Goal: Transaction & Acquisition: Book appointment/travel/reservation

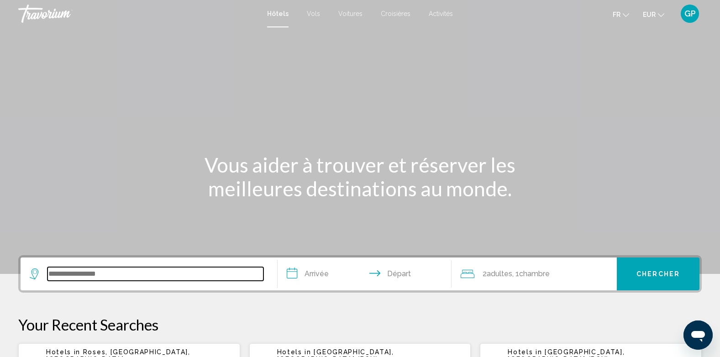
click at [59, 275] on input "Search widget" at bounding box center [155, 274] width 216 height 14
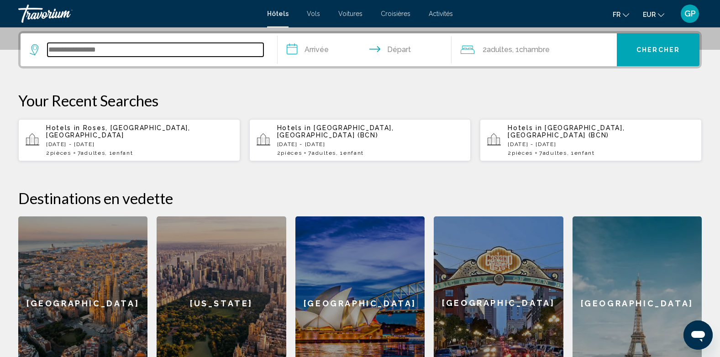
scroll to position [226, 0]
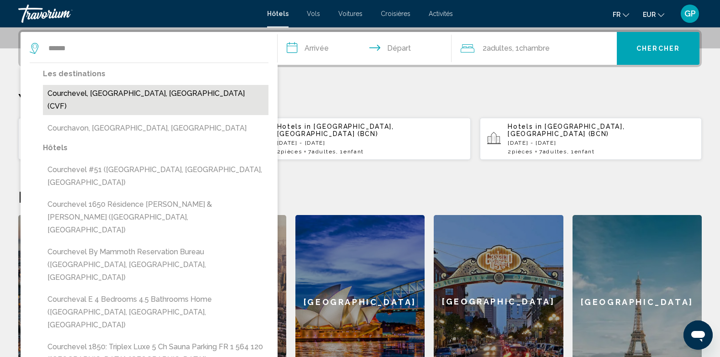
click at [121, 95] on button "Courchevel, Alpes Du Nord, France (CVF)" at bounding box center [156, 100] width 226 height 30
type input "**********"
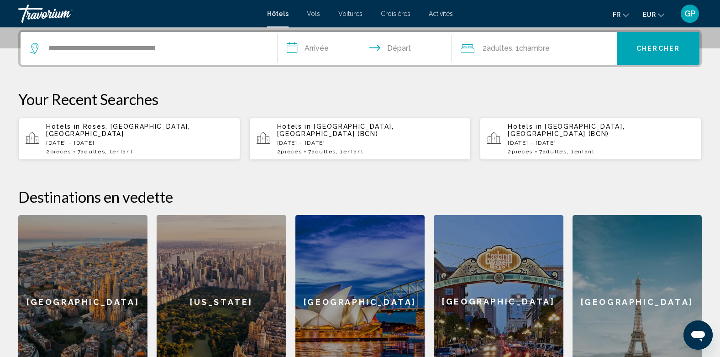
click at [309, 41] on input "**********" at bounding box center [367, 50] width 178 height 36
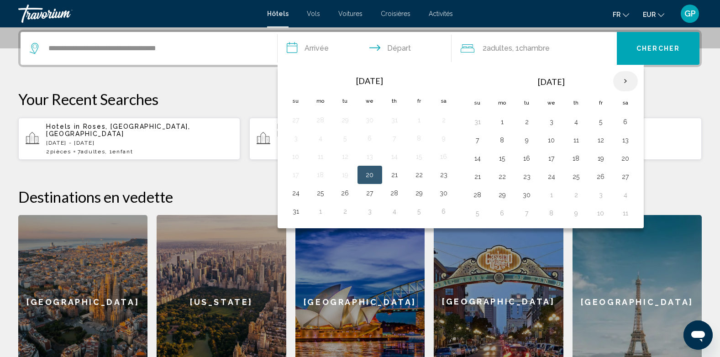
click at [625, 79] on th "Next month" at bounding box center [625, 81] width 25 height 20
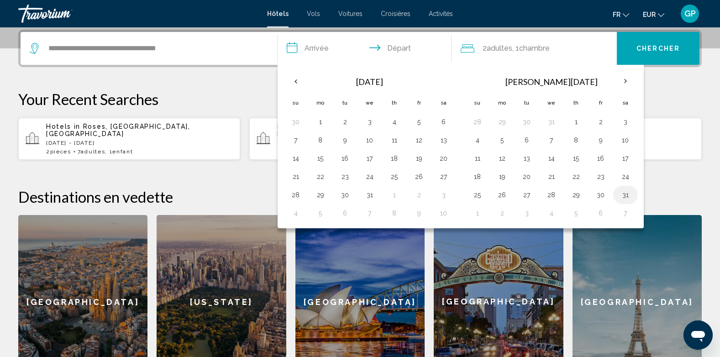
click at [626, 195] on button "31" at bounding box center [625, 195] width 15 height 13
click at [551, 212] on button "4" at bounding box center [551, 213] width 15 height 13
type input "**********"
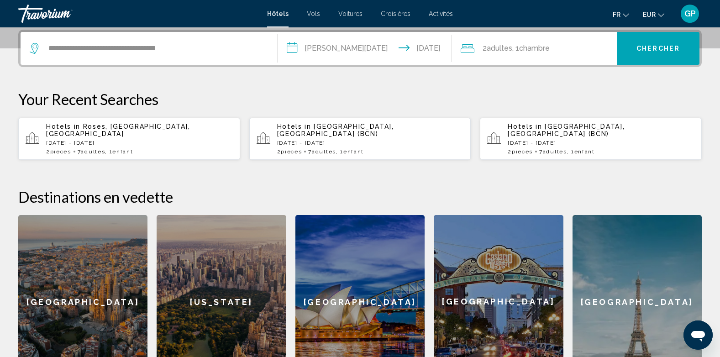
click at [509, 51] on span "Adultes" at bounding box center [500, 48] width 26 height 9
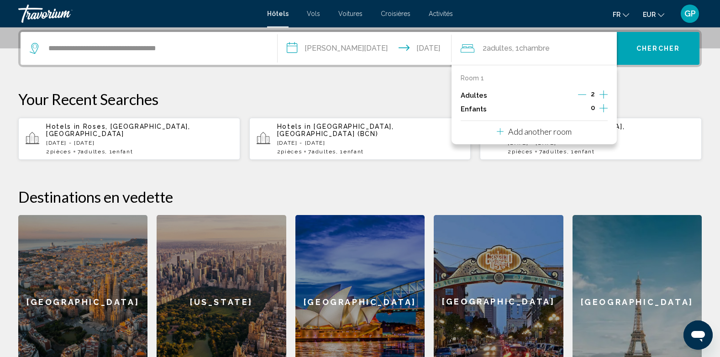
click at [603, 94] on icon "Increment adults" at bounding box center [603, 94] width 8 height 11
click at [603, 109] on icon "Increment children" at bounding box center [603, 108] width 8 height 11
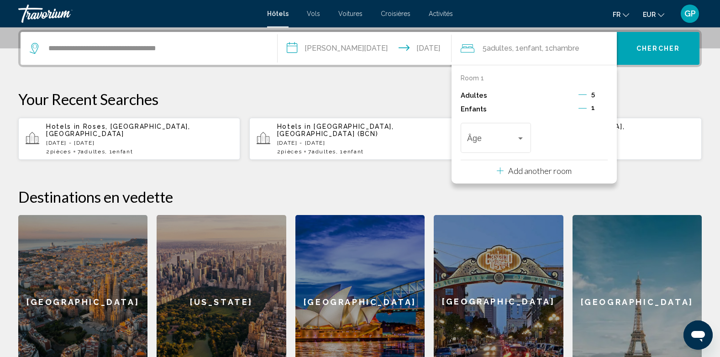
click at [583, 93] on icon "Decrement adults" at bounding box center [582, 94] width 8 height 8
click at [603, 92] on icon "Increment adults" at bounding box center [603, 94] width 8 height 11
click at [490, 136] on span "Travelers: 5 adults, 1 child" at bounding box center [491, 140] width 49 height 9
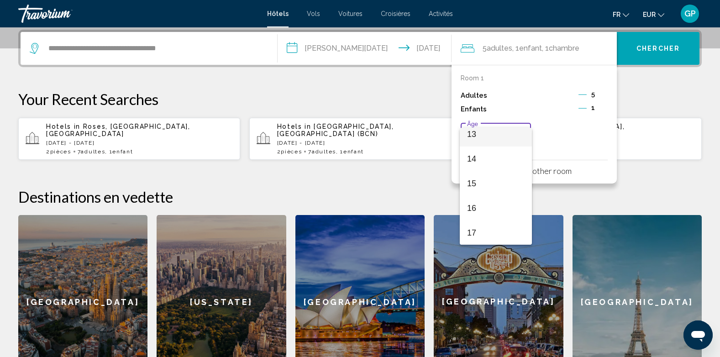
scroll to position [327, 0]
drag, startPoint x: 472, startPoint y: 206, endPoint x: 509, endPoint y: 179, distance: 46.4
click at [472, 205] on span "16" at bounding box center [496, 207] width 58 height 25
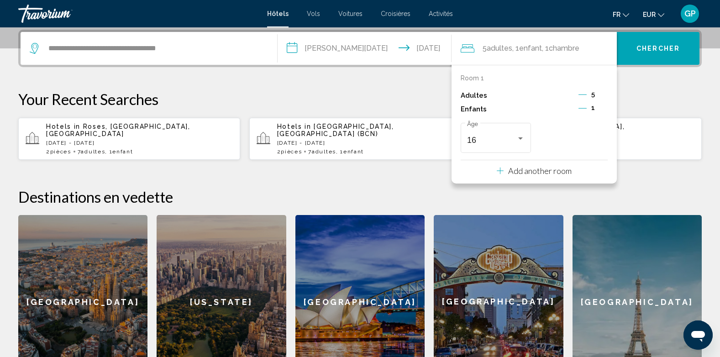
drag, startPoint x: 656, startPoint y: 105, endPoint x: 649, endPoint y: 85, distance: 21.7
click at [656, 104] on p "Your Recent Searches" at bounding box center [359, 99] width 683 height 18
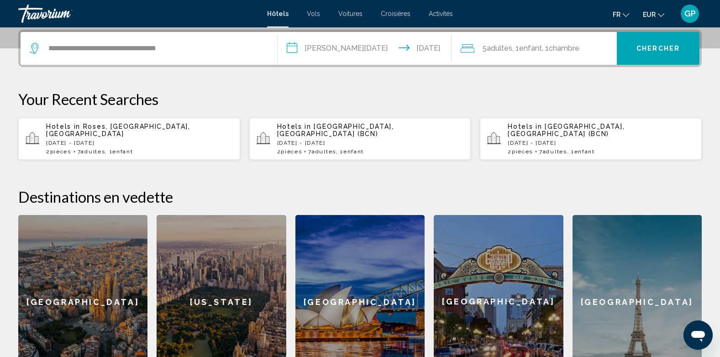
click at [647, 52] on span "Chercher" at bounding box center [657, 48] width 43 height 7
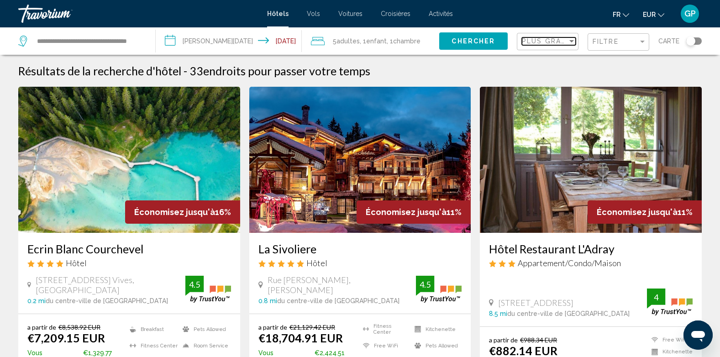
click at [546, 42] on span "Plus grandes économies" at bounding box center [576, 40] width 109 height 7
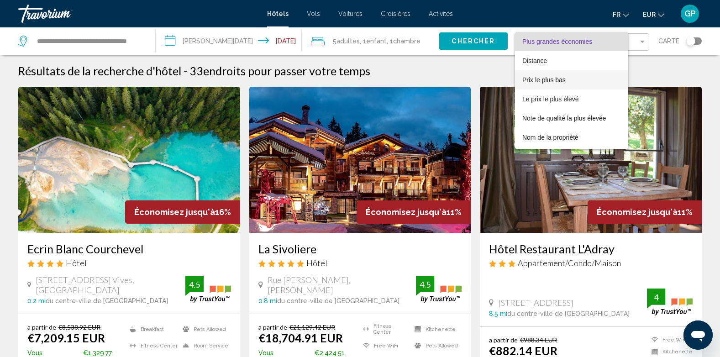
click at [536, 77] on span "Prix le plus bas" at bounding box center [543, 79] width 43 height 7
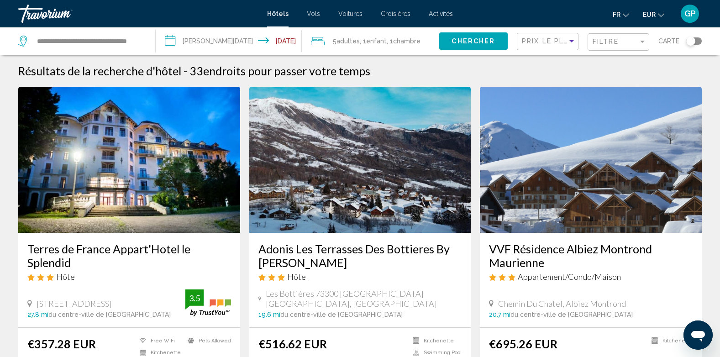
click at [592, 189] on img "Main content" at bounding box center [591, 160] width 222 height 146
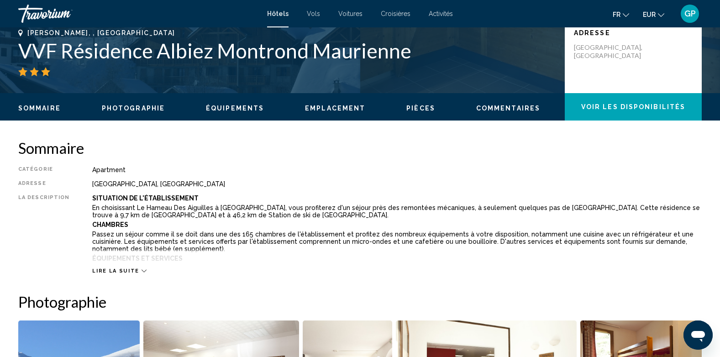
scroll to position [228, 0]
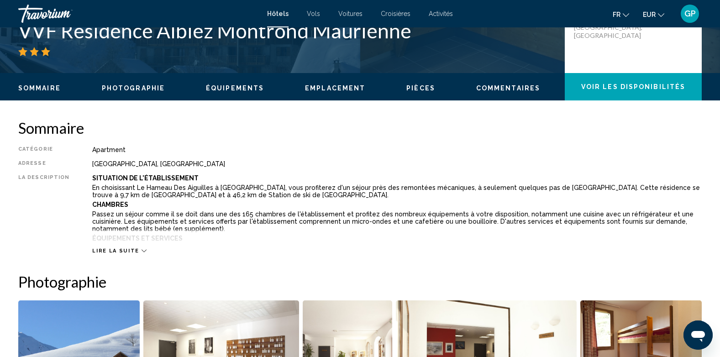
click at [142, 251] on icon "Main content" at bounding box center [144, 250] width 5 height 5
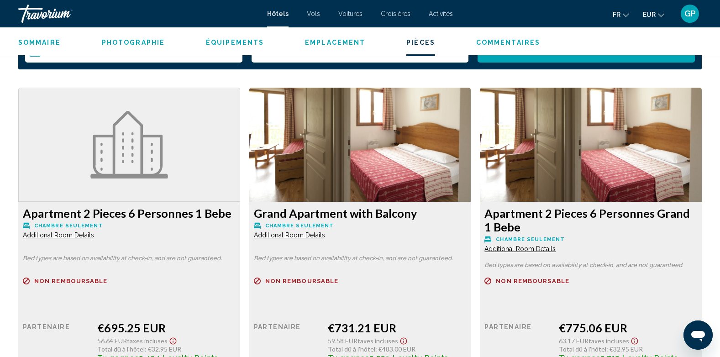
scroll to position [1278, 0]
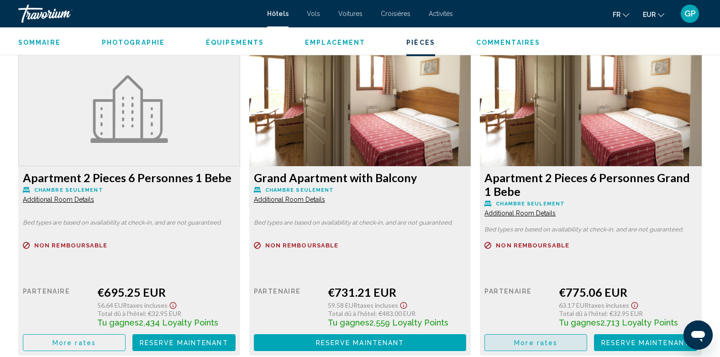
click at [534, 346] on span "More rates" at bounding box center [535, 342] width 43 height 7
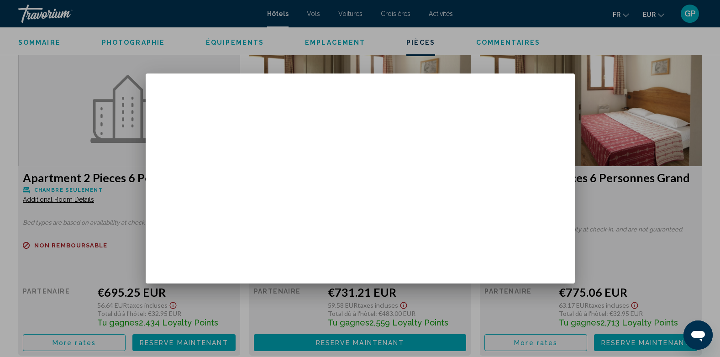
scroll to position [0, 0]
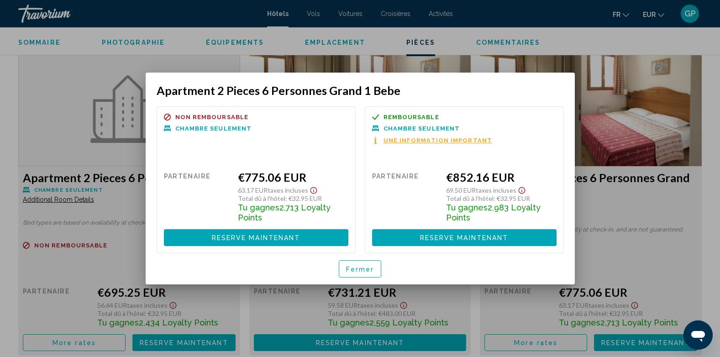
click at [368, 269] on span "Fermer" at bounding box center [360, 269] width 28 height 7
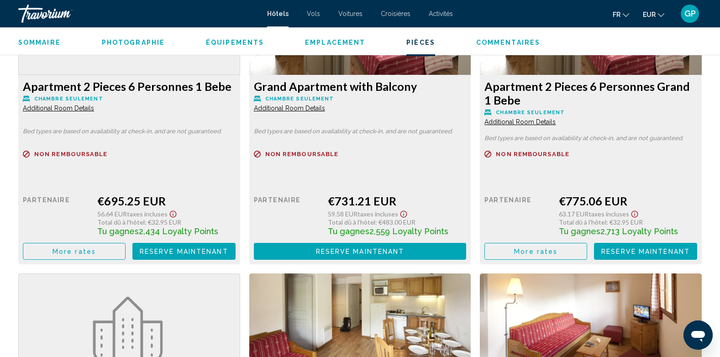
scroll to position [1324, 0]
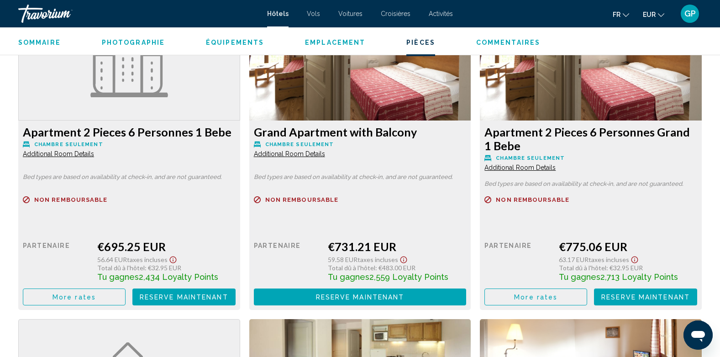
click at [94, 155] on span "Additional Room Details" at bounding box center [58, 153] width 71 height 7
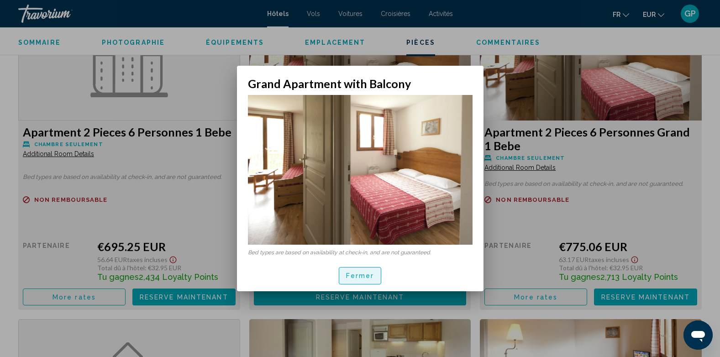
click at [358, 280] on button "Fermer" at bounding box center [360, 275] width 43 height 17
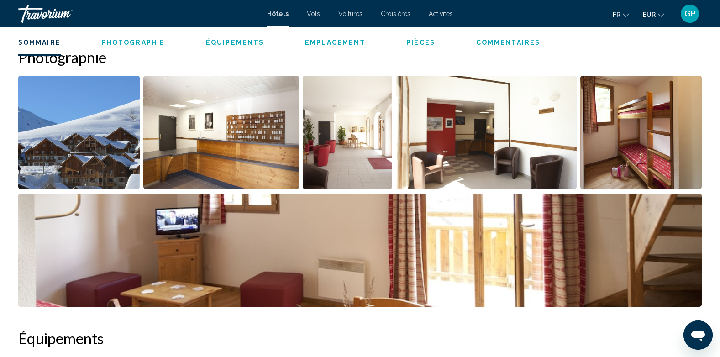
scroll to position [502, 0]
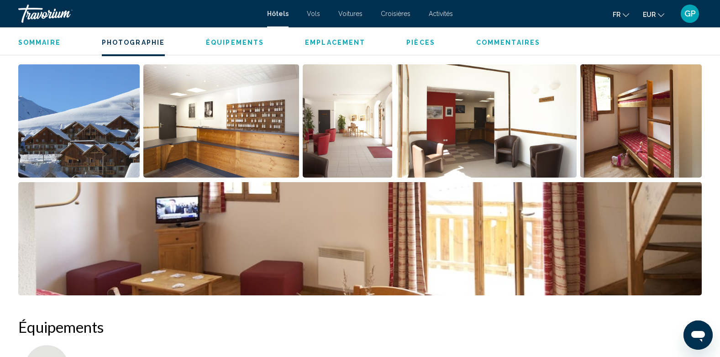
click at [352, 143] on img "Open full-screen image slider" at bounding box center [347, 120] width 89 height 113
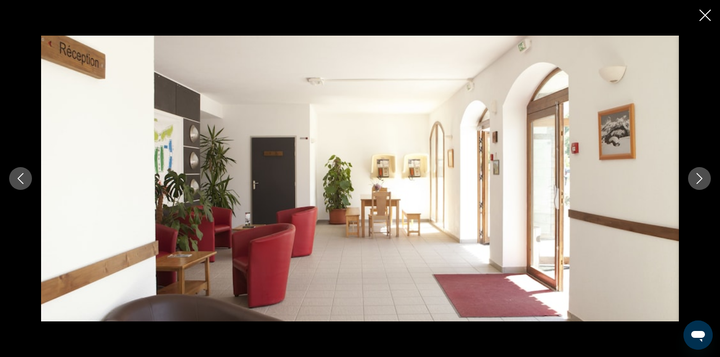
click at [695, 176] on icon "Next image" at bounding box center [699, 178] width 11 height 11
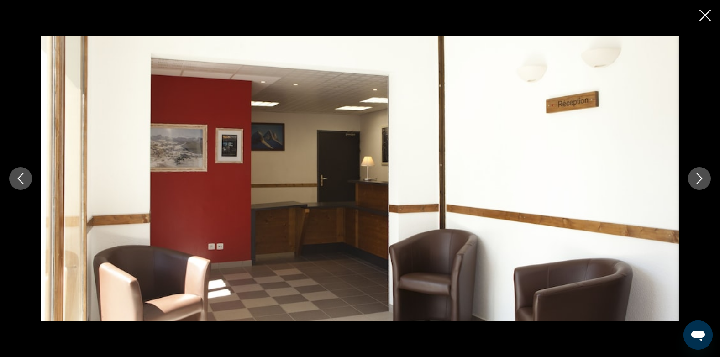
click at [697, 175] on icon "Next image" at bounding box center [699, 178] width 11 height 11
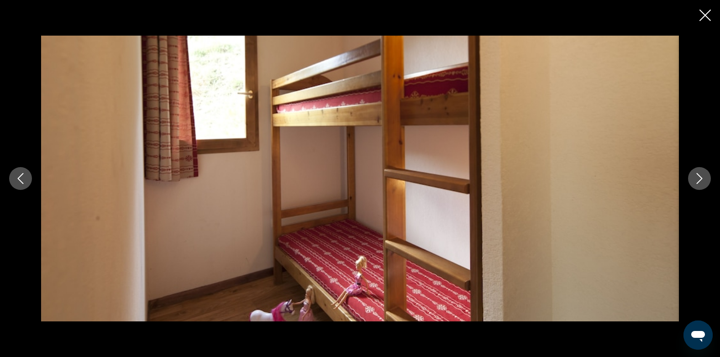
click at [697, 175] on icon "Next image" at bounding box center [699, 178] width 11 height 11
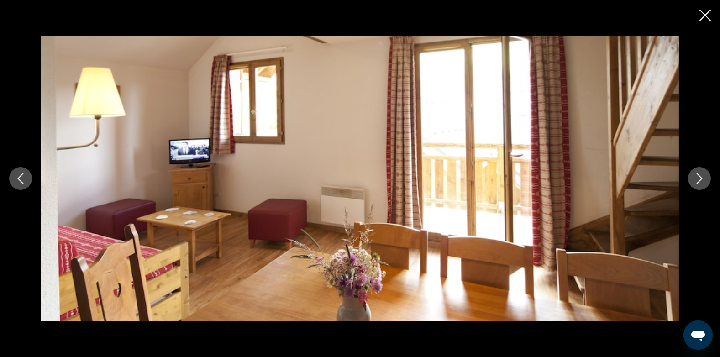
click at [699, 174] on icon "Next image" at bounding box center [699, 178] width 11 height 11
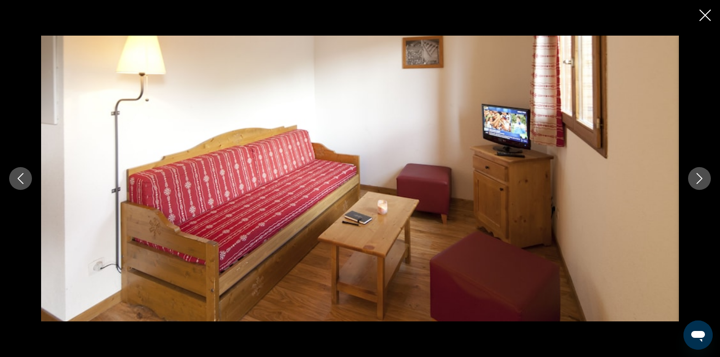
click at [699, 176] on icon "Next image" at bounding box center [700, 178] width 6 height 11
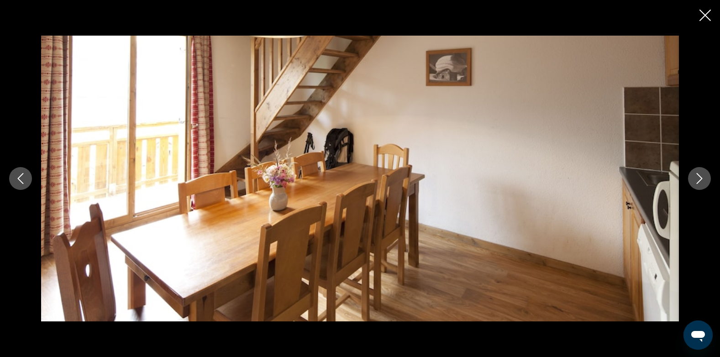
click at [698, 175] on icon "Next image" at bounding box center [700, 178] width 6 height 11
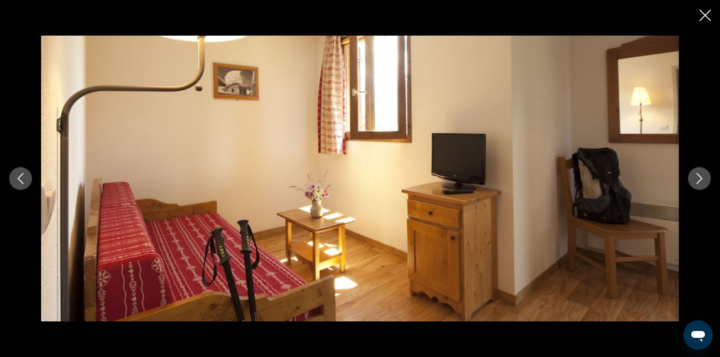
click at [698, 175] on icon "Next image" at bounding box center [700, 178] width 6 height 11
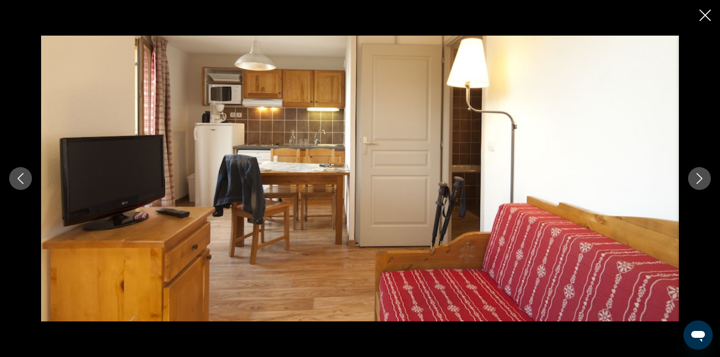
click at [698, 175] on icon "Next image" at bounding box center [700, 178] width 6 height 11
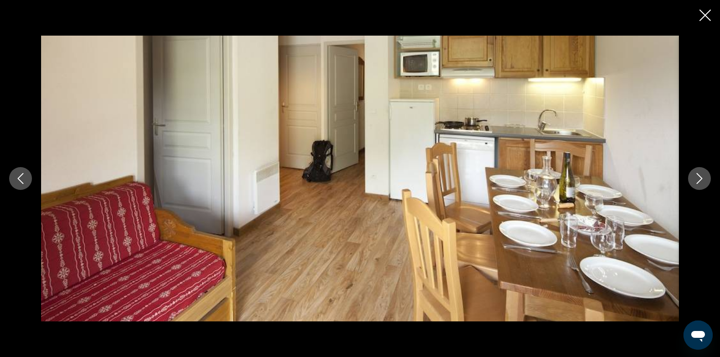
click at [698, 175] on icon "Next image" at bounding box center [700, 178] width 6 height 11
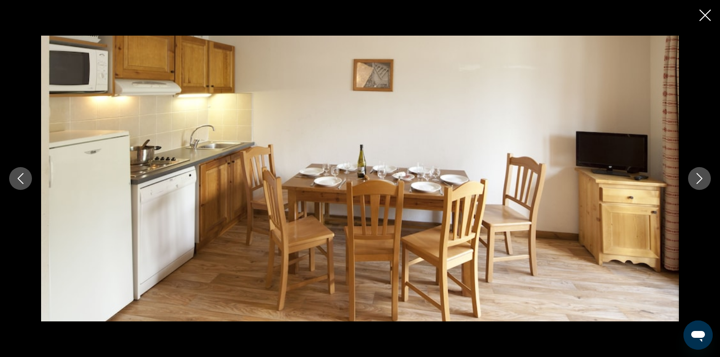
click at [698, 175] on icon "Next image" at bounding box center [700, 178] width 6 height 11
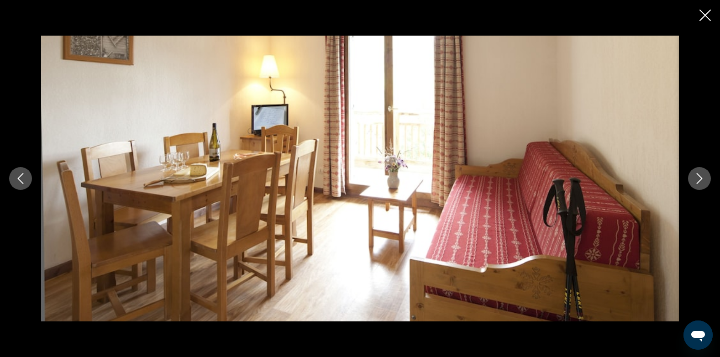
click at [698, 175] on icon "Next image" at bounding box center [700, 178] width 6 height 11
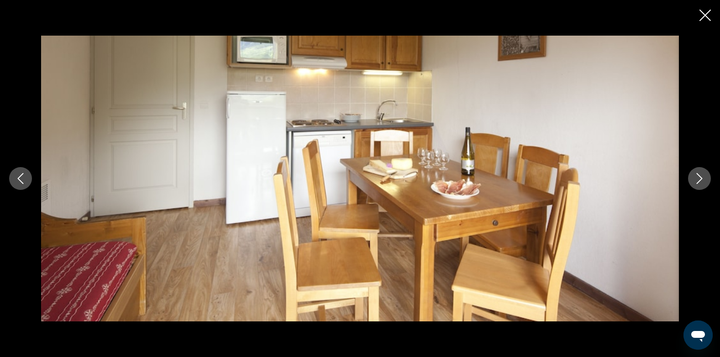
click at [698, 175] on icon "Next image" at bounding box center [700, 178] width 6 height 11
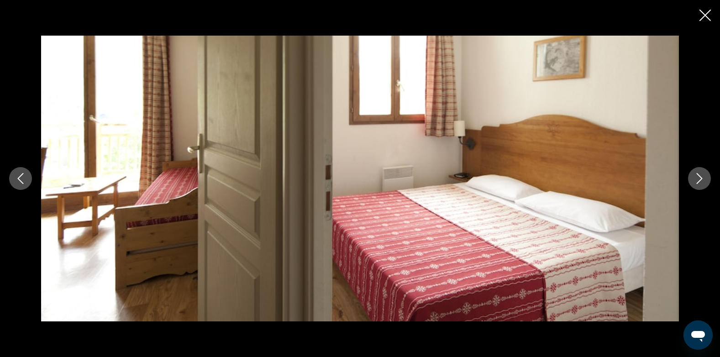
click at [698, 175] on icon "Next image" at bounding box center [700, 178] width 6 height 11
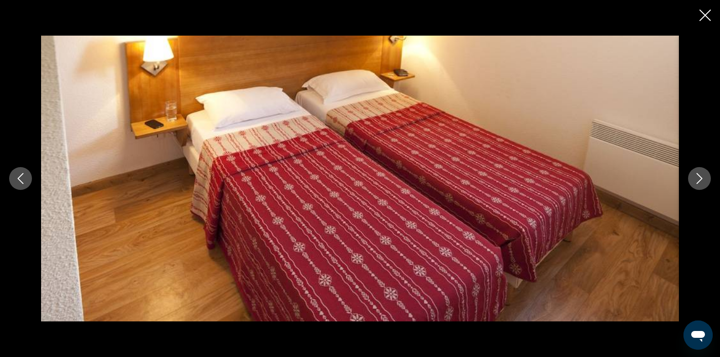
click at [698, 175] on icon "Next image" at bounding box center [700, 178] width 6 height 11
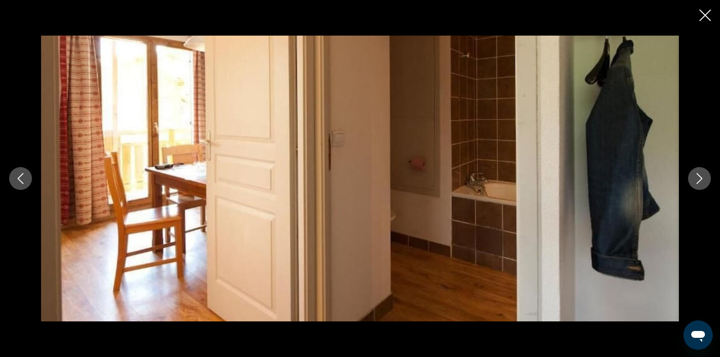
click at [698, 175] on icon "Next image" at bounding box center [700, 178] width 6 height 11
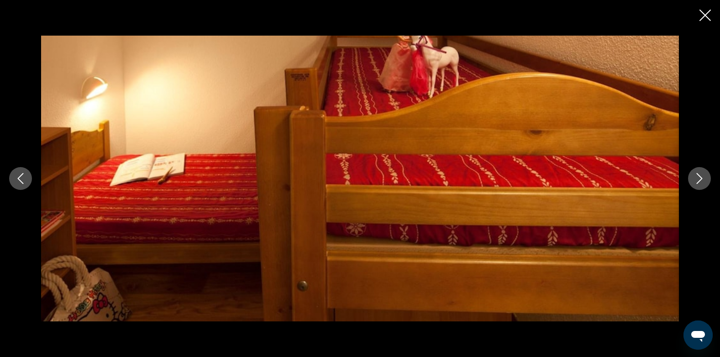
click at [698, 175] on icon "Next image" at bounding box center [700, 178] width 6 height 11
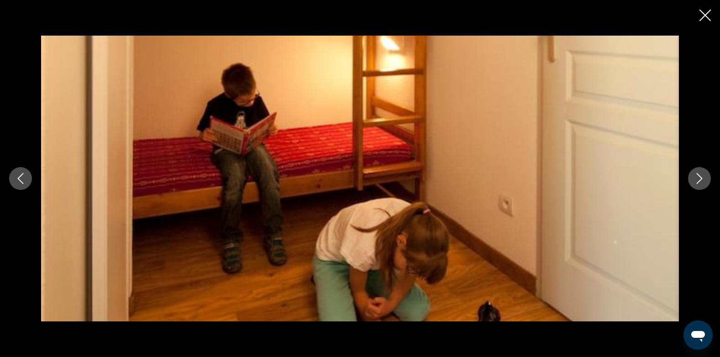
click at [698, 175] on icon "Next image" at bounding box center [700, 178] width 6 height 11
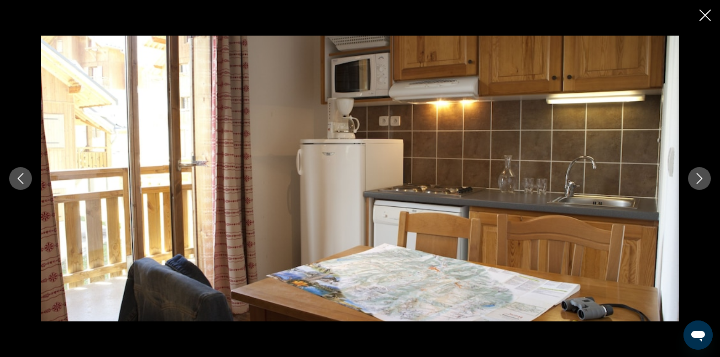
click at [696, 179] on icon "Next image" at bounding box center [699, 178] width 11 height 11
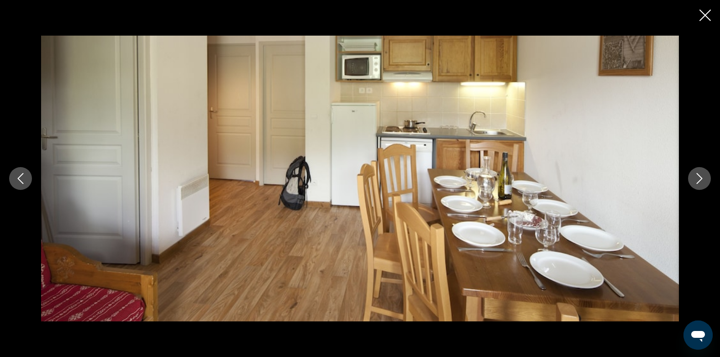
click at [696, 179] on icon "Next image" at bounding box center [699, 178] width 11 height 11
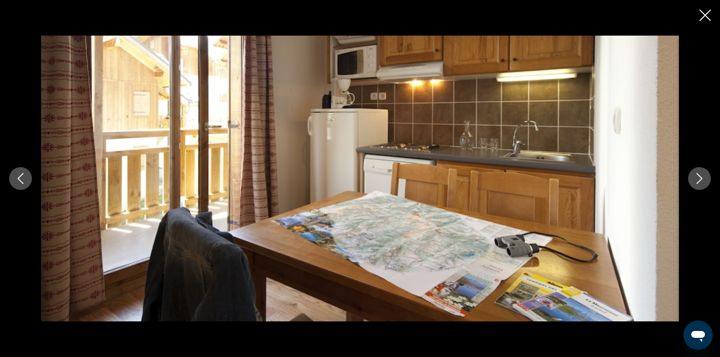
click at [703, 15] on icon "Close slideshow" at bounding box center [704, 15] width 11 height 11
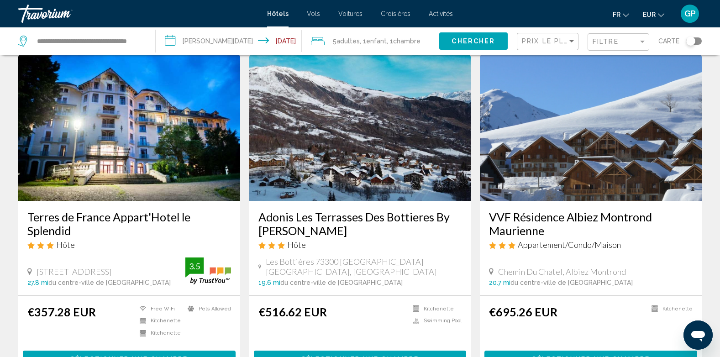
scroll to position [46, 0]
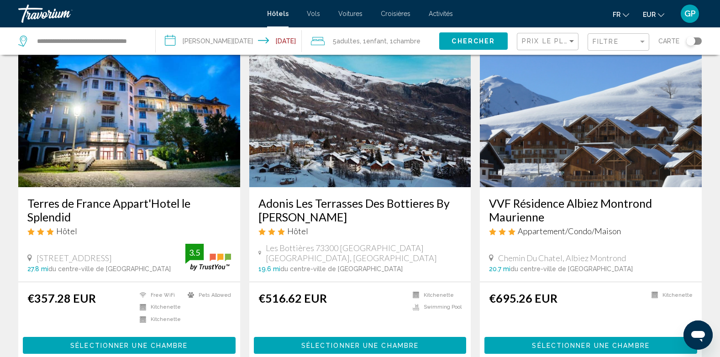
click at [331, 144] on img "Main content" at bounding box center [360, 114] width 222 height 146
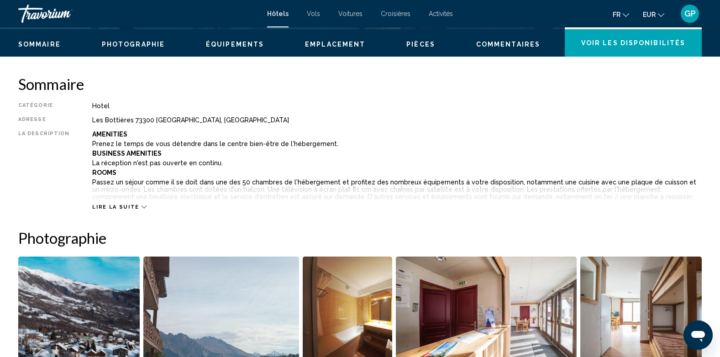
scroll to position [274, 0]
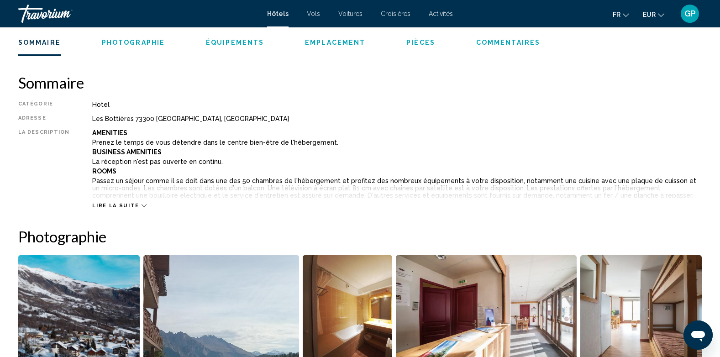
click at [113, 206] on span "Lire la suite" at bounding box center [115, 206] width 47 height 6
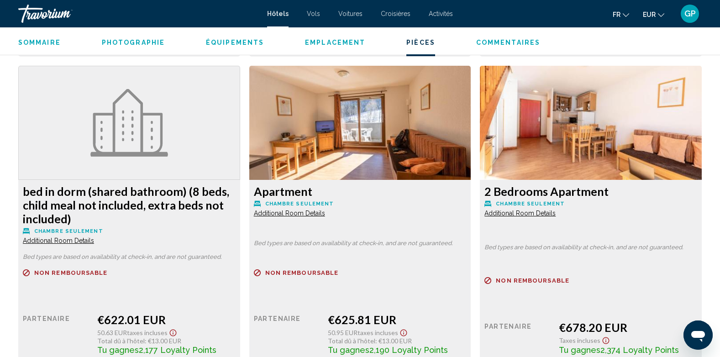
scroll to position [1840, 0]
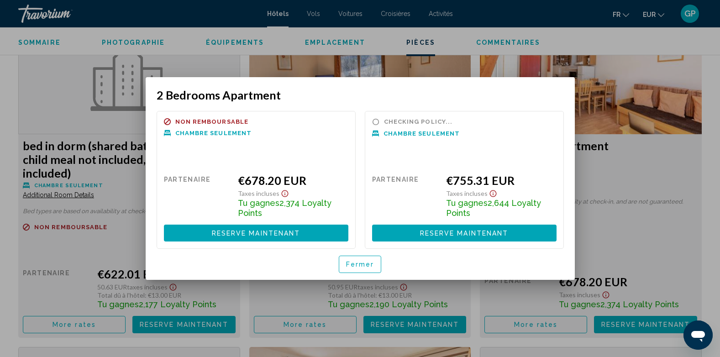
scroll to position [0, 0]
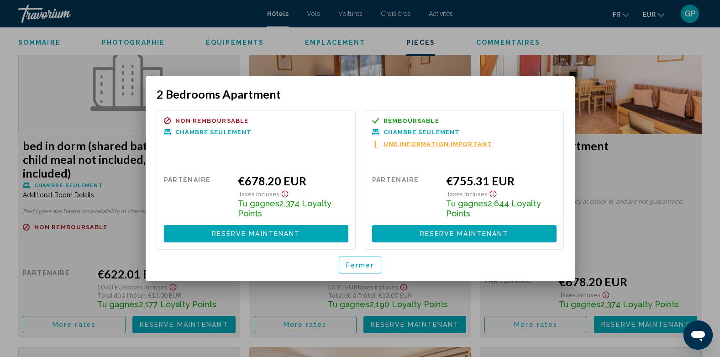
click at [361, 264] on span "Fermer" at bounding box center [360, 265] width 28 height 7
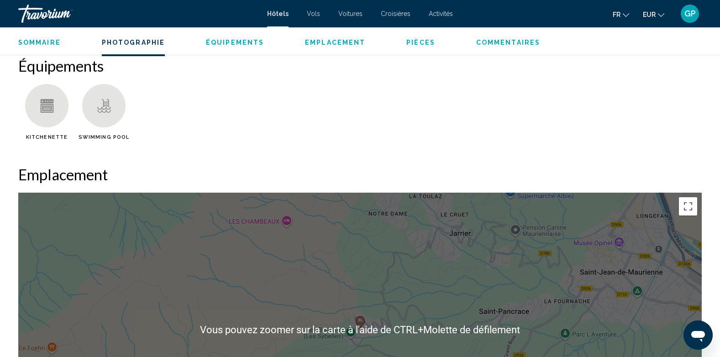
scroll to position [882, 0]
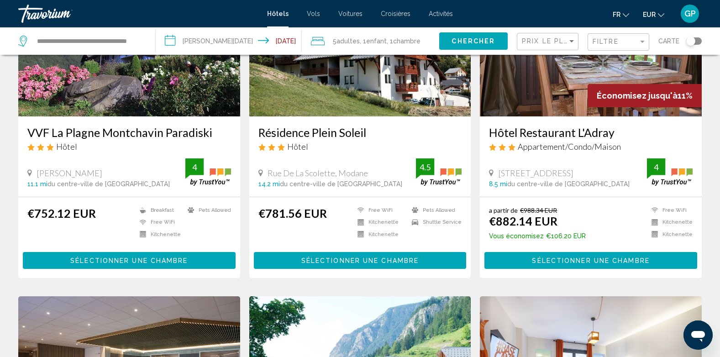
scroll to position [411, 0]
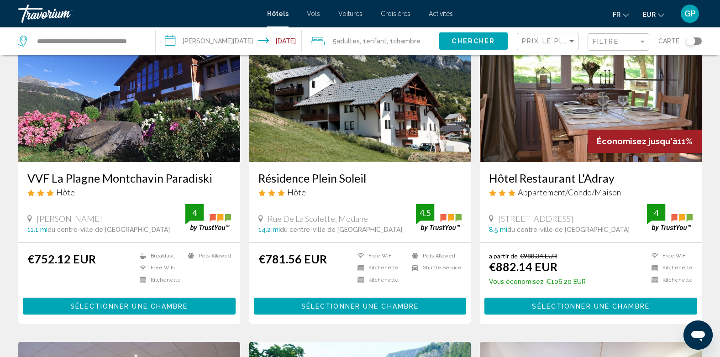
click at [163, 130] on img "Main content" at bounding box center [129, 89] width 222 height 146
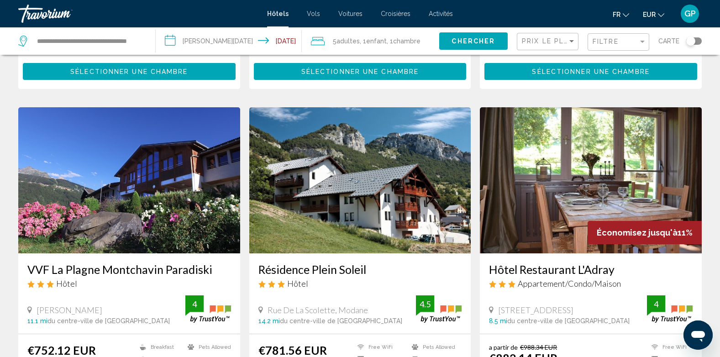
scroll to position [365, 0]
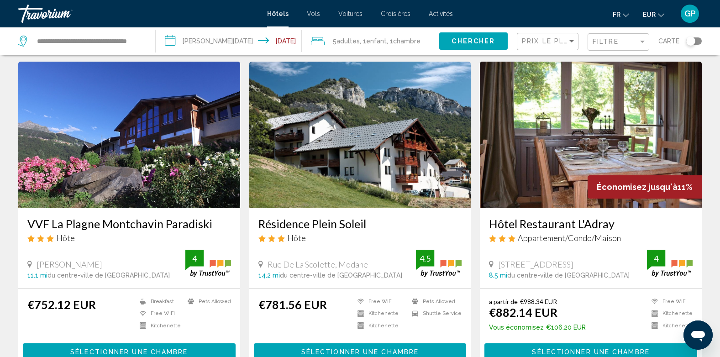
click at [378, 155] on img "Main content" at bounding box center [360, 135] width 222 height 146
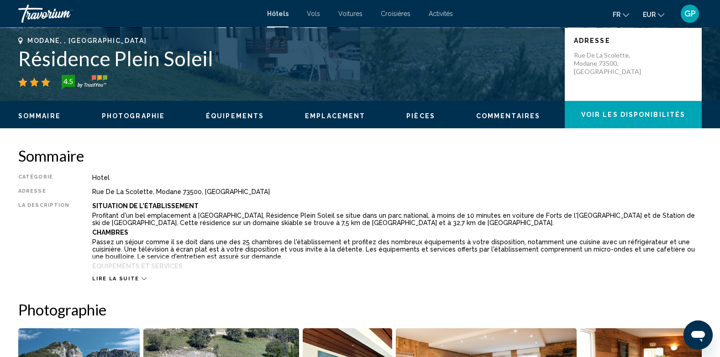
scroll to position [137, 0]
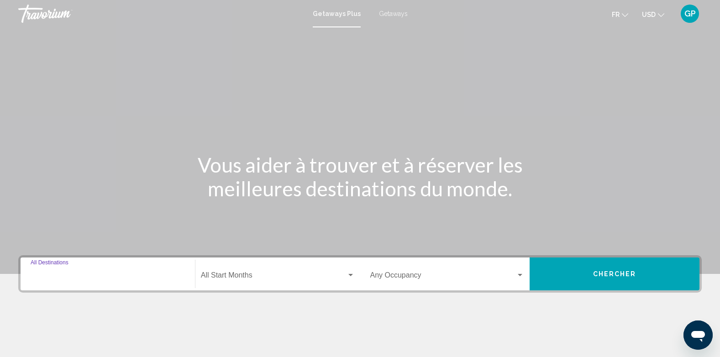
click at [73, 276] on input "Destination All Destinations" at bounding box center [108, 277] width 154 height 8
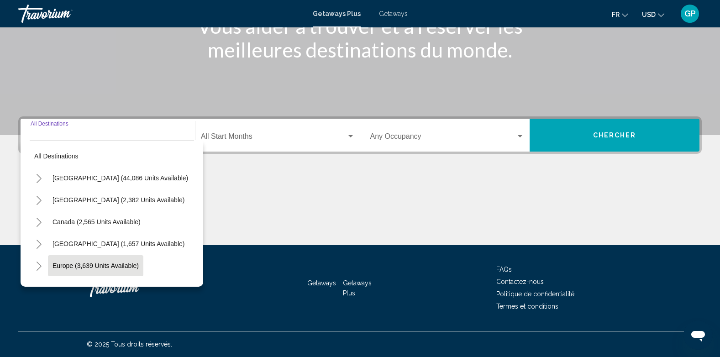
scroll to position [46, 0]
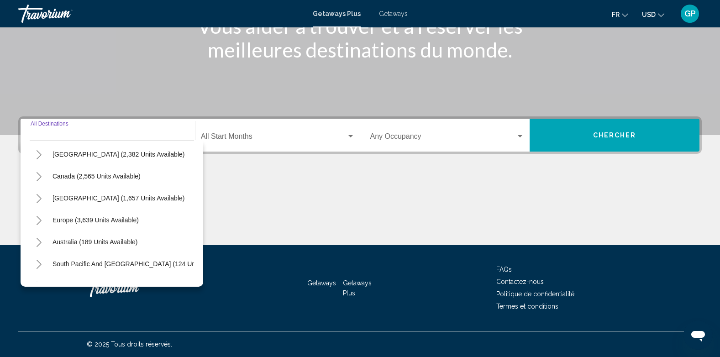
click at [36, 219] on icon "Toggle Europe (3,639 units available)" at bounding box center [39, 220] width 7 height 9
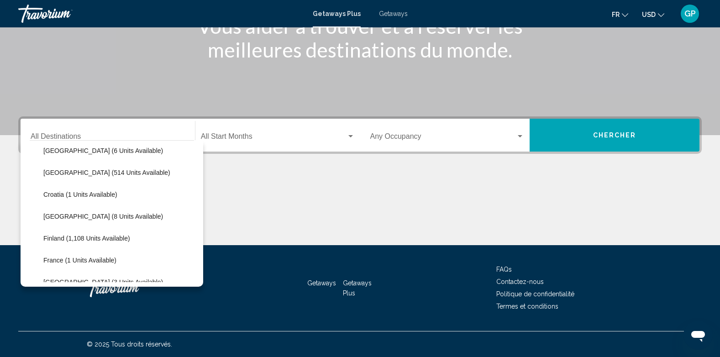
scroll to position [183, 0]
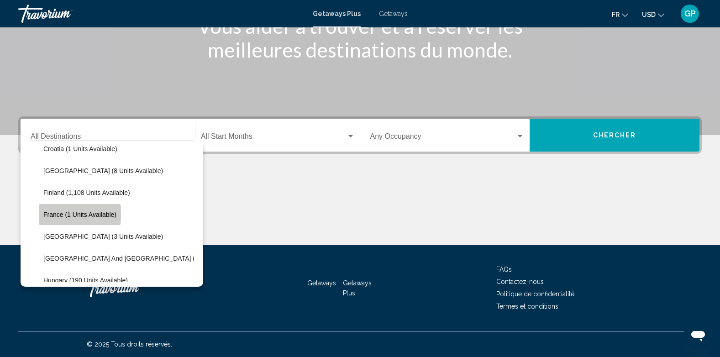
click at [47, 214] on span "France (1 units available)" at bounding box center [79, 214] width 73 height 7
type input "**********"
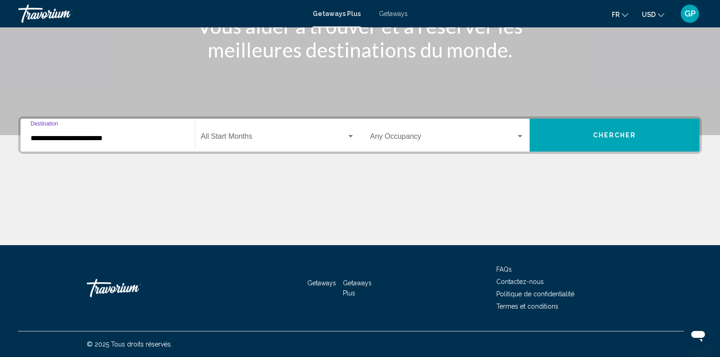
click at [263, 131] on div "Start Month All Start Months" at bounding box center [278, 135] width 154 height 29
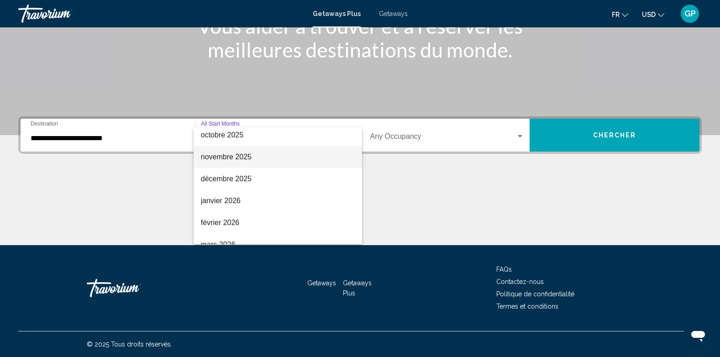
scroll to position [91, 0]
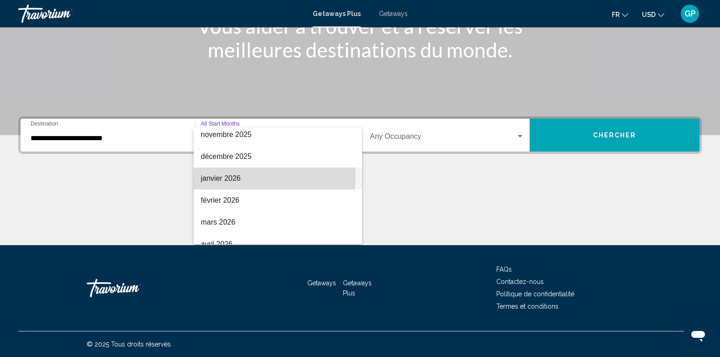
click at [217, 175] on span "janvier 2026" at bounding box center [278, 179] width 154 height 22
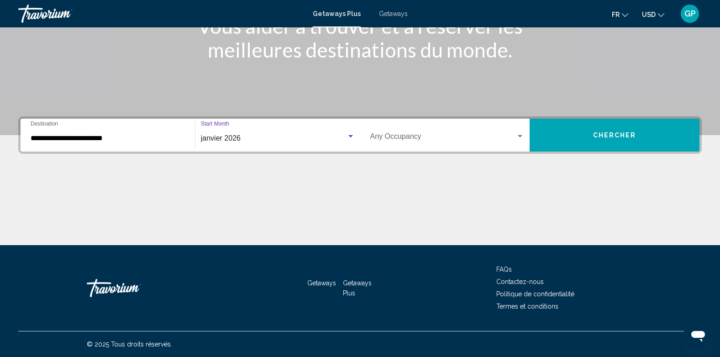
click at [454, 138] on span "Search widget" at bounding box center [443, 138] width 146 height 8
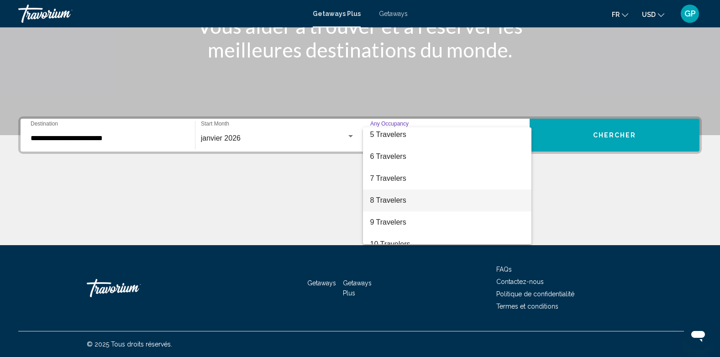
scroll to position [102, 0]
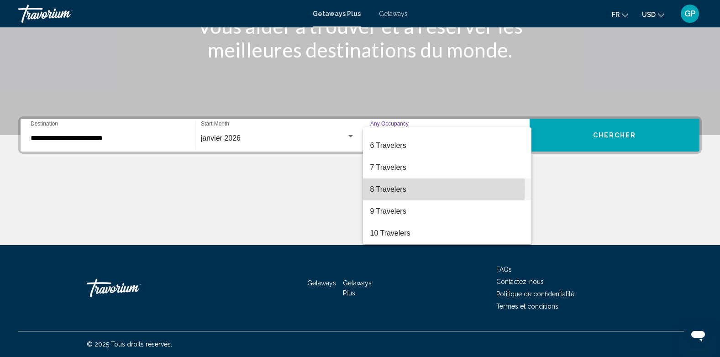
click at [398, 189] on span "8 Travelers" at bounding box center [447, 189] width 154 height 22
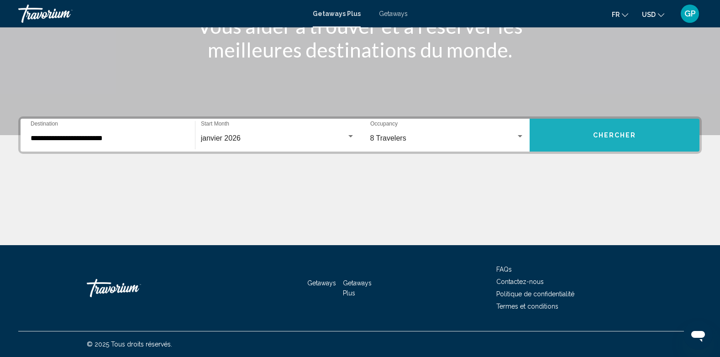
click at [615, 131] on span "Chercher" at bounding box center [614, 134] width 43 height 7
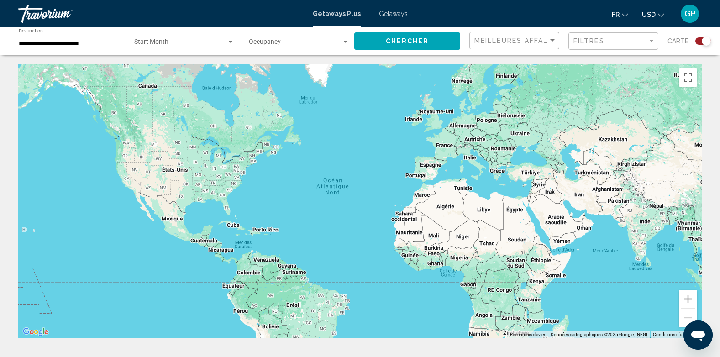
click at [701, 42] on div "Search widget" at bounding box center [703, 40] width 16 height 7
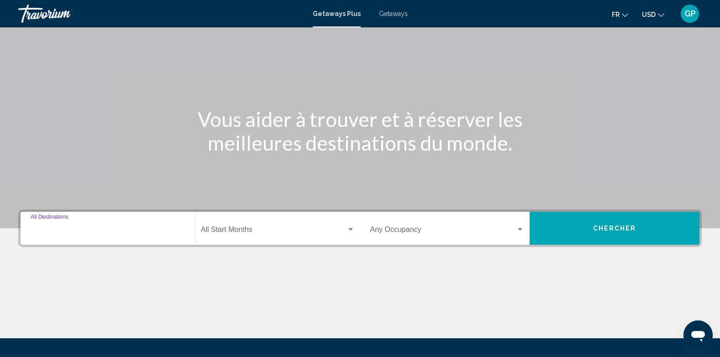
click at [58, 228] on input "Destination All Destinations" at bounding box center [108, 231] width 154 height 8
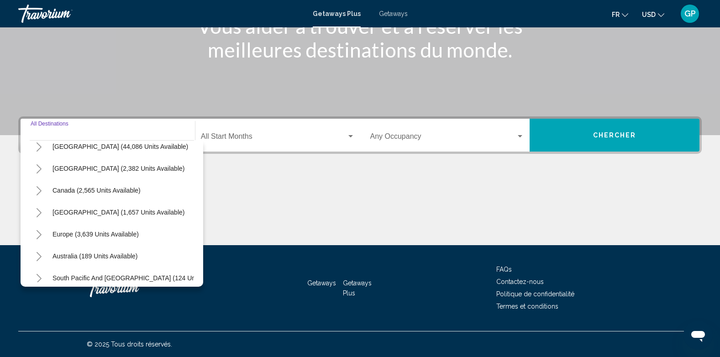
scroll to position [46, 0]
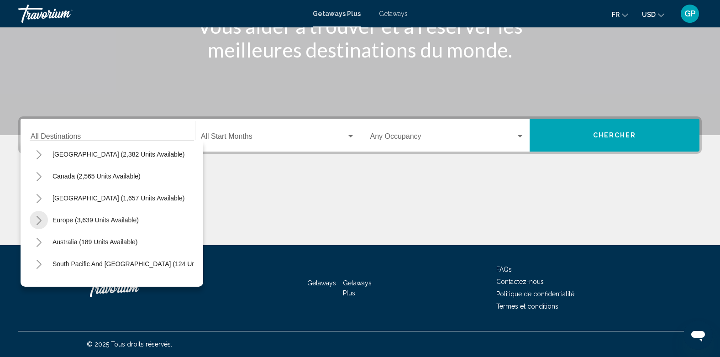
click at [36, 218] on icon "Toggle Europe (3,639 units available)" at bounding box center [39, 220] width 7 height 9
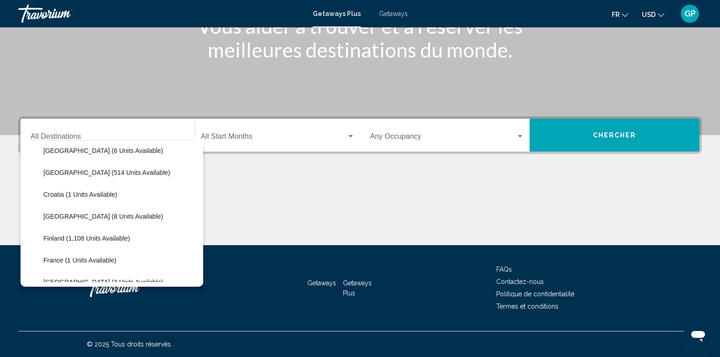
scroll to position [91, 0]
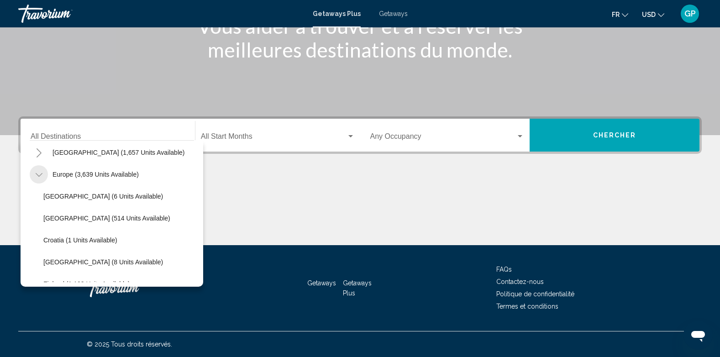
click at [37, 176] on icon "Toggle Europe (3,639 units available)" at bounding box center [39, 174] width 7 height 9
click at [37, 174] on icon "Toggle Europe (3,639 units available)" at bounding box center [39, 174] width 7 height 9
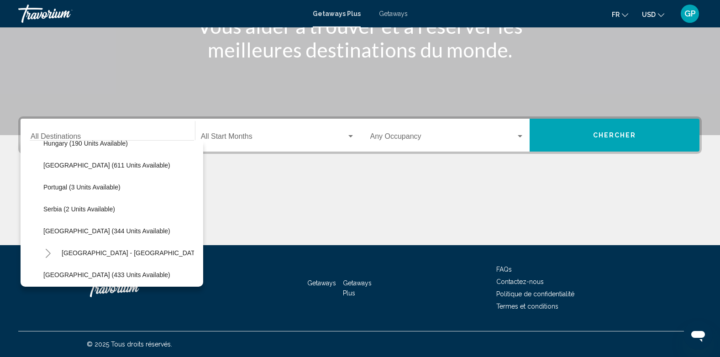
scroll to position [365, 0]
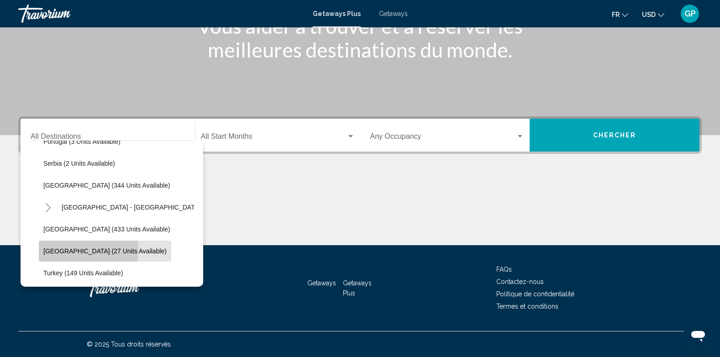
click at [61, 250] on span "Switzerland (27 units available)" at bounding box center [104, 250] width 123 height 7
type input "**********"
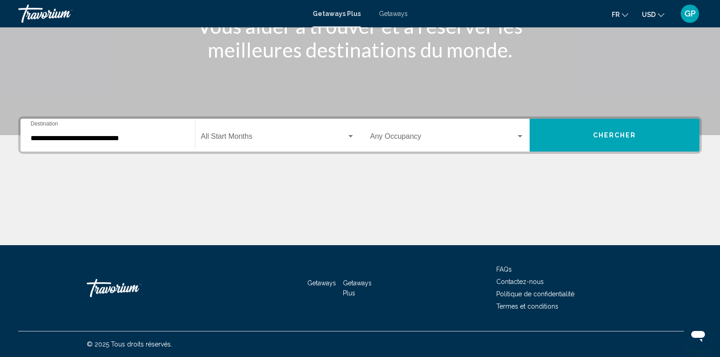
click at [247, 131] on div "Start Month All Start Months" at bounding box center [278, 135] width 154 height 29
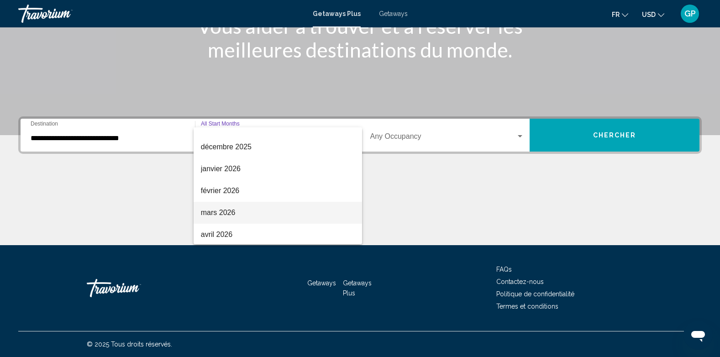
scroll to position [137, 0]
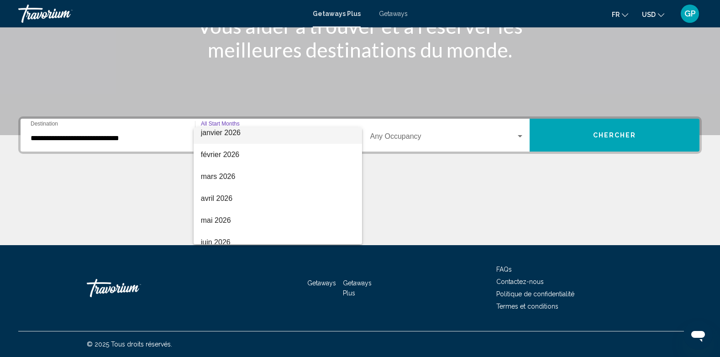
click at [220, 135] on span "janvier 2026" at bounding box center [278, 133] width 154 height 22
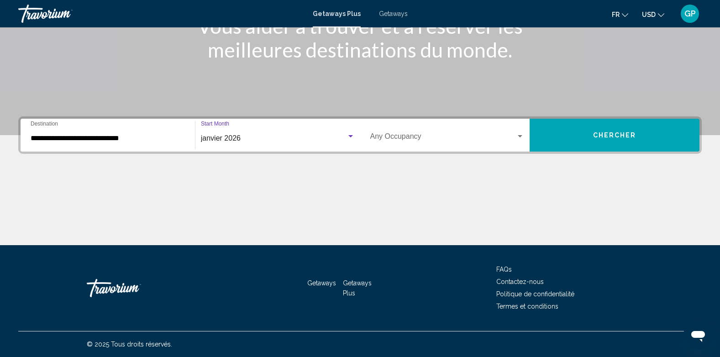
scroll to position [131, 0]
click at [414, 141] on span "Search widget" at bounding box center [443, 138] width 146 height 8
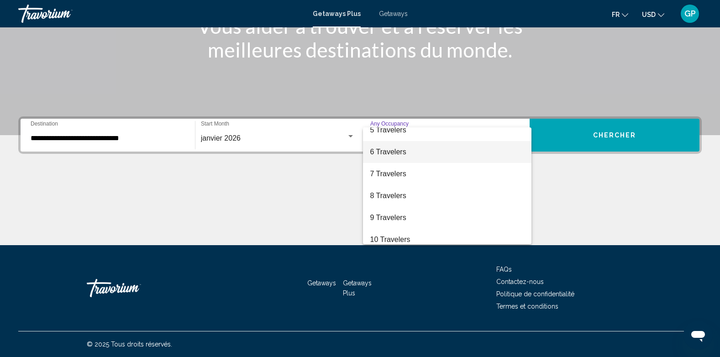
scroll to position [102, 0]
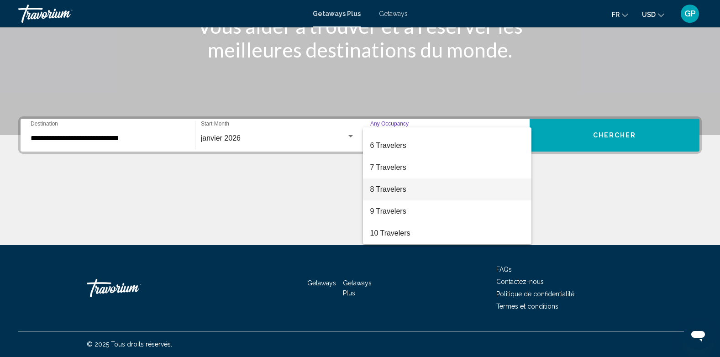
click at [380, 187] on span "8 Travelers" at bounding box center [447, 189] width 154 height 22
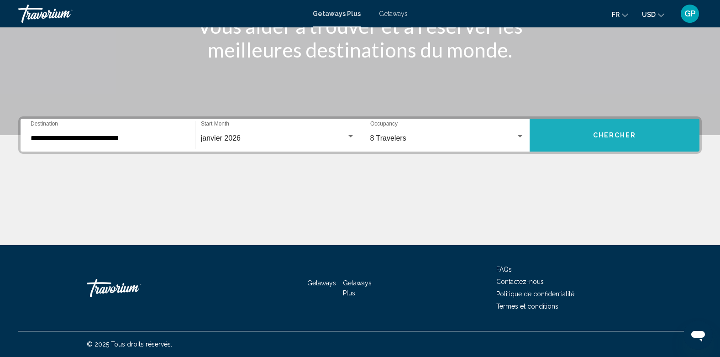
click at [595, 129] on button "Chercher" at bounding box center [615, 135] width 170 height 33
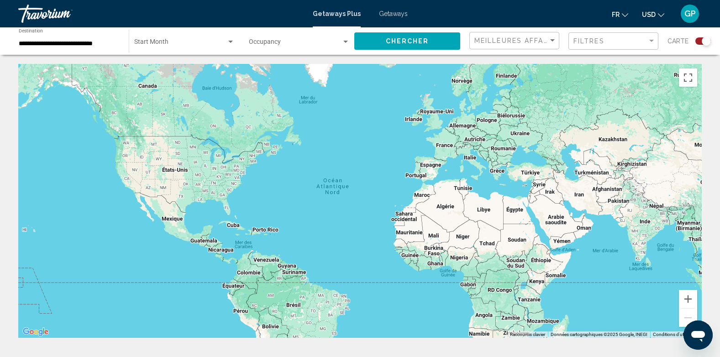
click at [698, 43] on div "Search widget" at bounding box center [703, 40] width 16 height 7
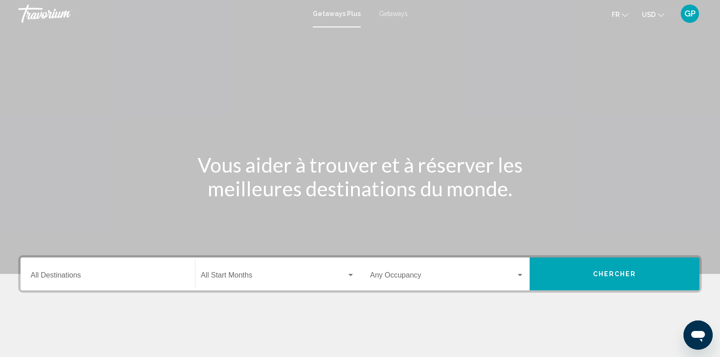
click at [73, 270] on div "Destination All Destinations" at bounding box center [108, 274] width 154 height 29
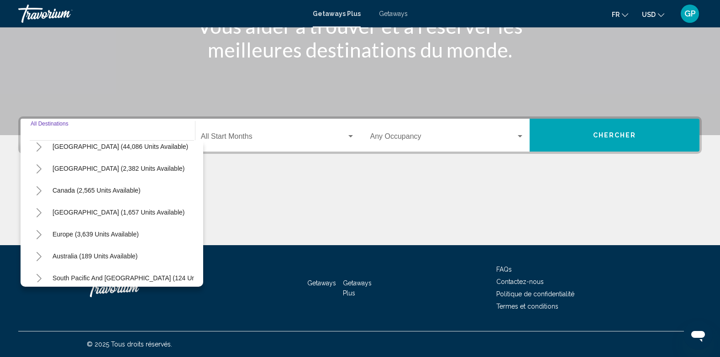
scroll to position [46, 0]
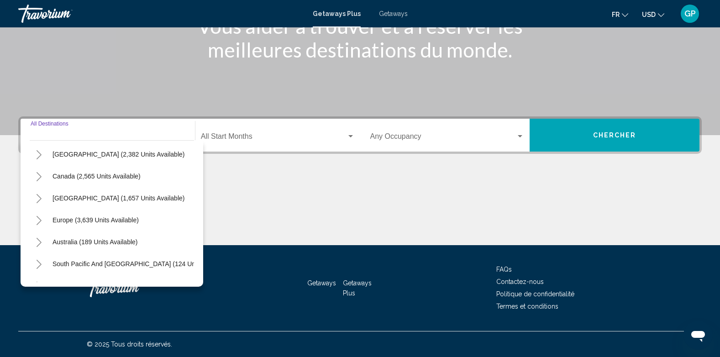
click at [41, 218] on icon "Toggle Europe (3,639 units available)" at bounding box center [39, 220] width 7 height 9
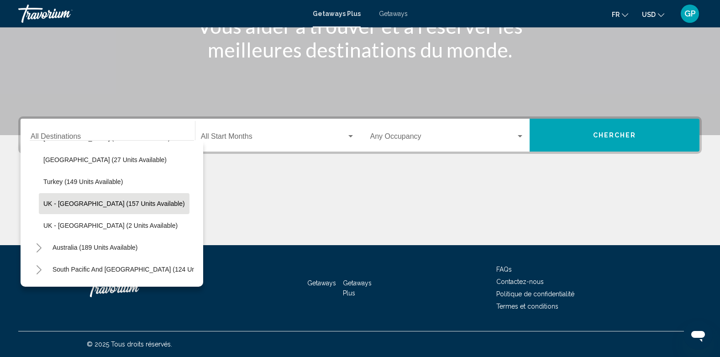
scroll to position [411, 0]
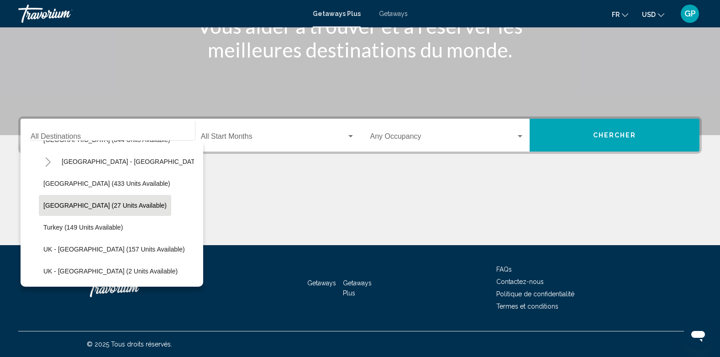
click at [69, 204] on span "[GEOGRAPHIC_DATA] (27 units available)" at bounding box center [104, 205] width 123 height 7
type input "**********"
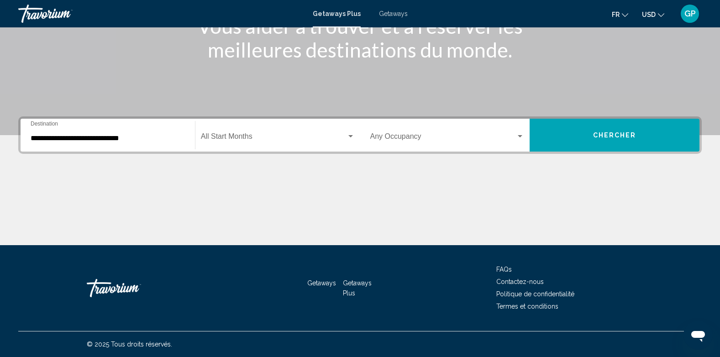
click at [293, 133] on div "Start Month All Start Months" at bounding box center [278, 135] width 154 height 29
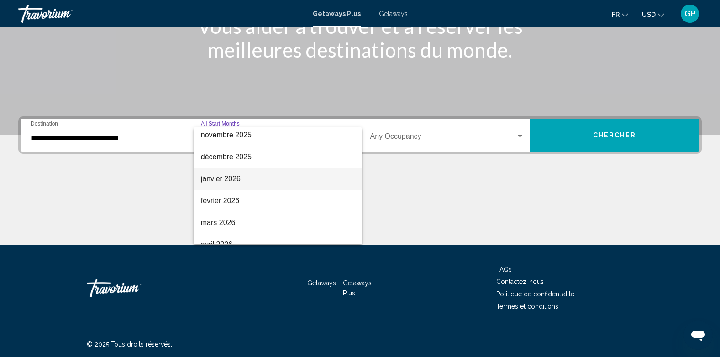
scroll to position [91, 0]
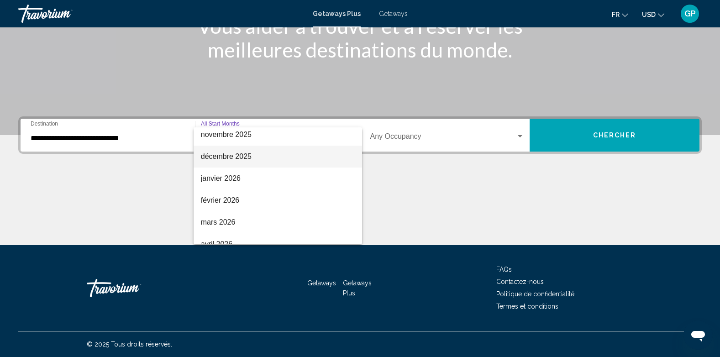
click at [219, 152] on span "décembre 2025" at bounding box center [278, 157] width 154 height 22
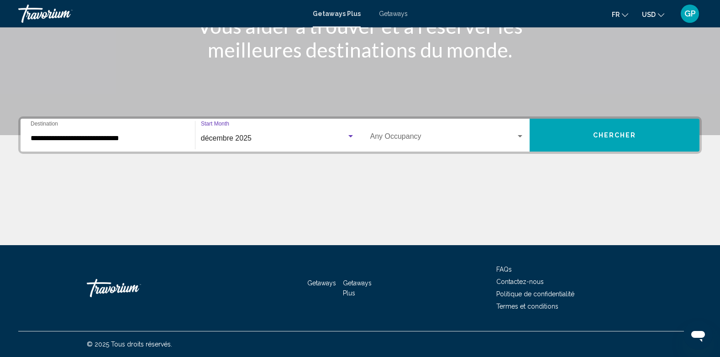
click at [415, 138] on span "Search widget" at bounding box center [443, 138] width 146 height 8
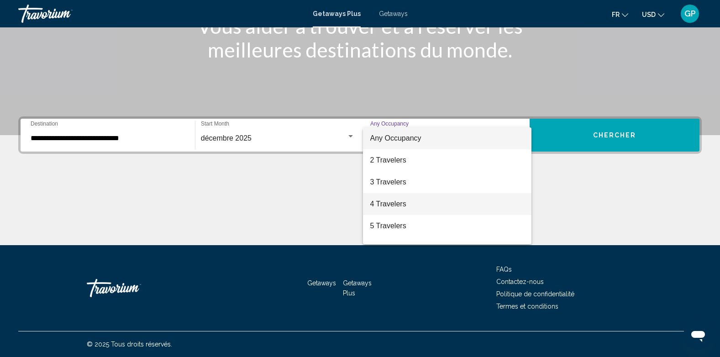
click at [390, 199] on span "4 Travelers" at bounding box center [447, 204] width 154 height 22
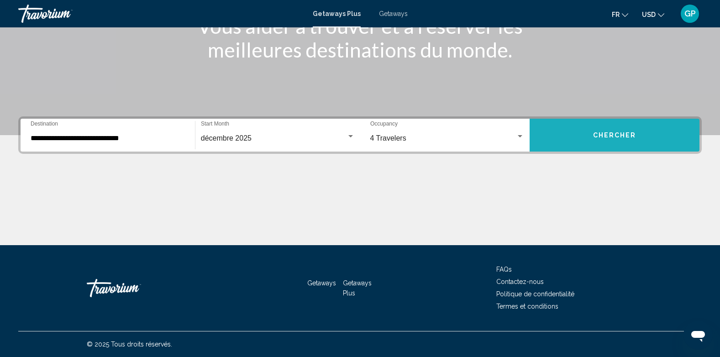
click at [595, 132] on span "Chercher" at bounding box center [614, 135] width 43 height 7
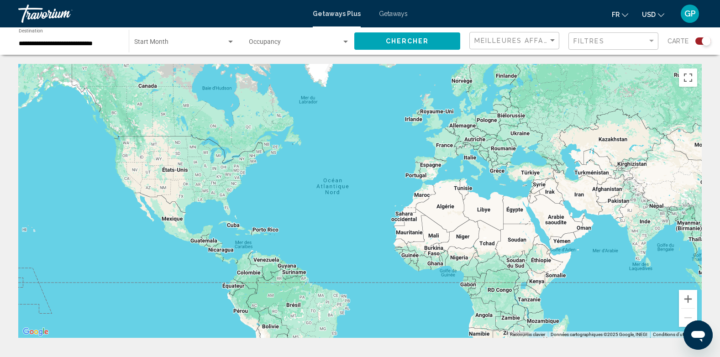
click at [700, 40] on div "Search widget" at bounding box center [703, 40] width 16 height 7
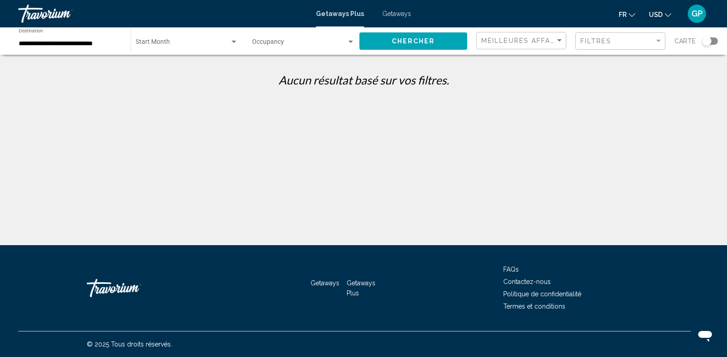
click at [104, 43] on input "**********" at bounding box center [70, 43] width 103 height 7
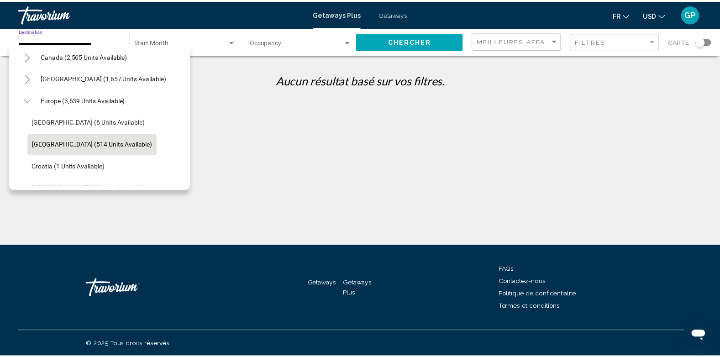
scroll to position [23, 0]
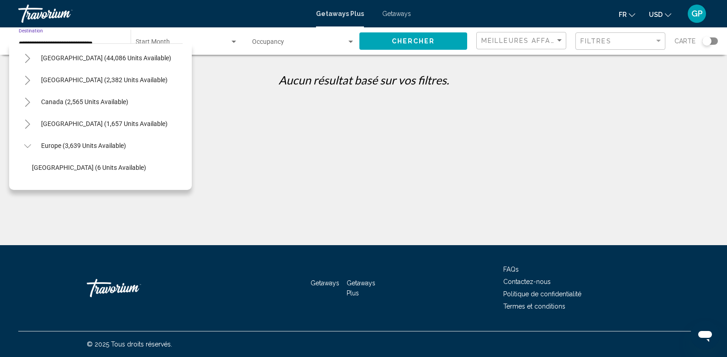
click at [27, 100] on icon "Toggle Canada (2,565 units available)" at bounding box center [27, 102] width 5 height 9
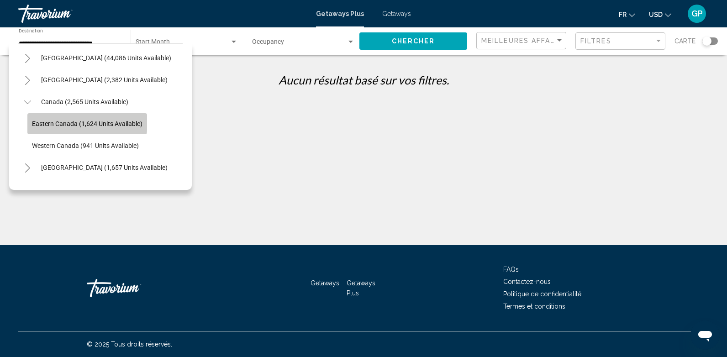
click at [65, 121] on span "Eastern Canada (1,624 units available)" at bounding box center [87, 123] width 110 height 7
type input "**********"
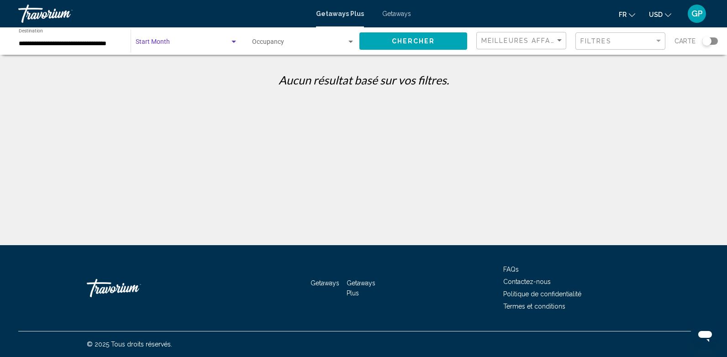
click at [184, 44] on span "Search widget" at bounding box center [183, 43] width 94 height 7
click at [315, 43] on div at bounding box center [363, 178] width 727 height 357
click at [442, 45] on button "Chercher" at bounding box center [413, 40] width 108 height 17
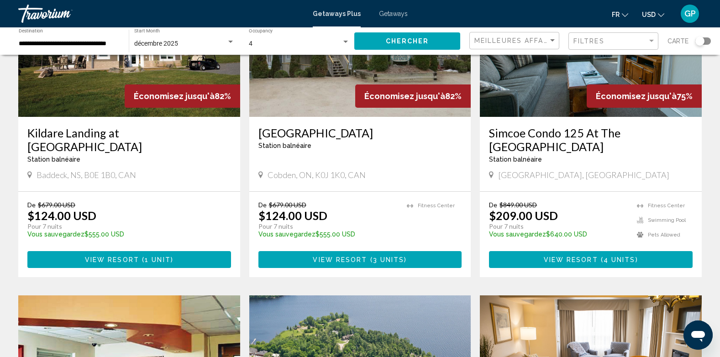
scroll to position [137, 0]
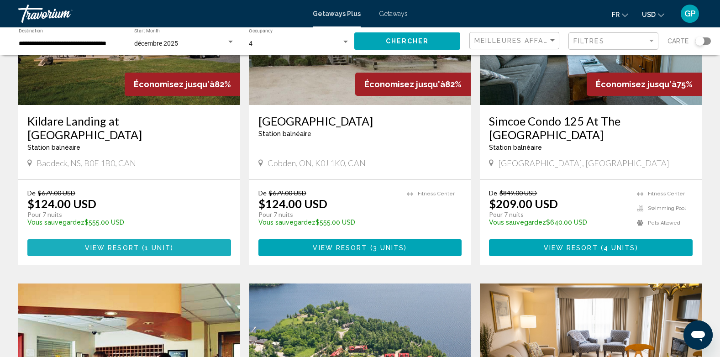
click at [136, 244] on span "View Resort" at bounding box center [112, 247] width 54 height 7
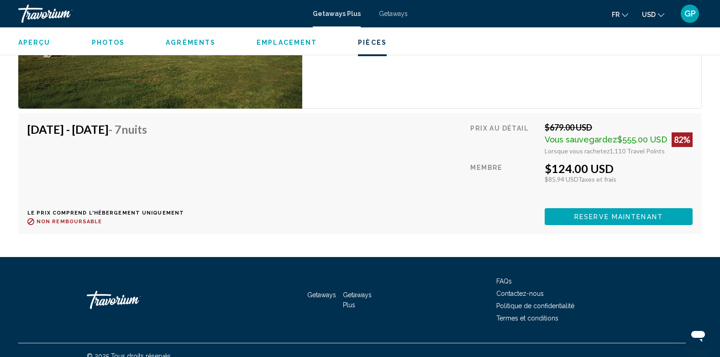
scroll to position [1496, 0]
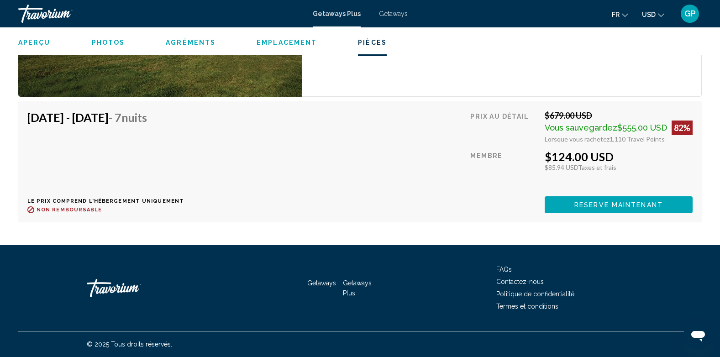
click at [656, 17] on button "USD USD ($) MXN (Mex$) CAD (Can$) GBP (£) EUR (€) AUD (A$) NZD (NZ$) CNY (CN¥)" at bounding box center [653, 14] width 22 height 13
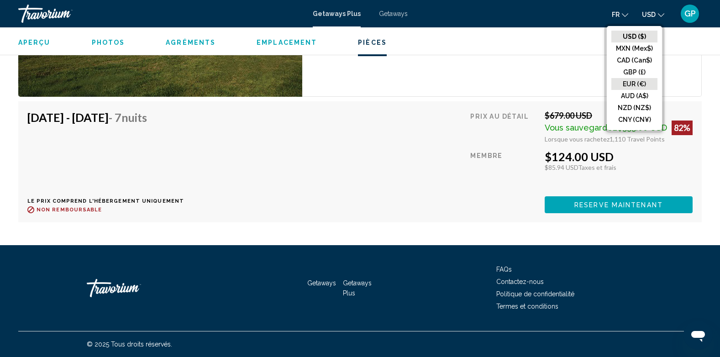
click at [634, 83] on button "EUR (€)" at bounding box center [634, 84] width 46 height 12
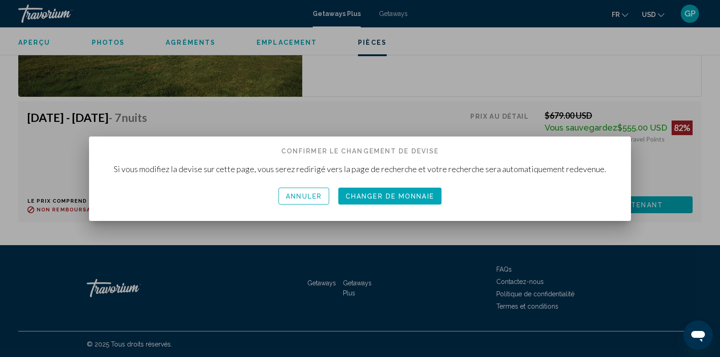
scroll to position [0, 0]
click at [382, 196] on span "Changer de monnaie" at bounding box center [390, 196] width 89 height 7
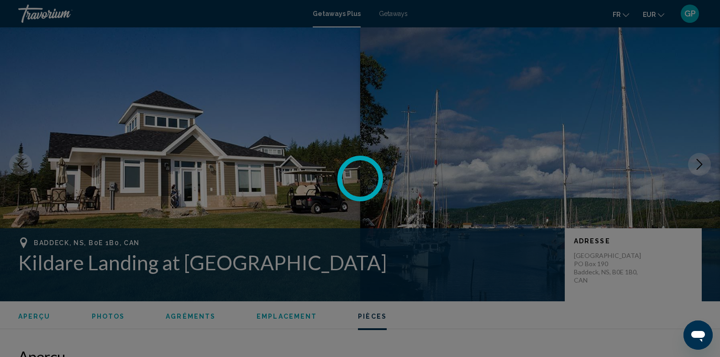
scroll to position [1496, 0]
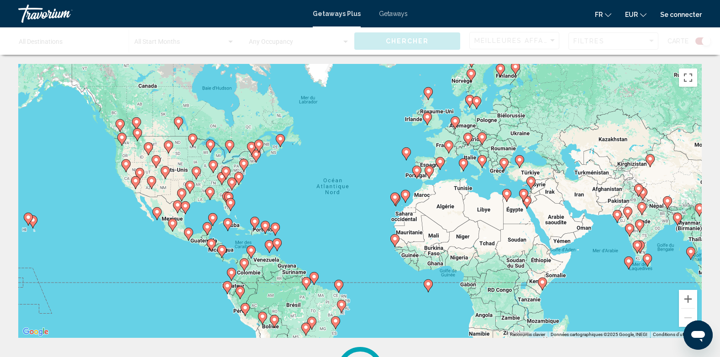
click at [636, 12] on span "EUR" at bounding box center [631, 14] width 13 height 7
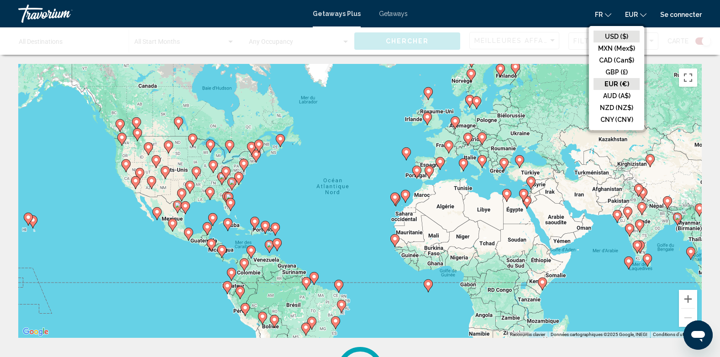
click at [614, 37] on button "USD ($)" at bounding box center [616, 37] width 46 height 12
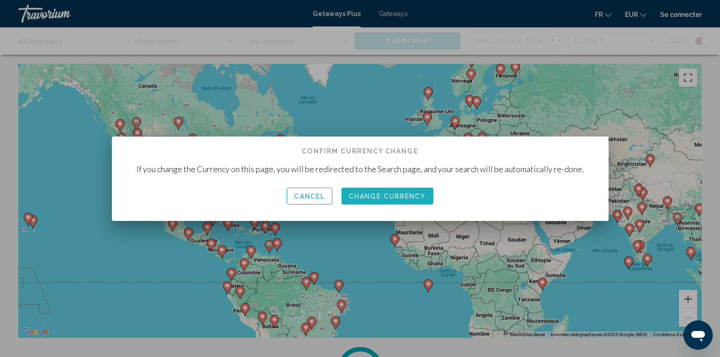
click at [410, 199] on span "Change Currency" at bounding box center [387, 196] width 77 height 7
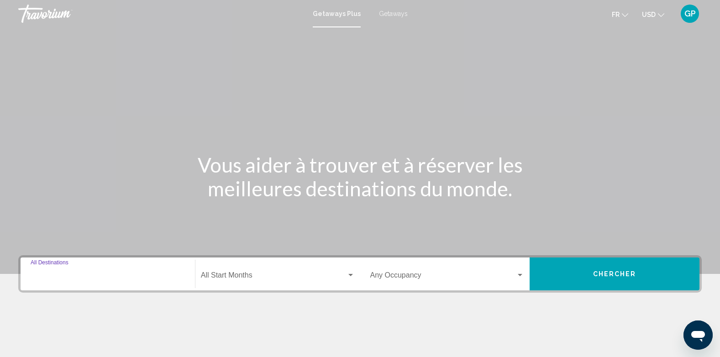
click at [60, 278] on input "Destination All Destinations" at bounding box center [108, 277] width 154 height 8
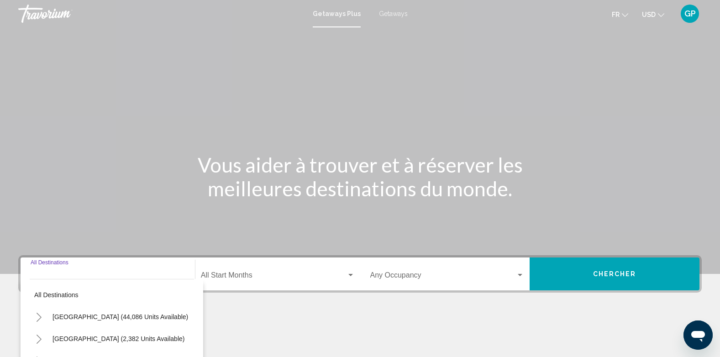
scroll to position [139, 0]
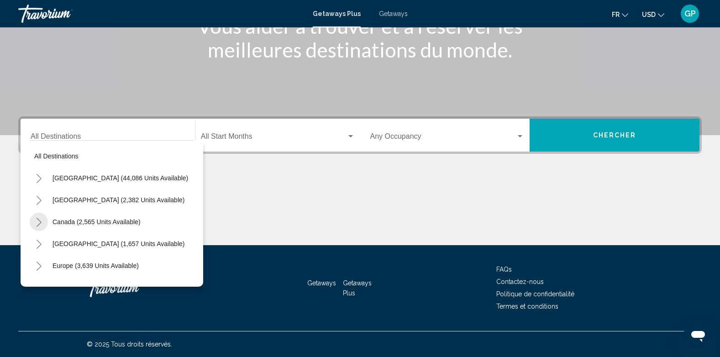
click at [40, 222] on icon "Toggle Canada (2,565 units available)" at bounding box center [39, 222] width 7 height 9
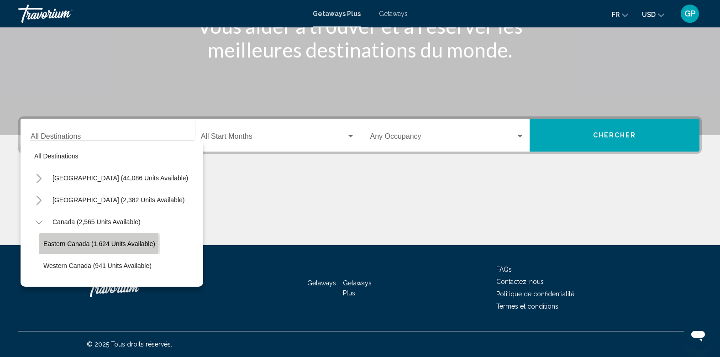
click at [62, 243] on span "Eastern Canada (1,624 units available)" at bounding box center [99, 243] width 112 height 7
type input "**********"
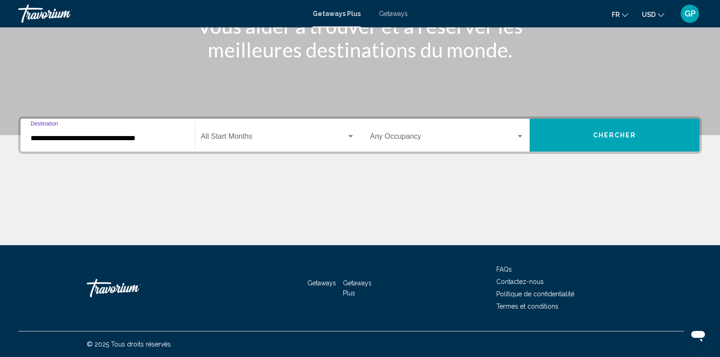
click at [229, 132] on div "Start Month All Start Months" at bounding box center [278, 135] width 154 height 29
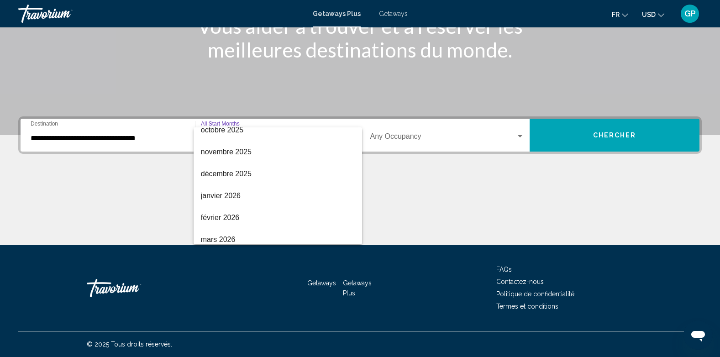
scroll to position [91, 0]
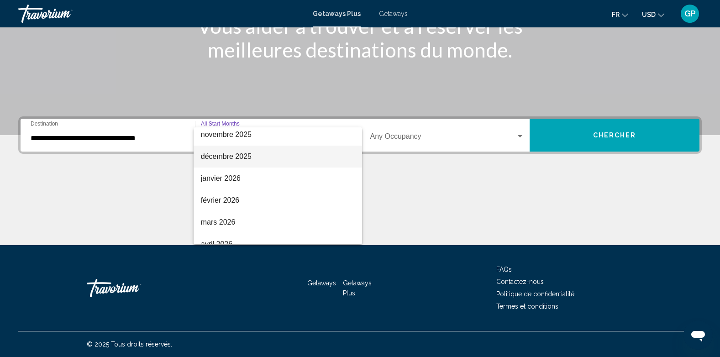
click at [223, 154] on span "décembre 2025" at bounding box center [278, 157] width 154 height 22
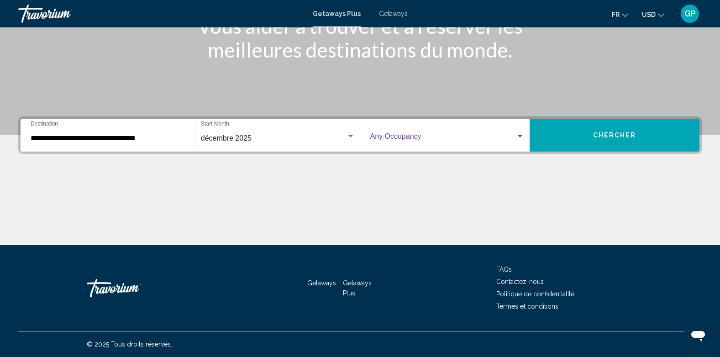
click at [409, 133] on div "Occupancy Any Occupancy" at bounding box center [447, 135] width 154 height 29
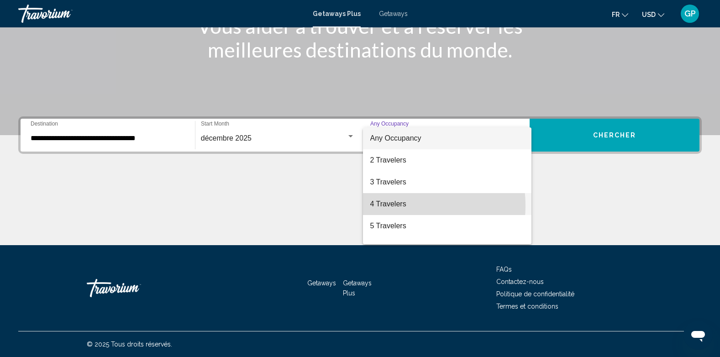
click at [388, 205] on span "4 Travelers" at bounding box center [447, 204] width 154 height 22
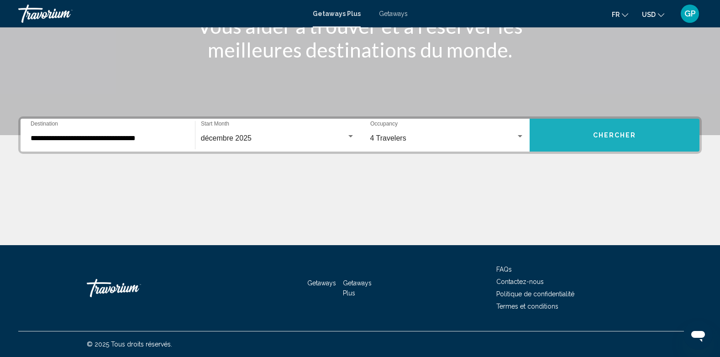
click at [610, 137] on span "Chercher" at bounding box center [614, 135] width 43 height 7
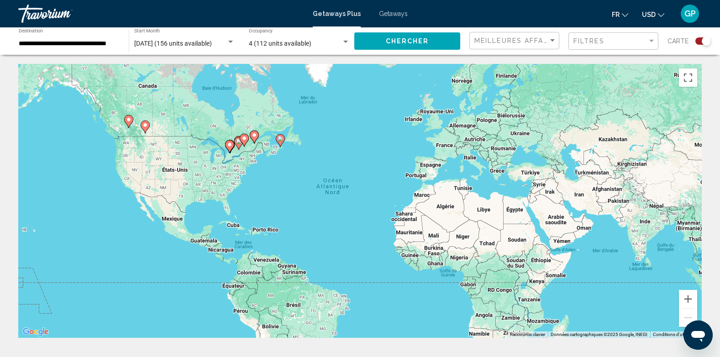
click at [699, 42] on div "Search widget" at bounding box center [703, 40] width 16 height 7
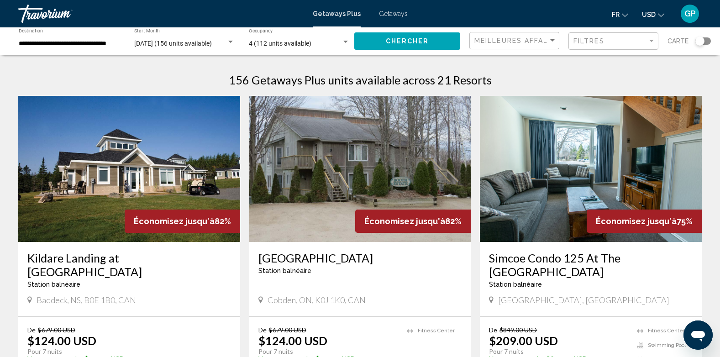
click at [95, 202] on img "Main content" at bounding box center [129, 169] width 222 height 146
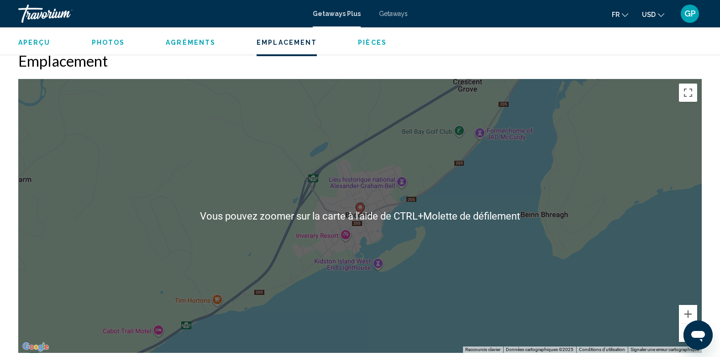
scroll to position [1050, 0]
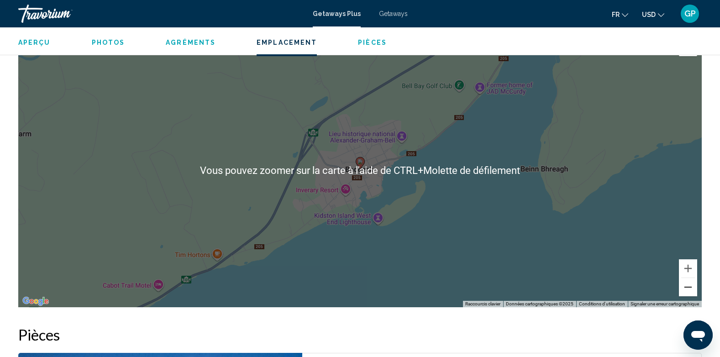
click at [688, 290] on button "Zoom arrière" at bounding box center [688, 287] width 18 height 18
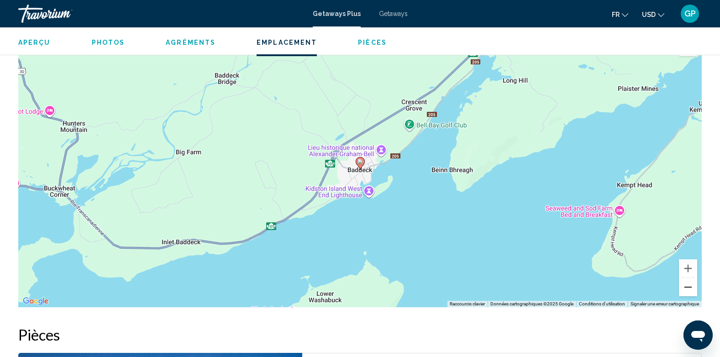
click at [688, 290] on button "Zoom arrière" at bounding box center [688, 287] width 18 height 18
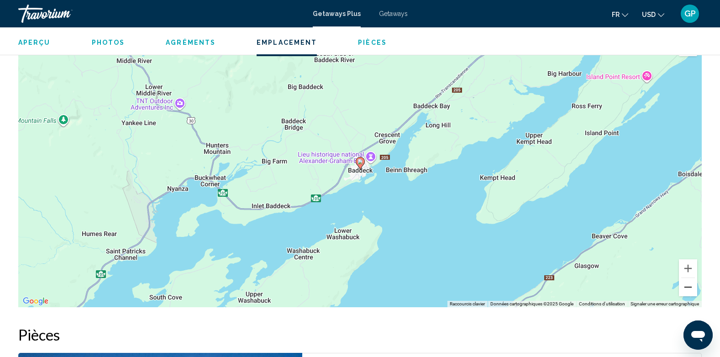
click at [688, 290] on button "Zoom arrière" at bounding box center [688, 287] width 18 height 18
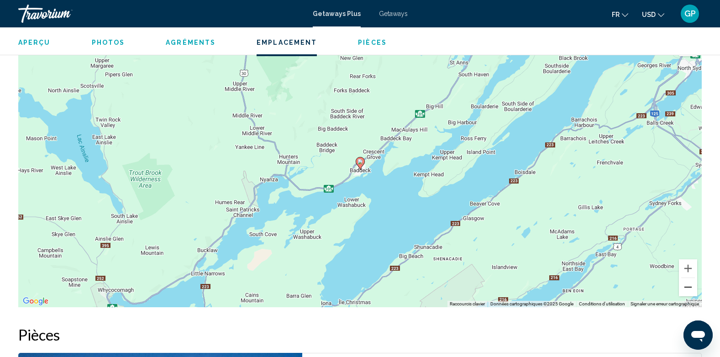
click at [687, 289] on button "Zoom arrière" at bounding box center [688, 287] width 18 height 18
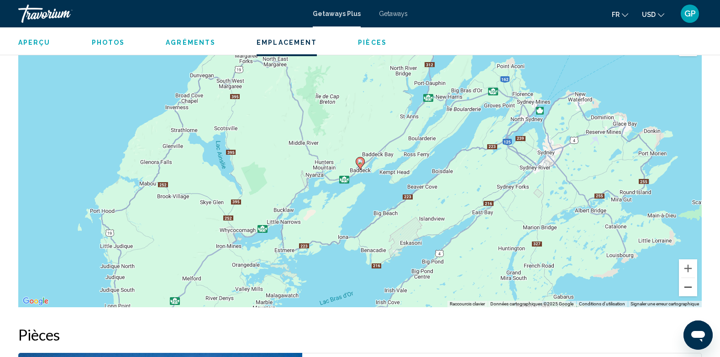
click at [687, 289] on button "Zoom arrière" at bounding box center [688, 287] width 18 height 18
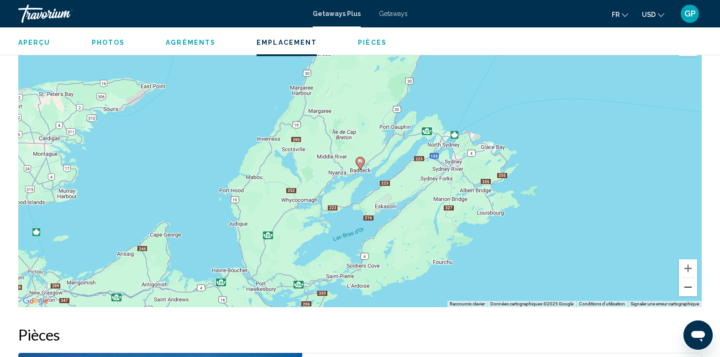
click at [687, 289] on button "Zoom arrière" at bounding box center [688, 287] width 18 height 18
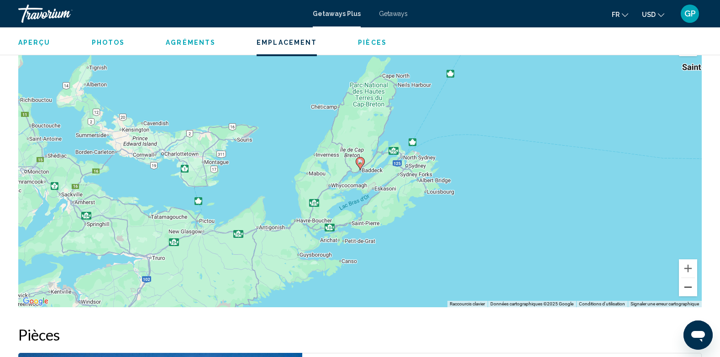
click at [687, 289] on button "Zoom arrière" at bounding box center [688, 287] width 18 height 18
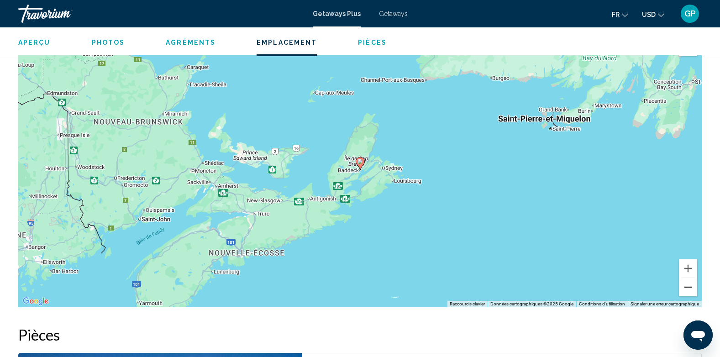
click at [685, 291] on button "Zoom arrière" at bounding box center [688, 287] width 18 height 18
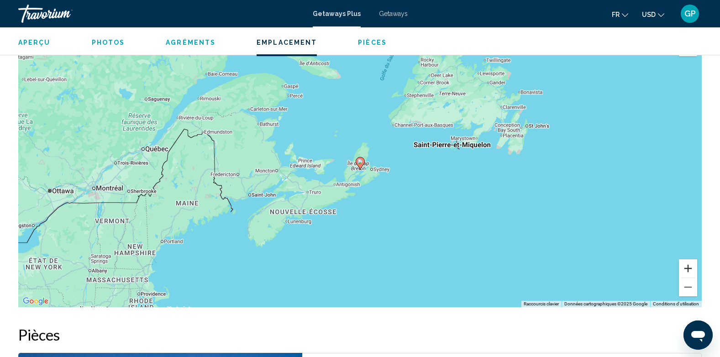
click at [688, 266] on button "Zoom avant" at bounding box center [688, 268] width 18 height 18
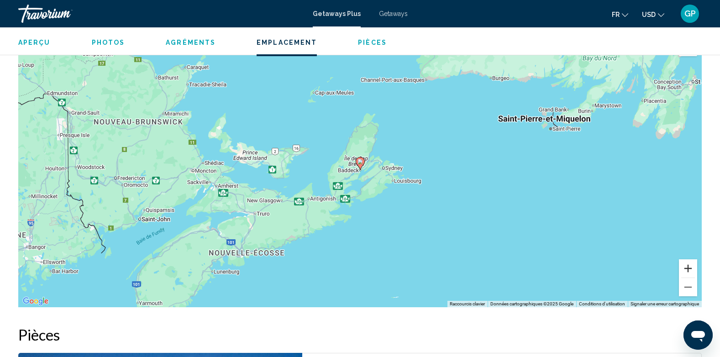
click at [688, 266] on button "Zoom avant" at bounding box center [688, 268] width 18 height 18
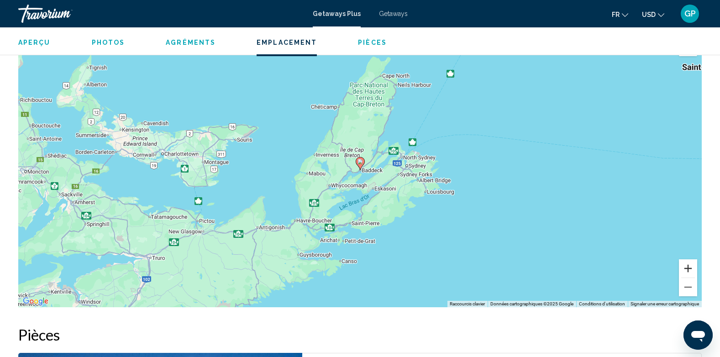
click at [688, 266] on button "Zoom avant" at bounding box center [688, 268] width 18 height 18
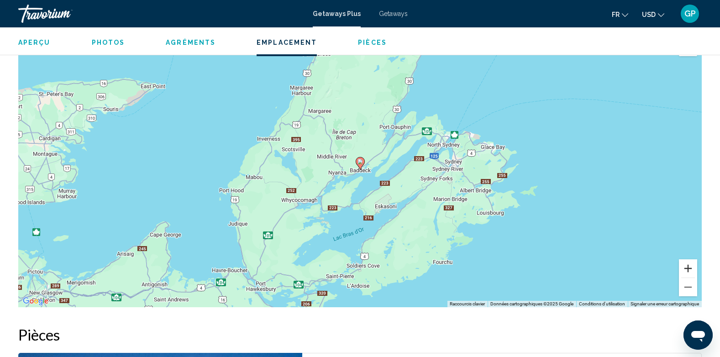
click at [688, 266] on button "Zoom avant" at bounding box center [688, 268] width 18 height 18
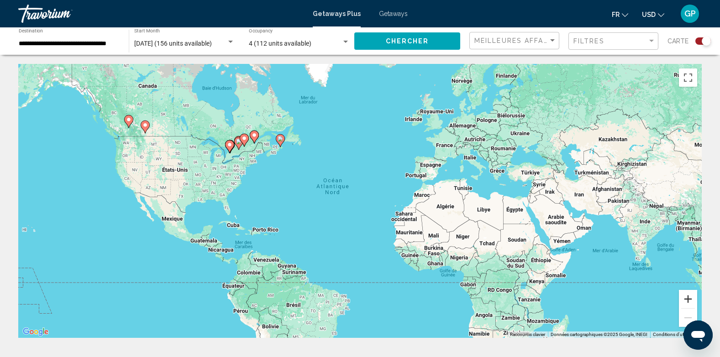
click at [688, 302] on button "Zoom avant" at bounding box center [688, 299] width 18 height 18
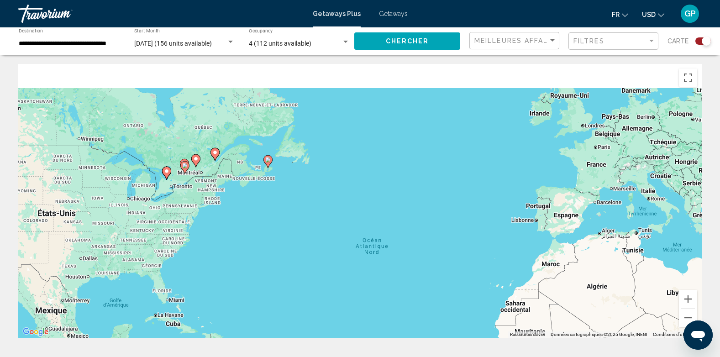
drag, startPoint x: 256, startPoint y: 202, endPoint x: 328, endPoint y: 281, distance: 107.3
click at [328, 281] on div "Pour activer le glissement avec le clavier, appuyez sur Alt+Entrée. Une fois ce…" at bounding box center [359, 201] width 683 height 274
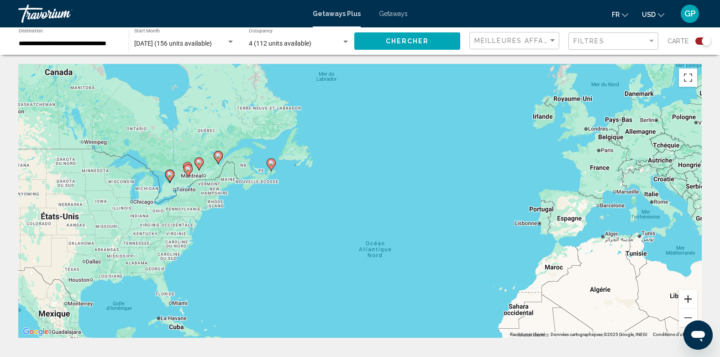
click at [687, 298] on button "Zoom avant" at bounding box center [688, 299] width 18 height 18
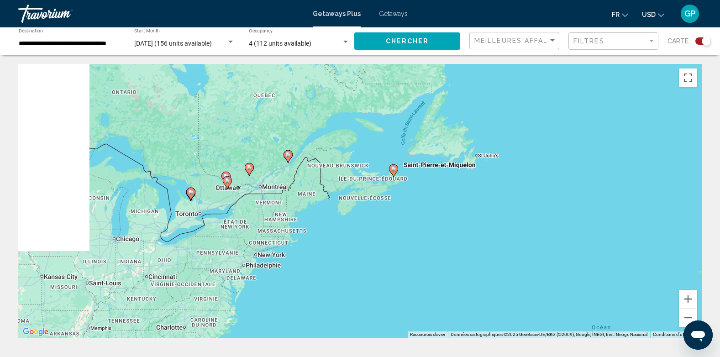
drag, startPoint x: 253, startPoint y: 191, endPoint x: 467, endPoint y: 227, distance: 217.1
click at [467, 226] on div "Pour activer le glissement avec le clavier, appuyez sur Alt+Entrée. Une fois ce…" at bounding box center [359, 201] width 683 height 274
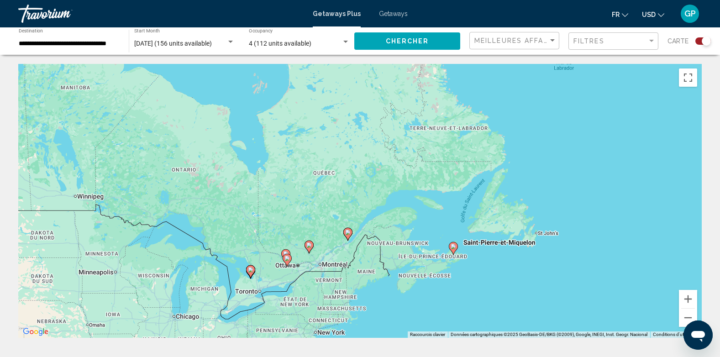
drag, startPoint x: 407, startPoint y: 170, endPoint x: 443, endPoint y: 240, distance: 78.2
click at [443, 240] on div "Pour activer le glissement avec le clavier, appuyez sur Alt+Entrée. Une fois ce…" at bounding box center [359, 201] width 683 height 274
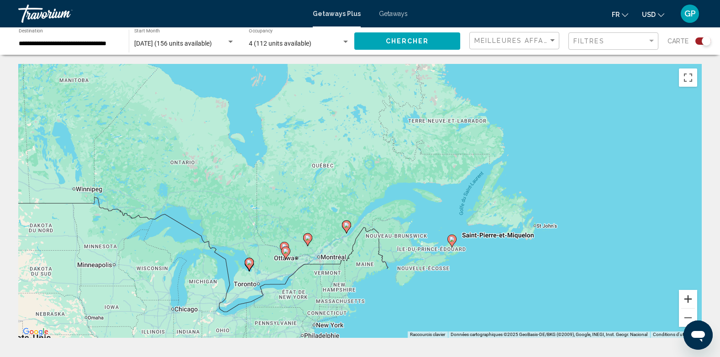
click at [684, 297] on button "Zoom avant" at bounding box center [688, 299] width 18 height 18
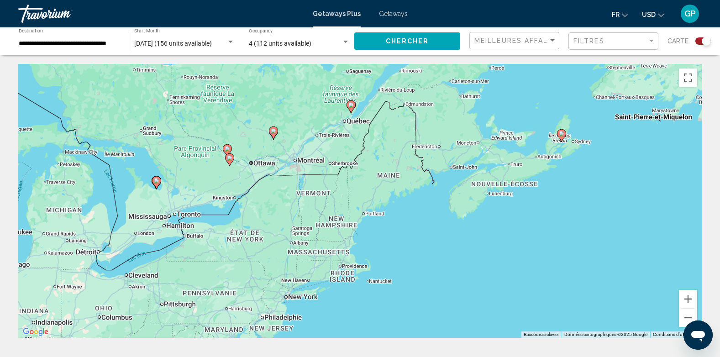
drag, startPoint x: 456, startPoint y: 265, endPoint x: 480, endPoint y: 118, distance: 148.5
click at [480, 118] on div "Pour activer le glissement avec le clavier, appuyez sur Alt+Entrée. Une fois ce…" at bounding box center [359, 201] width 683 height 274
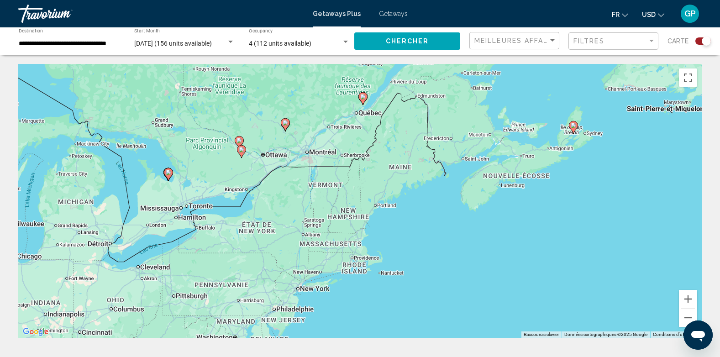
click at [286, 126] on icon "Main content" at bounding box center [285, 125] width 8 height 12
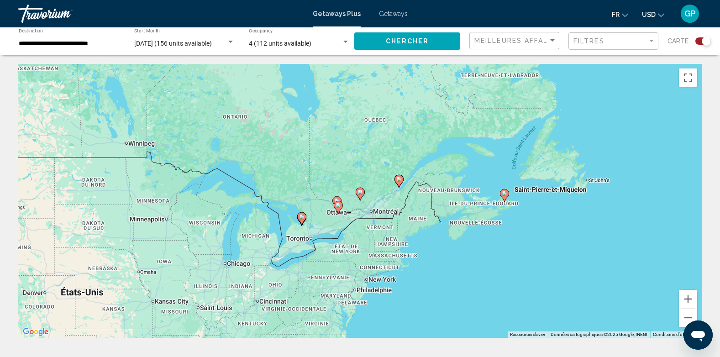
click at [359, 195] on icon "Main content" at bounding box center [360, 194] width 8 height 12
type input "**********"
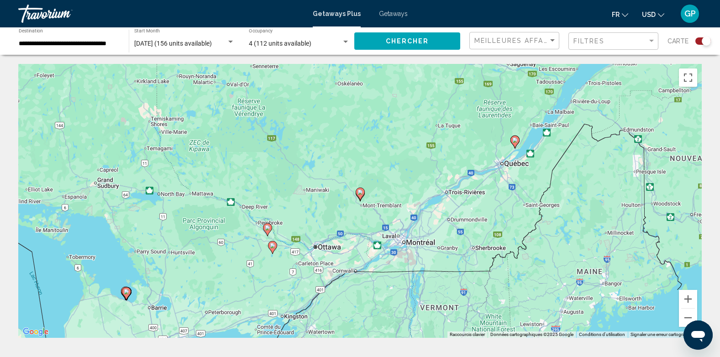
click at [360, 195] on icon "Main content" at bounding box center [360, 194] width 8 height 12
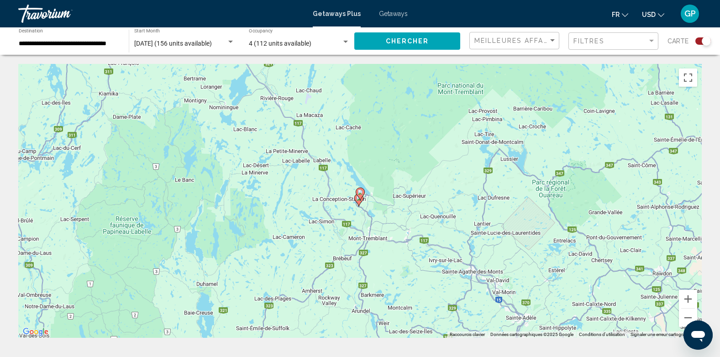
click at [360, 195] on icon "Main content" at bounding box center [360, 194] width 8 height 12
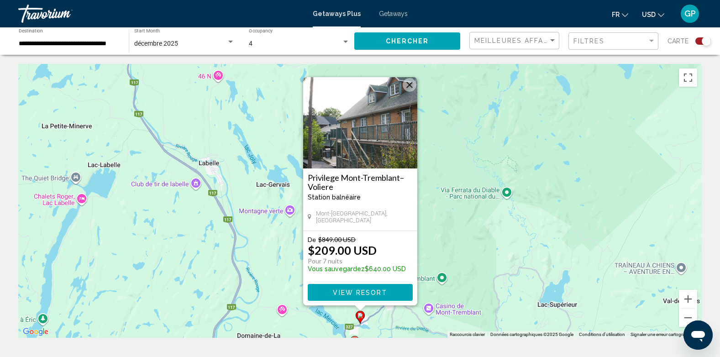
scroll to position [46, 0]
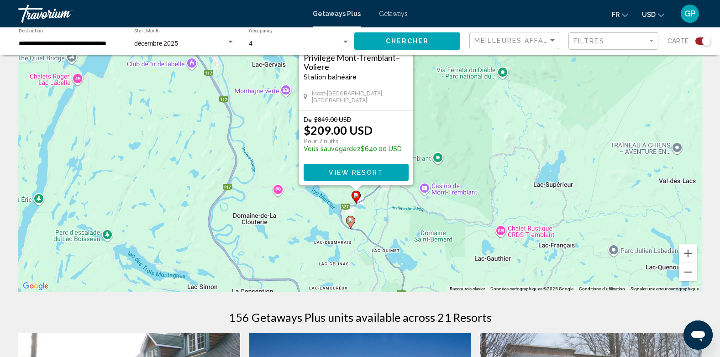
drag, startPoint x: 553, startPoint y: 226, endPoint x: 548, endPoint y: 150, distance: 75.9
click at [548, 150] on div "Pour activer le glissement avec le clavier, appuyez sur Alt+Entrée. Une fois ce…" at bounding box center [359, 155] width 683 height 274
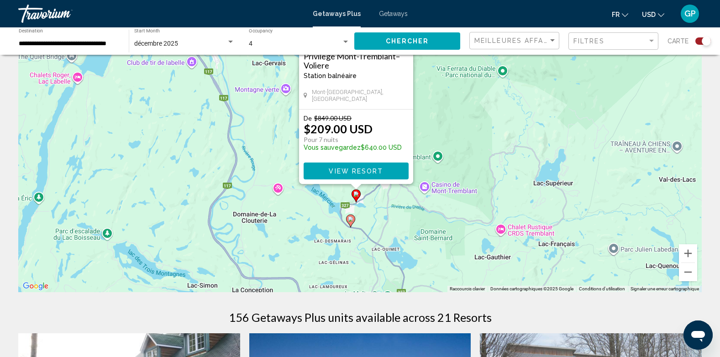
click at [351, 222] on icon "Main content" at bounding box center [350, 221] width 8 height 12
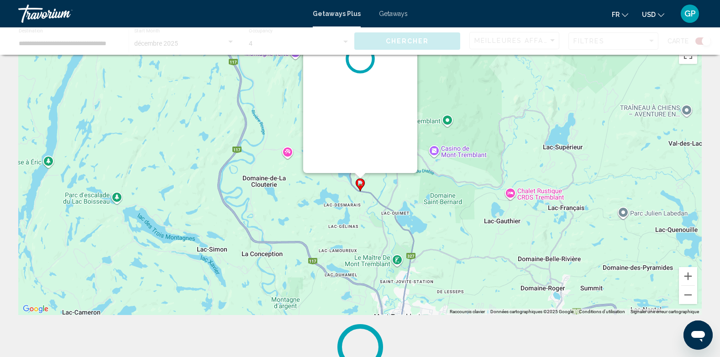
scroll to position [0, 0]
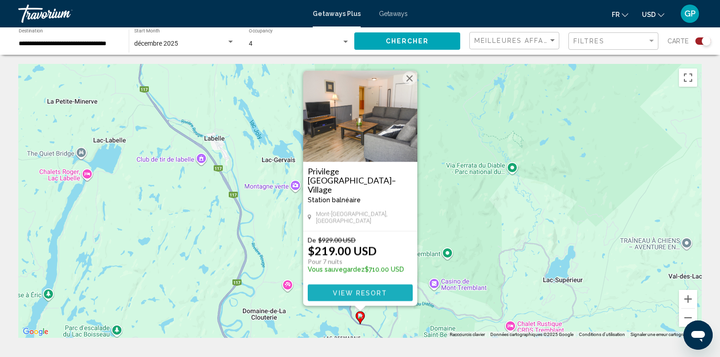
click at [358, 294] on span "View Resort" at bounding box center [360, 292] width 54 height 7
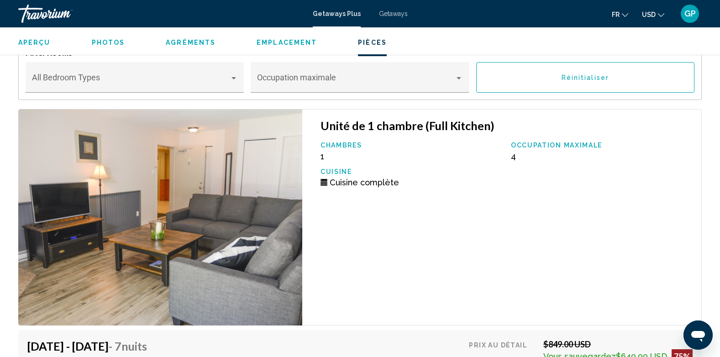
scroll to position [1546, 0]
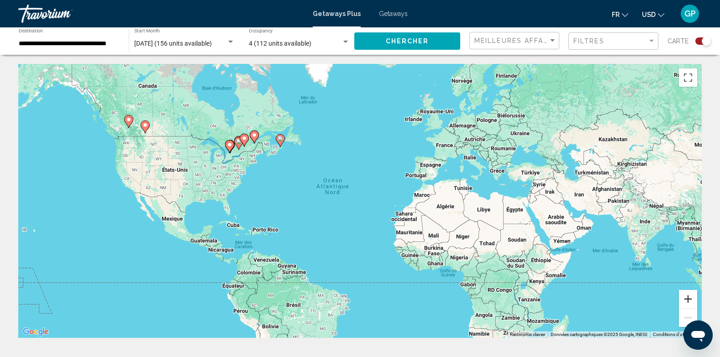
click at [690, 300] on button "Zoom avant" at bounding box center [688, 299] width 18 height 18
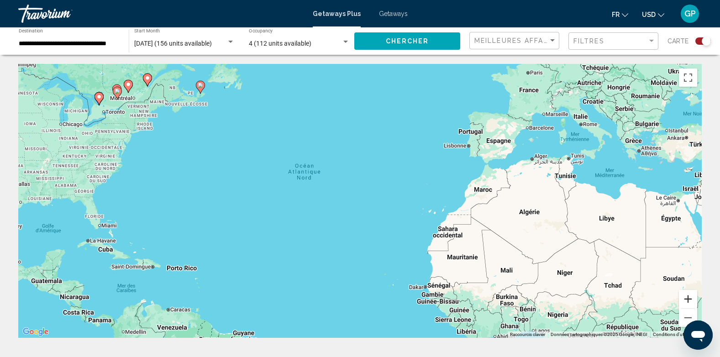
click at [690, 300] on button "Zoom avant" at bounding box center [688, 299] width 18 height 18
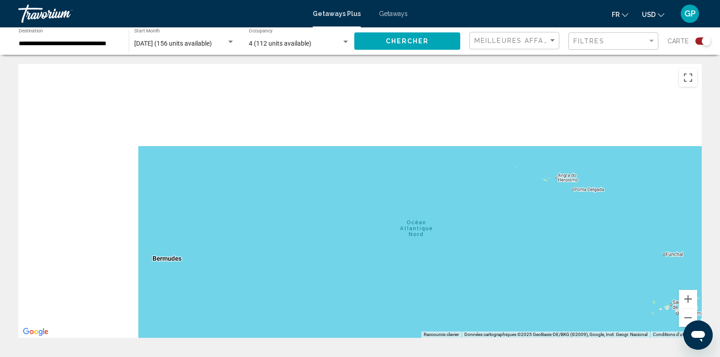
drag, startPoint x: 302, startPoint y: 182, endPoint x: 507, endPoint y: 277, distance: 225.5
click at [514, 280] on div "Main content" at bounding box center [359, 201] width 683 height 274
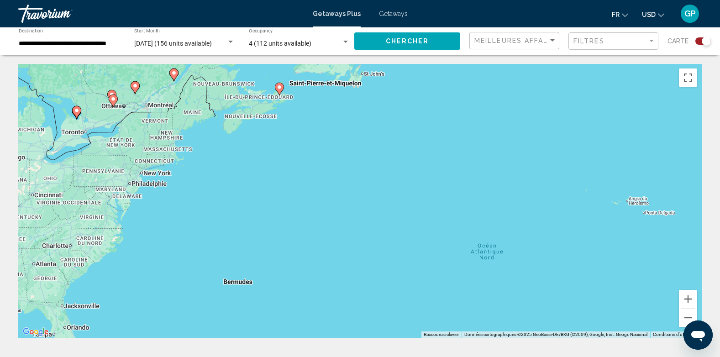
drag, startPoint x: 320, startPoint y: 201, endPoint x: 425, endPoint y: 256, distance: 117.8
click at [432, 262] on div "Pour activer le glissement avec le clavier, appuyez sur Alt+Entrée. Une fois ce…" at bounding box center [359, 201] width 683 height 274
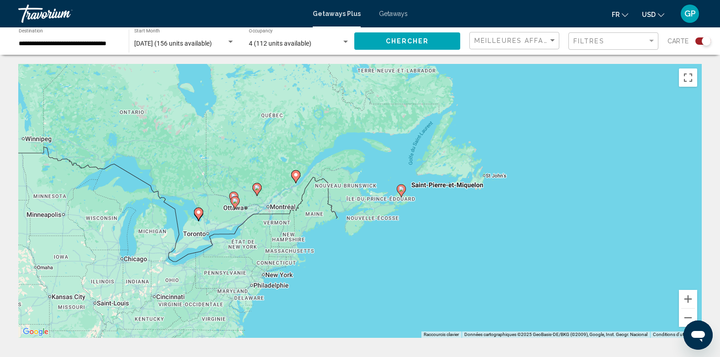
drag, startPoint x: 353, startPoint y: 211, endPoint x: 370, endPoint y: 267, distance: 58.5
click at [370, 267] on div "Pour activer le glissement avec le clavier, appuyez sur Alt+Entrée. Une fois ce…" at bounding box center [359, 201] width 683 height 274
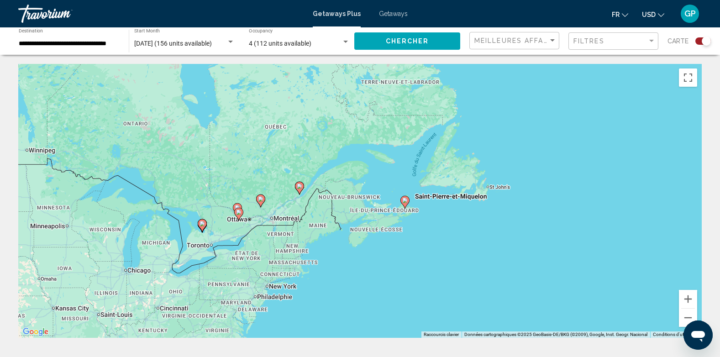
click at [259, 201] on image "Main content" at bounding box center [260, 198] width 5 height 5
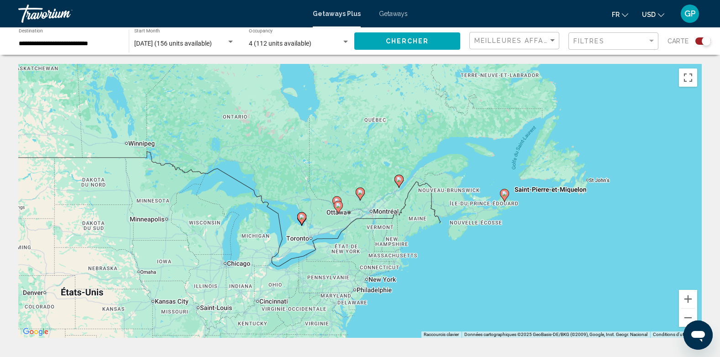
click at [360, 196] on icon "Main content" at bounding box center [360, 194] width 8 height 12
type input "**********"
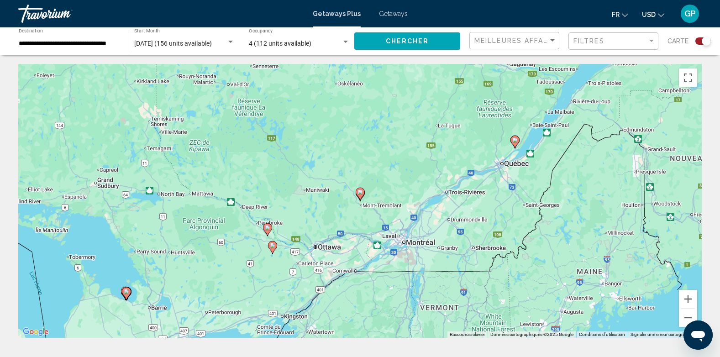
click at [272, 250] on icon "Main content" at bounding box center [272, 247] width 8 height 12
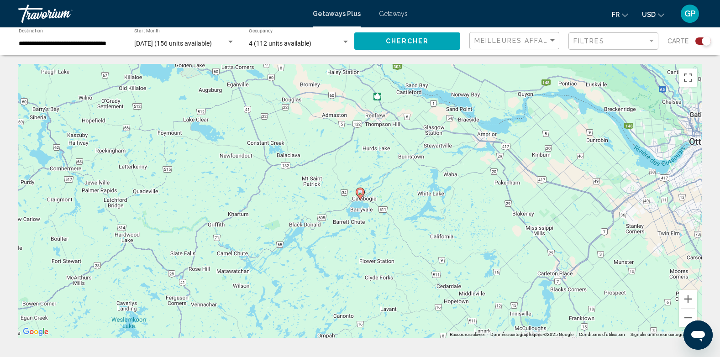
click at [362, 194] on image "Main content" at bounding box center [359, 191] width 5 height 5
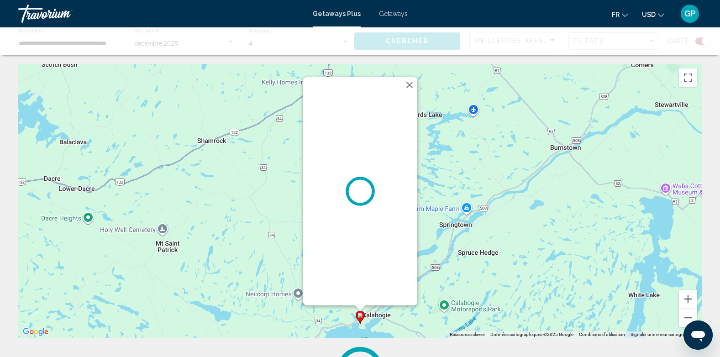
click at [409, 85] on button "Fermer" at bounding box center [410, 85] width 14 height 14
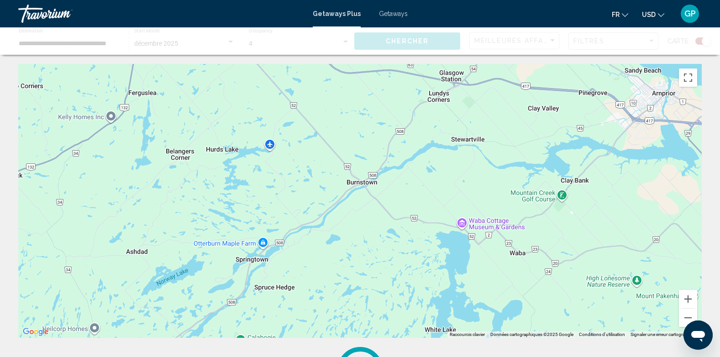
drag, startPoint x: 594, startPoint y: 135, endPoint x: 387, endPoint y: 170, distance: 210.7
click at [387, 170] on div "Pour activer le glissement avec le clavier, appuyez sur Alt+Entrée. Une fois ce…" at bounding box center [359, 201] width 683 height 274
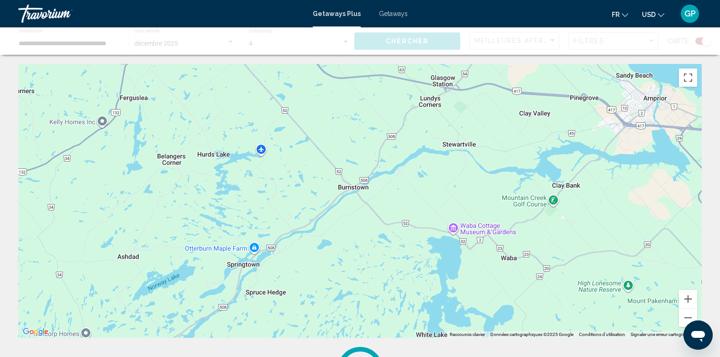
drag, startPoint x: 473, startPoint y: 110, endPoint x: 431, endPoint y: 170, distance: 73.3
click at [431, 170] on div "Pour activer le glissement avec le clavier, appuyez sur Alt+Entrée. Une fois ce…" at bounding box center [359, 201] width 683 height 274
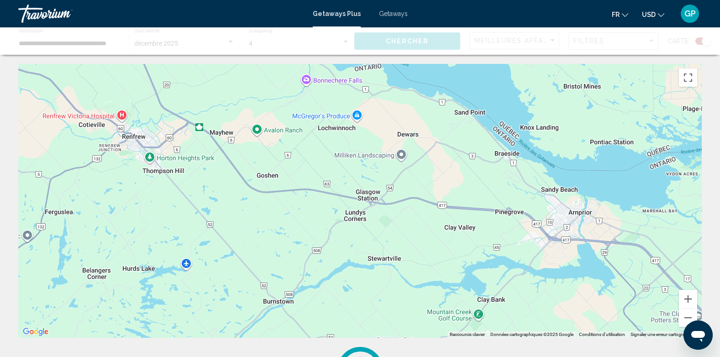
drag, startPoint x: 534, startPoint y: 163, endPoint x: 471, endPoint y: 277, distance: 130.6
click at [471, 277] on div "Main content" at bounding box center [359, 201] width 683 height 274
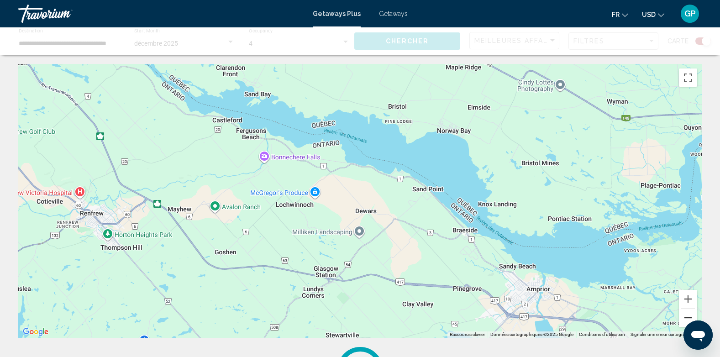
click at [682, 316] on button "Zoom arrière" at bounding box center [688, 318] width 18 height 18
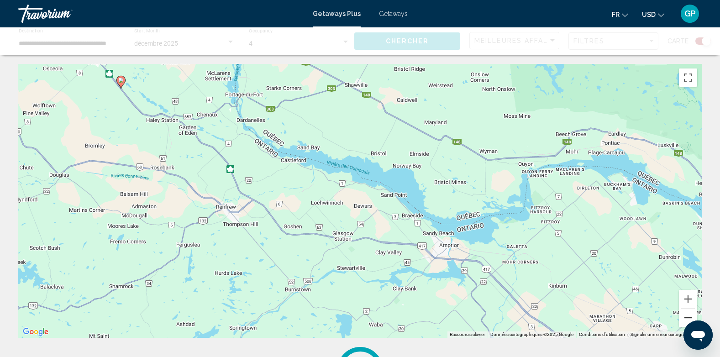
click at [682, 316] on button "Zoom arrière" at bounding box center [688, 318] width 18 height 18
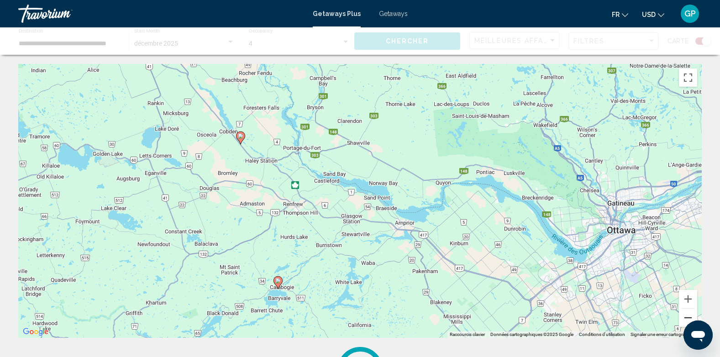
click at [682, 316] on button "Zoom arrière" at bounding box center [688, 318] width 18 height 18
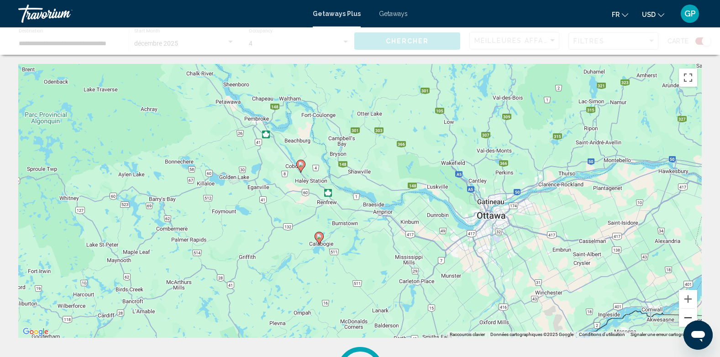
click at [682, 316] on button "Zoom arrière" at bounding box center [688, 318] width 18 height 18
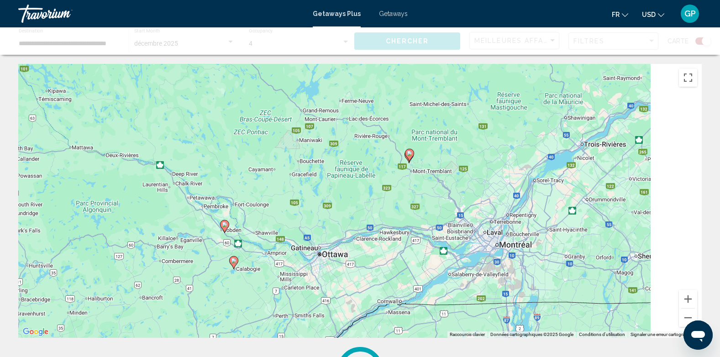
drag, startPoint x: 544, startPoint y: 132, endPoint x: 402, endPoint y: 189, distance: 153.0
click at [402, 189] on div "Pour activer le glissement avec le clavier, appuyez sur Alt+Entrée. Une fois ce…" at bounding box center [359, 201] width 683 height 274
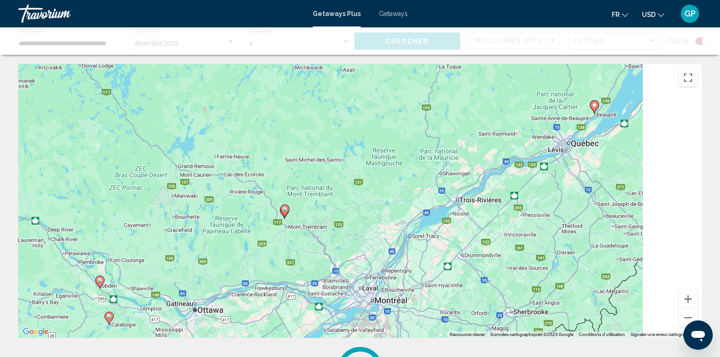
drag, startPoint x: 555, startPoint y: 151, endPoint x: 410, endPoint y: 224, distance: 161.5
click at [410, 224] on div "Pour activer le glissement avec le clavier, appuyez sur Alt+Entrée. Une fois ce…" at bounding box center [359, 201] width 683 height 274
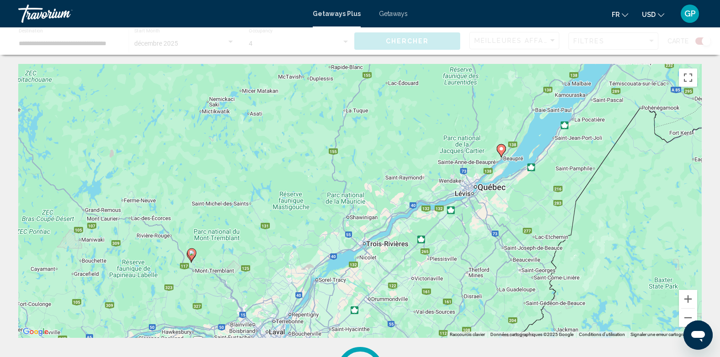
drag, startPoint x: 503, startPoint y: 186, endPoint x: 460, endPoint y: 199, distance: 44.3
click at [460, 199] on div "Pour activer le glissement avec le clavier, appuyez sur Alt+Entrée. Une fois ce…" at bounding box center [359, 201] width 683 height 274
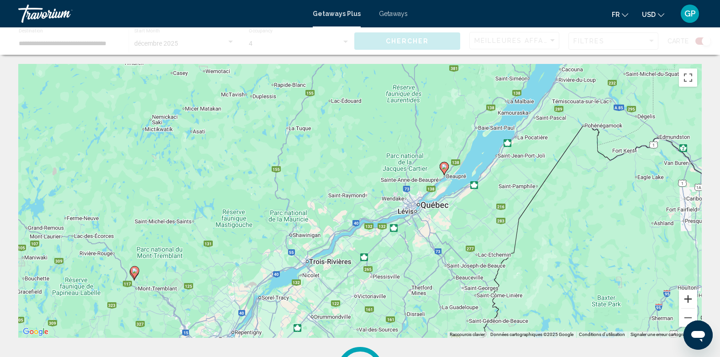
click at [691, 300] on button "Zoom avant" at bounding box center [688, 299] width 18 height 18
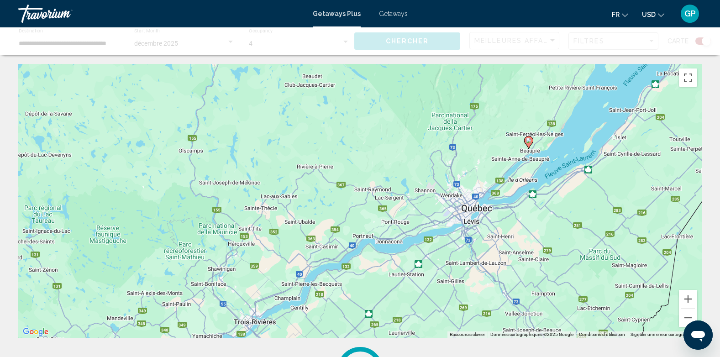
click at [530, 142] on image "Main content" at bounding box center [528, 140] width 5 height 5
click at [529, 142] on image "Main content" at bounding box center [528, 140] width 5 height 5
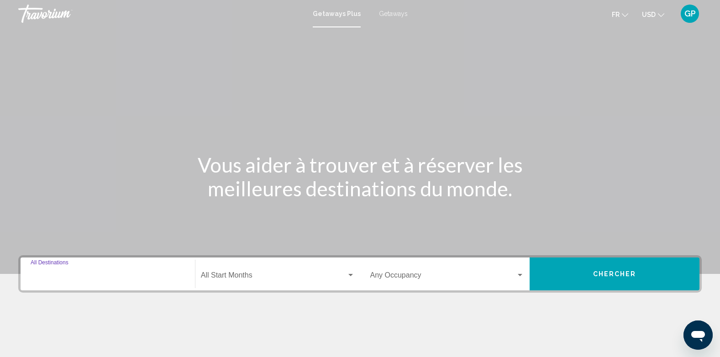
click at [45, 273] on input "Destination All Destinations" at bounding box center [108, 277] width 154 height 8
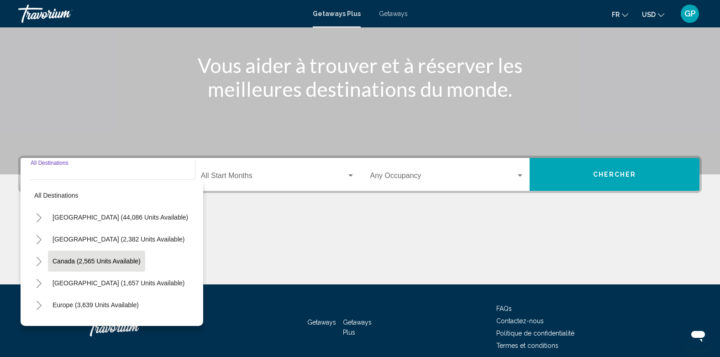
scroll to position [139, 0]
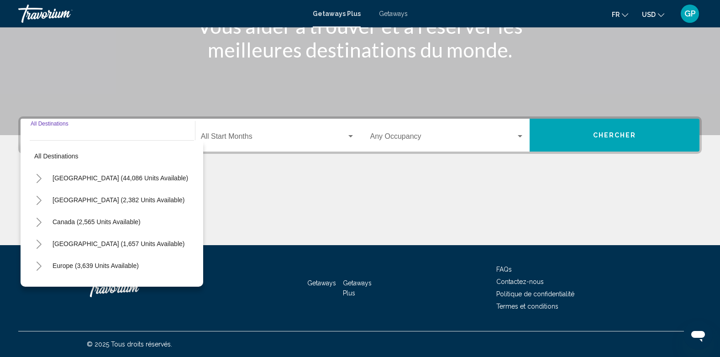
click at [41, 221] on icon "Toggle Canada (2,565 units available)" at bounding box center [39, 222] width 7 height 9
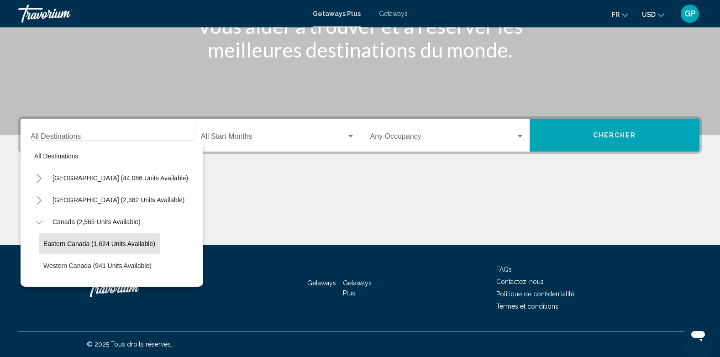
click at [68, 240] on span "Eastern Canada (1,624 units available)" at bounding box center [99, 243] width 112 height 7
type input "**********"
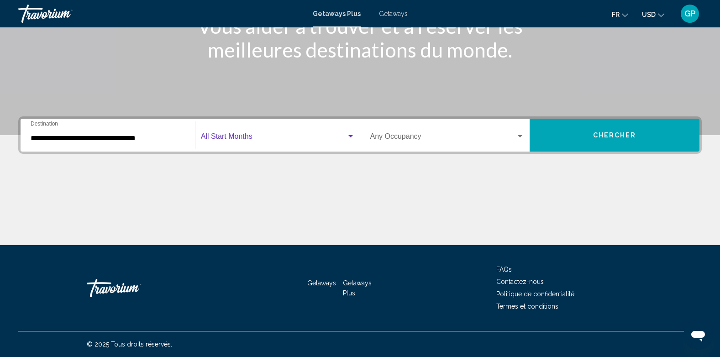
click at [236, 135] on span "Search widget" at bounding box center [274, 138] width 146 height 8
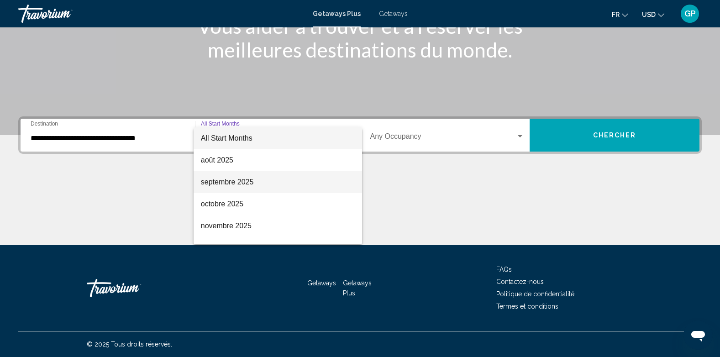
scroll to position [46, 0]
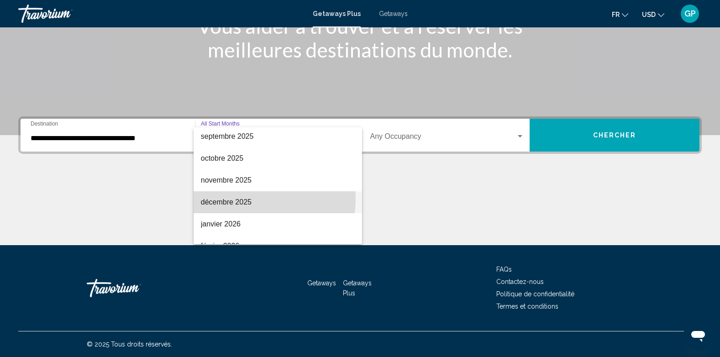
click at [231, 198] on span "décembre 2025" at bounding box center [278, 202] width 154 height 22
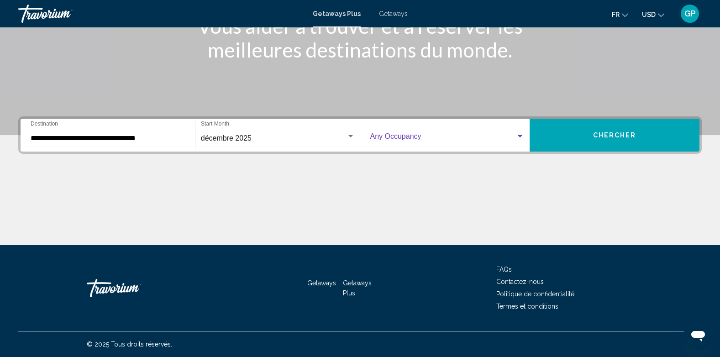
click at [393, 135] on span "Search widget" at bounding box center [443, 138] width 146 height 8
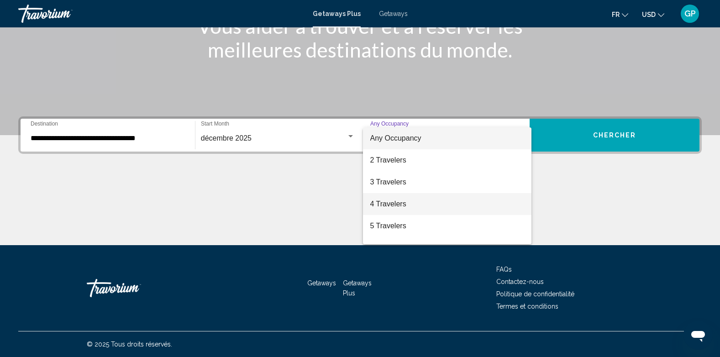
click at [394, 200] on span "4 Travelers" at bounding box center [447, 204] width 154 height 22
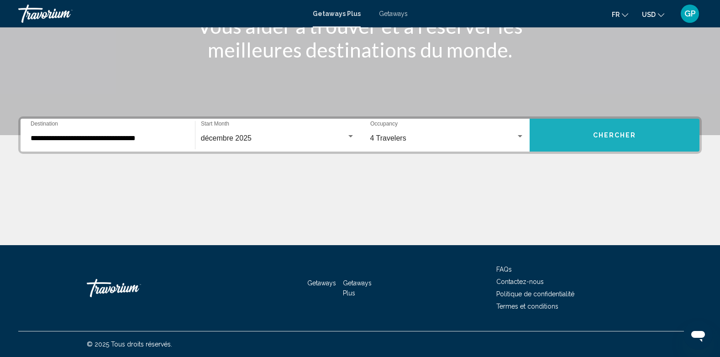
click at [593, 132] on span "Chercher" at bounding box center [614, 135] width 43 height 7
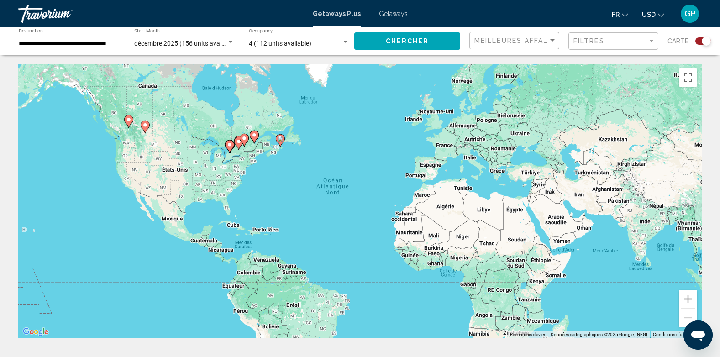
click at [697, 41] on div "Search widget" at bounding box center [703, 40] width 16 height 7
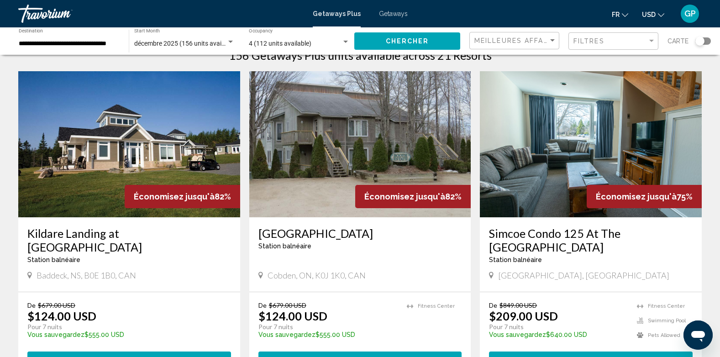
scroll to position [46, 0]
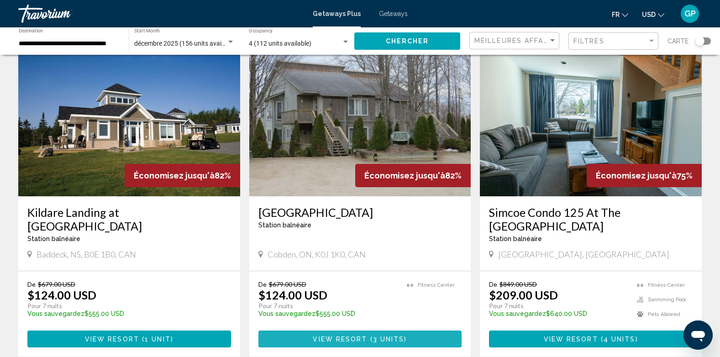
click at [358, 339] on span "View Resort" at bounding box center [340, 339] width 54 height 7
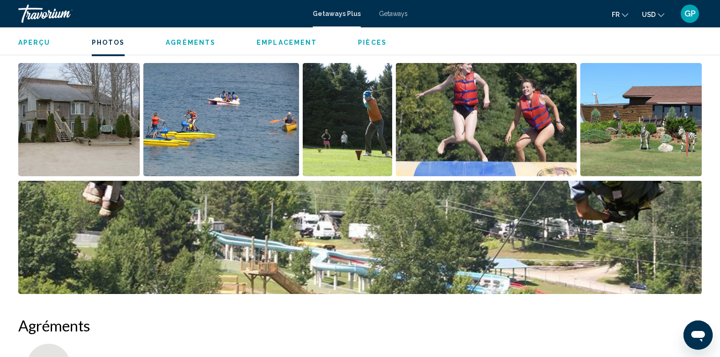
scroll to position [411, 0]
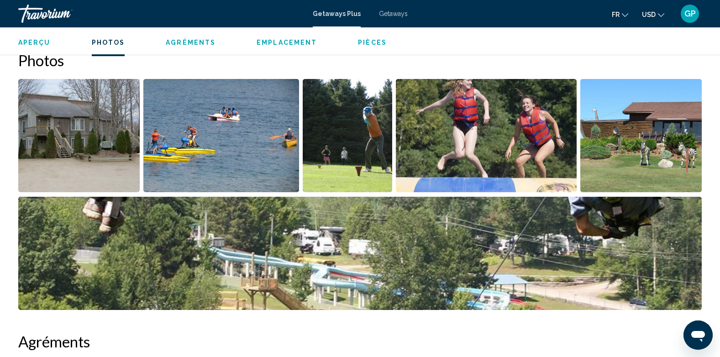
click at [309, 248] on img "Open full-screen image slider" at bounding box center [359, 253] width 683 height 113
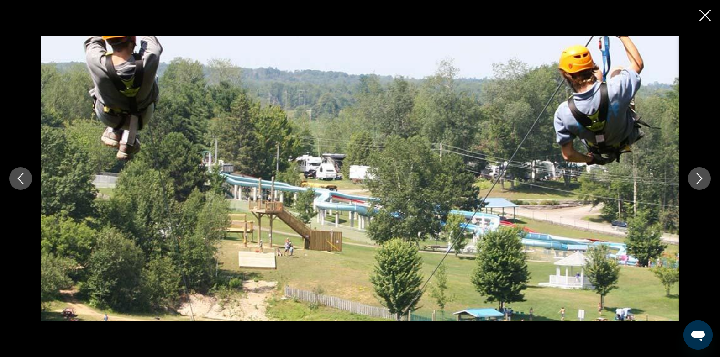
click at [701, 175] on icon "Next image" at bounding box center [699, 178] width 11 height 11
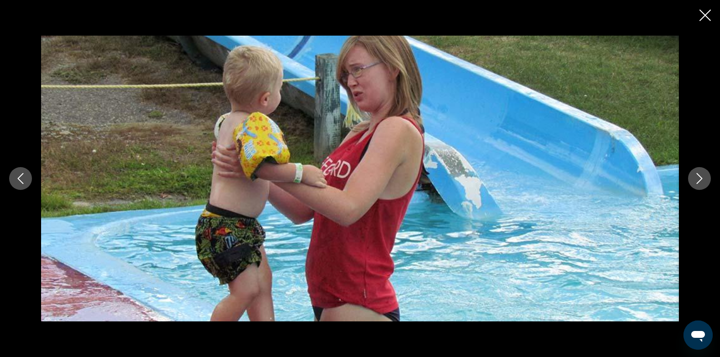
click at [701, 175] on icon "Next image" at bounding box center [699, 178] width 11 height 11
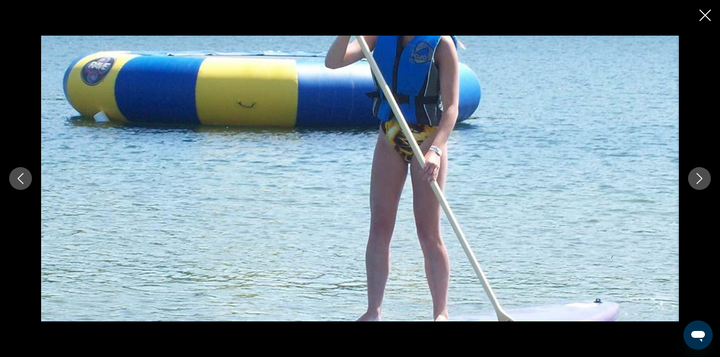
click at [701, 175] on icon "Next image" at bounding box center [699, 178] width 11 height 11
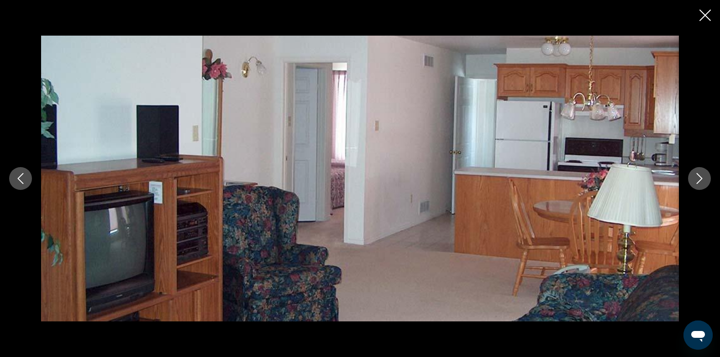
click at [701, 175] on icon "Next image" at bounding box center [699, 178] width 11 height 11
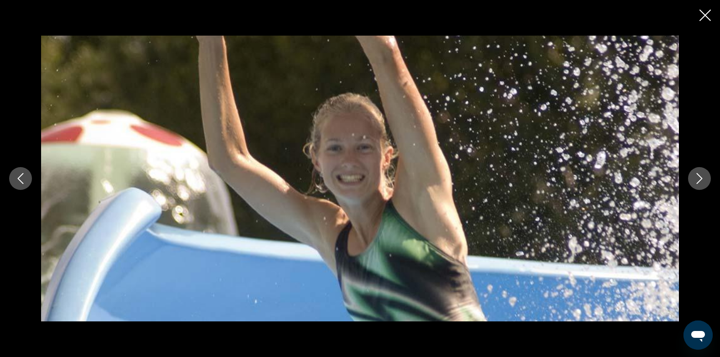
click at [701, 175] on icon "Next image" at bounding box center [699, 178] width 11 height 11
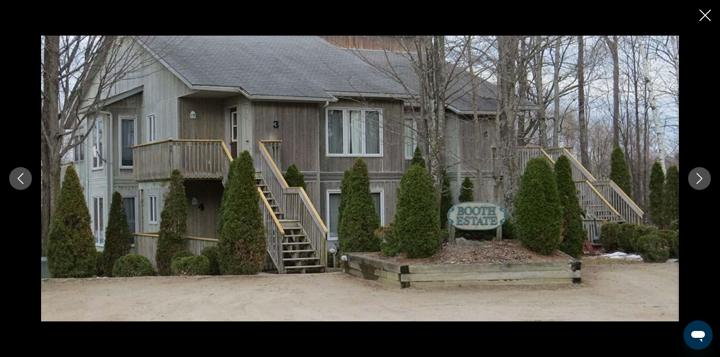
click at [701, 175] on icon "Next image" at bounding box center [699, 178] width 11 height 11
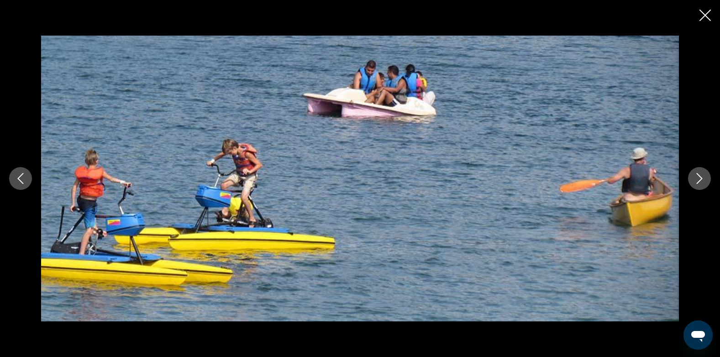
click at [701, 175] on icon "Next image" at bounding box center [699, 178] width 11 height 11
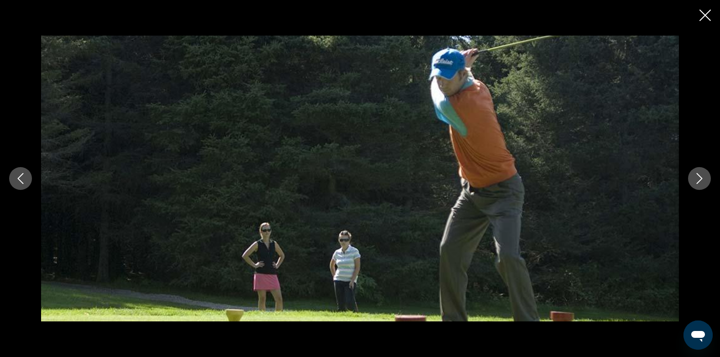
click at [701, 175] on icon "Next image" at bounding box center [699, 178] width 11 height 11
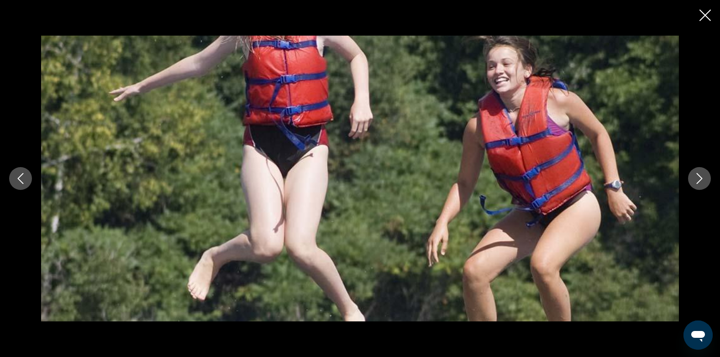
click at [701, 175] on icon "Next image" at bounding box center [699, 178] width 11 height 11
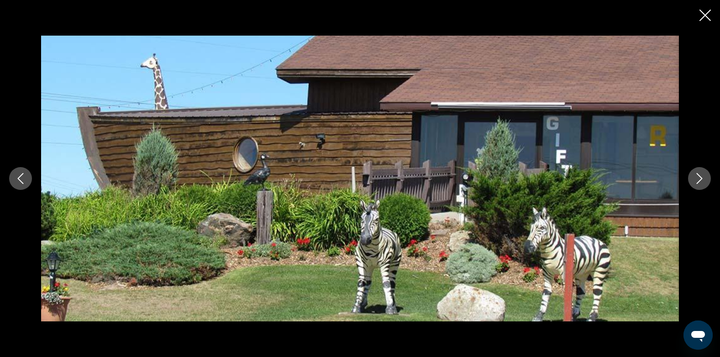
click at [701, 175] on icon "Next image" at bounding box center [699, 178] width 11 height 11
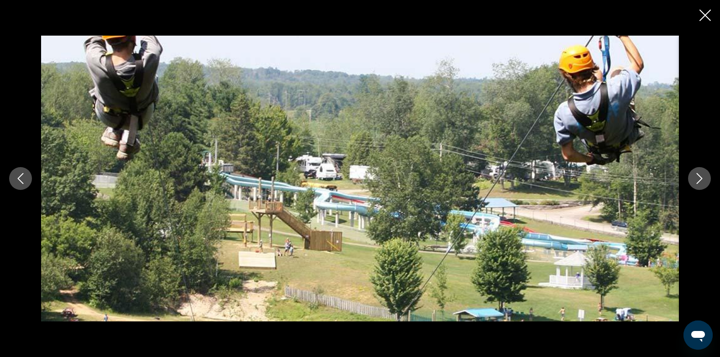
click at [701, 175] on icon "Next image" at bounding box center [699, 178] width 11 height 11
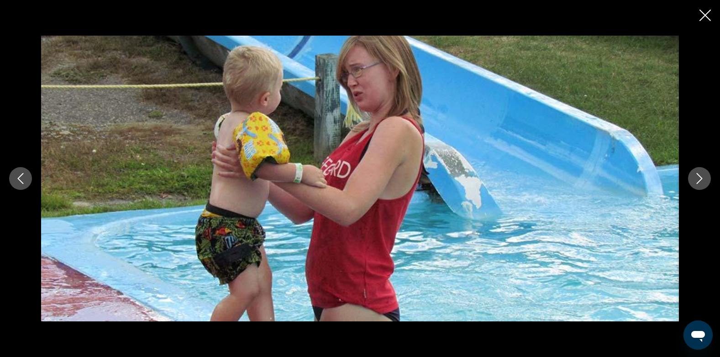
click at [701, 15] on icon "Close slideshow" at bounding box center [704, 15] width 11 height 11
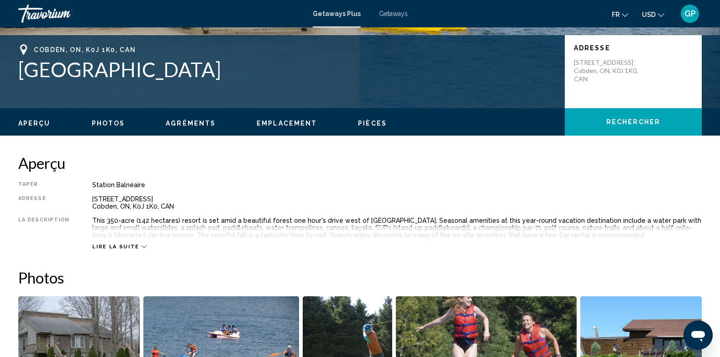
scroll to position [183, 0]
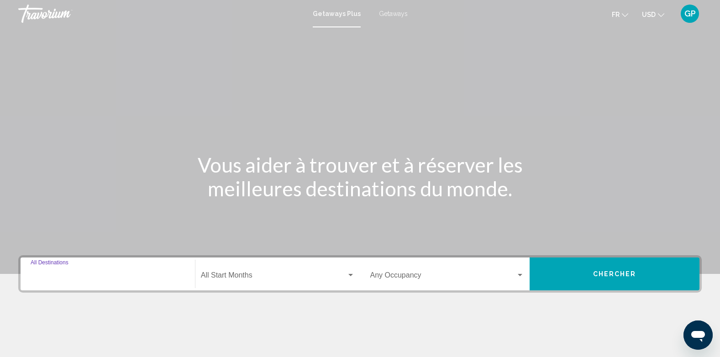
click at [86, 275] on input "Destination All Destinations" at bounding box center [108, 277] width 154 height 8
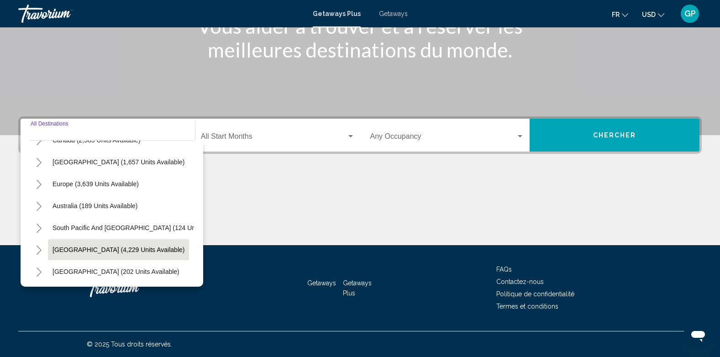
scroll to position [91, 0]
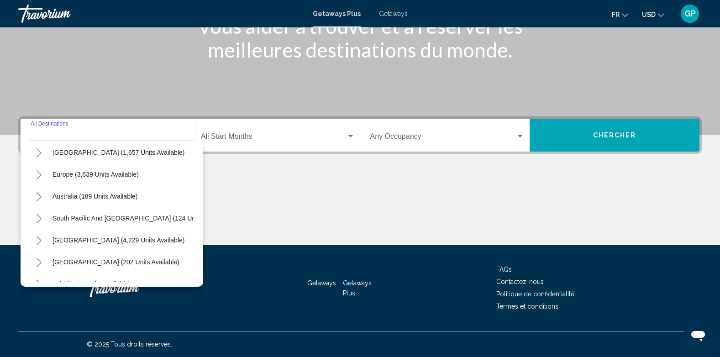
click at [36, 174] on icon "Toggle Europe (3,639 units available)" at bounding box center [39, 174] width 7 height 9
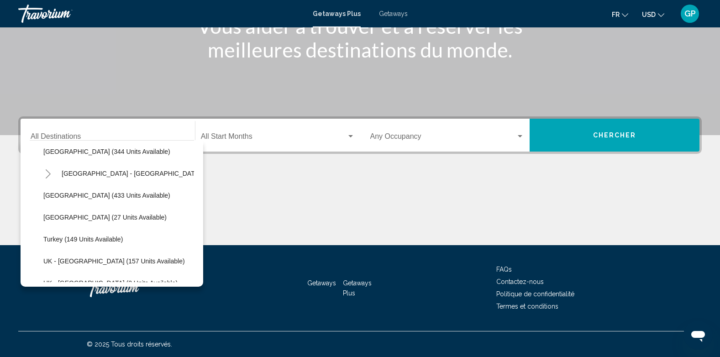
scroll to position [411, 0]
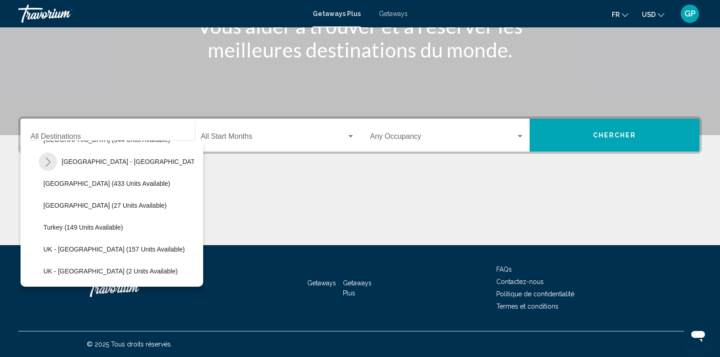
click at [46, 160] on icon "Toggle Spain - Canary Islands (64 units available)" at bounding box center [48, 161] width 7 height 9
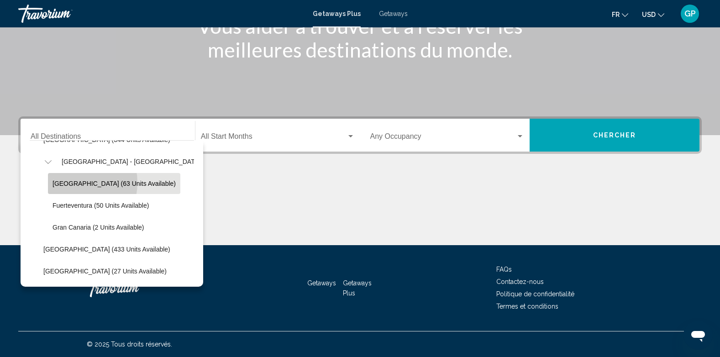
click at [68, 183] on span "[GEOGRAPHIC_DATA] (63 units available)" at bounding box center [113, 183] width 123 height 7
type input "**********"
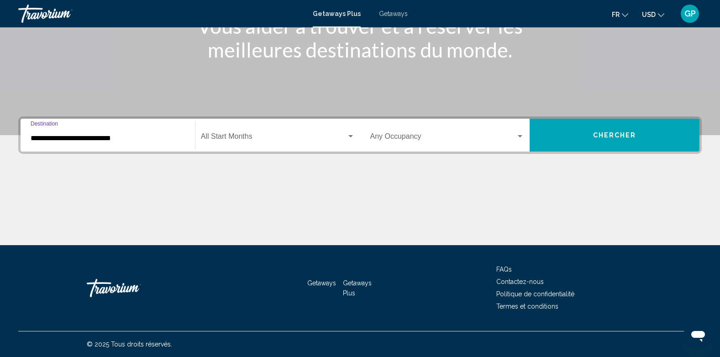
click at [251, 134] on span "Search widget" at bounding box center [274, 138] width 146 height 8
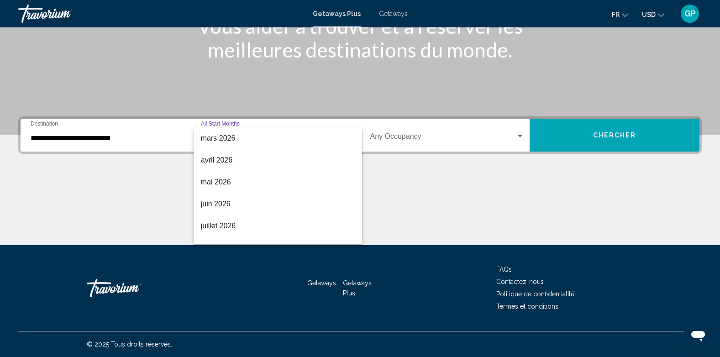
scroll to position [183, 0]
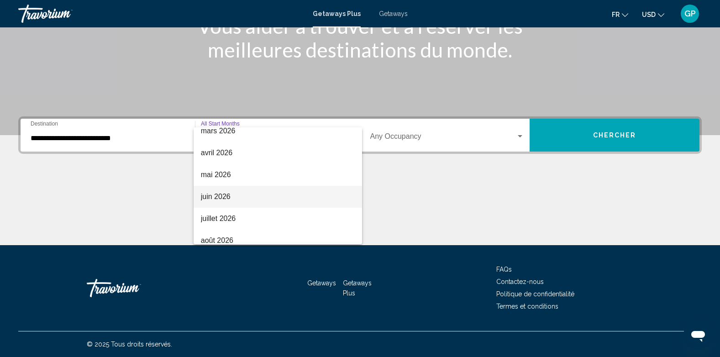
click at [215, 197] on span "juin 2026" at bounding box center [278, 197] width 154 height 22
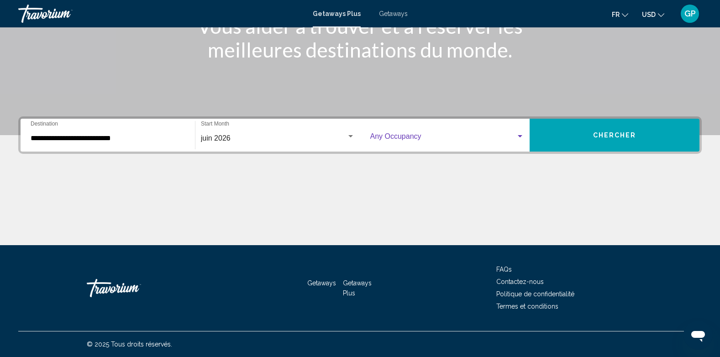
click at [427, 136] on span "Search widget" at bounding box center [443, 138] width 146 height 8
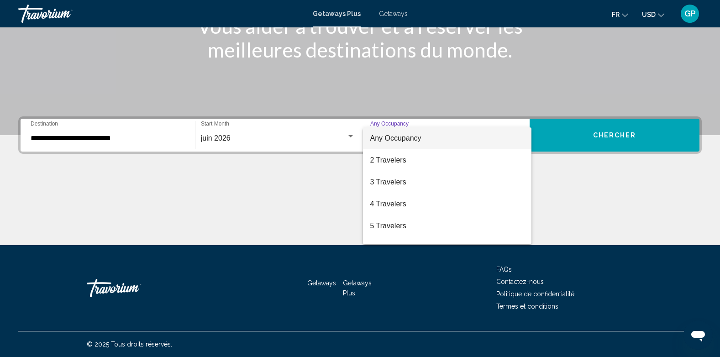
click at [390, 13] on div at bounding box center [360, 178] width 720 height 357
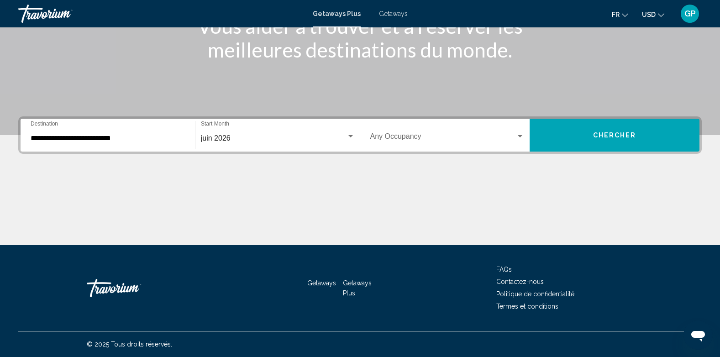
click at [389, 13] on span "Getaways" at bounding box center [393, 13] width 29 height 7
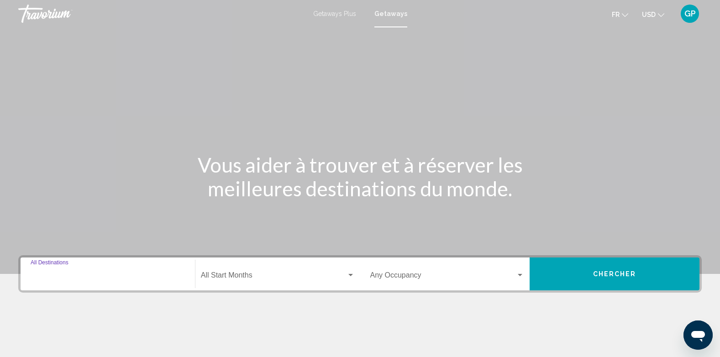
click at [60, 273] on input "Destination All Destinations" at bounding box center [108, 277] width 154 height 8
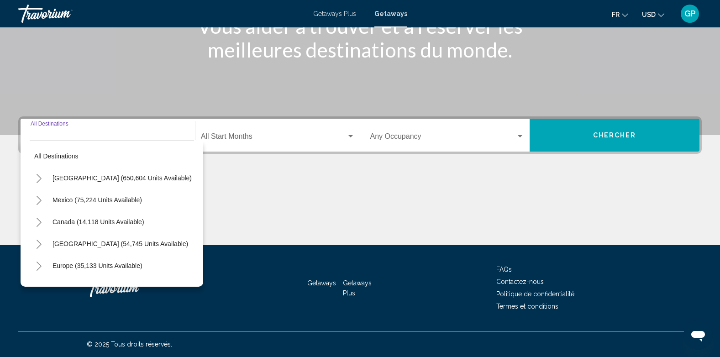
scroll to position [46, 0]
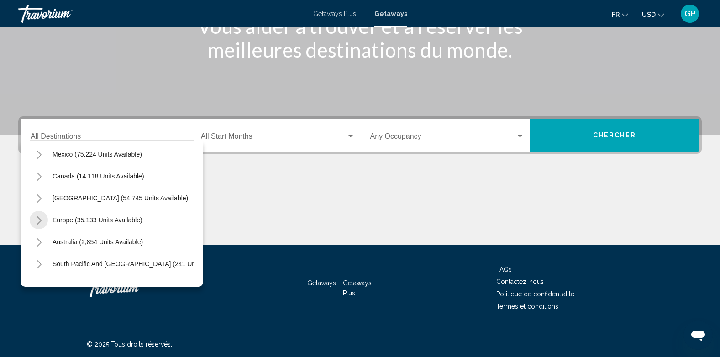
click at [38, 219] on icon "Toggle Europe (35,133 units available)" at bounding box center [39, 220] width 7 height 9
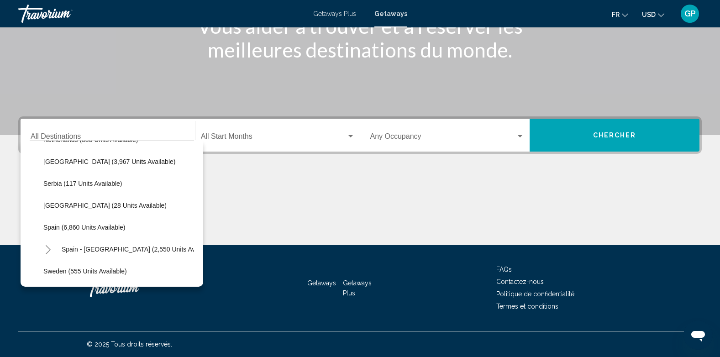
scroll to position [457, 0]
click at [48, 203] on icon "Toggle Spain - Canary Islands (2,550 units available)" at bounding box center [48, 203] width 5 height 9
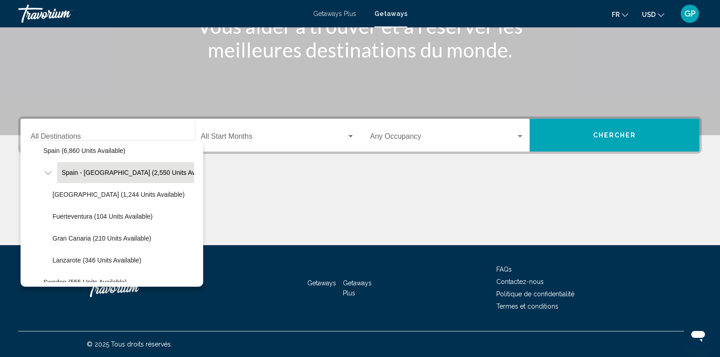
scroll to position [502, 0]
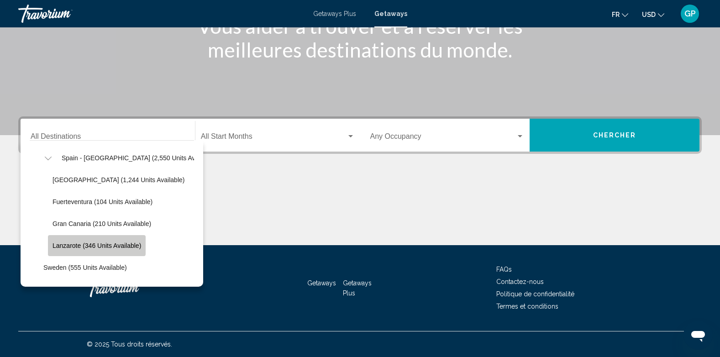
click at [67, 242] on span "Lanzarote (346 units available)" at bounding box center [96, 245] width 89 height 7
type input "**********"
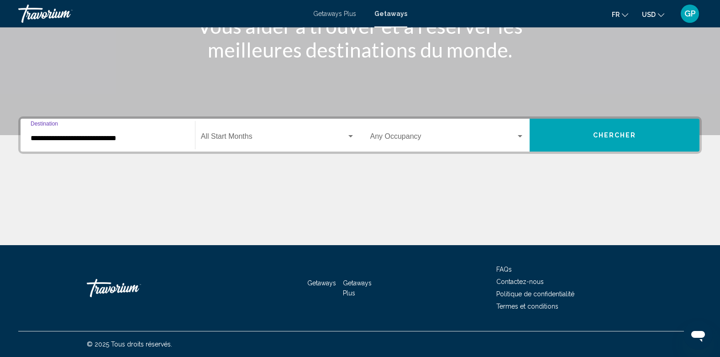
click at [235, 132] on div "Start Month All Start Months" at bounding box center [278, 135] width 154 height 29
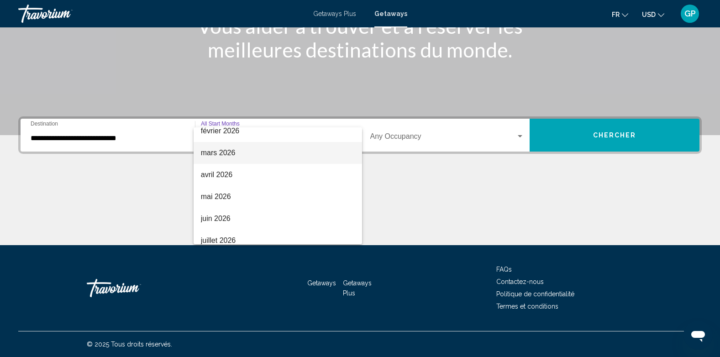
scroll to position [190, 0]
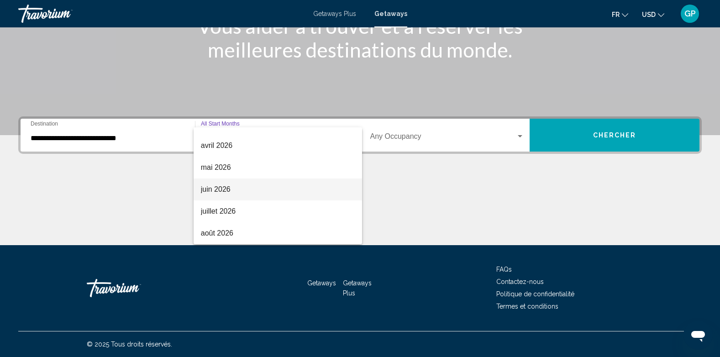
click at [205, 189] on span "juin 2026" at bounding box center [278, 189] width 154 height 22
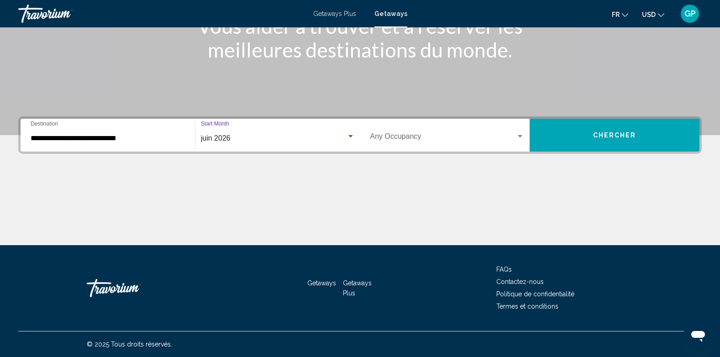
click at [416, 137] on span "Search widget" at bounding box center [443, 138] width 146 height 8
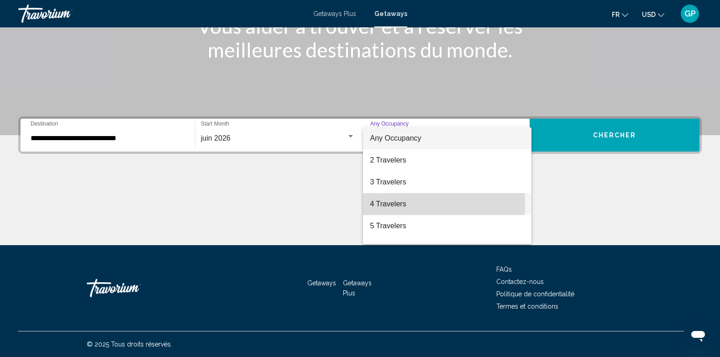
click at [382, 202] on span "4 Travelers" at bounding box center [447, 204] width 154 height 22
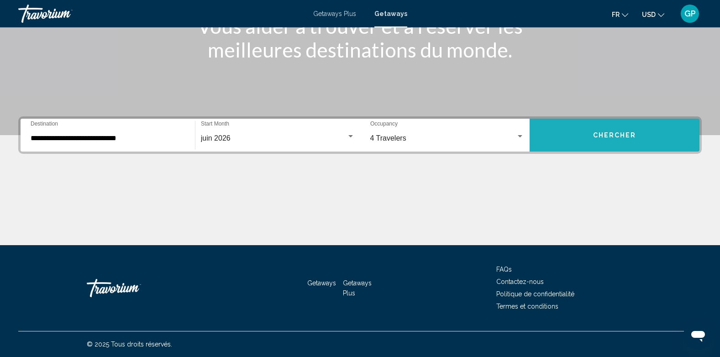
click at [609, 132] on span "Chercher" at bounding box center [614, 135] width 43 height 7
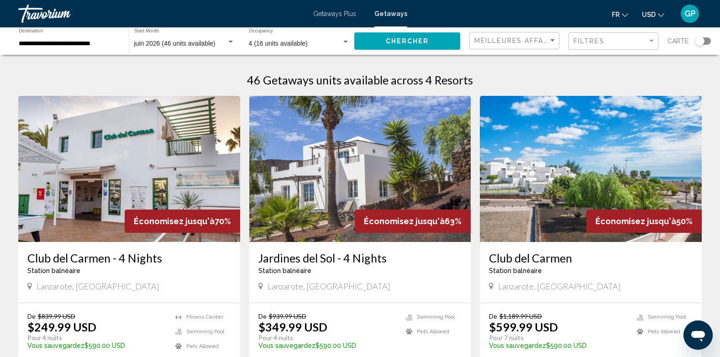
click at [326, 194] on img "Main content" at bounding box center [360, 169] width 222 height 146
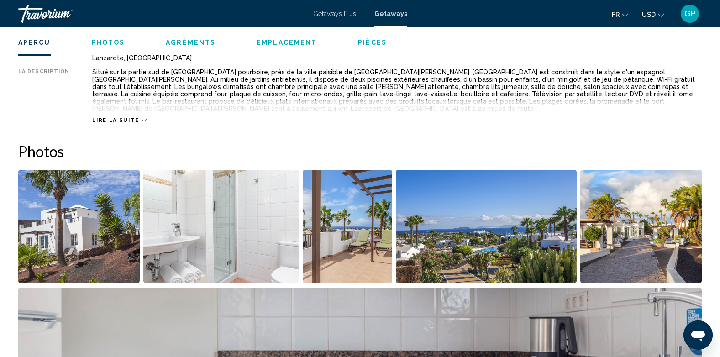
scroll to position [365, 0]
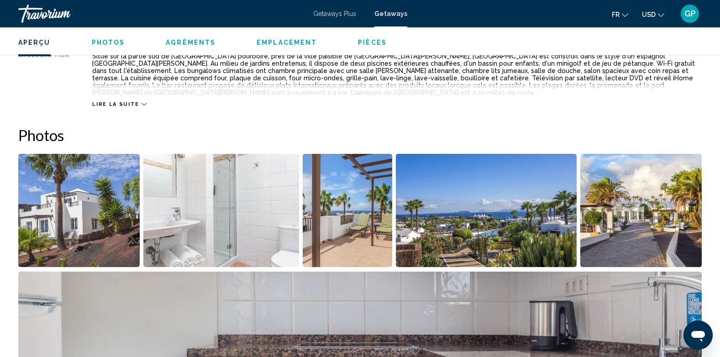
click at [73, 207] on img "Open full-screen image slider" at bounding box center [78, 210] width 121 height 113
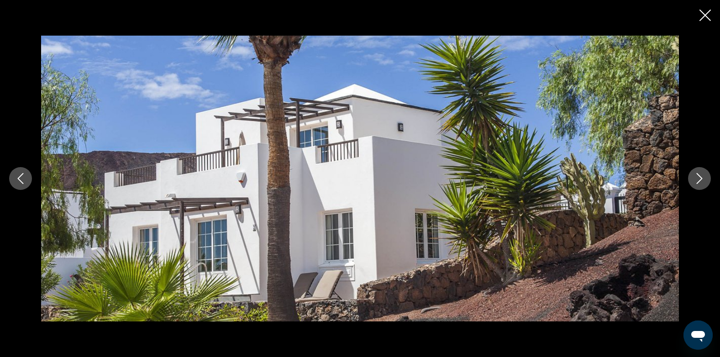
click at [702, 178] on icon "Next image" at bounding box center [700, 178] width 6 height 11
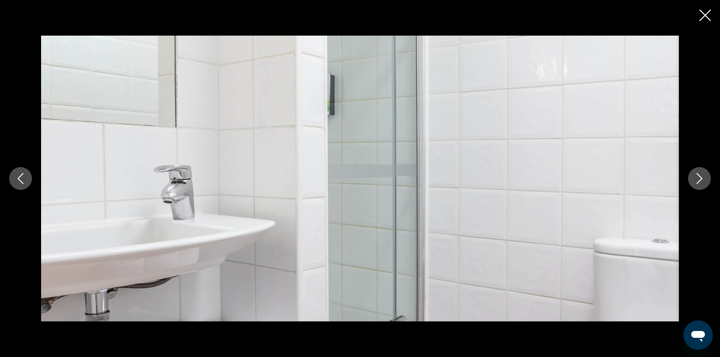
click at [702, 178] on icon "Next image" at bounding box center [700, 178] width 6 height 11
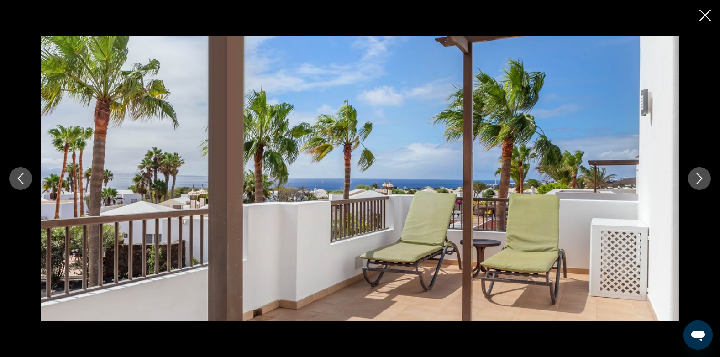
click at [702, 178] on icon "Next image" at bounding box center [700, 178] width 6 height 11
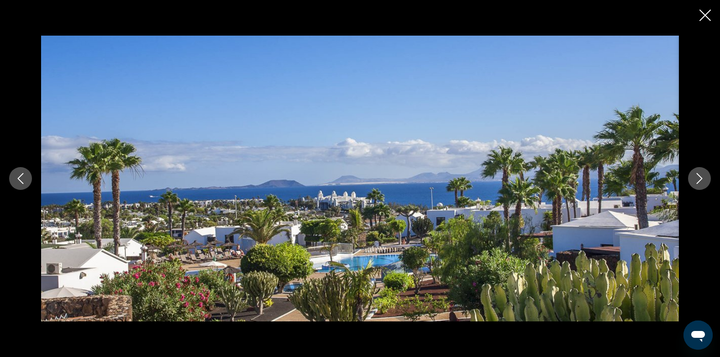
click at [702, 178] on icon "Next image" at bounding box center [699, 178] width 11 height 11
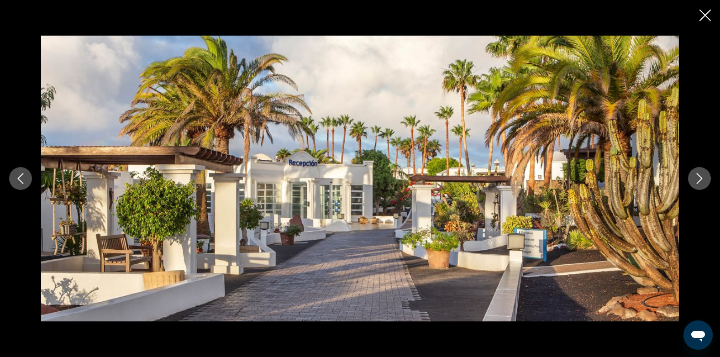
click at [702, 178] on icon "Next image" at bounding box center [699, 178] width 11 height 11
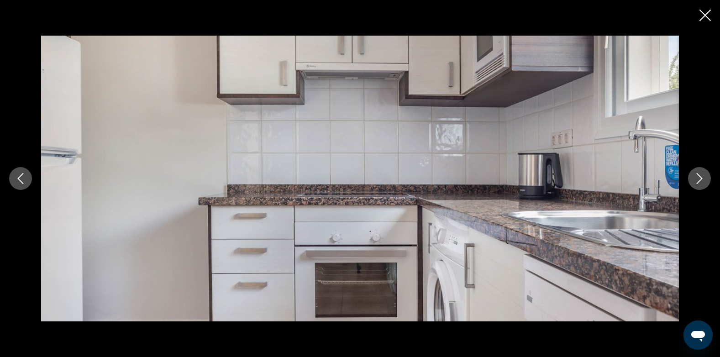
click at [699, 177] on icon "Next image" at bounding box center [699, 178] width 11 height 11
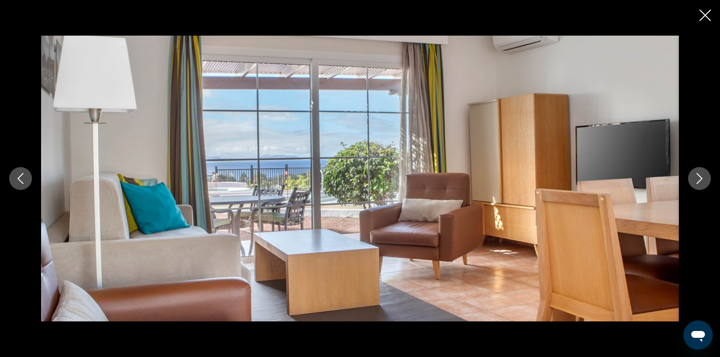
click at [699, 177] on icon "Next image" at bounding box center [699, 178] width 11 height 11
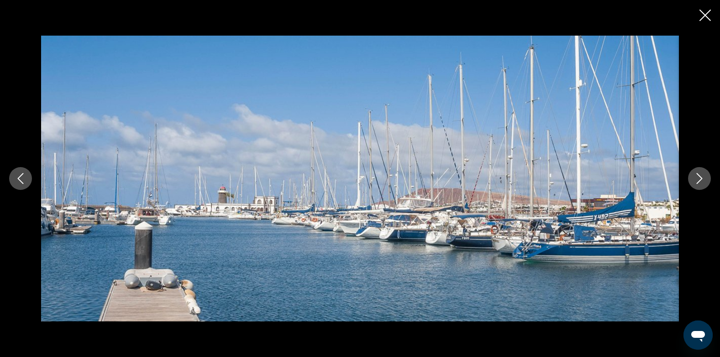
click at [699, 177] on icon "Next image" at bounding box center [699, 178] width 11 height 11
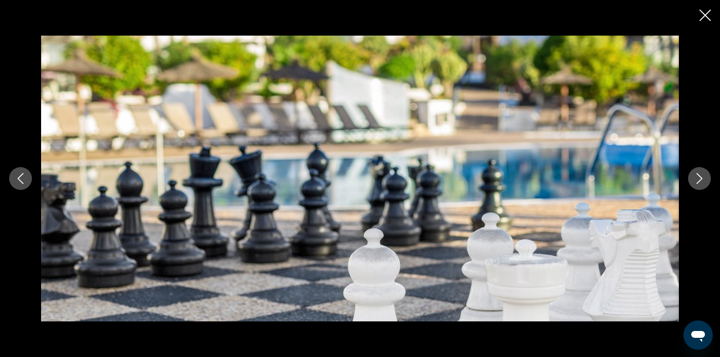
click at [699, 177] on icon "Next image" at bounding box center [699, 178] width 11 height 11
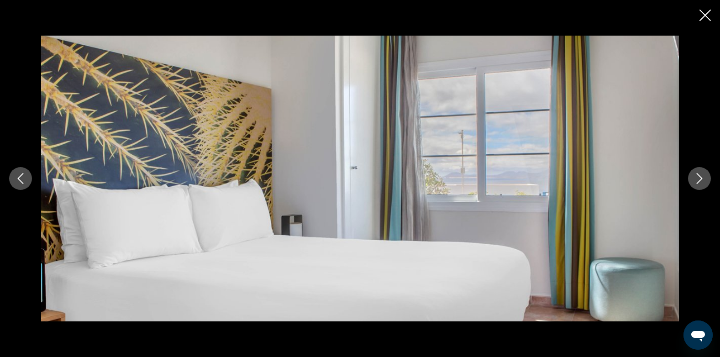
click at [699, 177] on icon "Next image" at bounding box center [699, 178] width 11 height 11
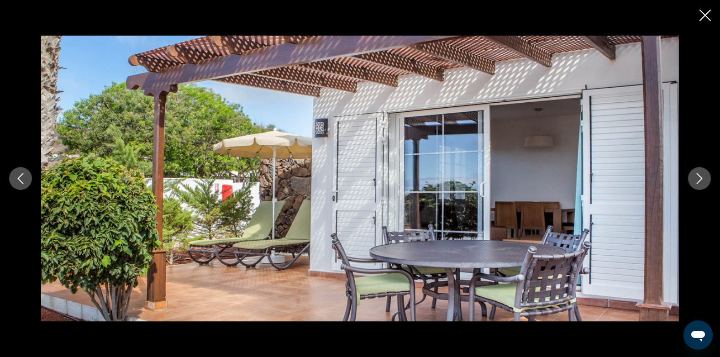
click at [699, 177] on icon "Next image" at bounding box center [699, 178] width 11 height 11
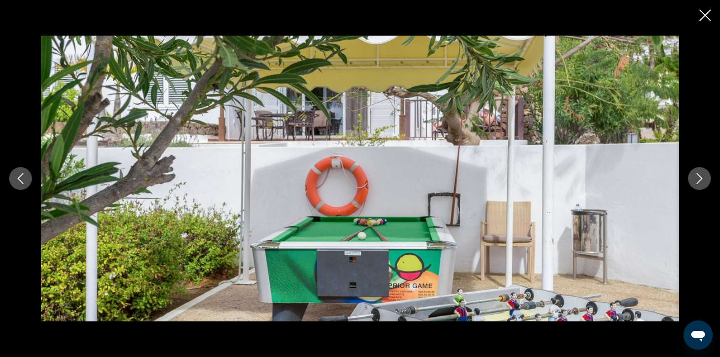
click at [699, 177] on icon "Next image" at bounding box center [699, 178] width 11 height 11
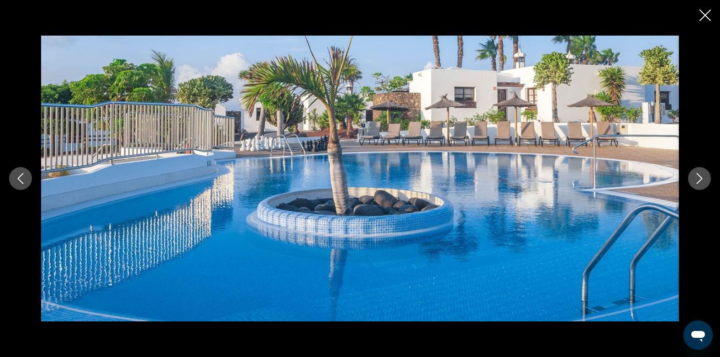
click at [699, 177] on icon "Next image" at bounding box center [699, 178] width 11 height 11
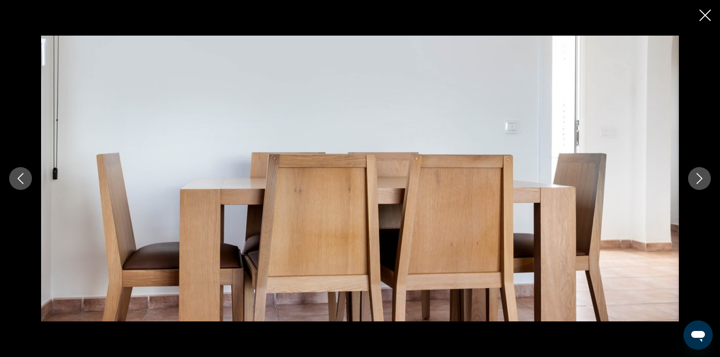
click at [699, 177] on icon "Next image" at bounding box center [699, 178] width 11 height 11
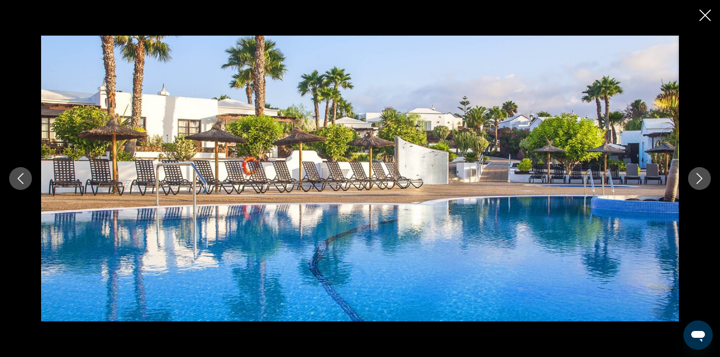
click at [699, 177] on icon "Next image" at bounding box center [699, 178] width 11 height 11
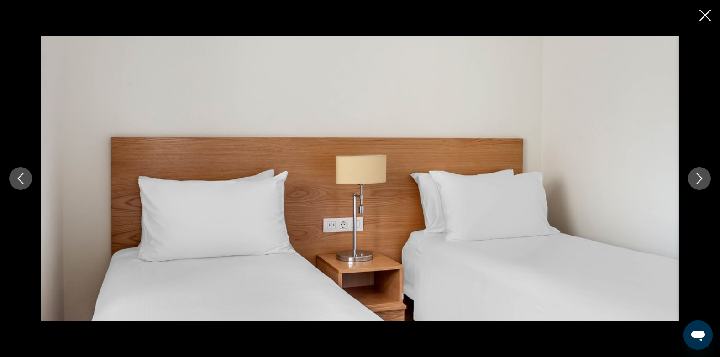
click at [699, 177] on icon "Next image" at bounding box center [699, 178] width 11 height 11
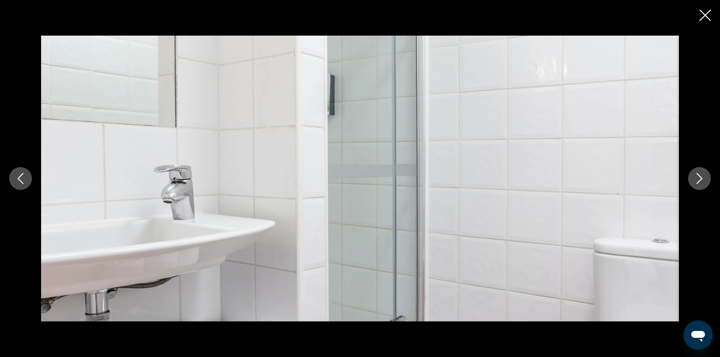
click at [699, 177] on icon "Next image" at bounding box center [699, 178] width 11 height 11
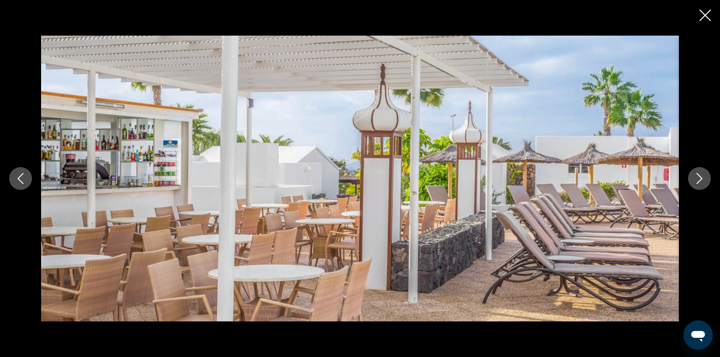
click at [699, 177] on icon "Next image" at bounding box center [699, 178] width 11 height 11
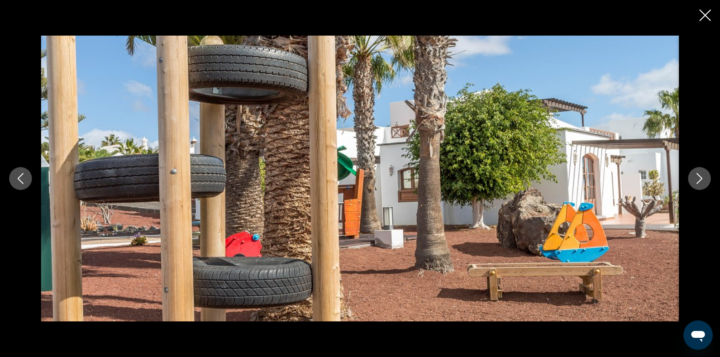
click at [699, 176] on icon "Next image" at bounding box center [700, 178] width 6 height 11
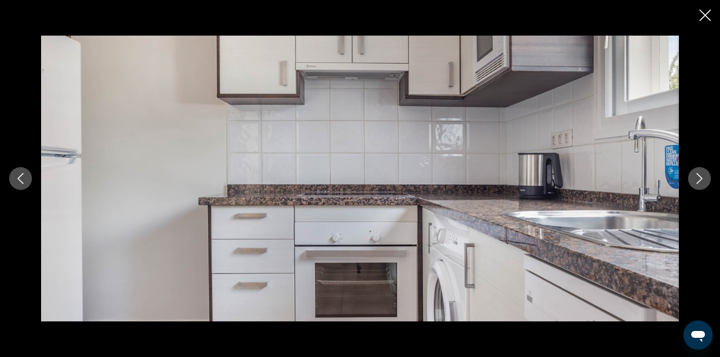
click at [699, 176] on icon "Next image" at bounding box center [700, 178] width 6 height 11
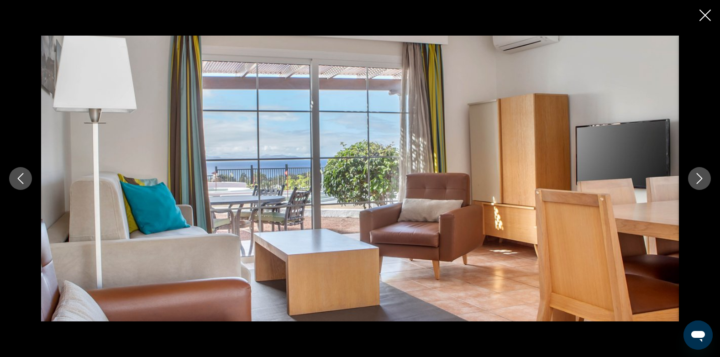
click at [698, 177] on icon "Next image" at bounding box center [699, 178] width 11 height 11
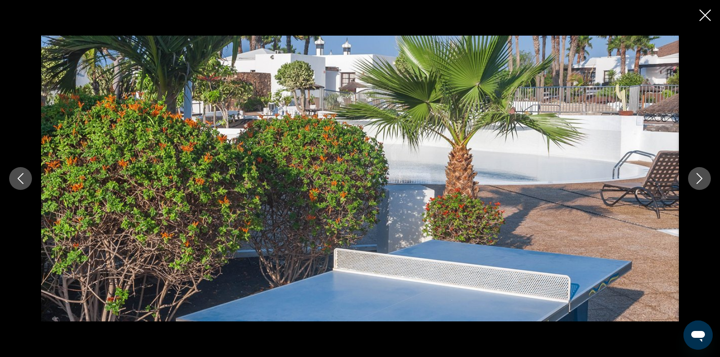
click at [698, 177] on icon "Next image" at bounding box center [699, 178] width 11 height 11
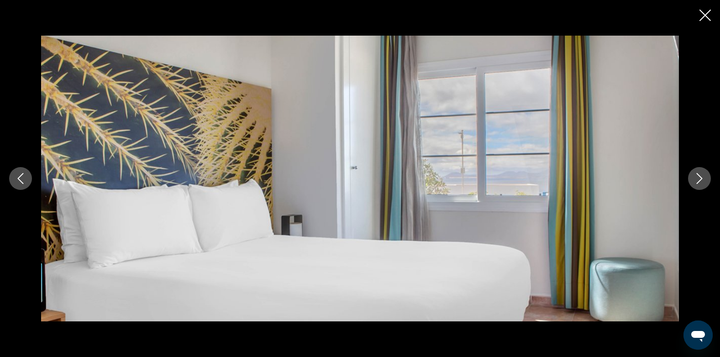
click at [698, 177] on icon "Next image" at bounding box center [699, 178] width 11 height 11
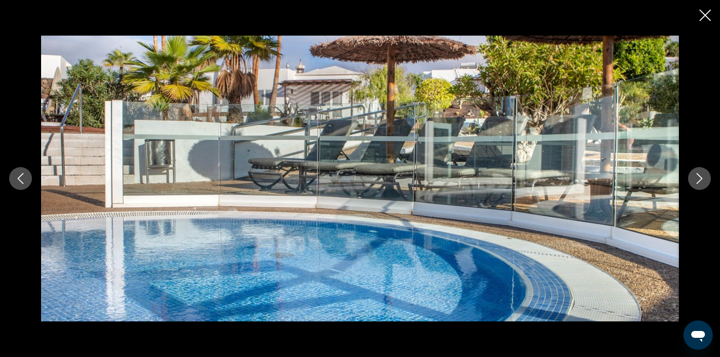
click at [698, 177] on icon "Next image" at bounding box center [699, 178] width 11 height 11
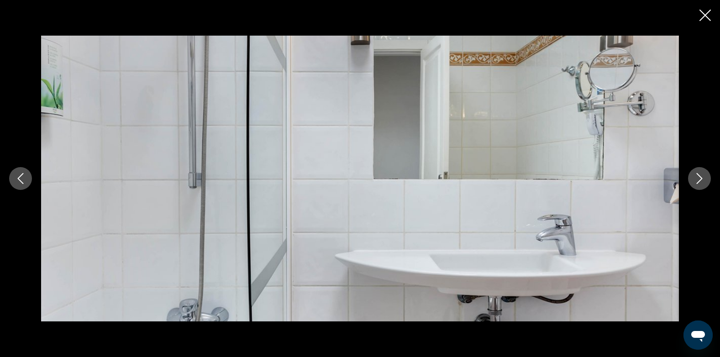
click at [698, 177] on icon "Next image" at bounding box center [699, 178] width 11 height 11
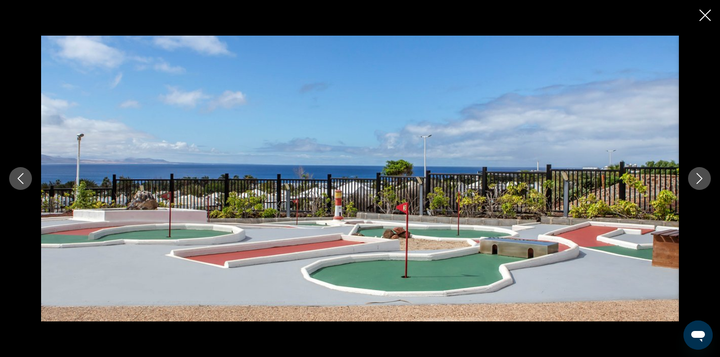
click at [698, 178] on icon "Next image" at bounding box center [699, 178] width 11 height 11
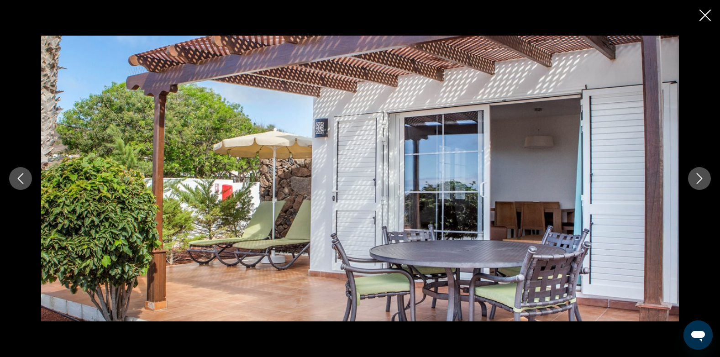
click at [698, 178] on icon "Next image" at bounding box center [699, 178] width 11 height 11
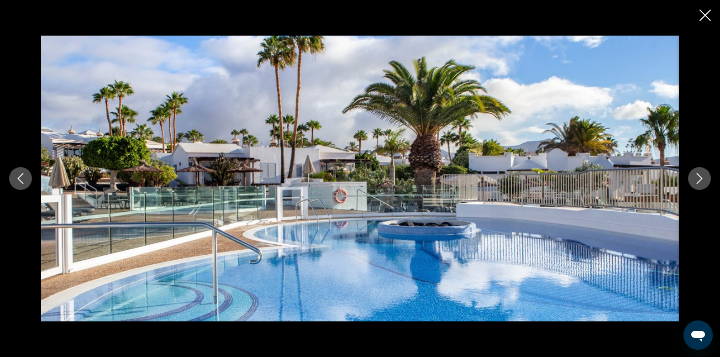
click at [698, 178] on icon "Next image" at bounding box center [699, 178] width 11 height 11
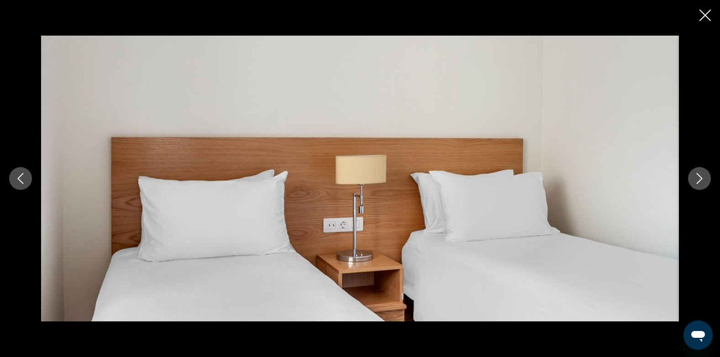
click at [698, 178] on icon "Next image" at bounding box center [699, 178] width 11 height 11
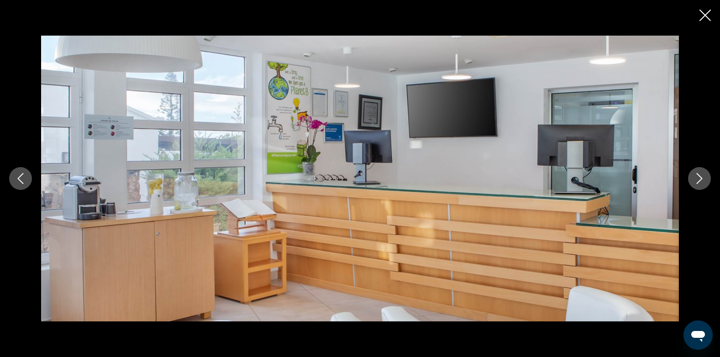
click at [698, 178] on icon "Next image" at bounding box center [699, 178] width 11 height 11
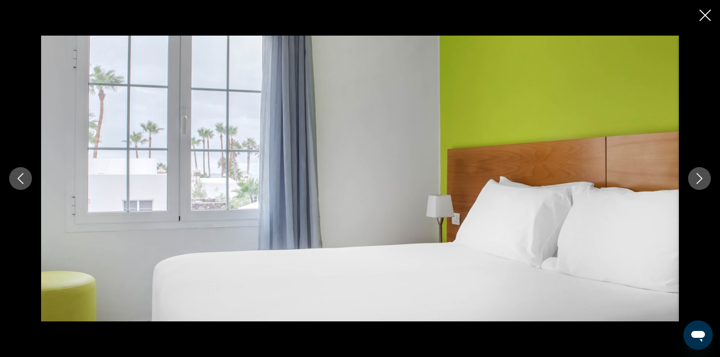
click at [698, 178] on icon "Next image" at bounding box center [699, 178] width 11 height 11
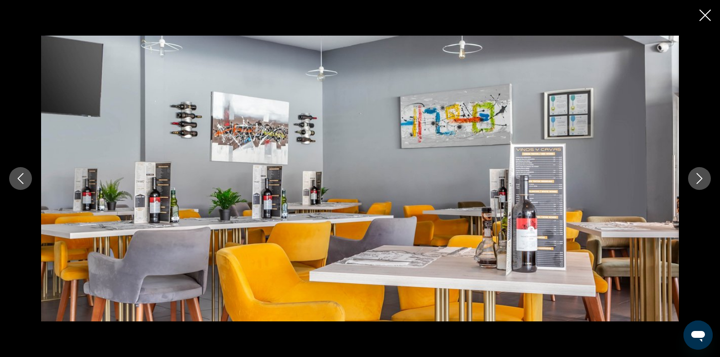
click at [698, 178] on icon "Next image" at bounding box center [699, 178] width 11 height 11
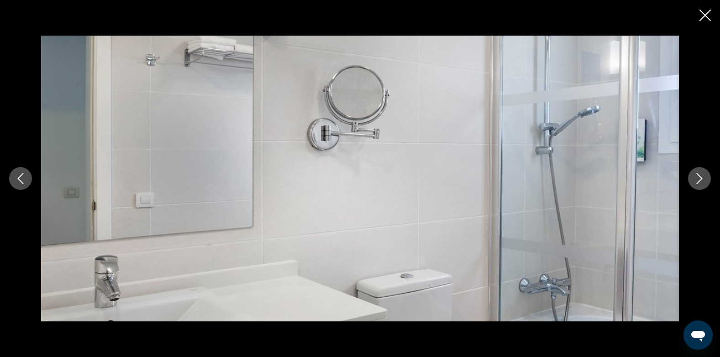
click at [697, 176] on icon "Next image" at bounding box center [699, 178] width 11 height 11
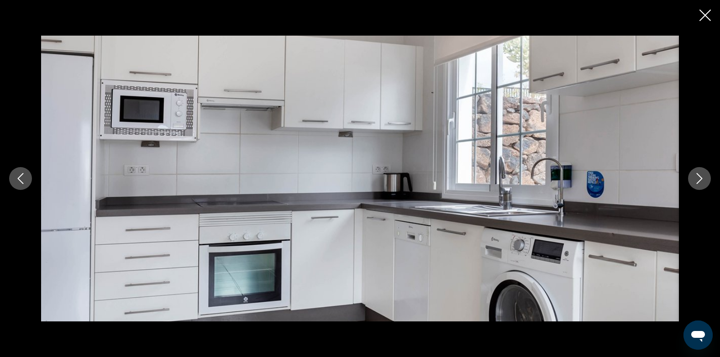
click at [706, 12] on icon "Close slideshow" at bounding box center [704, 15] width 11 height 11
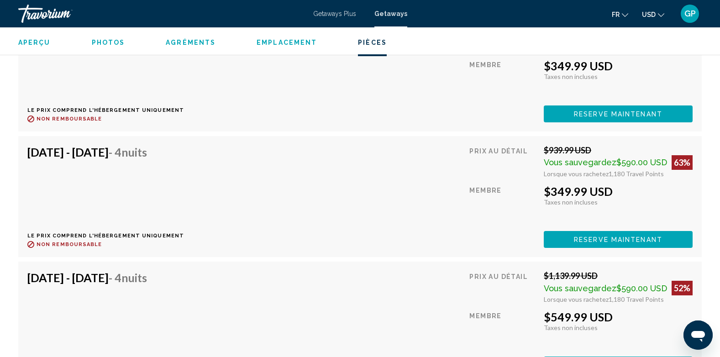
scroll to position [1872, 0]
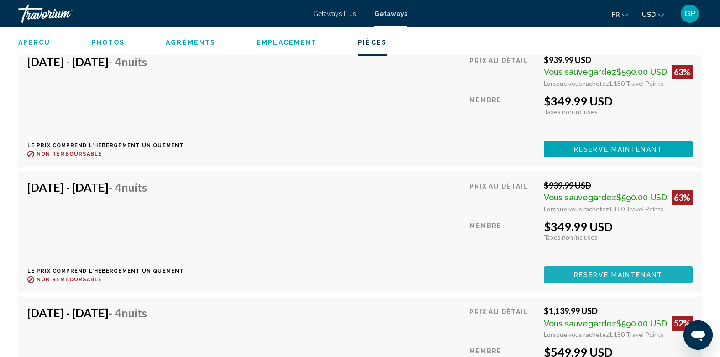
click at [611, 271] on span "Reserve maintenant" at bounding box center [618, 274] width 89 height 7
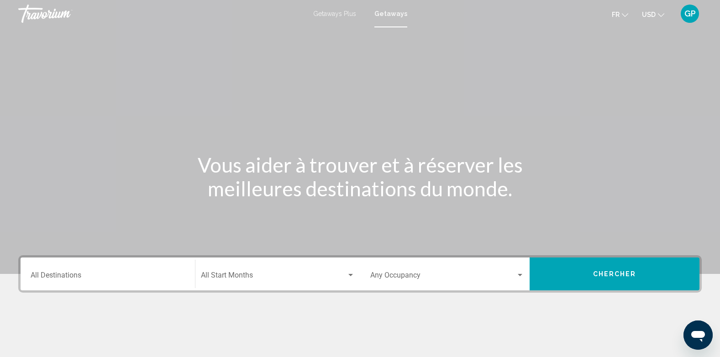
click at [77, 274] on input "Destination All Destinations" at bounding box center [108, 277] width 154 height 8
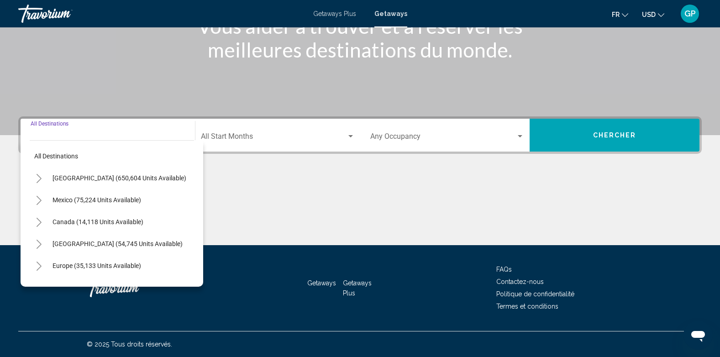
scroll to position [46, 0]
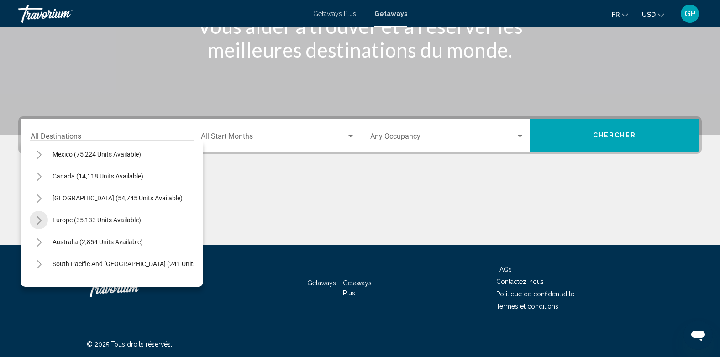
click at [39, 218] on icon "Toggle Europe (35,133 units available)" at bounding box center [39, 220] width 5 height 9
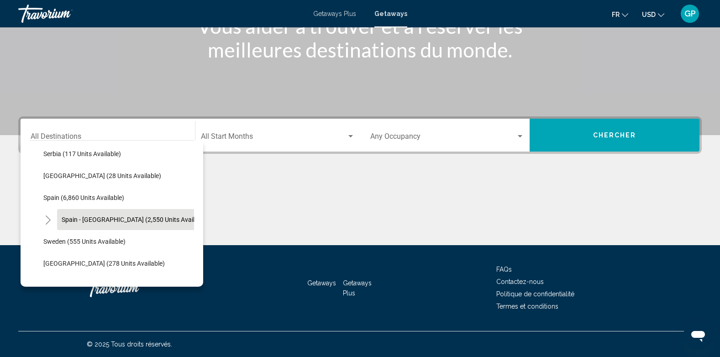
scroll to position [457, 0]
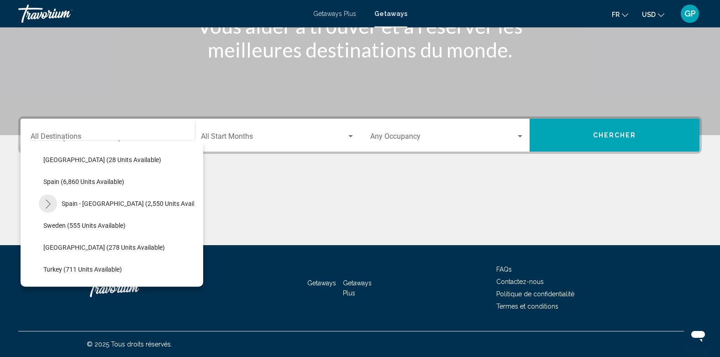
click at [48, 204] on icon "Toggle Spain - Canary Islands (2,550 units available)" at bounding box center [48, 203] width 7 height 9
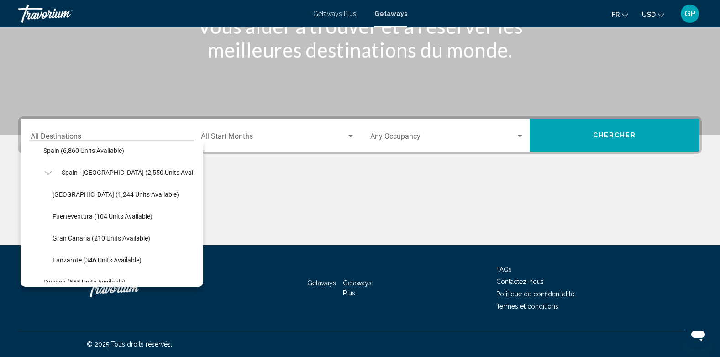
scroll to position [502, 0]
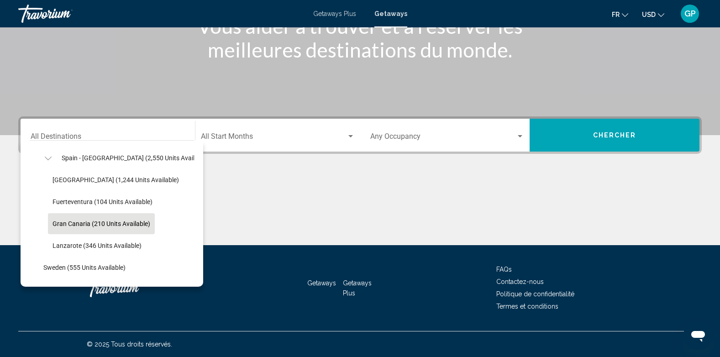
click at [73, 224] on span "Gran Canaria (210 units available)" at bounding box center [101, 223] width 98 height 7
type input "**********"
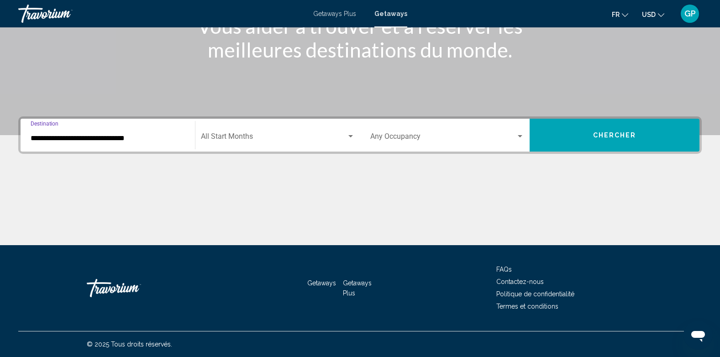
click at [268, 134] on span "Search widget" at bounding box center [274, 138] width 146 height 8
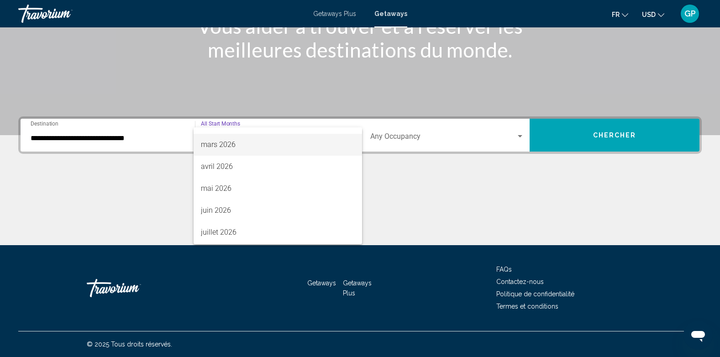
scroll to position [183, 0]
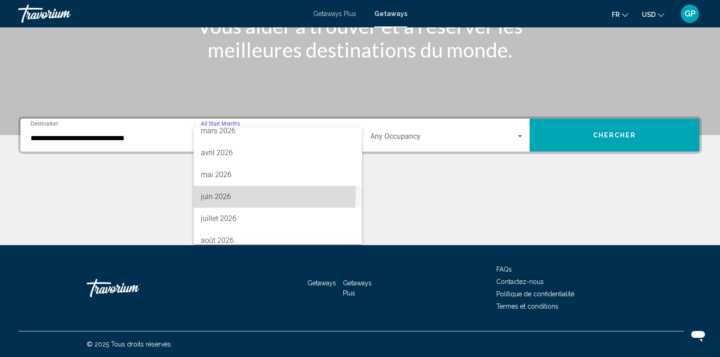
click at [204, 195] on span "juin 2026" at bounding box center [278, 197] width 154 height 22
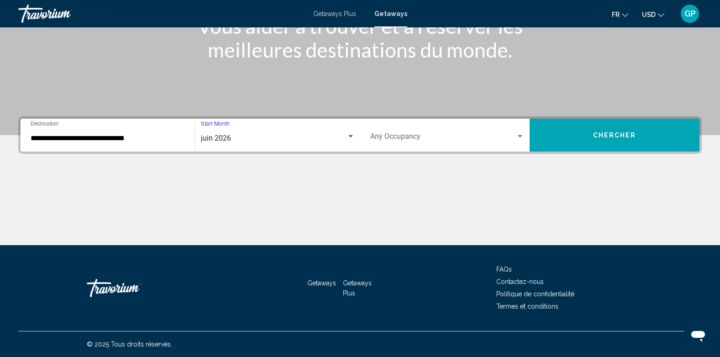
click at [420, 136] on span "Search widget" at bounding box center [443, 138] width 146 height 8
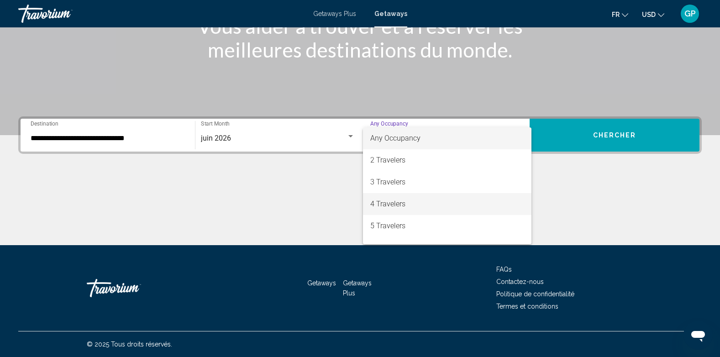
click at [388, 204] on span "4 Travelers" at bounding box center [447, 204] width 154 height 22
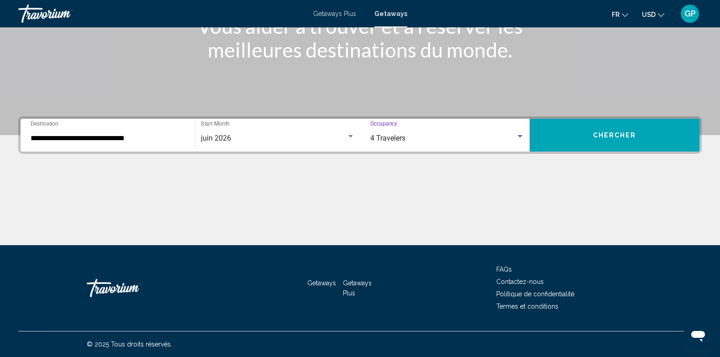
click at [607, 134] on span "Chercher" at bounding box center [614, 135] width 43 height 7
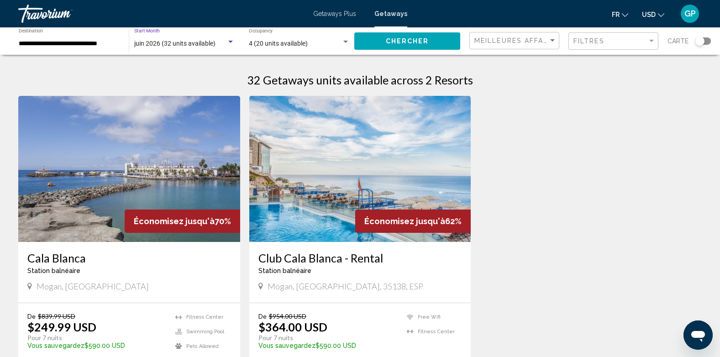
click at [197, 44] on span "juin 2026 (32 units available)" at bounding box center [174, 43] width 81 height 7
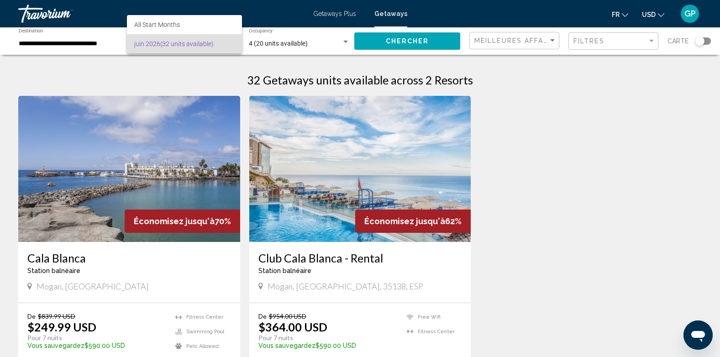
click at [154, 276] on div at bounding box center [360, 178] width 720 height 357
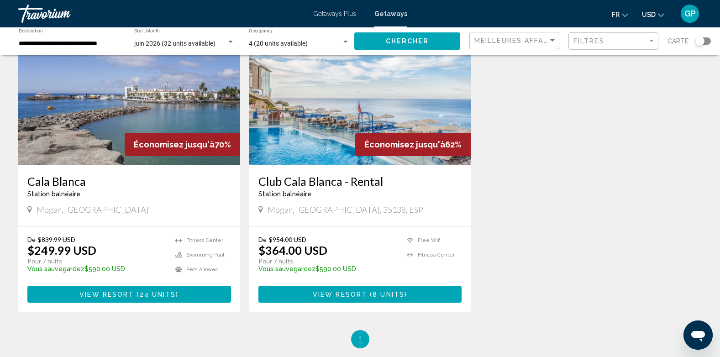
scroll to position [91, 0]
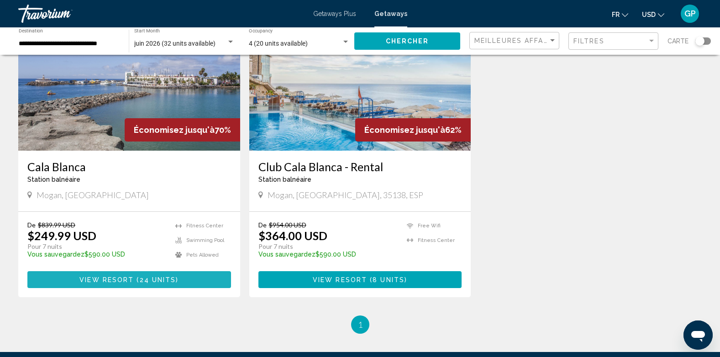
click at [134, 278] on span "Main content" at bounding box center [135, 279] width 3 height 7
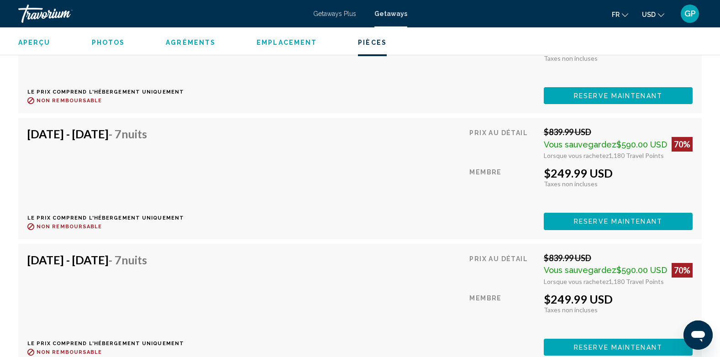
scroll to position [2213, 0]
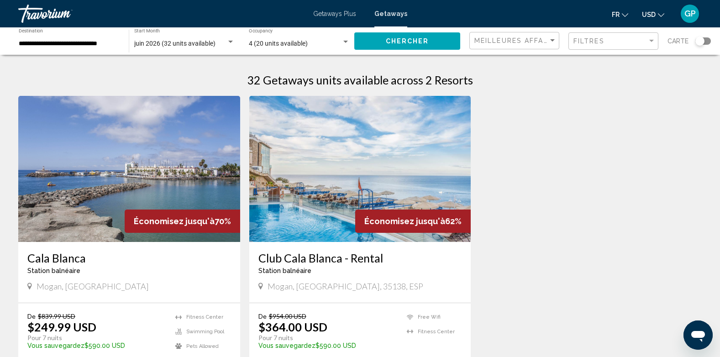
click at [229, 42] on div "Search widget" at bounding box center [230, 42] width 5 height 2
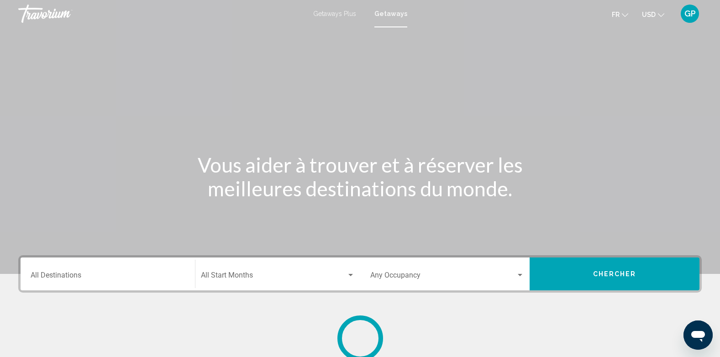
click at [106, 269] on div "Destination All Destinations" at bounding box center [108, 274] width 154 height 29
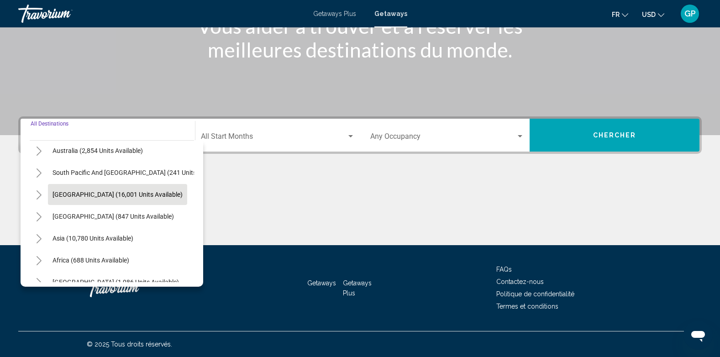
scroll to position [155, 0]
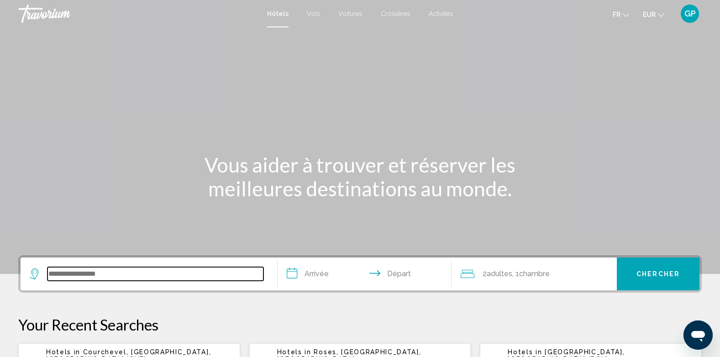
click at [62, 272] on input "Search widget" at bounding box center [155, 274] width 216 height 14
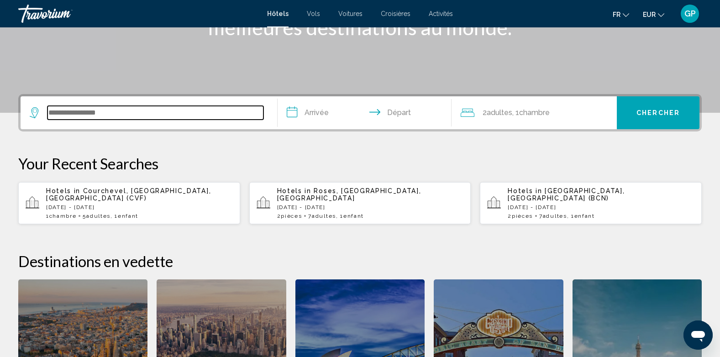
scroll to position [226, 0]
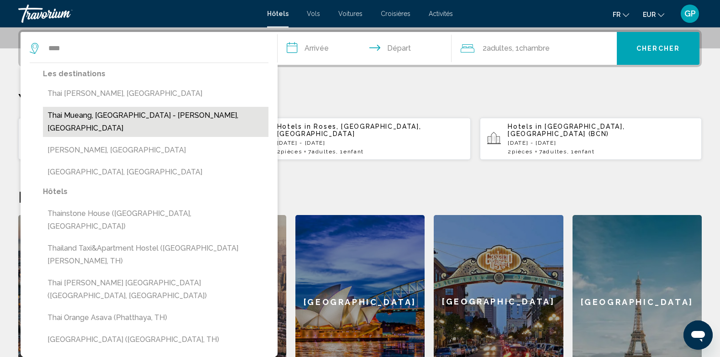
click at [82, 115] on button "Thai Mueang, [GEOGRAPHIC_DATA] - [PERSON_NAME], [GEOGRAPHIC_DATA]" at bounding box center [156, 122] width 226 height 30
type input "**********"
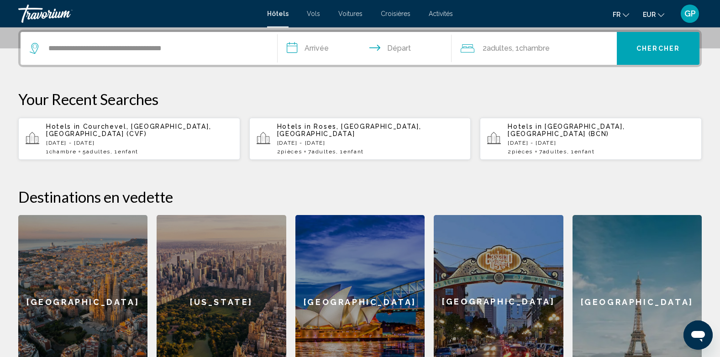
click at [318, 47] on input "**********" at bounding box center [367, 50] width 178 height 36
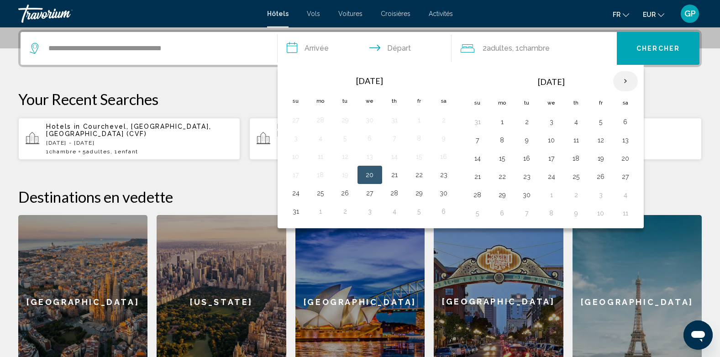
click at [624, 80] on th "Next month" at bounding box center [625, 81] width 25 height 20
click at [601, 141] on button "7" at bounding box center [600, 140] width 15 height 13
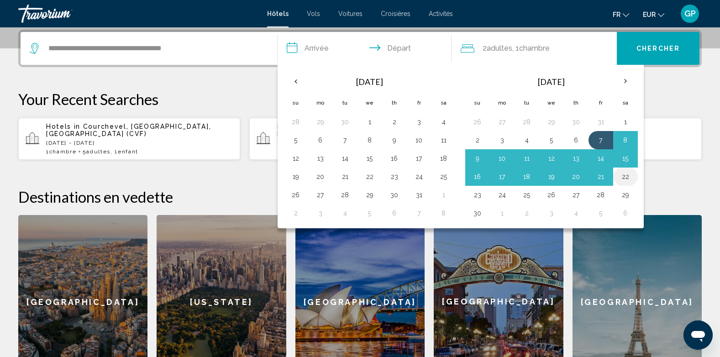
click at [622, 177] on button "22" at bounding box center [625, 176] width 15 height 13
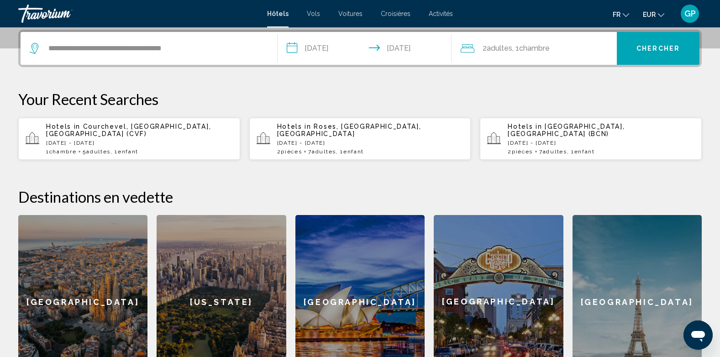
click at [391, 47] on input "**********" at bounding box center [367, 50] width 178 height 36
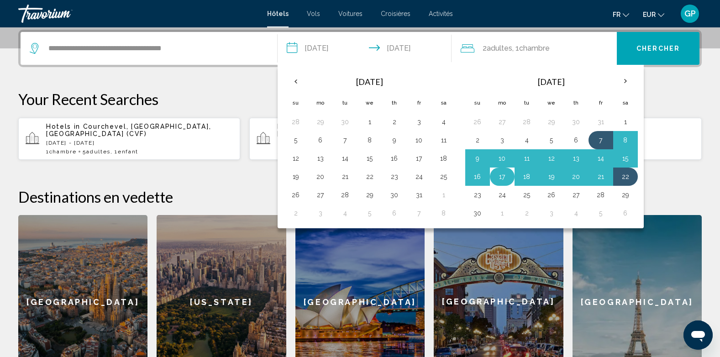
click at [499, 176] on button "17" at bounding box center [502, 176] width 15 height 13
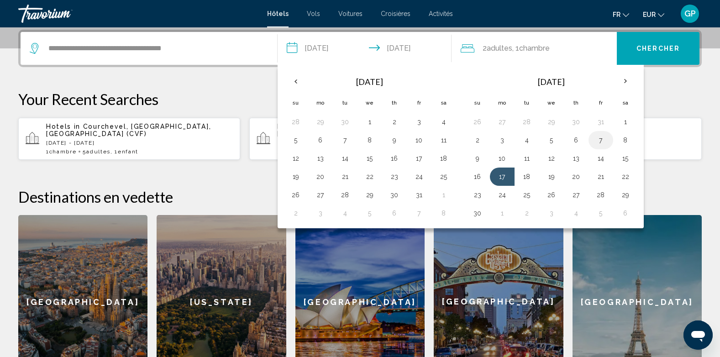
click at [601, 144] on button "7" at bounding box center [600, 140] width 15 height 13
type input "**********"
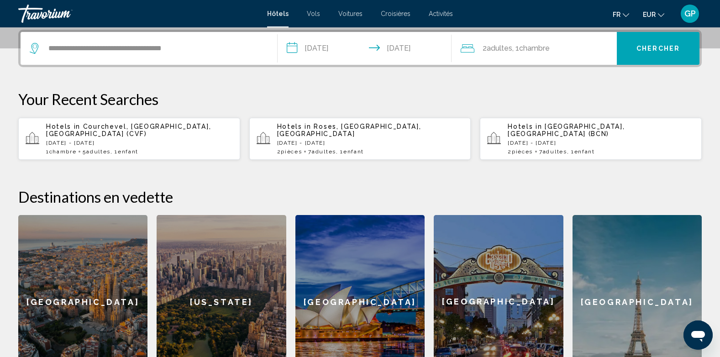
click at [667, 44] on span "Chercher" at bounding box center [657, 47] width 43 height 7
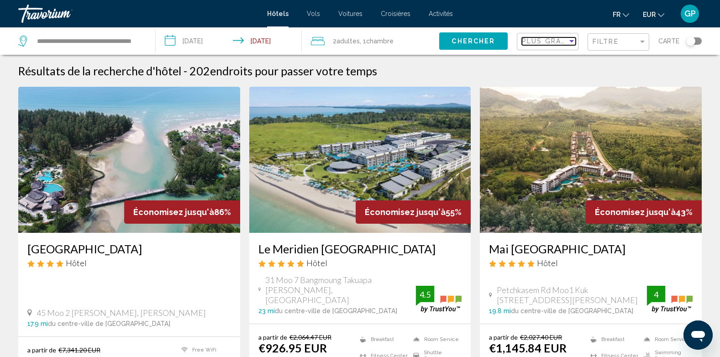
click at [554, 41] on span "Plus grandes économies" at bounding box center [576, 40] width 109 height 7
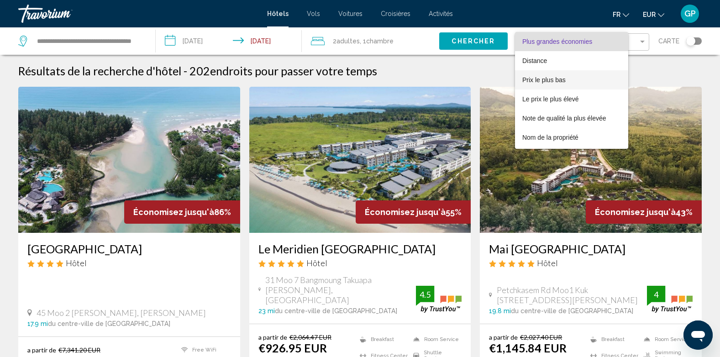
click at [546, 79] on span "Prix le plus bas" at bounding box center [543, 79] width 43 height 7
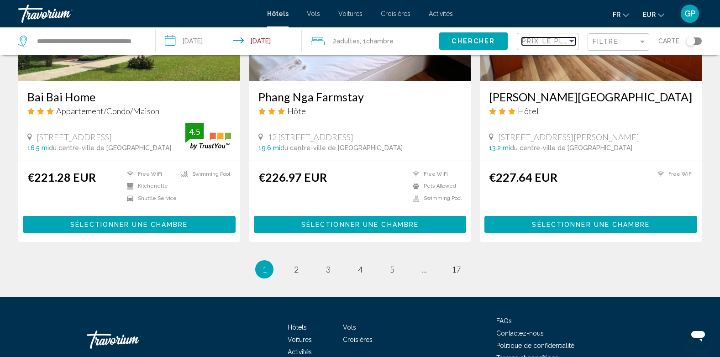
scroll to position [1141, 0]
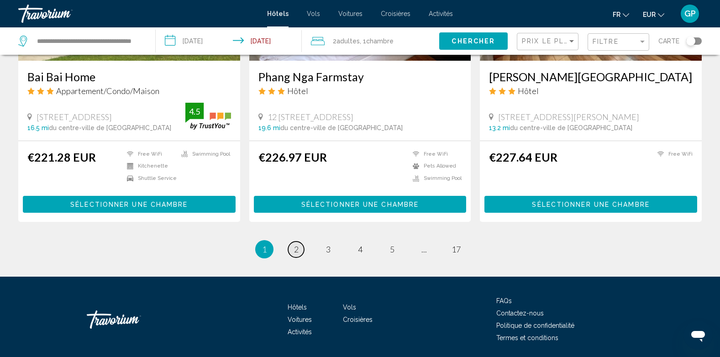
click at [296, 249] on span "2" at bounding box center [296, 249] width 5 height 10
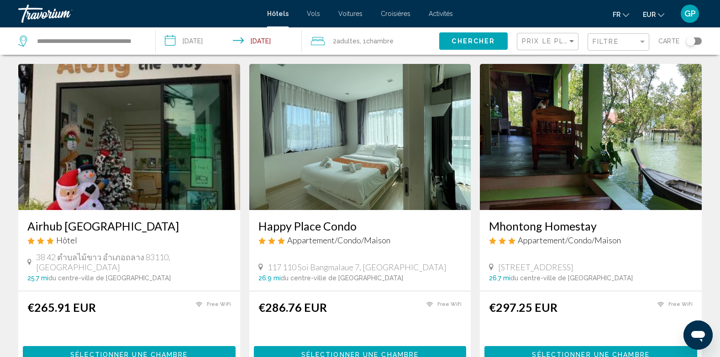
scroll to position [365, 0]
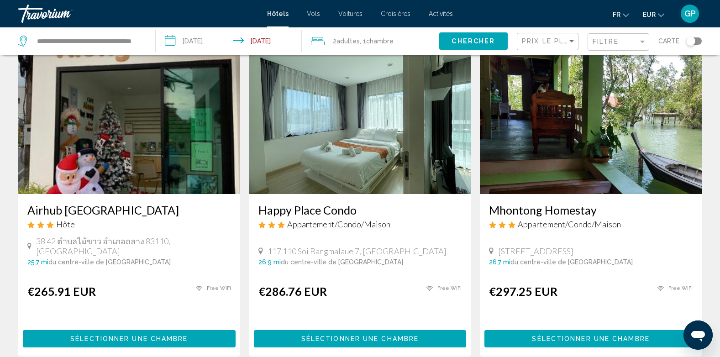
click at [590, 143] on img "Main content" at bounding box center [591, 121] width 222 height 146
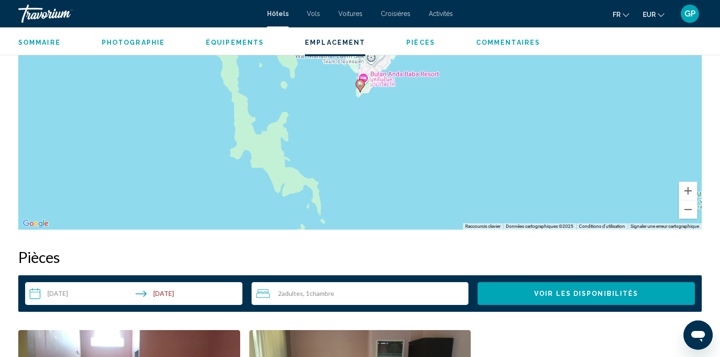
scroll to position [959, 0]
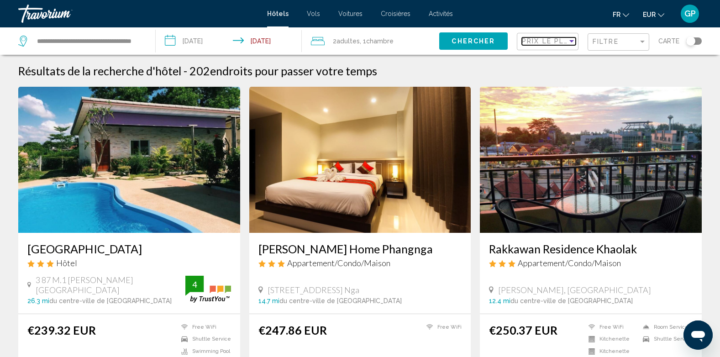
click at [555, 42] on span "Prix le plus bas" at bounding box center [557, 40] width 71 height 7
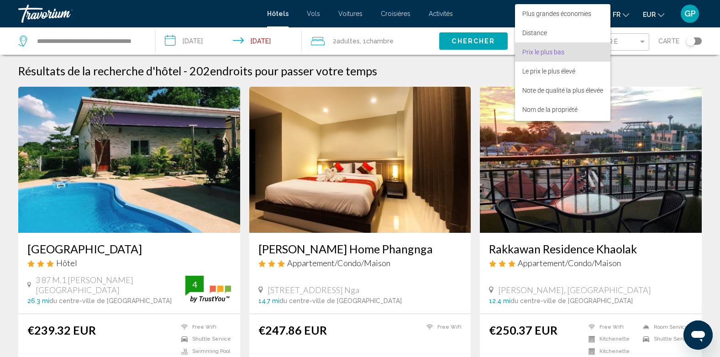
scroll to position [10, 0]
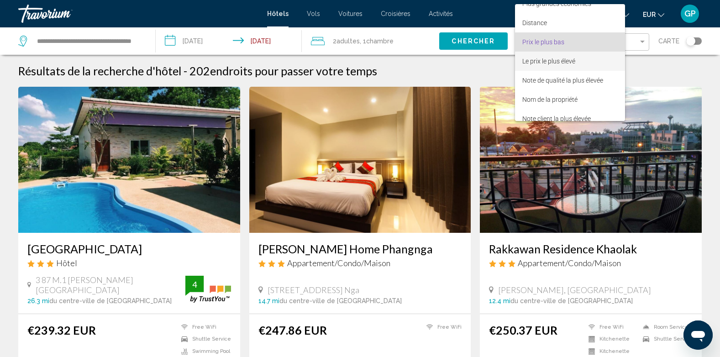
click at [551, 59] on span "Le prix le plus élevé" at bounding box center [548, 61] width 53 height 7
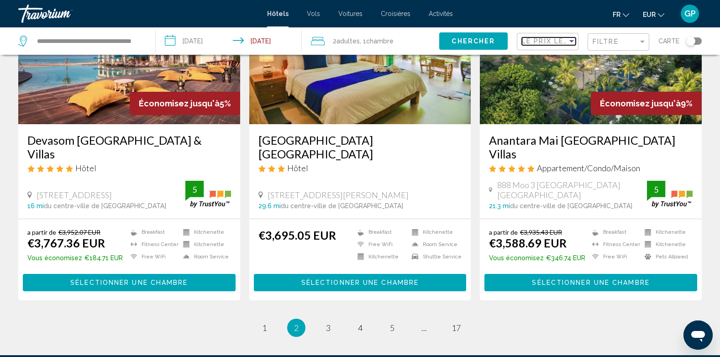
scroll to position [1141, 0]
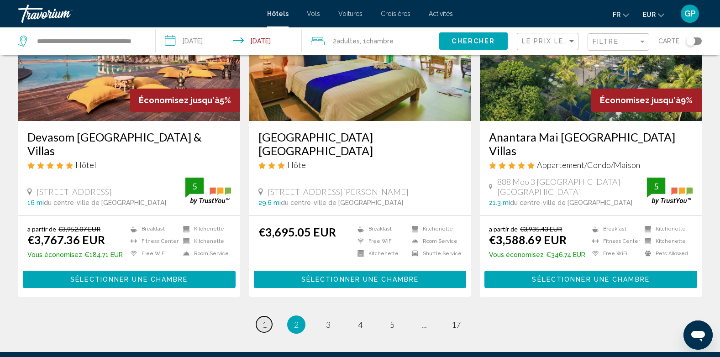
click at [263, 316] on link "page 1" at bounding box center [264, 324] width 16 height 16
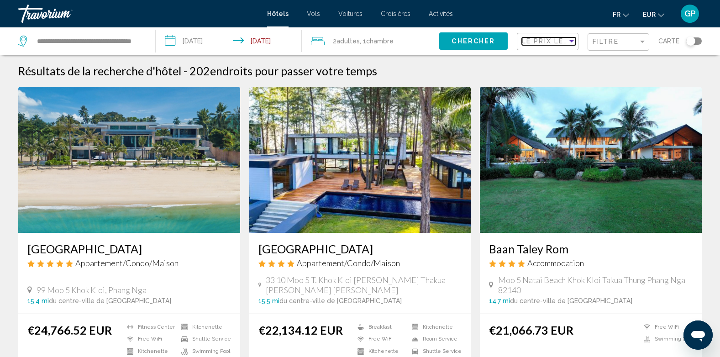
click at [561, 38] on span "Le prix le plus élevé" at bounding box center [567, 40] width 91 height 7
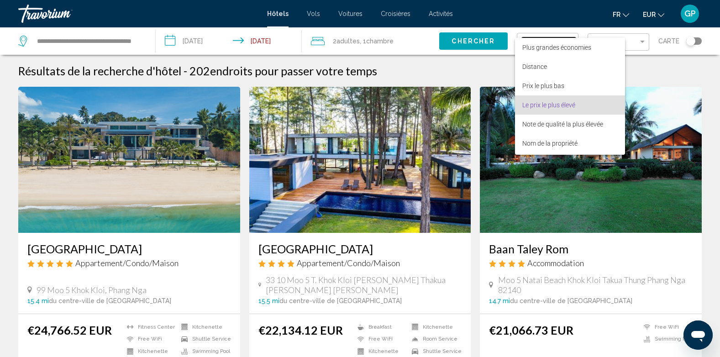
scroll to position [17, 0]
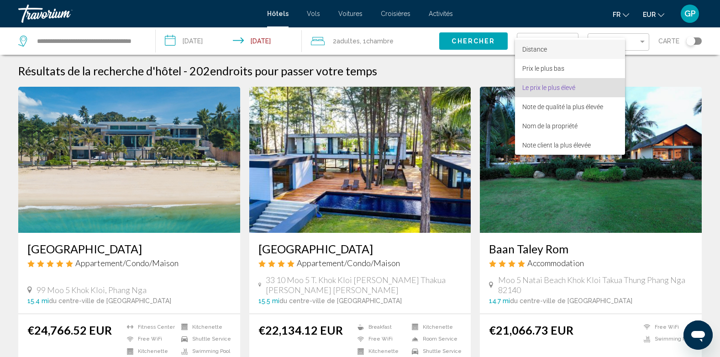
click at [534, 50] on span "Distance" at bounding box center [534, 49] width 25 height 7
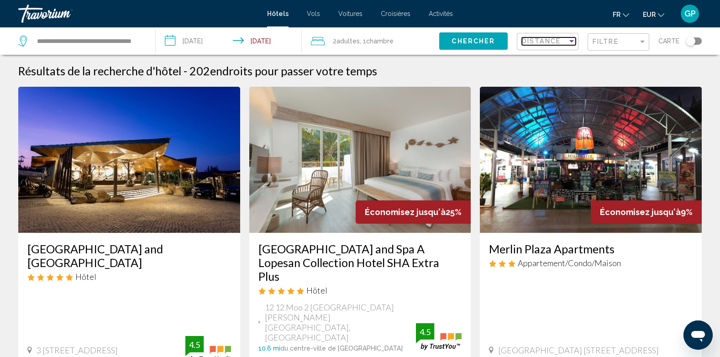
click at [558, 39] on span "Distance" at bounding box center [541, 40] width 39 height 7
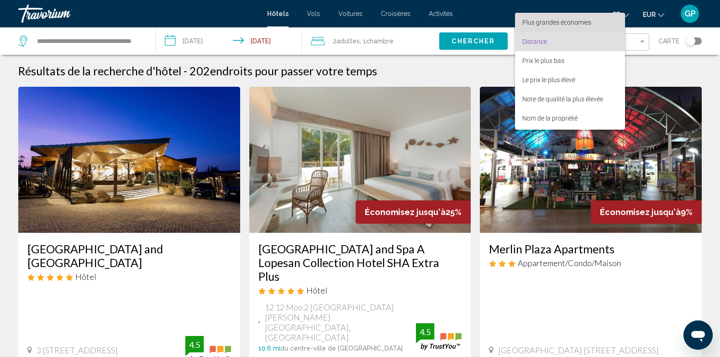
click at [576, 23] on span "Plus grandes économies" at bounding box center [556, 22] width 69 height 7
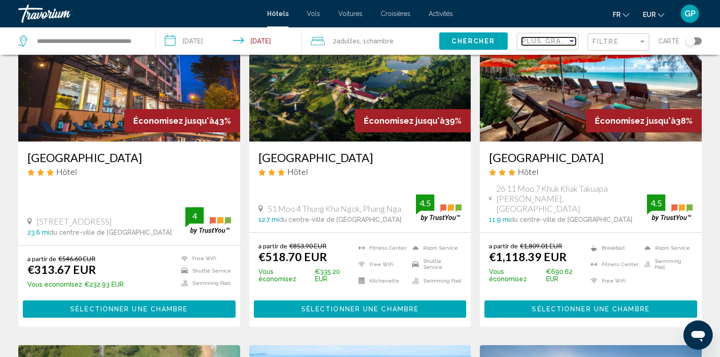
scroll to position [457, 0]
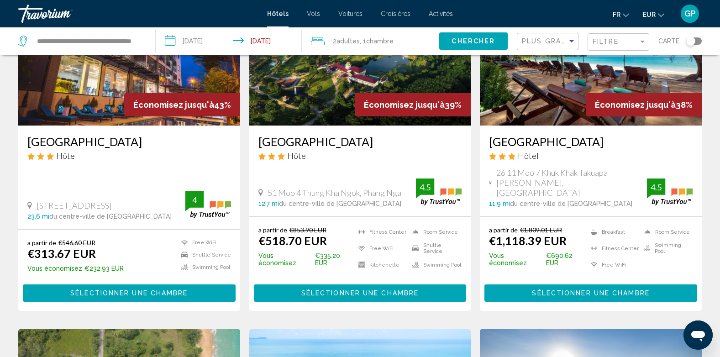
click at [353, 290] on span "Sélectionner une chambre" at bounding box center [359, 293] width 117 height 7
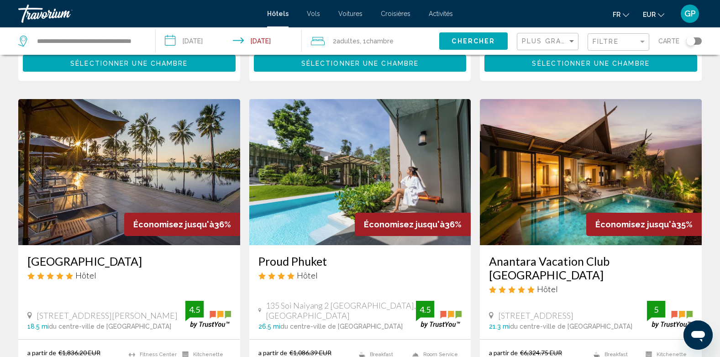
scroll to position [1050, 0]
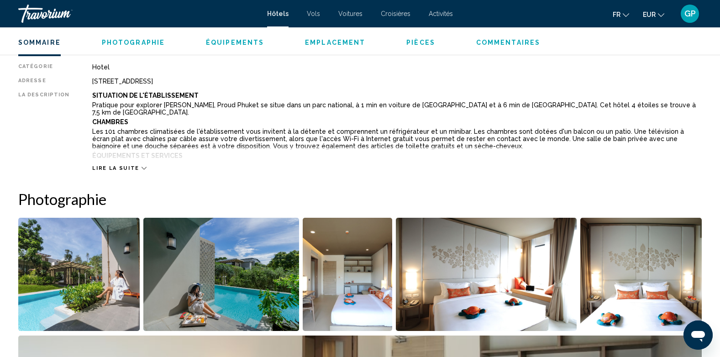
scroll to position [320, 0]
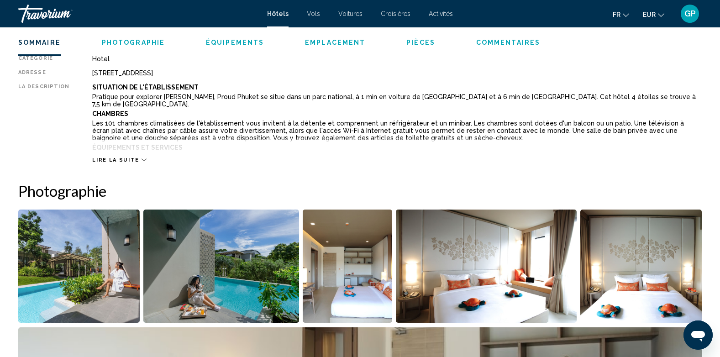
click at [110, 161] on span "Lire la suite" at bounding box center [115, 160] width 47 height 6
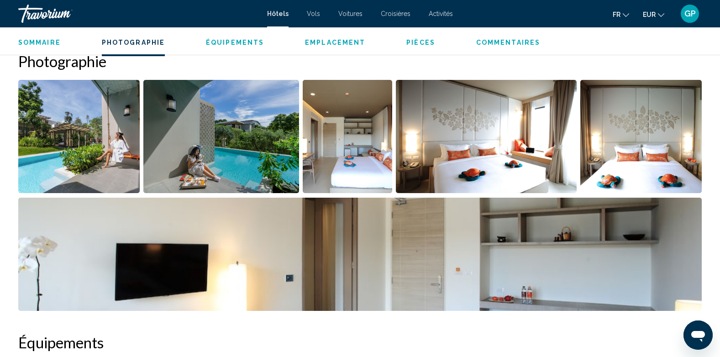
scroll to position [548, 0]
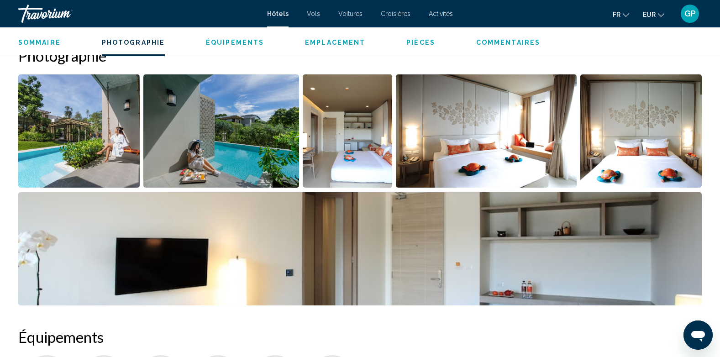
click at [63, 123] on img "Open full-screen image slider" at bounding box center [78, 130] width 121 height 113
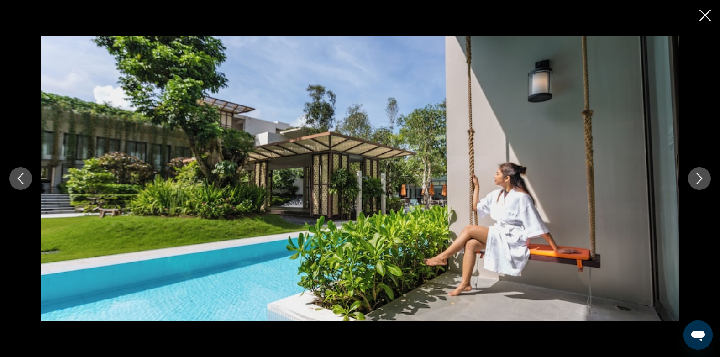
click at [698, 179] on icon "Next image" at bounding box center [699, 178] width 11 height 11
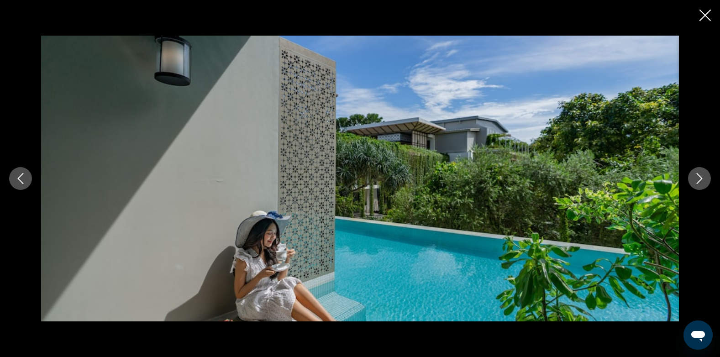
click at [698, 179] on icon "Next image" at bounding box center [699, 178] width 11 height 11
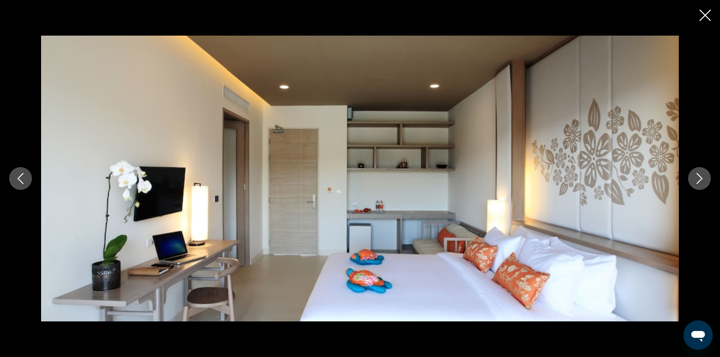
click at [698, 179] on icon "Next image" at bounding box center [699, 178] width 11 height 11
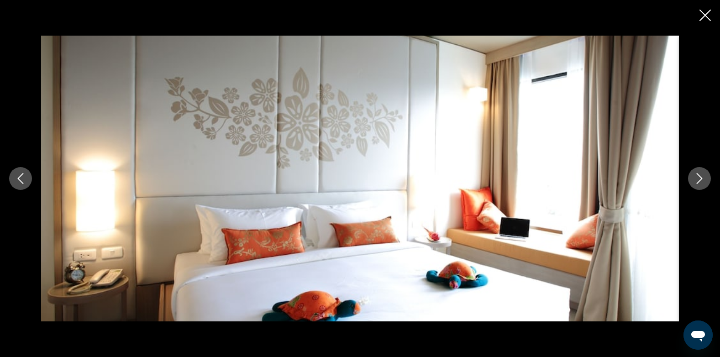
click at [698, 179] on icon "Next image" at bounding box center [699, 178] width 11 height 11
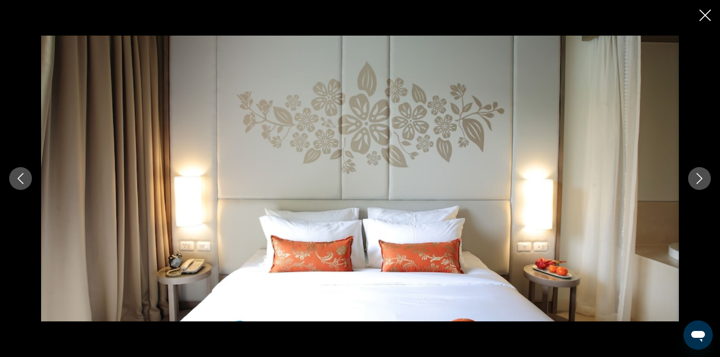
click at [698, 179] on icon "Next image" at bounding box center [699, 178] width 11 height 11
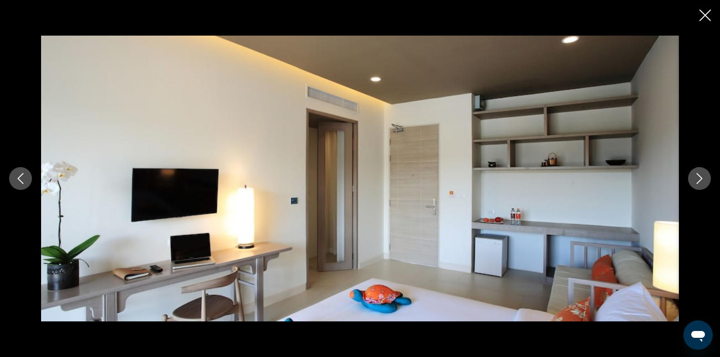
click at [698, 179] on icon "Next image" at bounding box center [699, 178] width 11 height 11
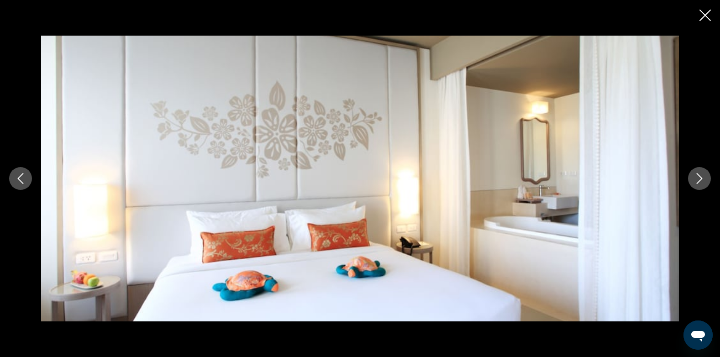
click at [696, 178] on icon "Next image" at bounding box center [699, 178] width 11 height 11
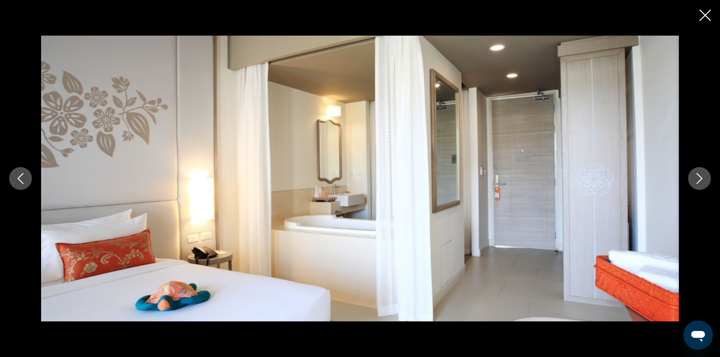
click at [675, 184] on img "Main content" at bounding box center [360, 179] width 638 height 286
click at [699, 178] on icon "Next image" at bounding box center [699, 178] width 11 height 11
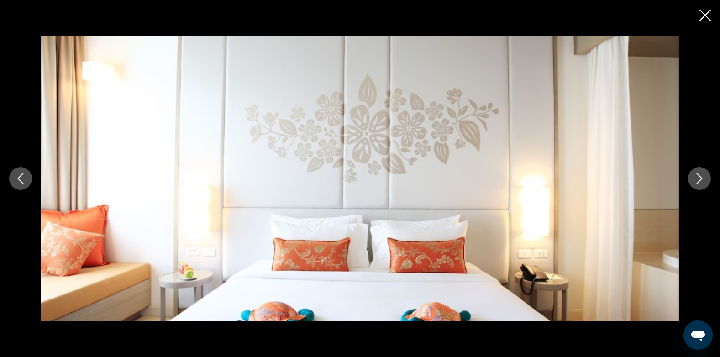
click at [699, 178] on icon "Next image" at bounding box center [699, 178] width 11 height 11
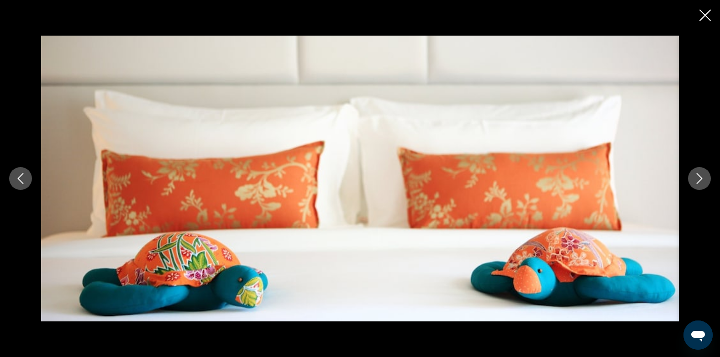
click at [699, 178] on icon "Next image" at bounding box center [699, 178] width 11 height 11
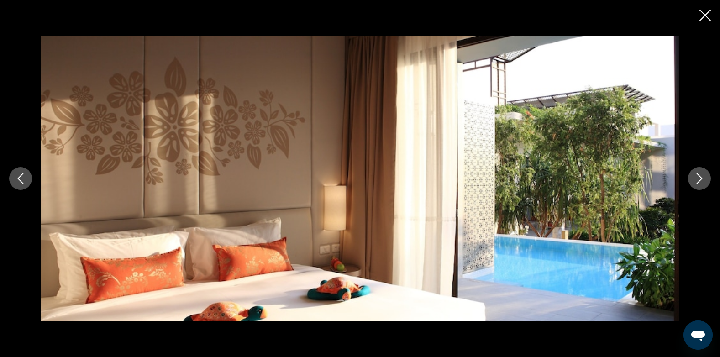
click at [697, 181] on icon "Next image" at bounding box center [699, 178] width 11 height 11
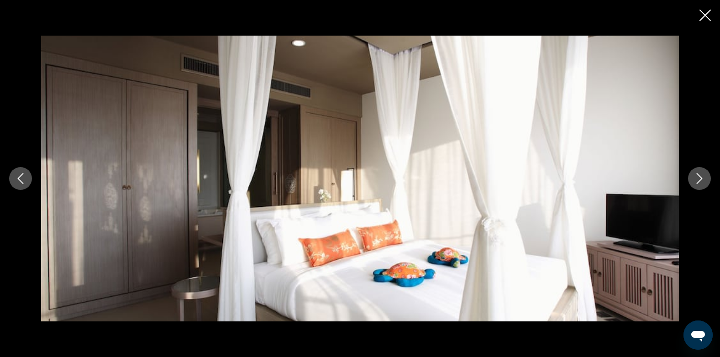
click at [702, 178] on icon "Next image" at bounding box center [700, 178] width 6 height 11
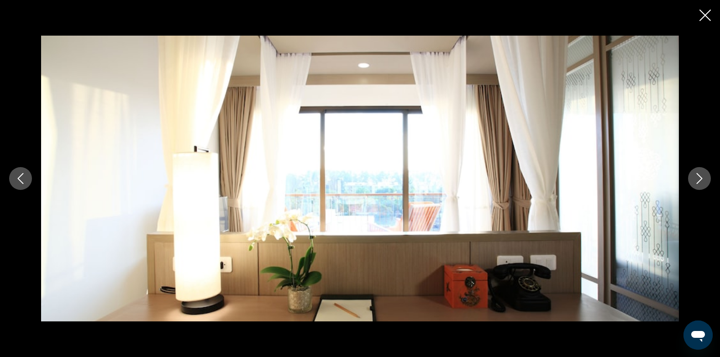
click at [698, 180] on icon "Next image" at bounding box center [699, 178] width 11 height 11
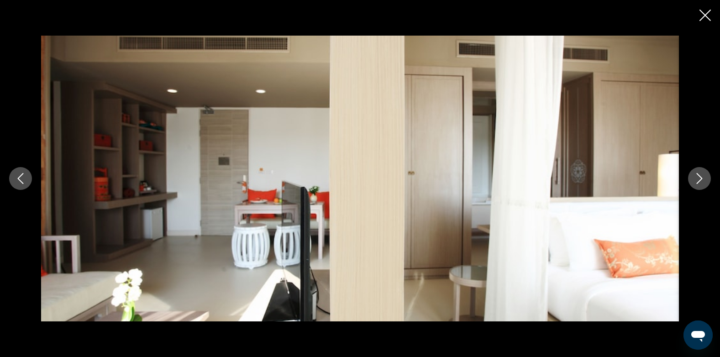
click at [698, 180] on icon "Next image" at bounding box center [699, 178] width 11 height 11
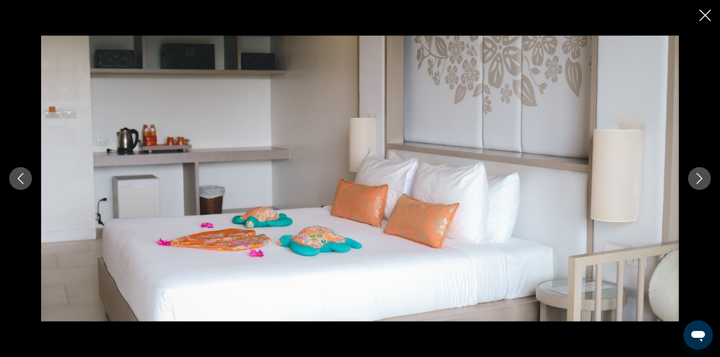
click at [696, 179] on icon "Next image" at bounding box center [699, 178] width 11 height 11
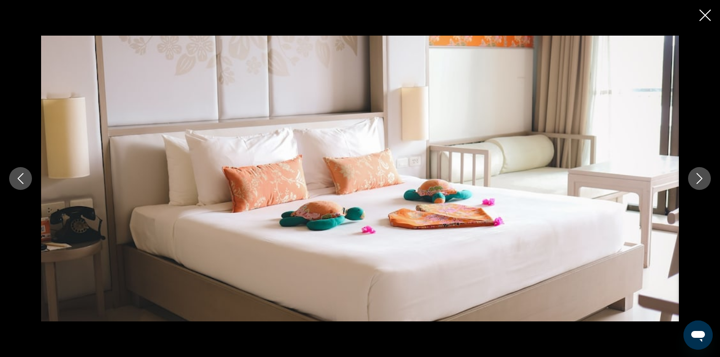
click at [699, 177] on icon "Next image" at bounding box center [699, 178] width 11 height 11
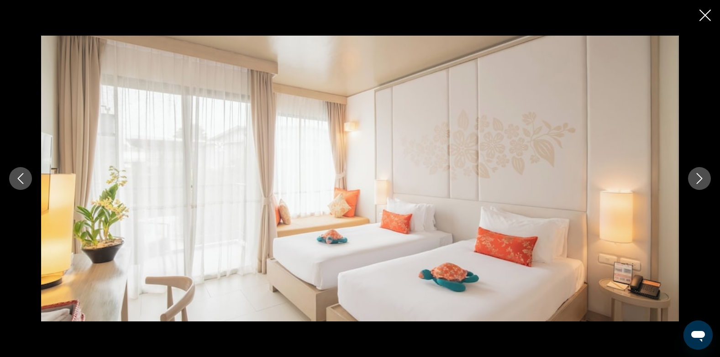
click at [699, 177] on icon "Next image" at bounding box center [699, 178] width 11 height 11
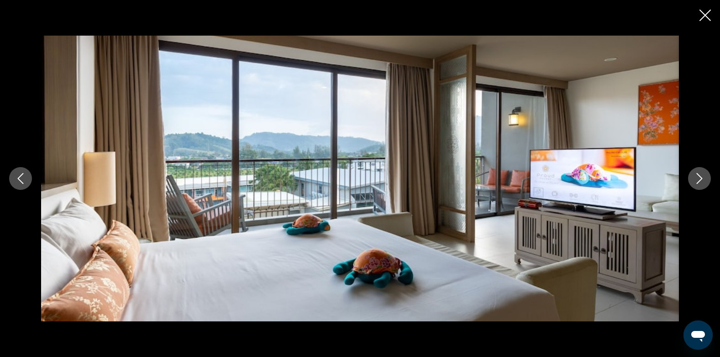
click at [696, 180] on icon "Next image" at bounding box center [699, 178] width 11 height 11
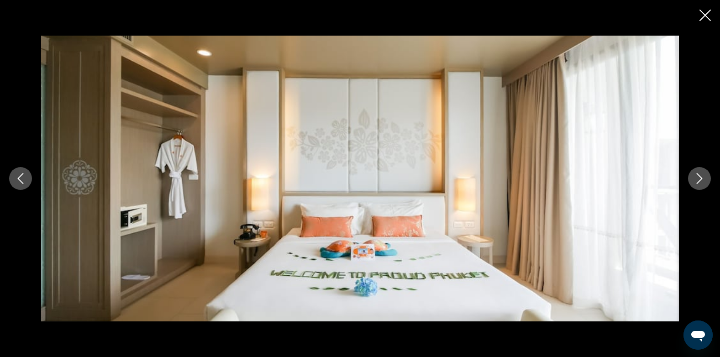
click at [696, 180] on icon "Next image" at bounding box center [699, 178] width 11 height 11
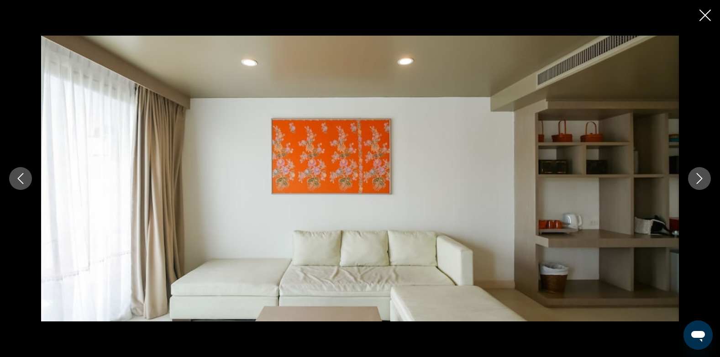
click at [694, 181] on icon "Next image" at bounding box center [699, 178] width 11 height 11
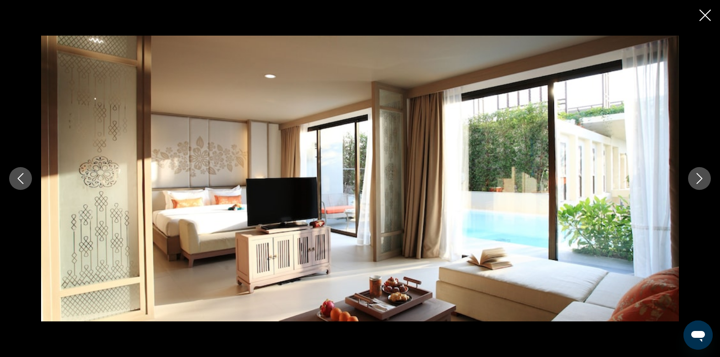
click at [697, 179] on icon "Next image" at bounding box center [699, 178] width 11 height 11
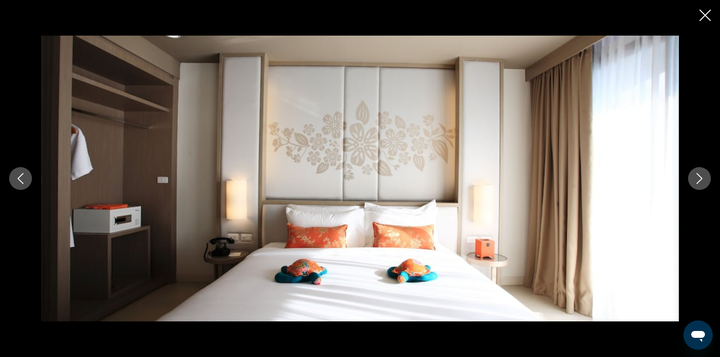
click at [697, 179] on icon "Next image" at bounding box center [699, 178] width 11 height 11
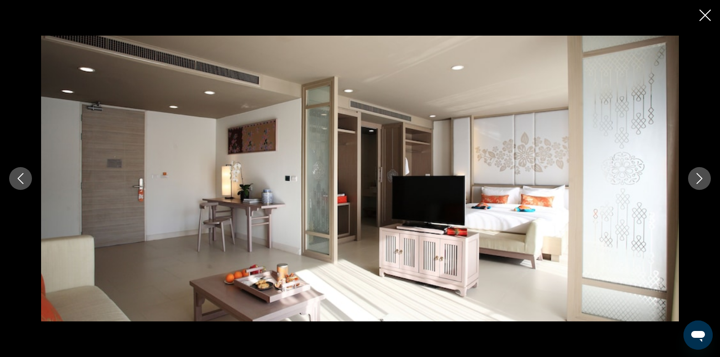
click at [697, 179] on icon "Next image" at bounding box center [699, 178] width 11 height 11
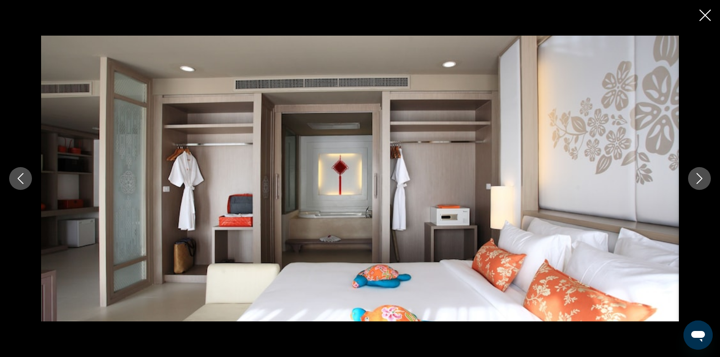
click at [697, 179] on icon "Next image" at bounding box center [699, 178] width 11 height 11
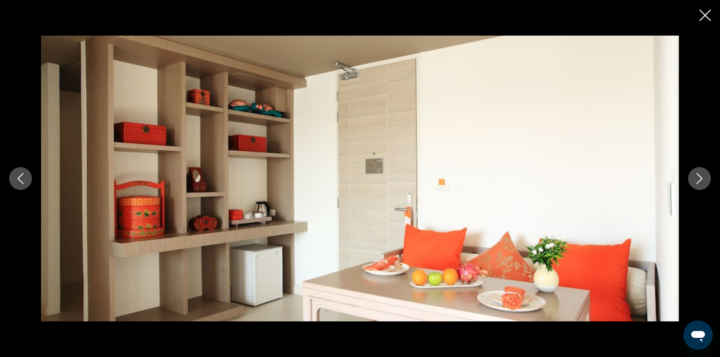
click at [697, 179] on icon "Next image" at bounding box center [699, 178] width 11 height 11
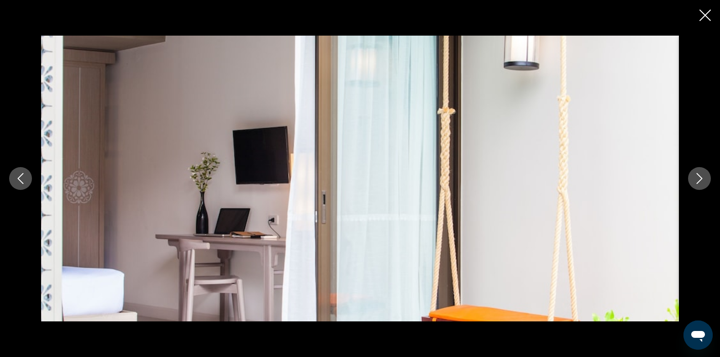
click at [697, 179] on icon "Next image" at bounding box center [699, 178] width 11 height 11
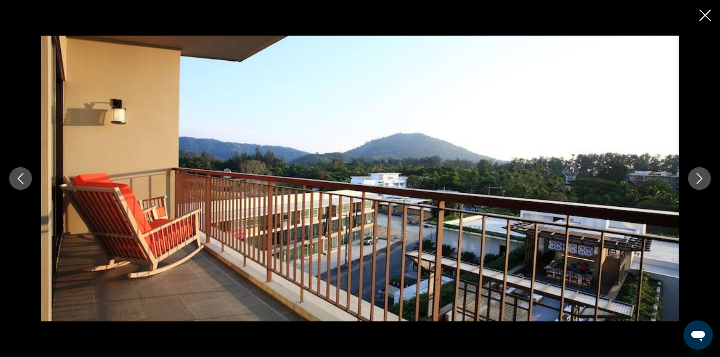
click at [697, 179] on icon "Next image" at bounding box center [699, 178] width 11 height 11
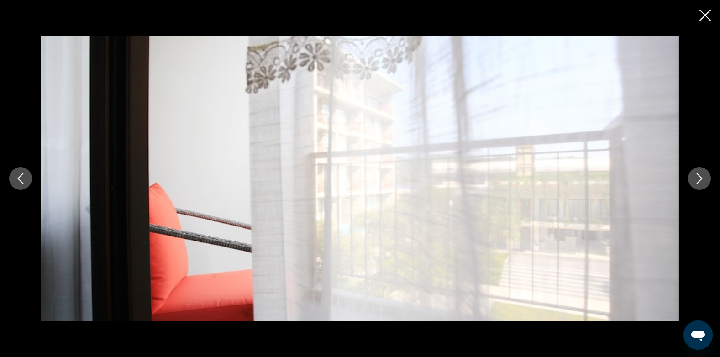
click at [26, 174] on button "Previous image" at bounding box center [20, 178] width 23 height 23
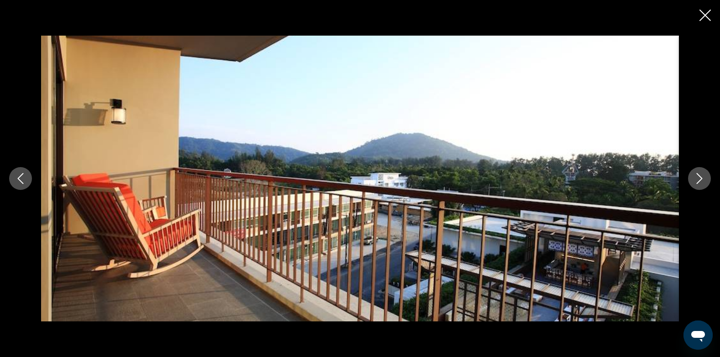
click at [705, 181] on button "Next image" at bounding box center [699, 178] width 23 height 23
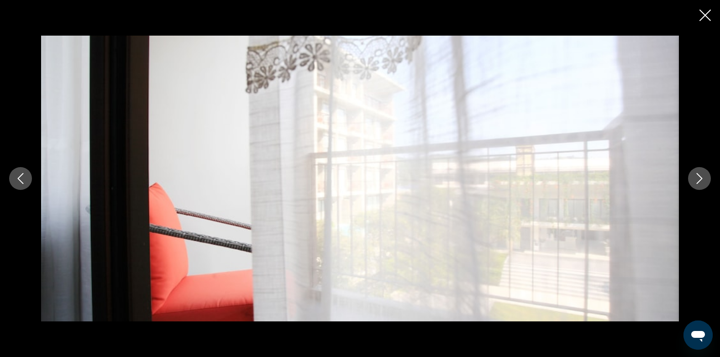
click at [704, 181] on icon "Next image" at bounding box center [699, 178] width 11 height 11
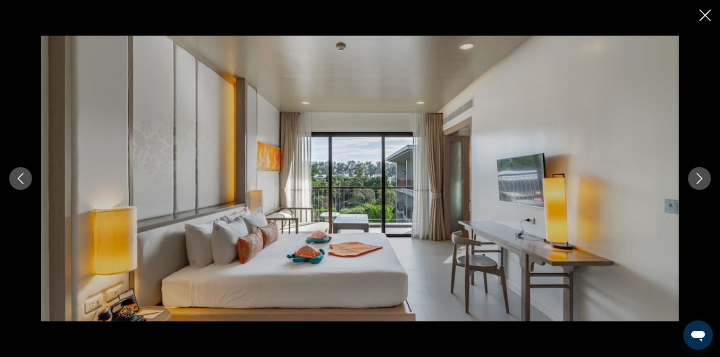
click at [704, 181] on icon "Next image" at bounding box center [699, 178] width 11 height 11
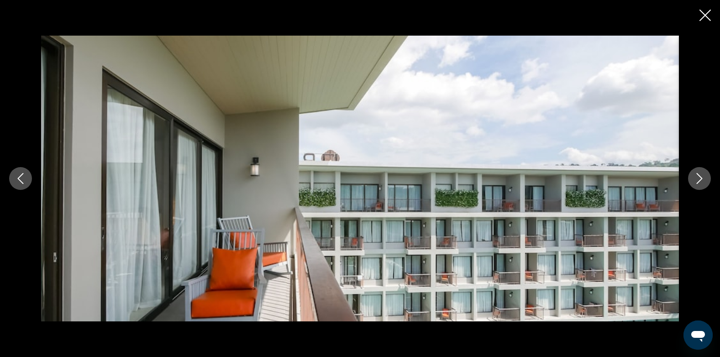
click at [704, 181] on icon "Next image" at bounding box center [699, 178] width 11 height 11
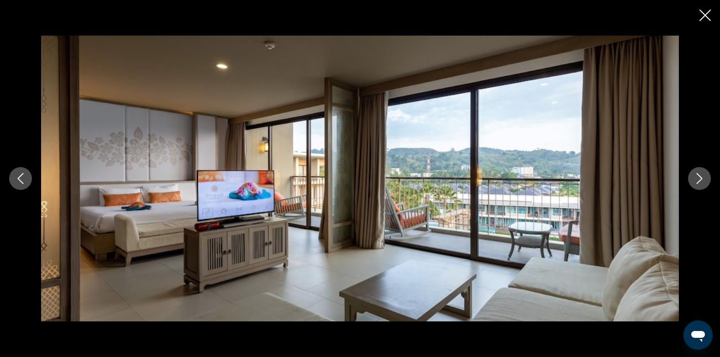
click at [702, 181] on icon "Next image" at bounding box center [699, 178] width 11 height 11
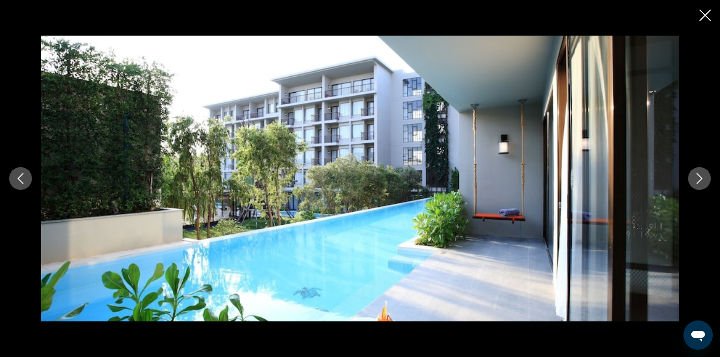
click at [702, 181] on icon "Next image" at bounding box center [699, 178] width 11 height 11
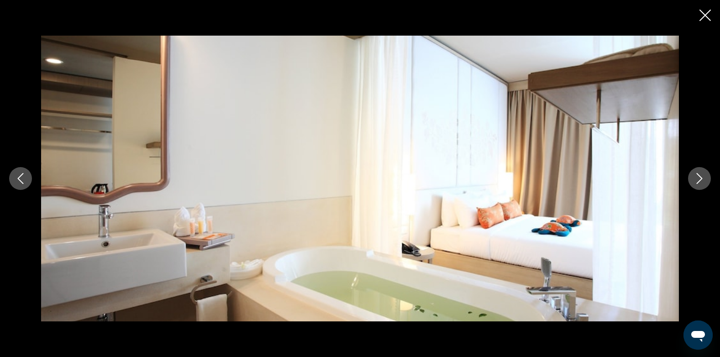
click at [698, 181] on icon "Next image" at bounding box center [699, 178] width 11 height 11
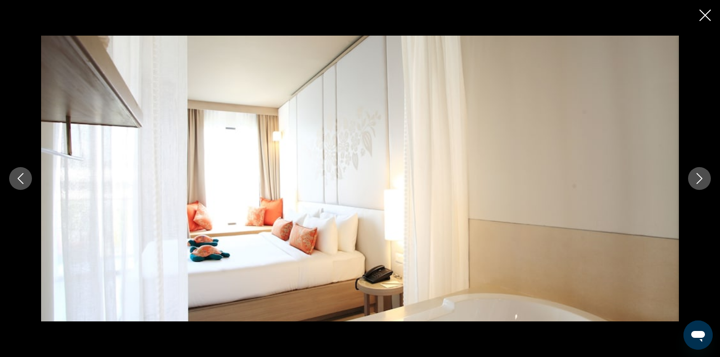
click at [698, 181] on icon "Next image" at bounding box center [699, 178] width 11 height 11
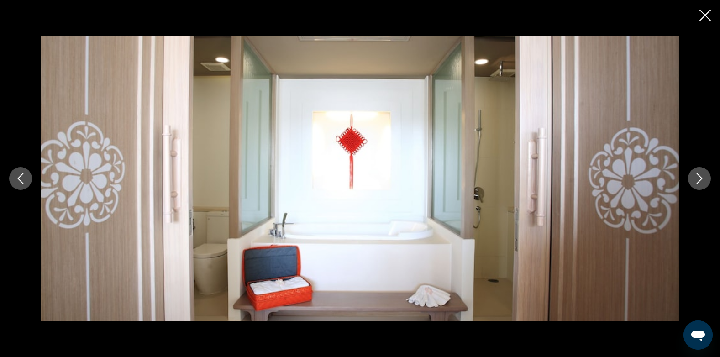
click at [698, 181] on icon "Next image" at bounding box center [699, 178] width 11 height 11
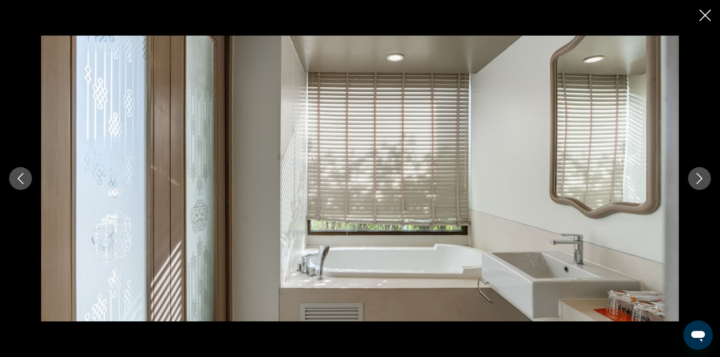
click at [698, 181] on icon "Next image" at bounding box center [699, 178] width 11 height 11
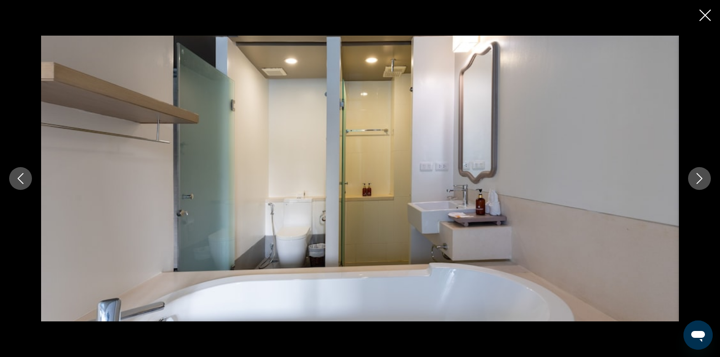
click at [698, 181] on icon "Next image" at bounding box center [699, 178] width 11 height 11
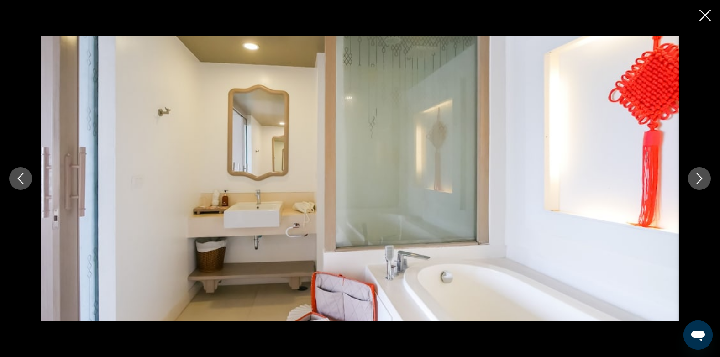
click at [698, 181] on icon "Next image" at bounding box center [699, 178] width 11 height 11
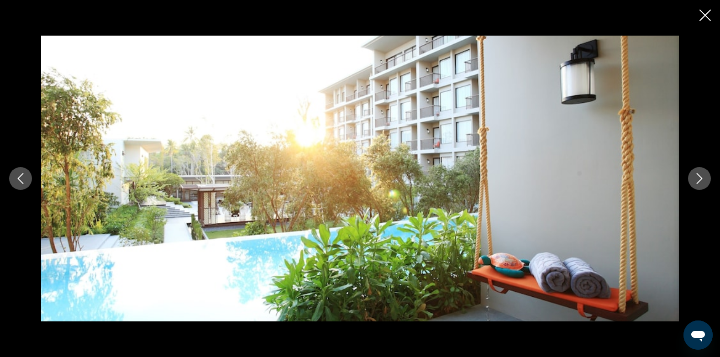
click at [698, 181] on icon "Next image" at bounding box center [699, 178] width 11 height 11
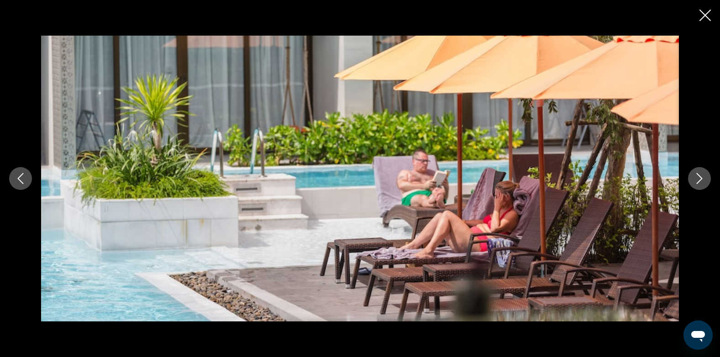
click at [698, 181] on icon "Next image" at bounding box center [699, 178] width 11 height 11
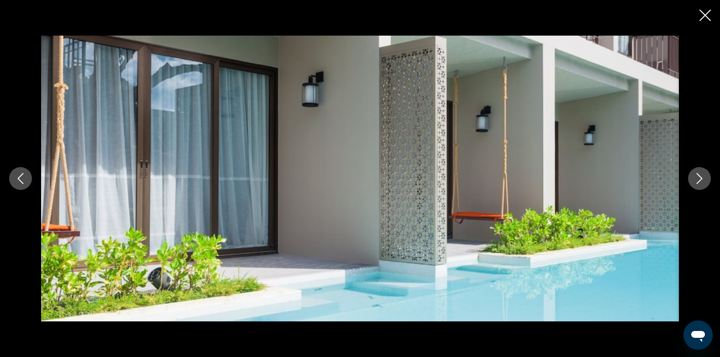
click at [698, 181] on icon "Next image" at bounding box center [699, 178] width 11 height 11
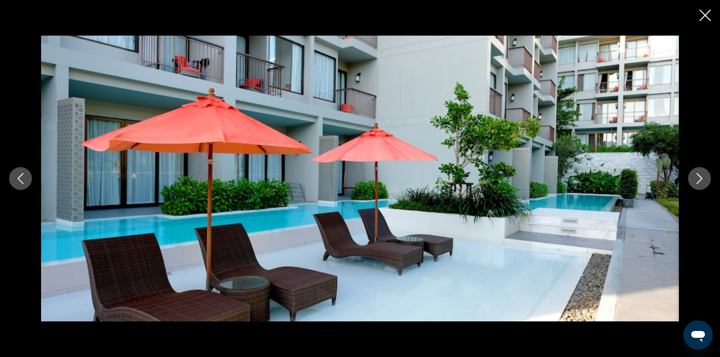
click at [700, 177] on icon "Next image" at bounding box center [700, 178] width 6 height 11
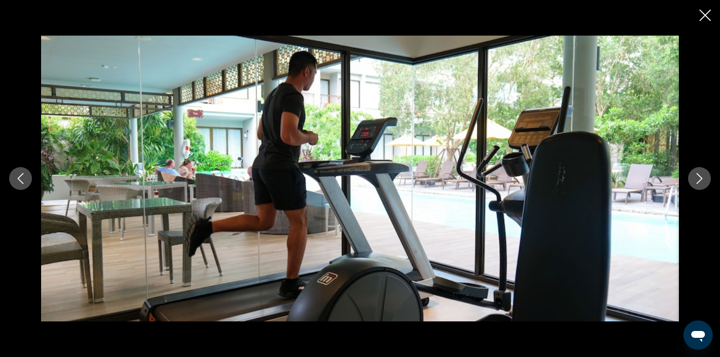
click at [700, 177] on icon "Next image" at bounding box center [700, 178] width 6 height 11
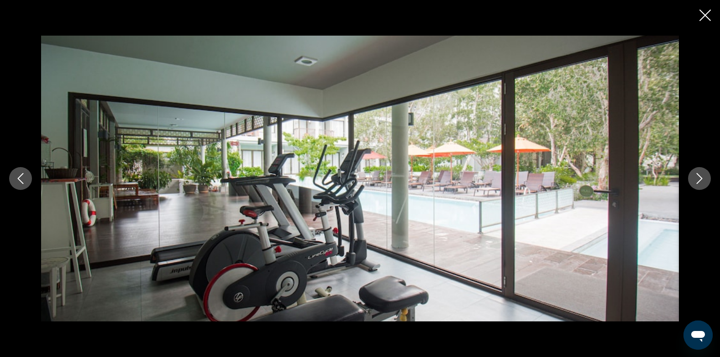
click at [700, 177] on icon "Next image" at bounding box center [700, 178] width 6 height 11
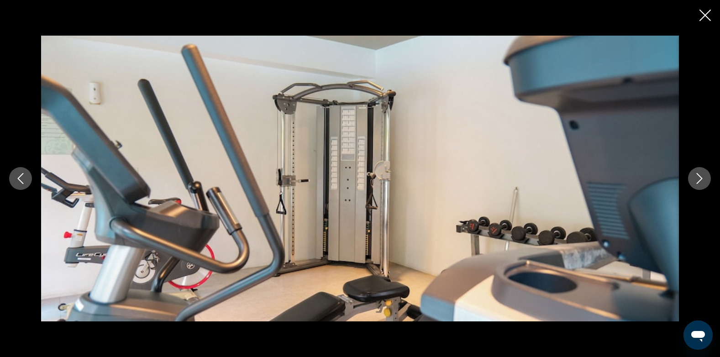
click at [700, 177] on icon "Next image" at bounding box center [700, 178] width 6 height 11
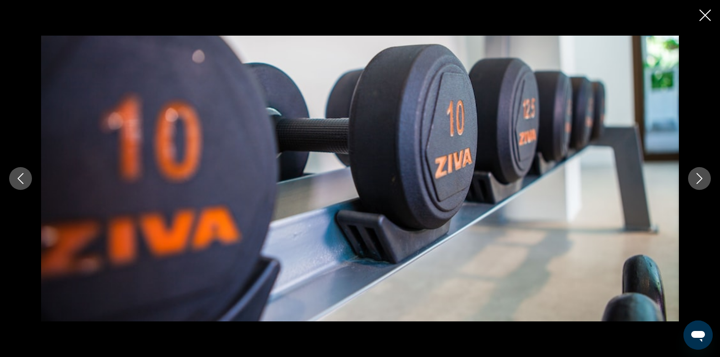
click at [700, 177] on icon "Next image" at bounding box center [700, 178] width 6 height 11
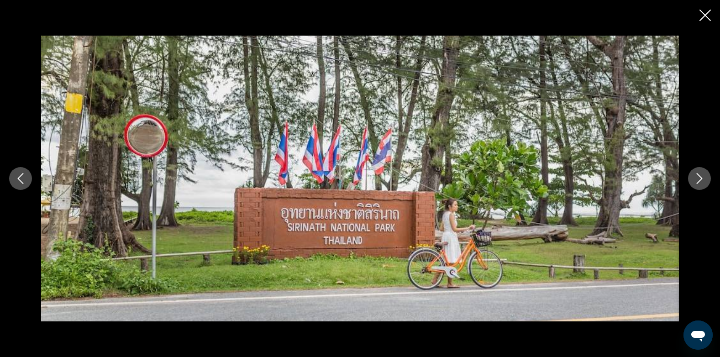
click at [700, 177] on icon "Next image" at bounding box center [700, 178] width 6 height 11
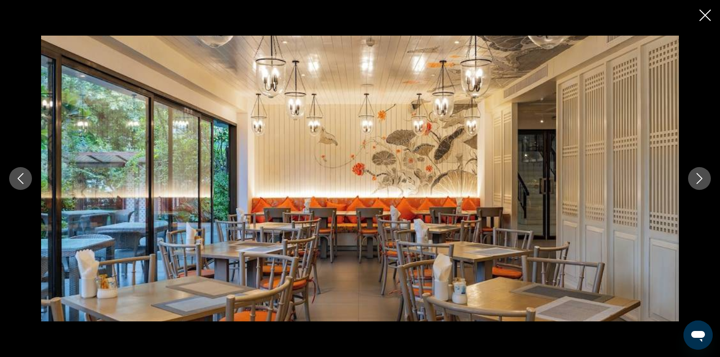
click at [705, 17] on icon "Close slideshow" at bounding box center [704, 15] width 11 height 11
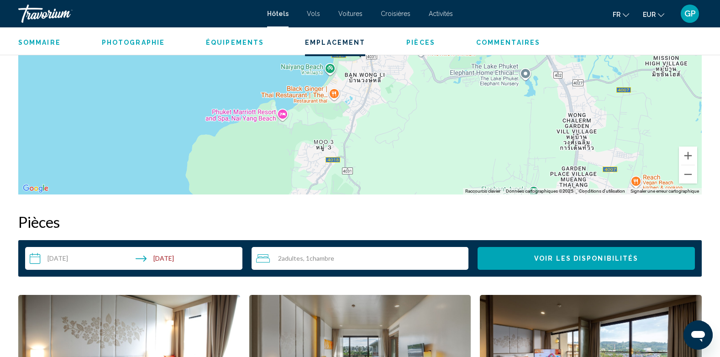
scroll to position [1050, 0]
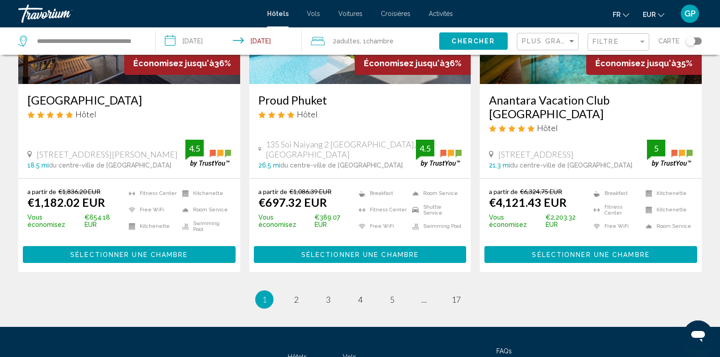
scroll to position [1212, 0]
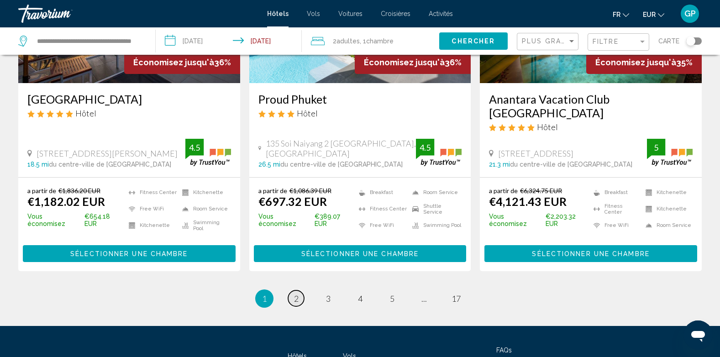
click at [297, 294] on span "2" at bounding box center [296, 299] width 5 height 10
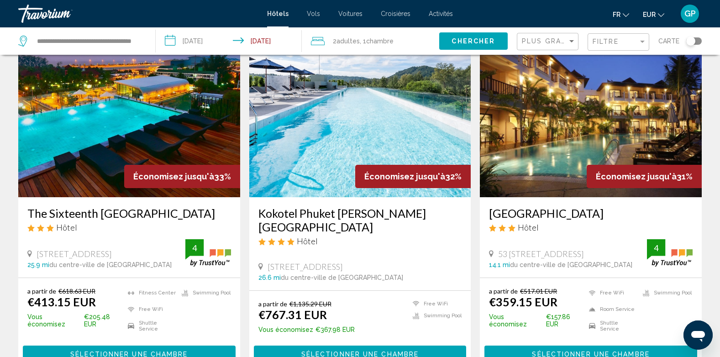
scroll to position [411, 0]
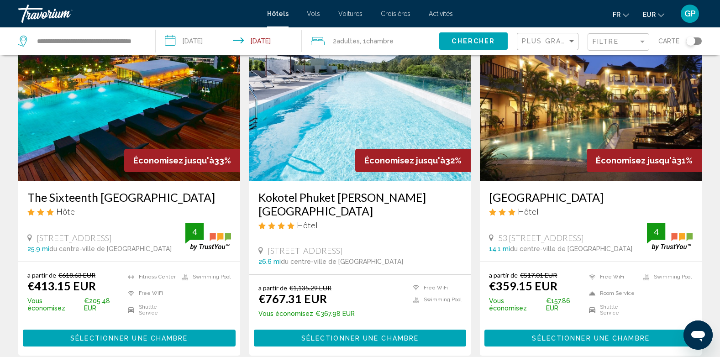
click at [594, 335] on span "Sélectionner une chambre" at bounding box center [590, 338] width 117 height 7
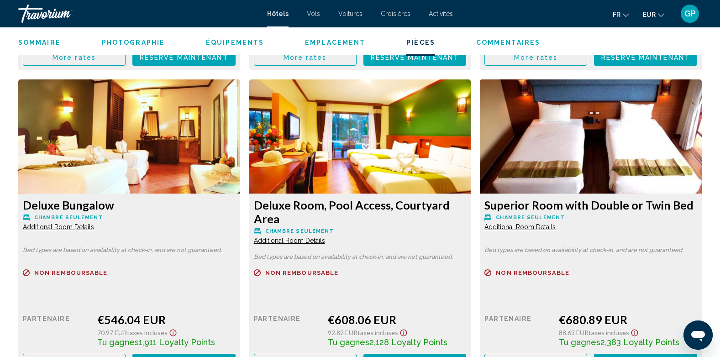
scroll to position [1552, 0]
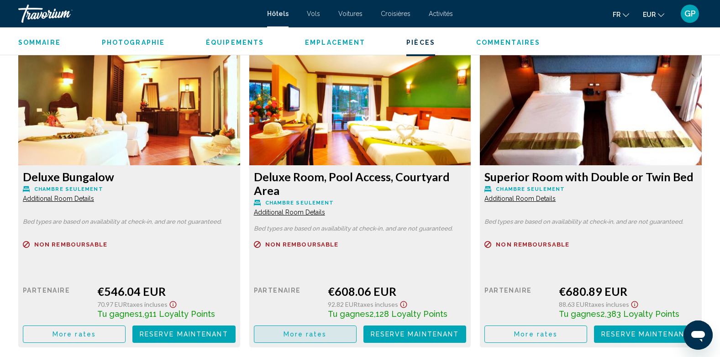
click at [302, 337] on span "More rates" at bounding box center [304, 334] width 43 height 7
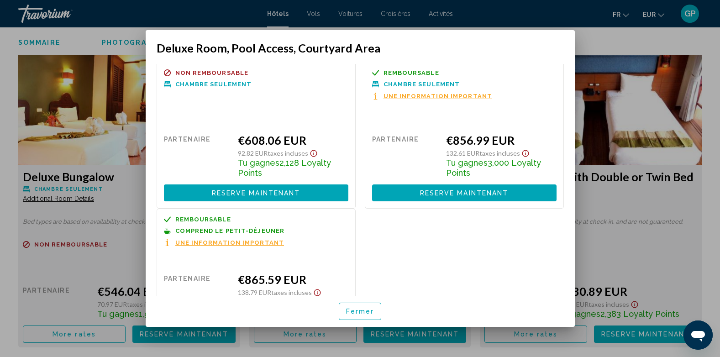
scroll to position [0, 0]
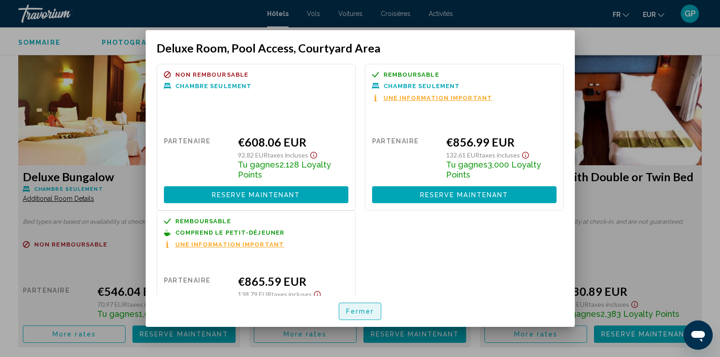
click at [372, 310] on span "Fermer" at bounding box center [360, 311] width 28 height 7
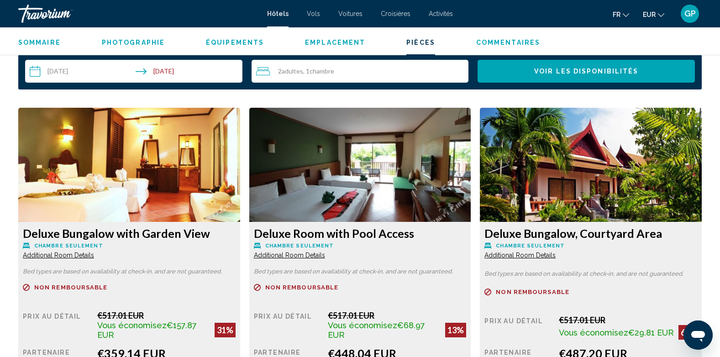
scroll to position [1141, 0]
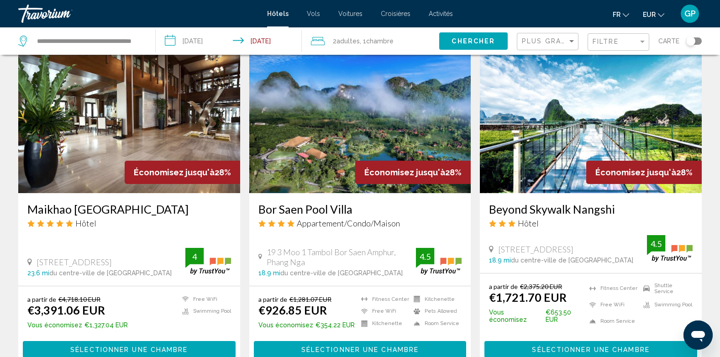
scroll to position [1211, 0]
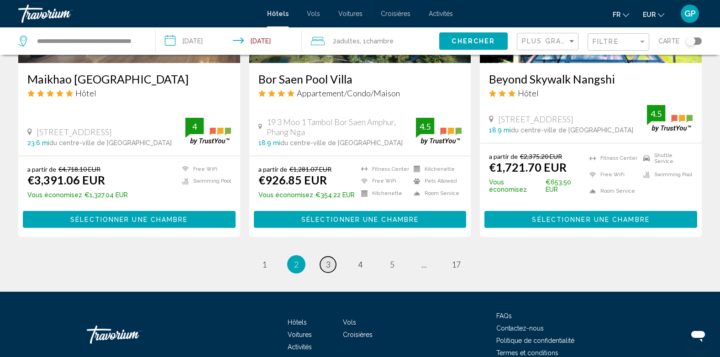
click at [328, 259] on span "3" at bounding box center [328, 264] width 5 height 10
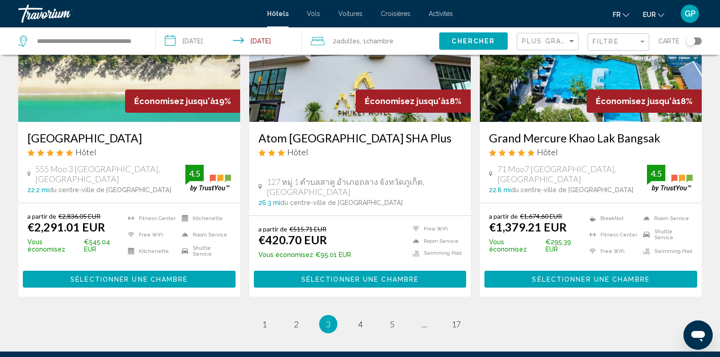
scroll to position [1187, 0]
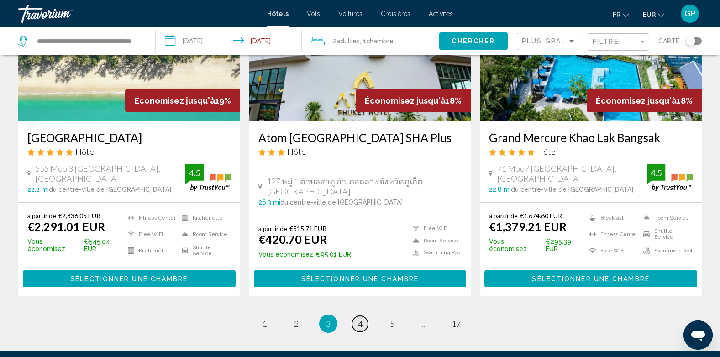
drag, startPoint x: 358, startPoint y: 228, endPoint x: 370, endPoint y: 226, distance: 12.5
click at [357, 316] on link "page 4" at bounding box center [360, 324] width 16 height 16
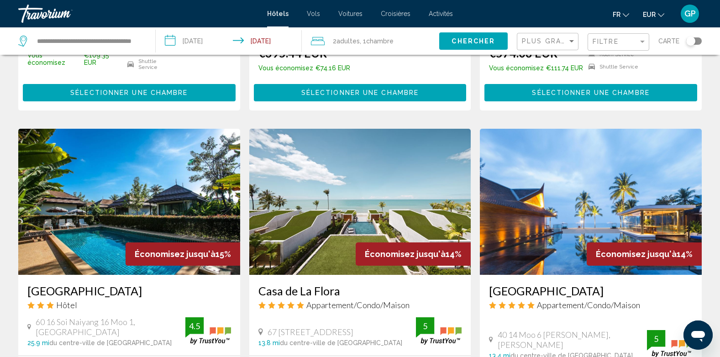
scroll to position [639, 0]
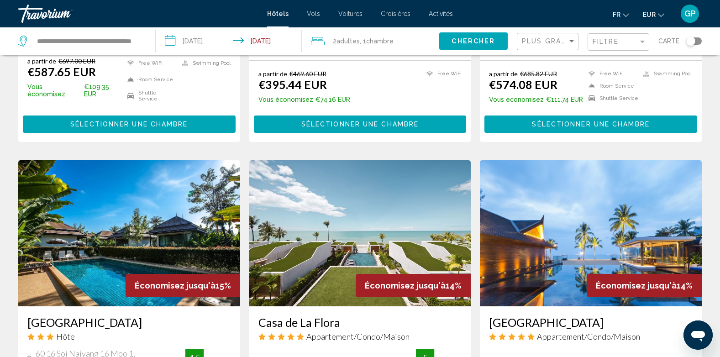
click at [353, 206] on img "Main content" at bounding box center [360, 233] width 222 height 146
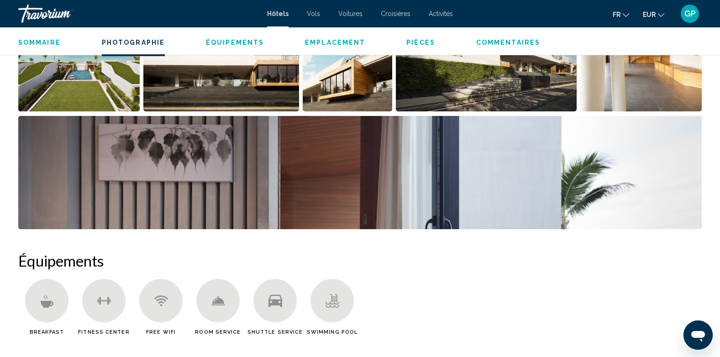
scroll to position [548, 0]
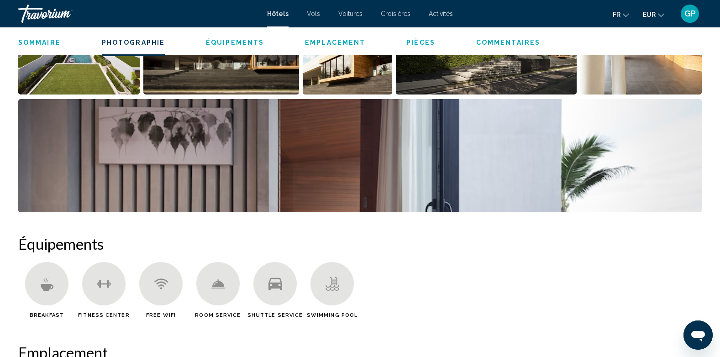
click at [349, 194] on img "Open full-screen image slider" at bounding box center [359, 155] width 683 height 113
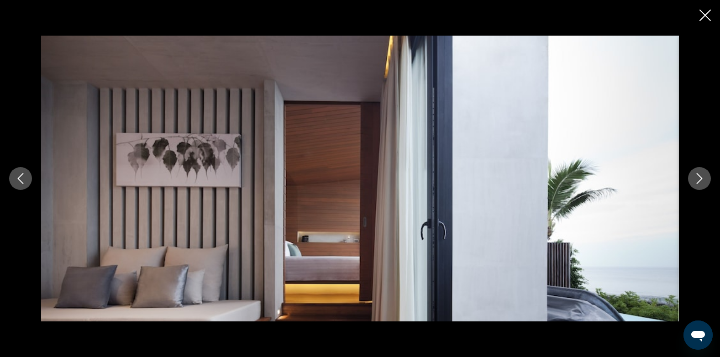
click at [702, 177] on icon "Next image" at bounding box center [699, 178] width 11 height 11
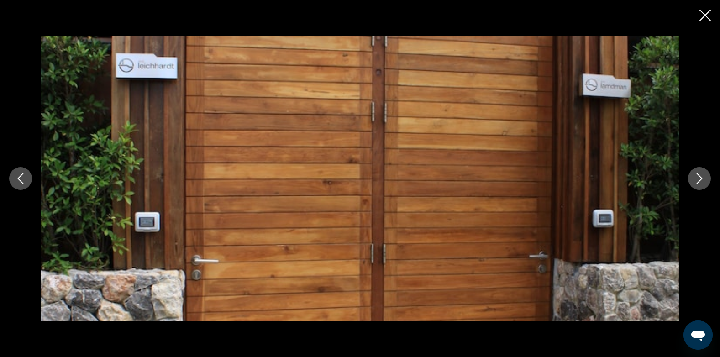
click at [702, 177] on icon "Next image" at bounding box center [699, 178] width 11 height 11
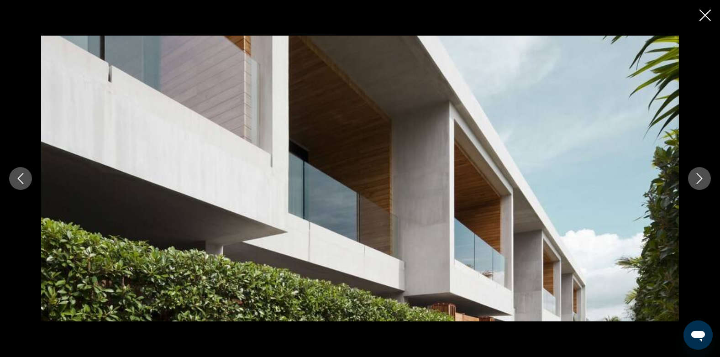
click at [702, 177] on icon "Next image" at bounding box center [699, 178] width 11 height 11
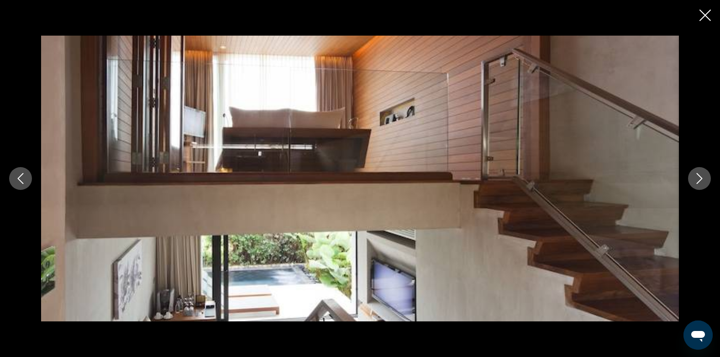
click at [701, 173] on icon "Next image" at bounding box center [699, 178] width 11 height 11
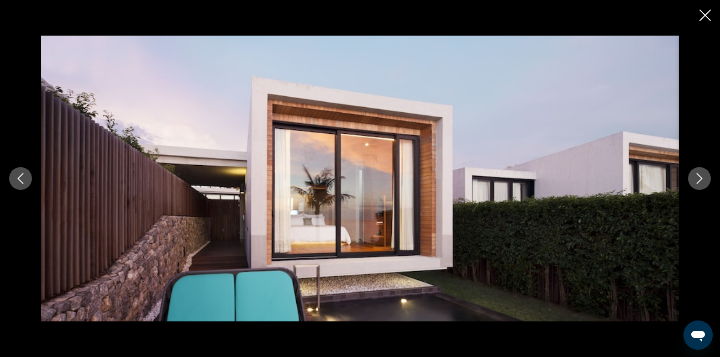
click at [701, 173] on icon "Next image" at bounding box center [699, 178] width 11 height 11
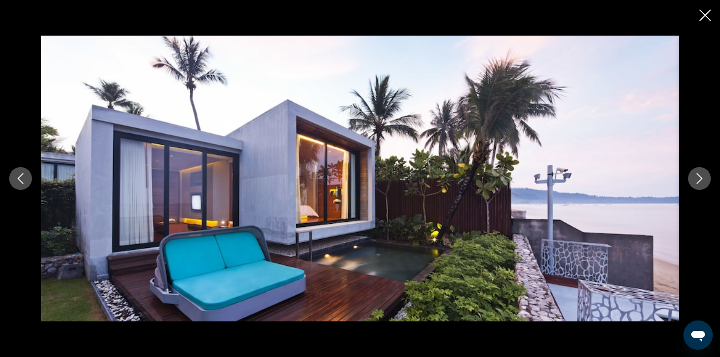
click at [701, 178] on icon "Next image" at bounding box center [699, 178] width 11 height 11
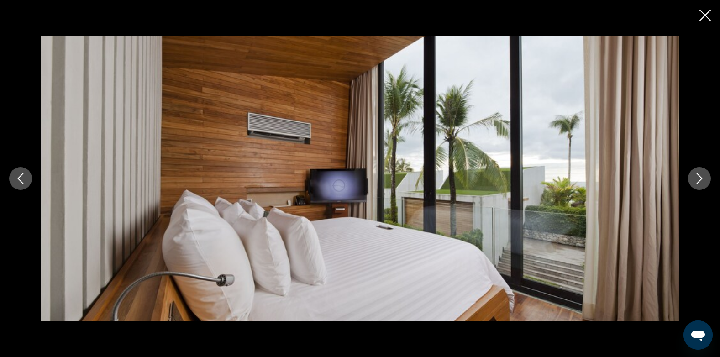
click at [701, 178] on icon "Next image" at bounding box center [699, 178] width 11 height 11
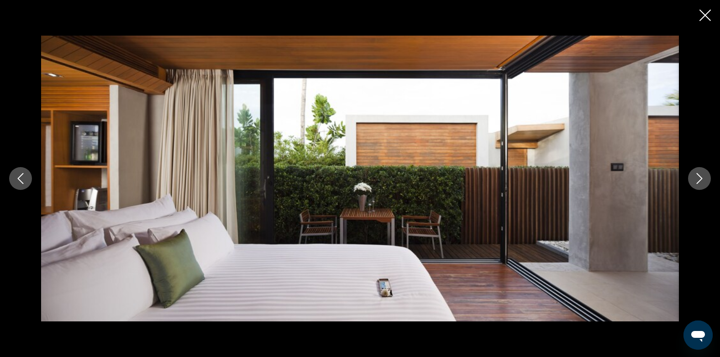
click at [701, 178] on icon "Next image" at bounding box center [699, 178] width 11 height 11
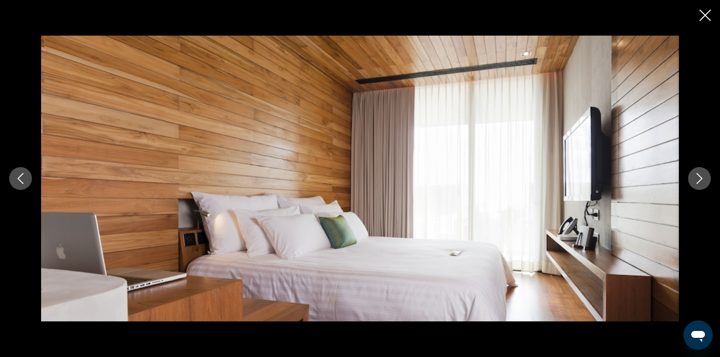
click at [701, 178] on icon "Next image" at bounding box center [699, 178] width 11 height 11
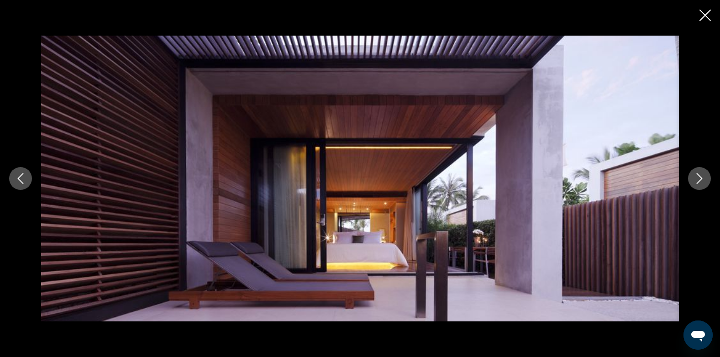
click at [701, 178] on icon "Next image" at bounding box center [699, 178] width 11 height 11
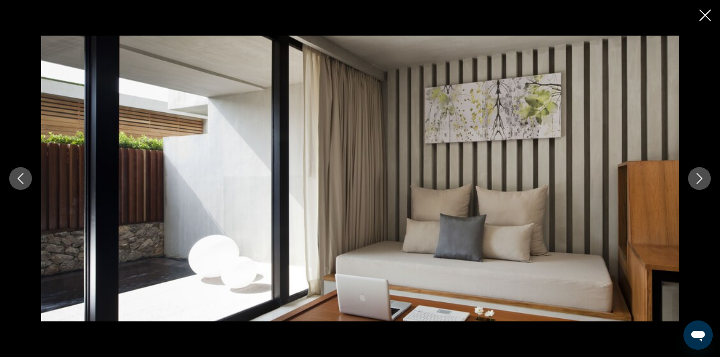
click at [703, 14] on icon "Close slideshow" at bounding box center [704, 15] width 11 height 11
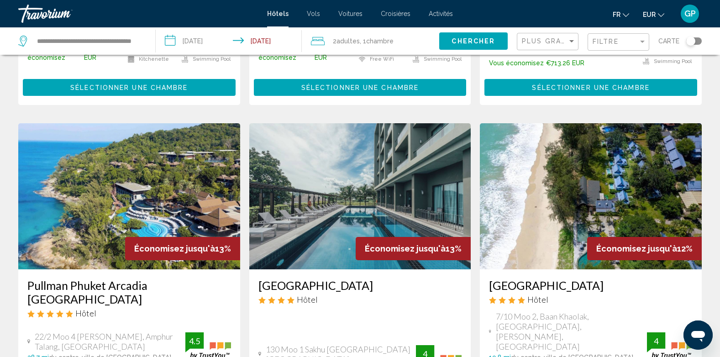
scroll to position [1050, 0]
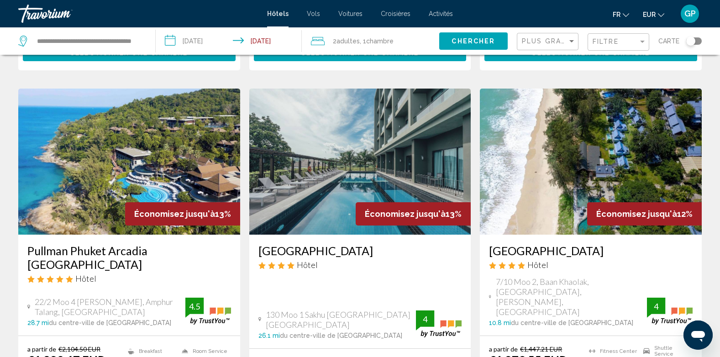
click at [87, 158] on img "Main content" at bounding box center [129, 162] width 222 height 146
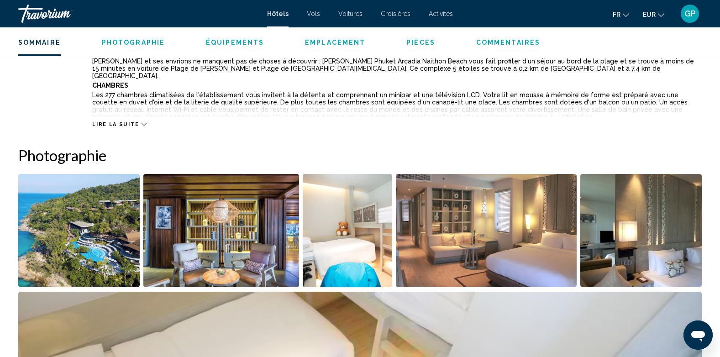
scroll to position [365, 0]
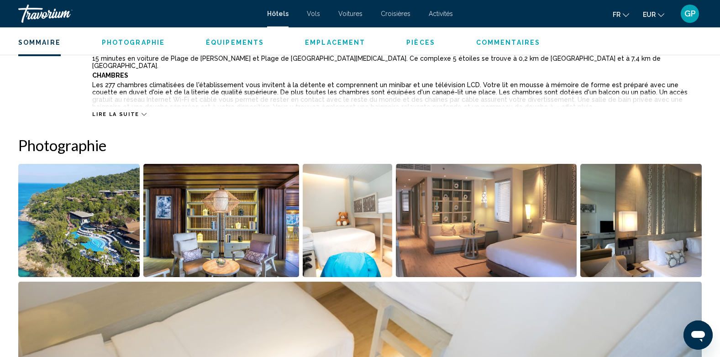
click at [102, 231] on img "Open full-screen image slider" at bounding box center [78, 220] width 121 height 113
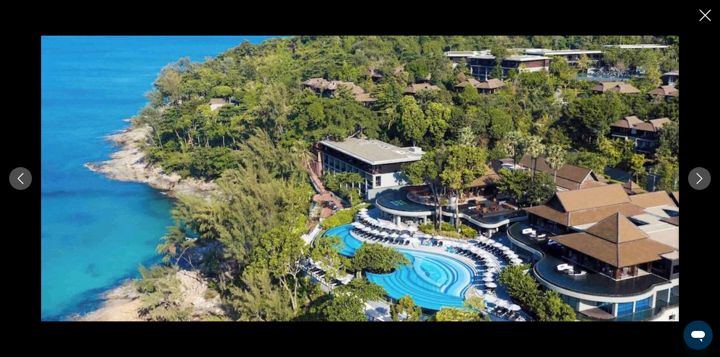
click at [700, 178] on icon "Next image" at bounding box center [699, 178] width 11 height 11
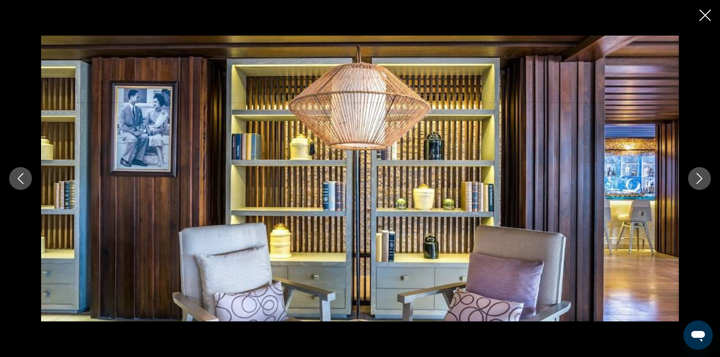
click at [702, 179] on icon "Next image" at bounding box center [699, 178] width 11 height 11
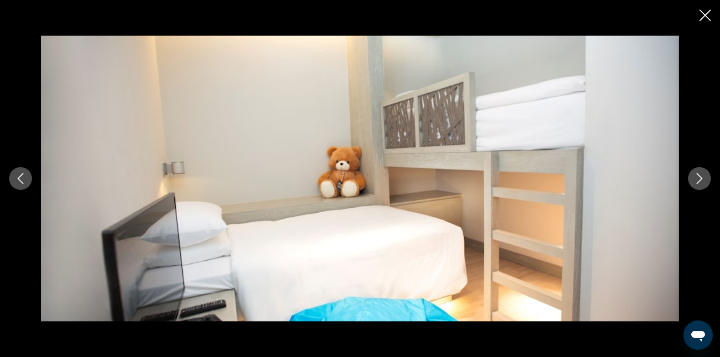
click at [702, 179] on icon "Next image" at bounding box center [699, 178] width 11 height 11
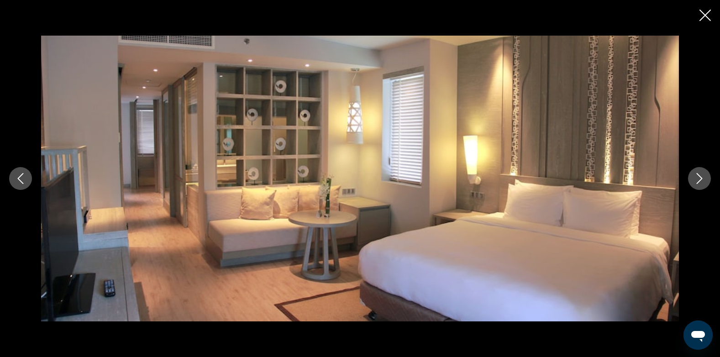
click at [702, 179] on icon "Next image" at bounding box center [699, 178] width 11 height 11
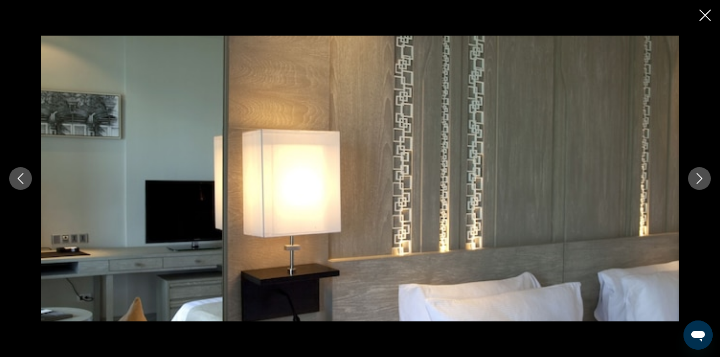
click at [702, 179] on icon "Next image" at bounding box center [699, 178] width 11 height 11
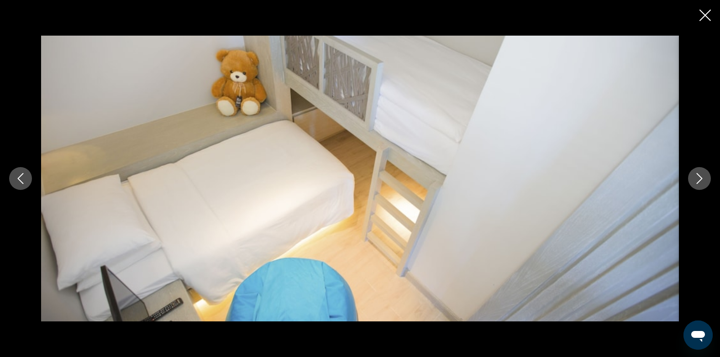
click at [702, 179] on icon "Next image" at bounding box center [699, 178] width 11 height 11
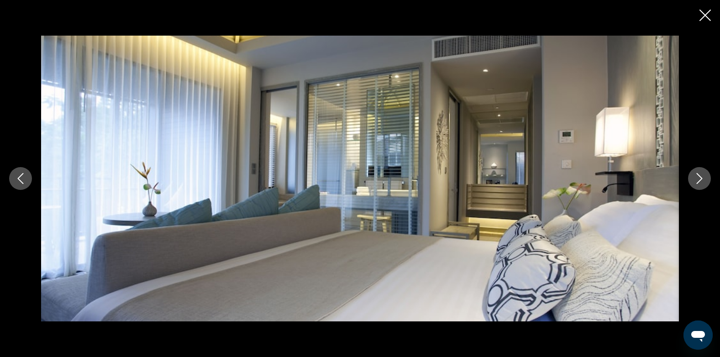
click at [702, 179] on icon "Next image" at bounding box center [699, 178] width 11 height 11
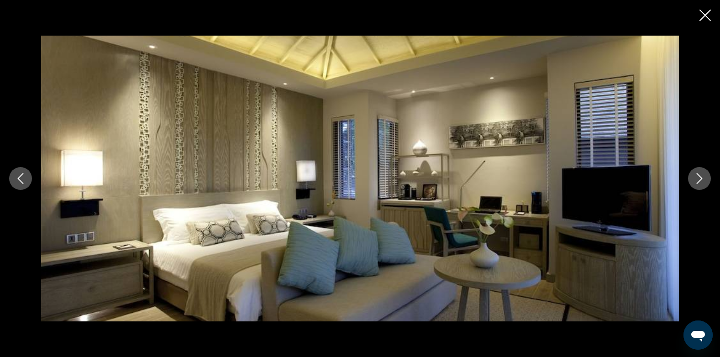
click at [702, 179] on icon "Next image" at bounding box center [699, 178] width 11 height 11
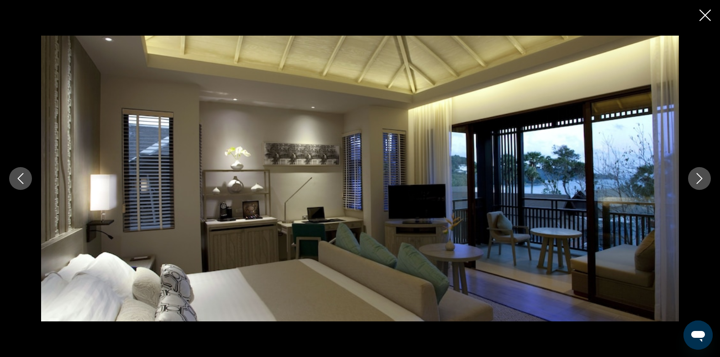
click at [701, 179] on icon "Next image" at bounding box center [700, 178] width 6 height 11
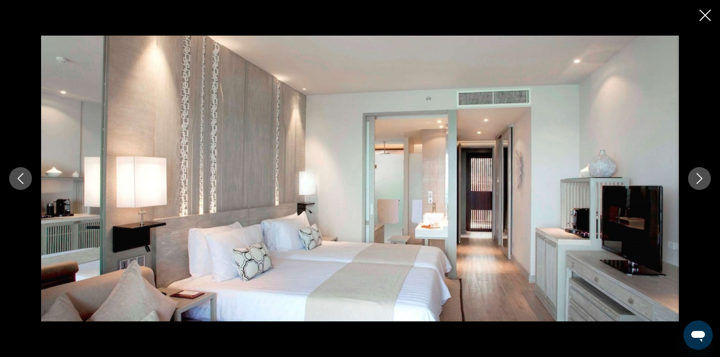
click at [700, 179] on icon "Next image" at bounding box center [699, 178] width 11 height 11
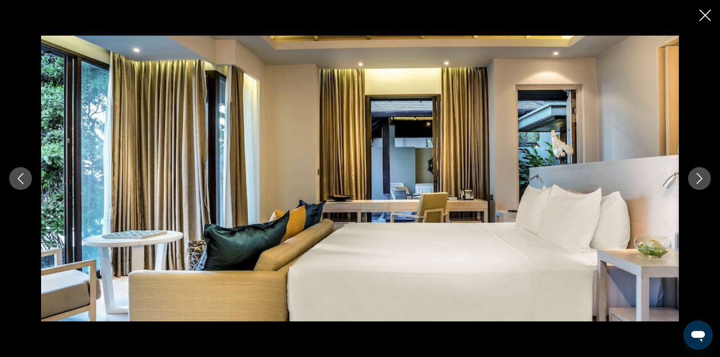
click at [698, 178] on icon "Next image" at bounding box center [699, 178] width 11 height 11
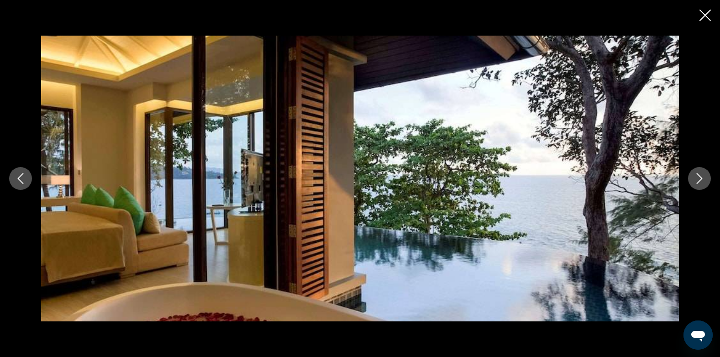
click at [696, 184] on button "Next image" at bounding box center [699, 178] width 23 height 23
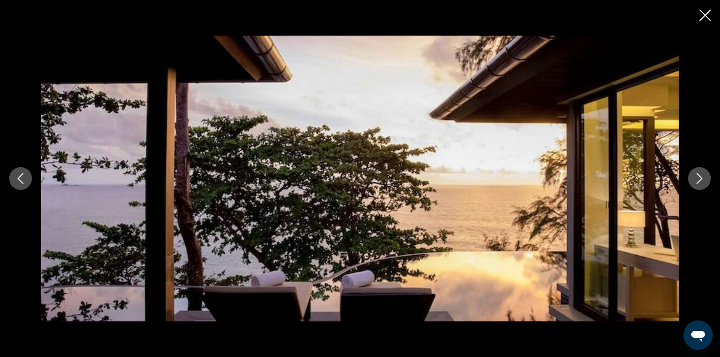
click at [696, 184] on button "Next image" at bounding box center [699, 178] width 23 height 23
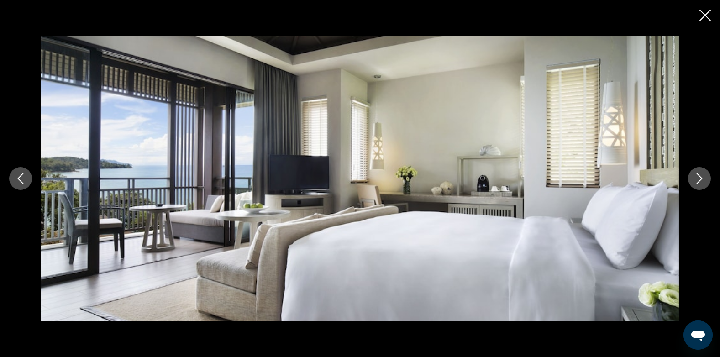
click at [696, 184] on button "Next image" at bounding box center [699, 178] width 23 height 23
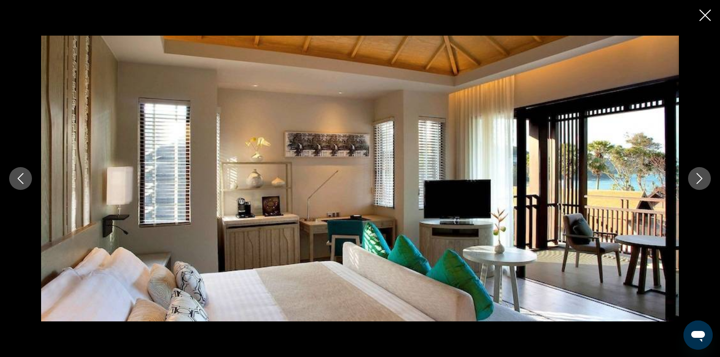
click at [696, 184] on button "Next image" at bounding box center [699, 178] width 23 height 23
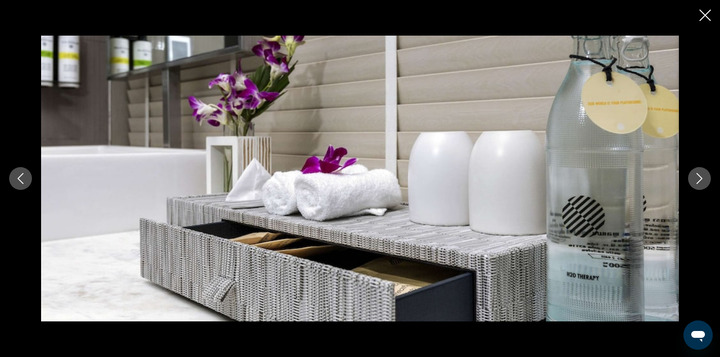
click at [695, 184] on button "Next image" at bounding box center [699, 178] width 23 height 23
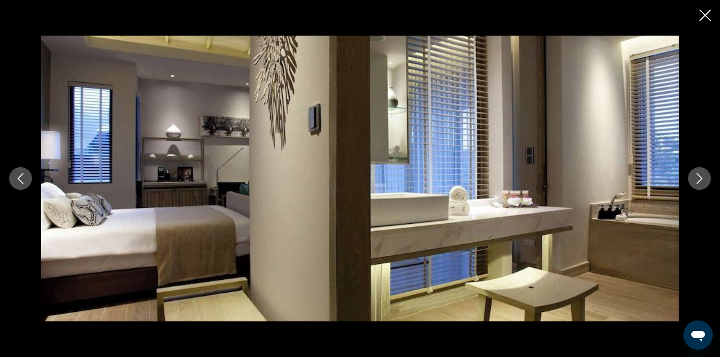
click at [695, 184] on button "Next image" at bounding box center [699, 178] width 23 height 23
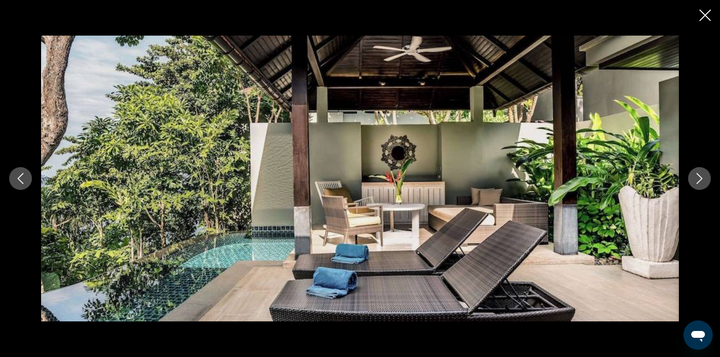
click at [697, 180] on icon "Next image" at bounding box center [699, 178] width 11 height 11
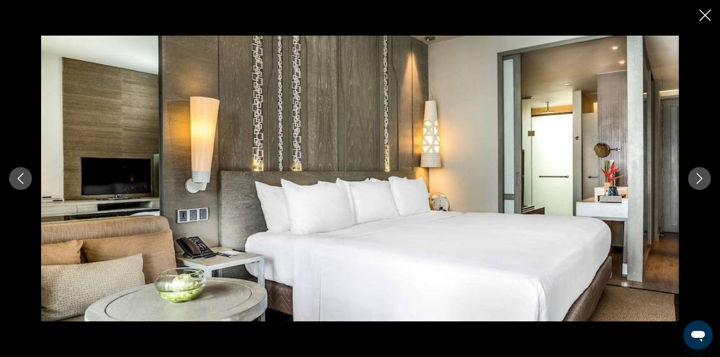
click at [697, 180] on icon "Next image" at bounding box center [699, 178] width 11 height 11
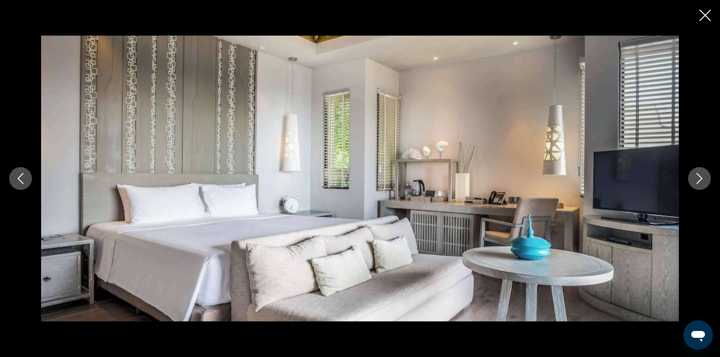
click at [697, 180] on icon "Next image" at bounding box center [699, 178] width 11 height 11
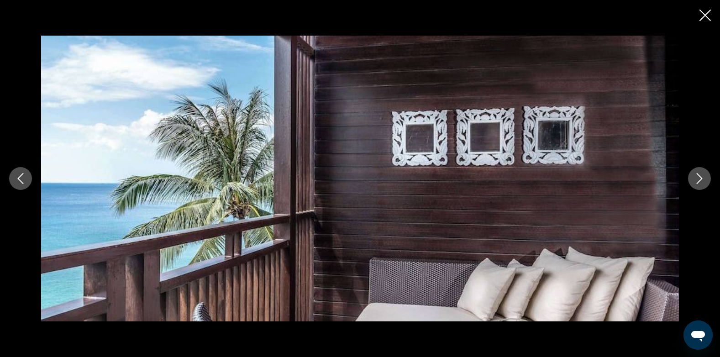
click at [697, 180] on icon "Next image" at bounding box center [699, 178] width 11 height 11
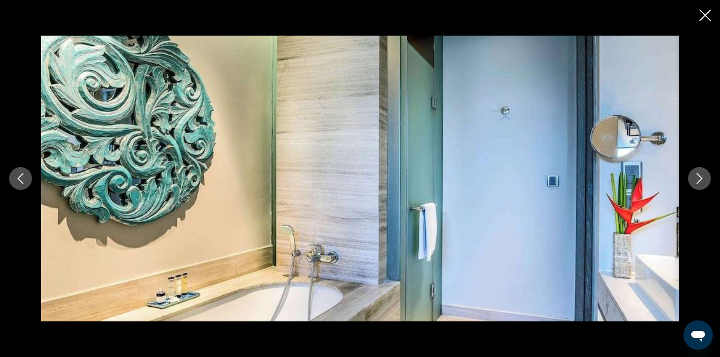
click at [702, 178] on icon "Next image" at bounding box center [700, 178] width 6 height 11
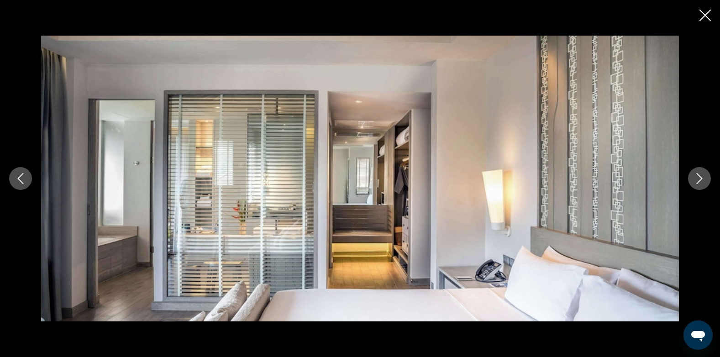
click at [702, 178] on icon "Next image" at bounding box center [700, 178] width 6 height 11
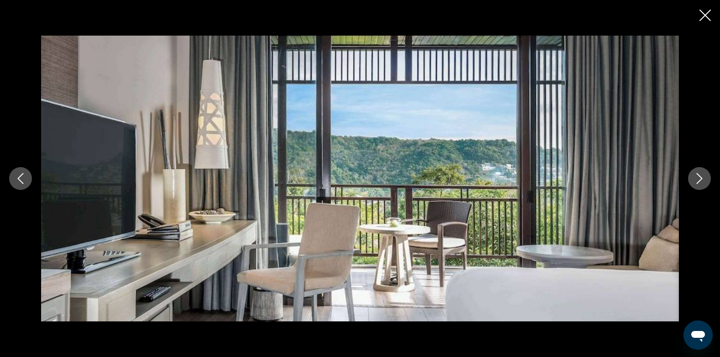
click at [702, 178] on icon "Next image" at bounding box center [700, 178] width 6 height 11
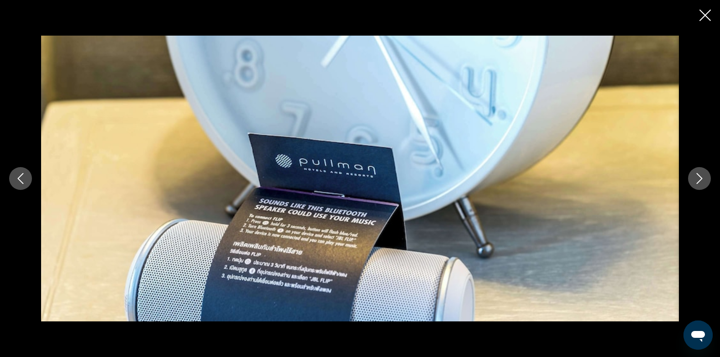
click at [702, 178] on icon "Next image" at bounding box center [700, 178] width 6 height 11
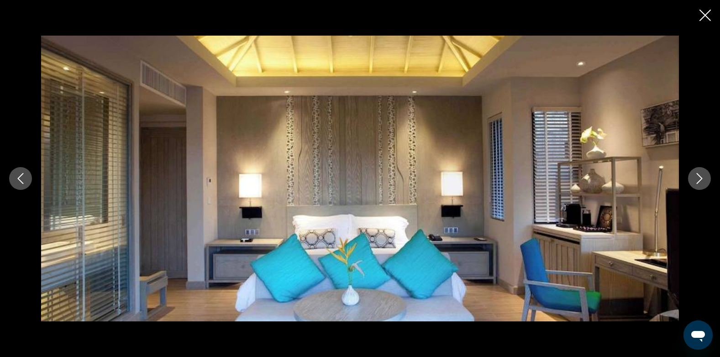
click at [705, 179] on button "Next image" at bounding box center [699, 178] width 23 height 23
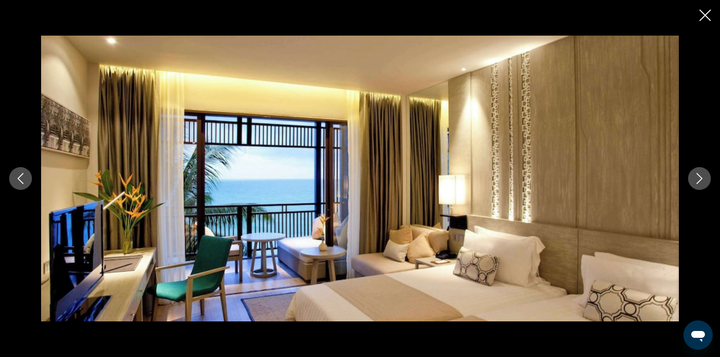
click at [705, 179] on button "Next image" at bounding box center [699, 178] width 23 height 23
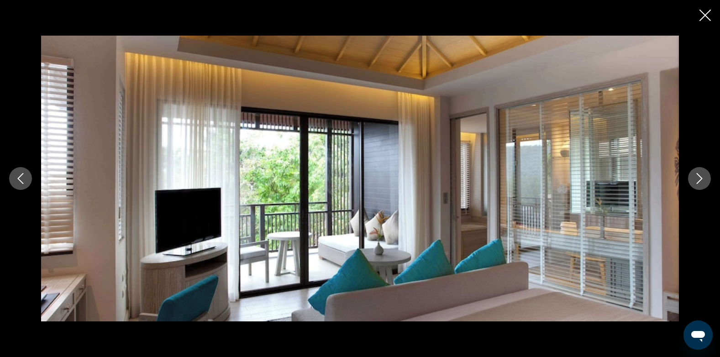
click at [700, 180] on icon "Next image" at bounding box center [700, 178] width 6 height 11
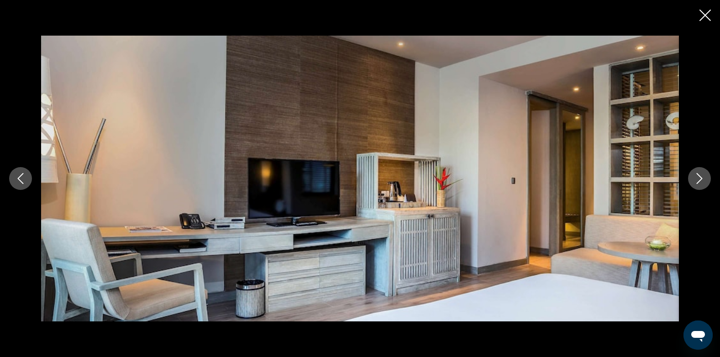
click at [700, 180] on icon "Next image" at bounding box center [700, 178] width 6 height 11
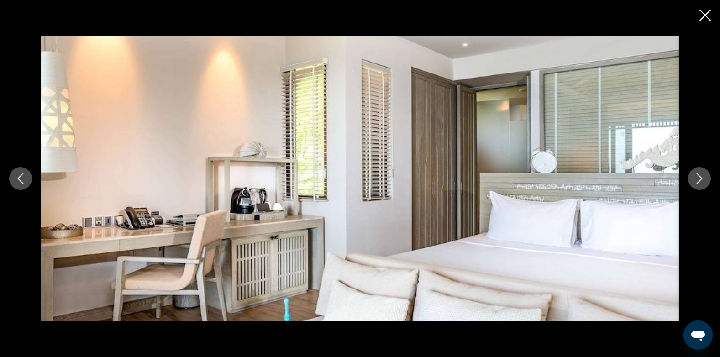
click at [700, 180] on icon "Next image" at bounding box center [700, 178] width 6 height 11
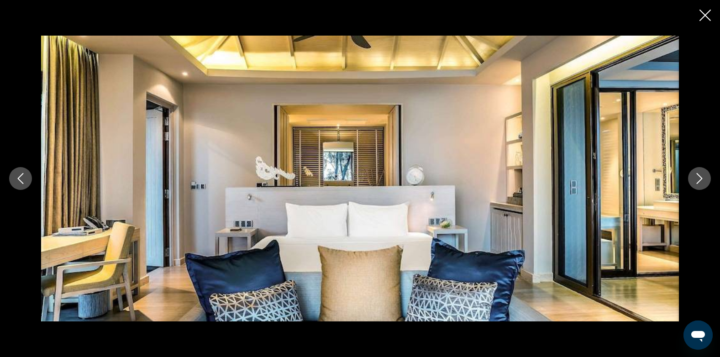
click at [700, 180] on icon "Next image" at bounding box center [700, 178] width 6 height 11
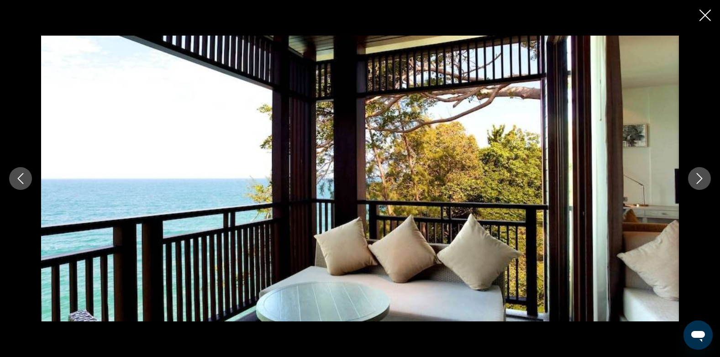
click at [700, 179] on icon "Next image" at bounding box center [699, 178] width 11 height 11
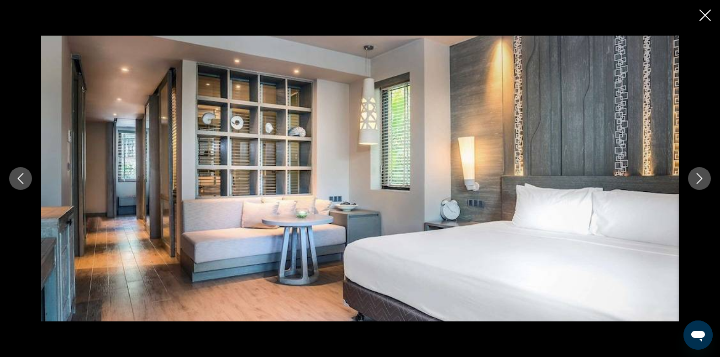
click at [700, 179] on icon "Next image" at bounding box center [699, 178] width 11 height 11
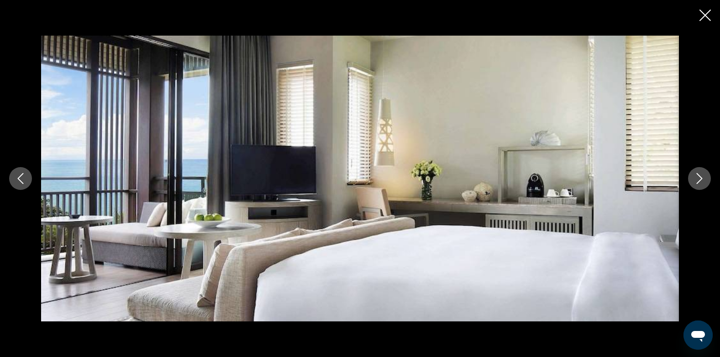
click at [703, 178] on icon "Next image" at bounding box center [699, 178] width 11 height 11
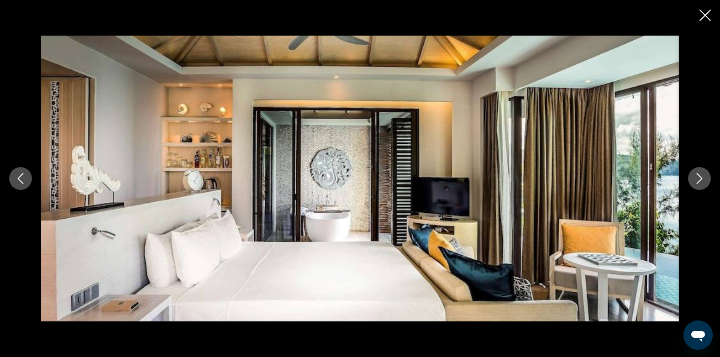
click at [703, 178] on icon "Next image" at bounding box center [699, 178] width 11 height 11
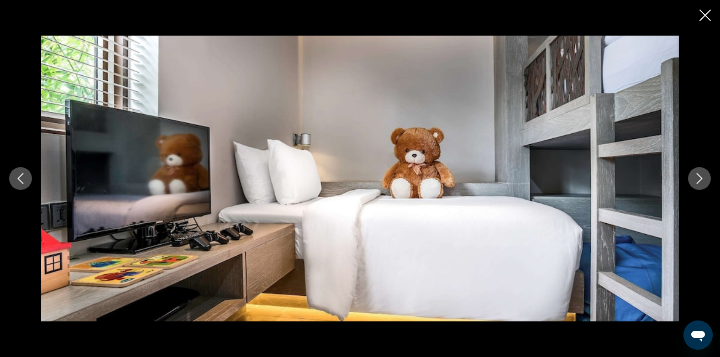
click at [703, 178] on icon "Next image" at bounding box center [699, 178] width 11 height 11
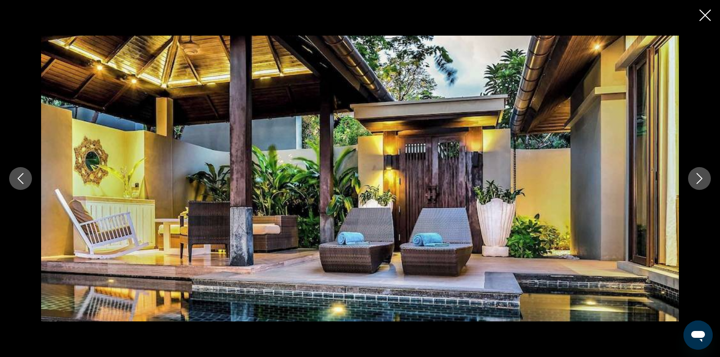
click at [703, 178] on icon "Next image" at bounding box center [699, 178] width 11 height 11
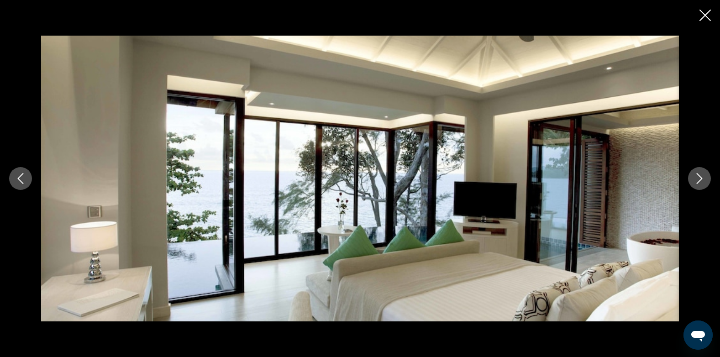
click at [703, 178] on icon "Next image" at bounding box center [699, 178] width 11 height 11
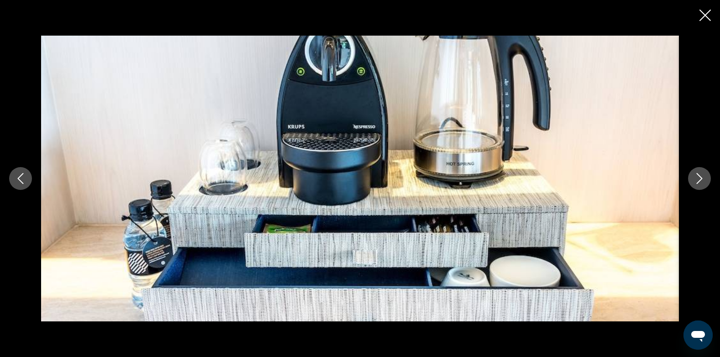
click at [703, 178] on icon "Next image" at bounding box center [699, 178] width 11 height 11
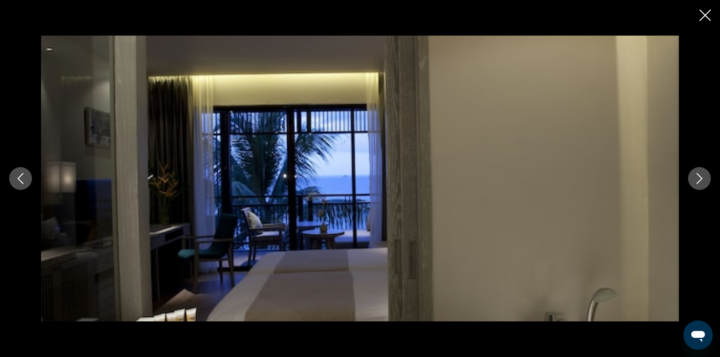
click at [703, 178] on icon "Next image" at bounding box center [699, 178] width 11 height 11
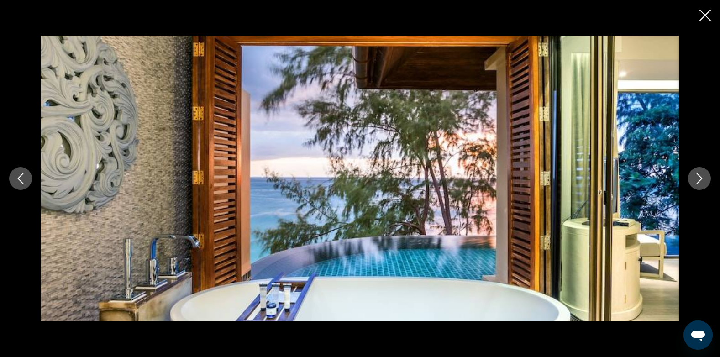
click at [703, 178] on icon "Next image" at bounding box center [699, 178] width 11 height 11
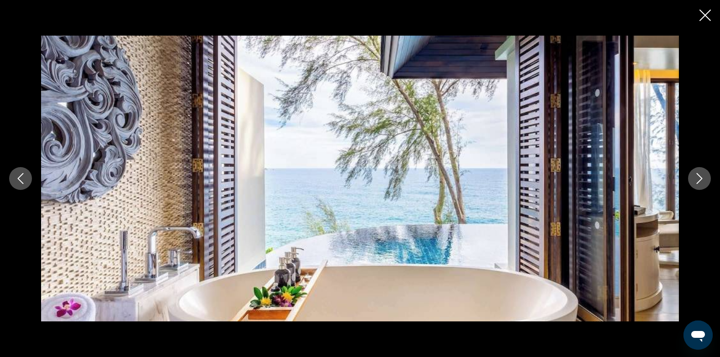
click at [703, 178] on icon "Next image" at bounding box center [699, 178] width 11 height 11
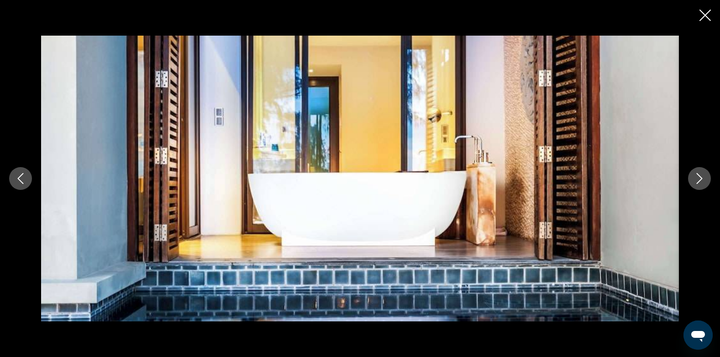
click at [703, 12] on icon "Close slideshow" at bounding box center [704, 15] width 11 height 11
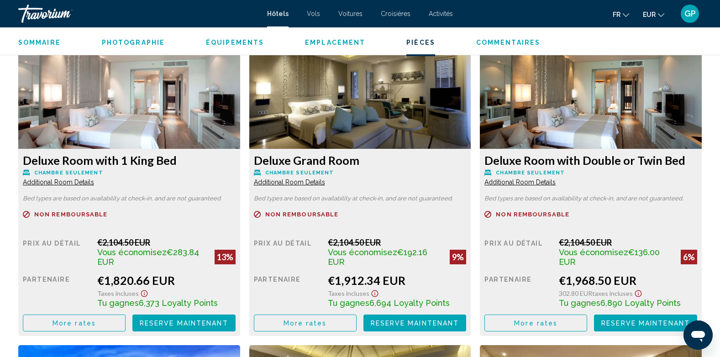
scroll to position [1278, 0]
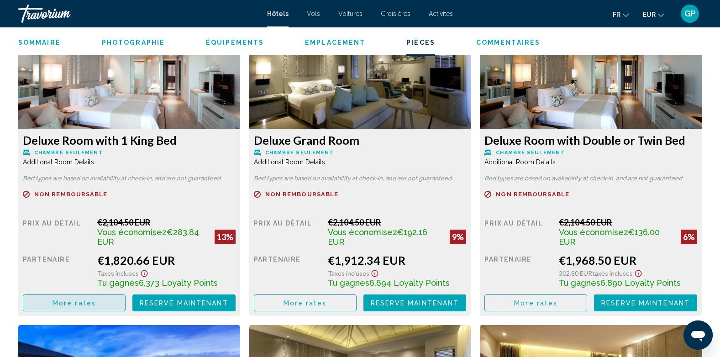
click at [63, 304] on span "More rates" at bounding box center [73, 302] width 43 height 7
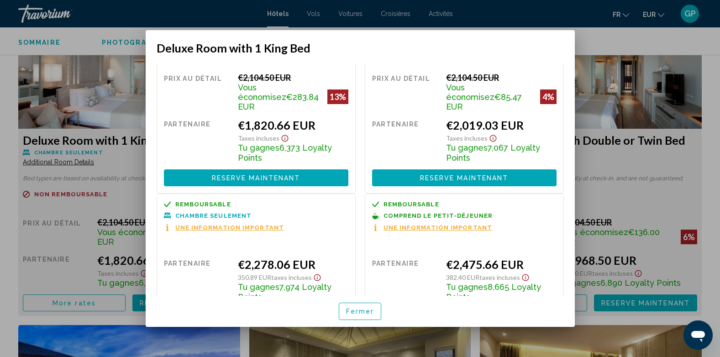
scroll to position [73, 0]
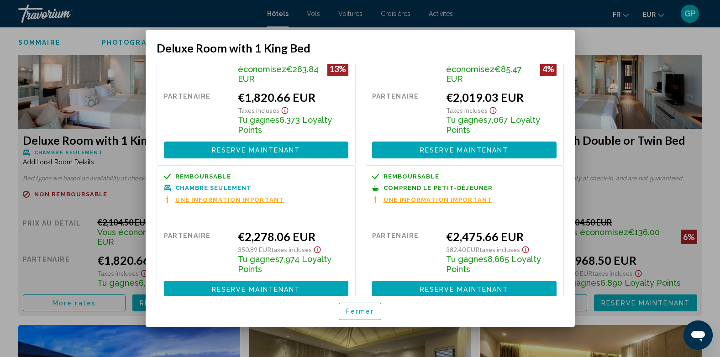
click at [365, 309] on span "Fermer" at bounding box center [360, 311] width 28 height 7
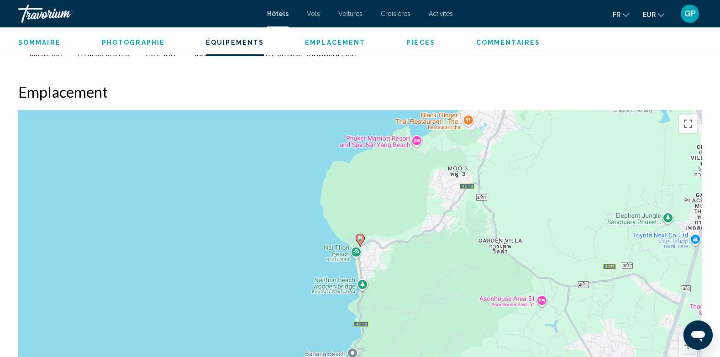
scroll to position [776, 0]
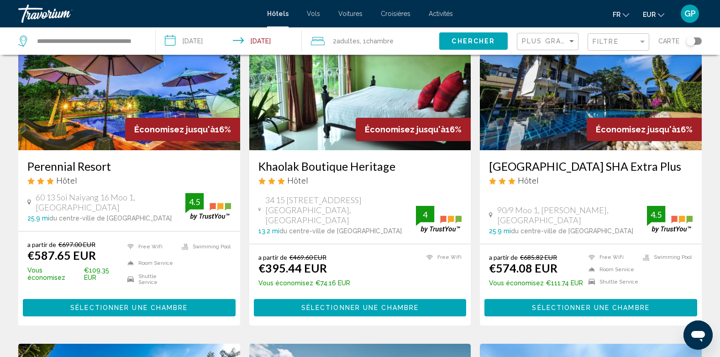
scroll to position [502, 0]
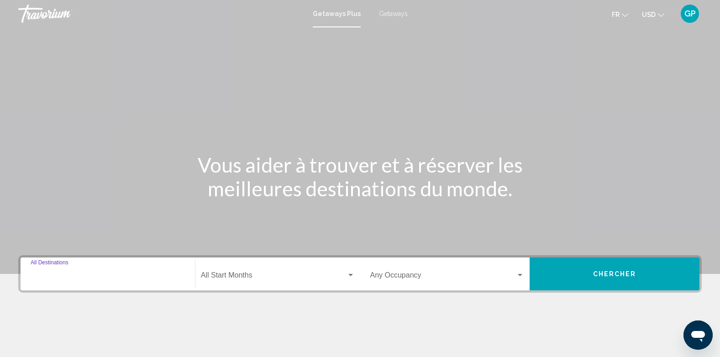
click at [58, 274] on input "Destination All Destinations" at bounding box center [108, 277] width 154 height 8
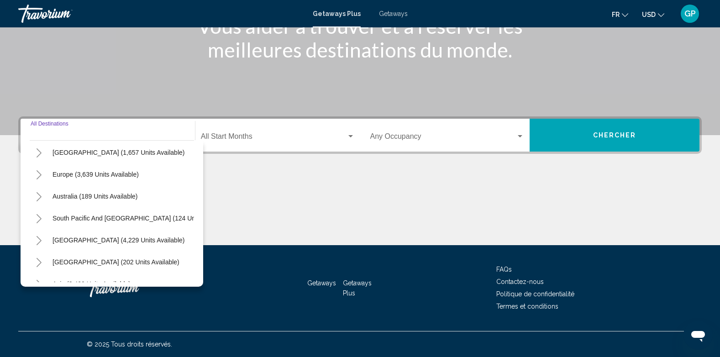
scroll to position [137, 0]
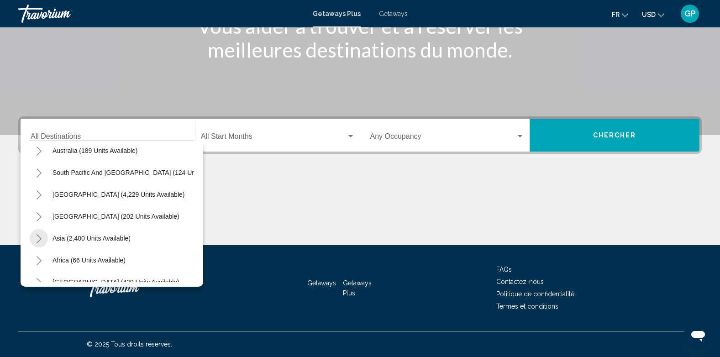
click at [39, 239] on icon "Toggle Asia (2,400 units available)" at bounding box center [39, 238] width 7 height 9
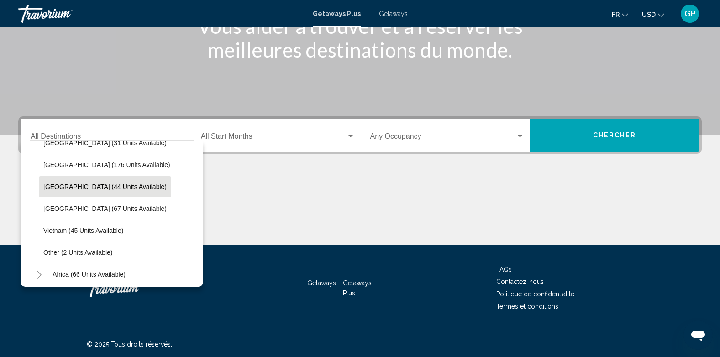
scroll to position [411, 0]
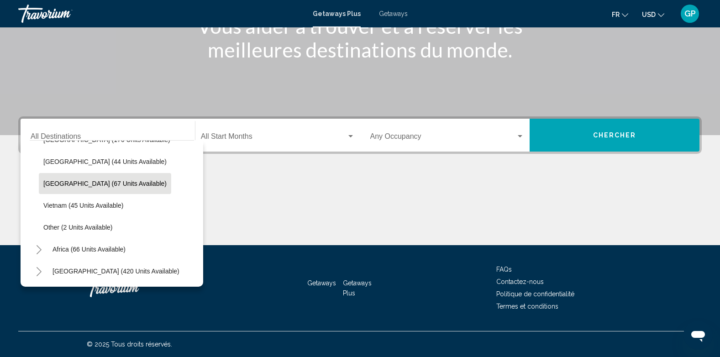
click at [57, 184] on span "Thailand (67 units available)" at bounding box center [104, 183] width 123 height 7
type input "**********"
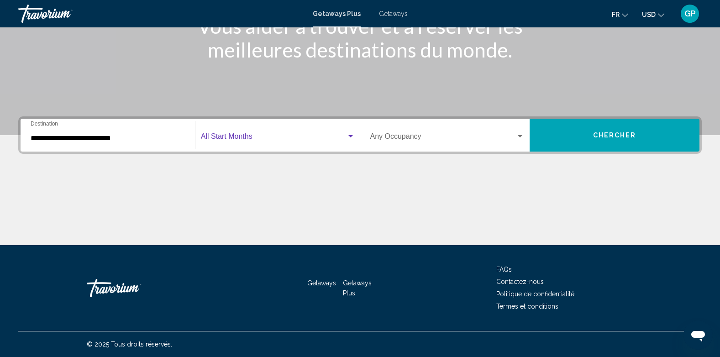
click at [257, 138] on span "Search widget" at bounding box center [274, 138] width 146 height 8
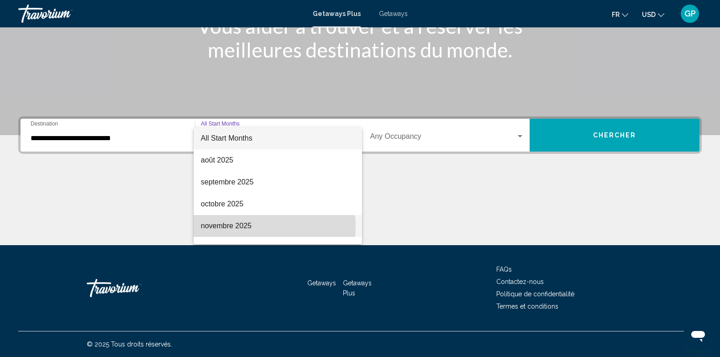
click at [241, 227] on span "novembre 2025" at bounding box center [278, 226] width 154 height 22
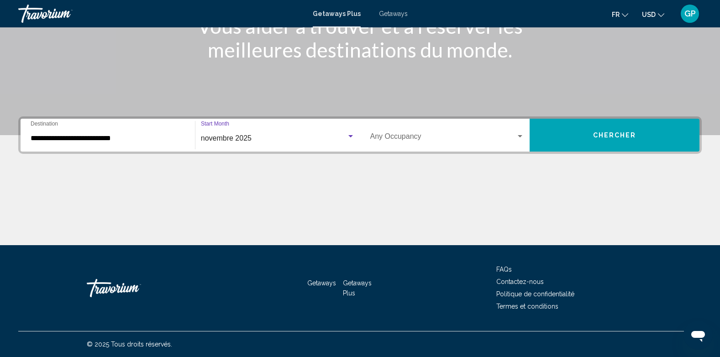
click at [473, 141] on span "Search widget" at bounding box center [443, 138] width 146 height 8
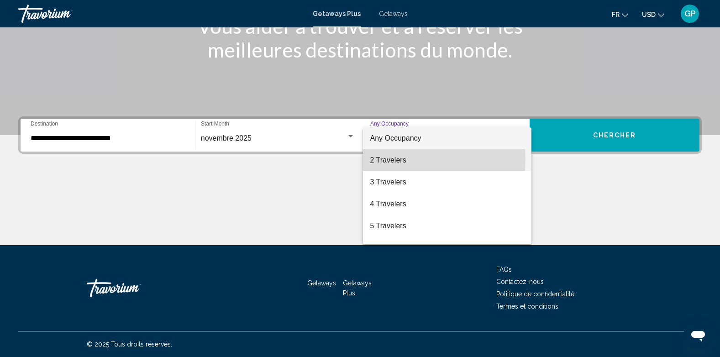
click at [401, 159] on span "2 Travelers" at bounding box center [447, 160] width 154 height 22
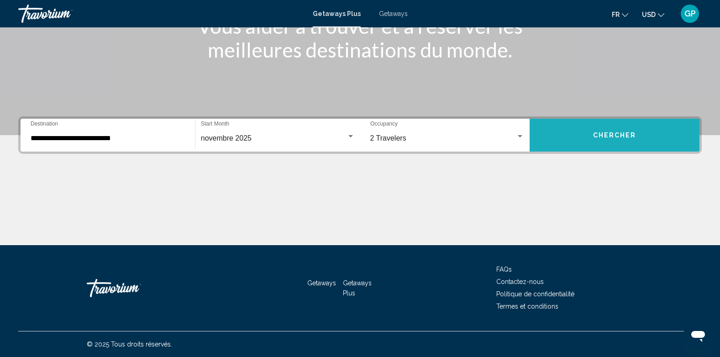
click at [599, 131] on span "Chercher" at bounding box center [614, 134] width 43 height 7
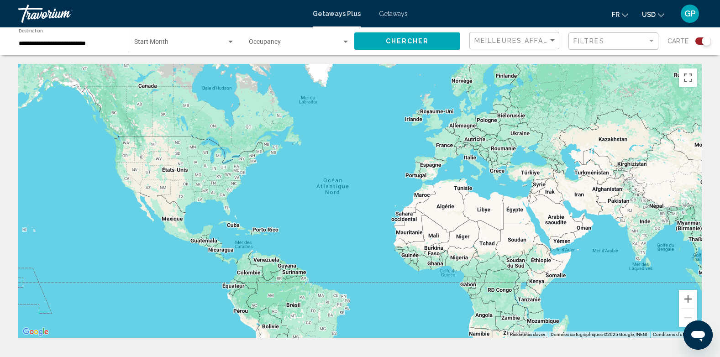
click at [701, 41] on div "Search widget" at bounding box center [703, 40] width 16 height 7
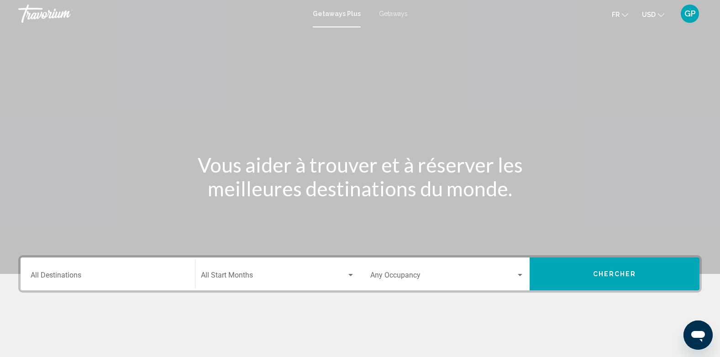
click at [394, 12] on span "Getaways" at bounding box center [393, 13] width 29 height 7
click at [47, 271] on div "Destination All Destinations" at bounding box center [108, 274] width 154 height 29
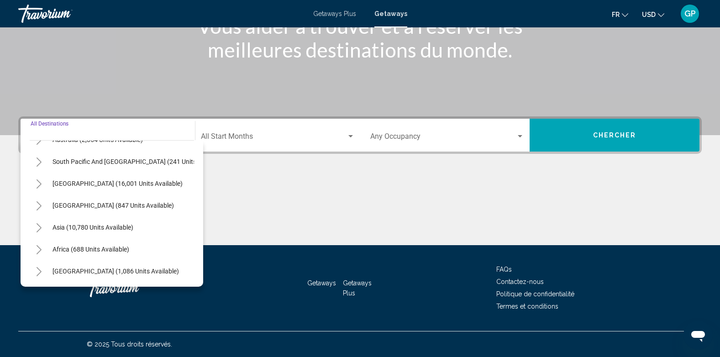
scroll to position [155, 0]
click at [41, 223] on icon "Toggle Asia (10,780 units available)" at bounding box center [39, 227] width 7 height 9
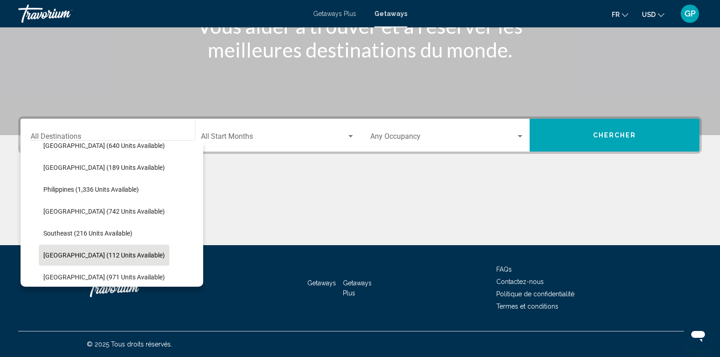
scroll to position [429, 0]
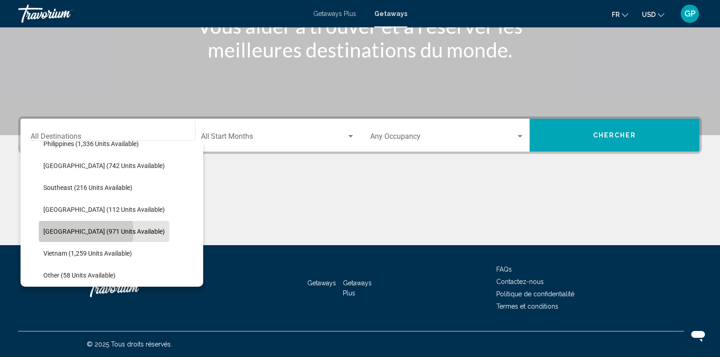
click at [55, 231] on span "Thailand (971 units available)" at bounding box center [103, 231] width 121 height 7
type input "**********"
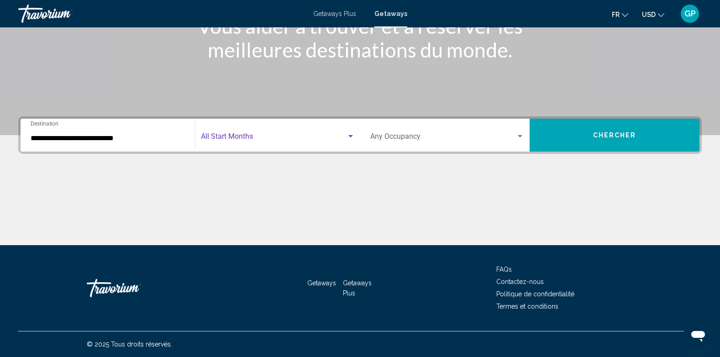
click at [230, 140] on span "Search widget" at bounding box center [274, 138] width 146 height 8
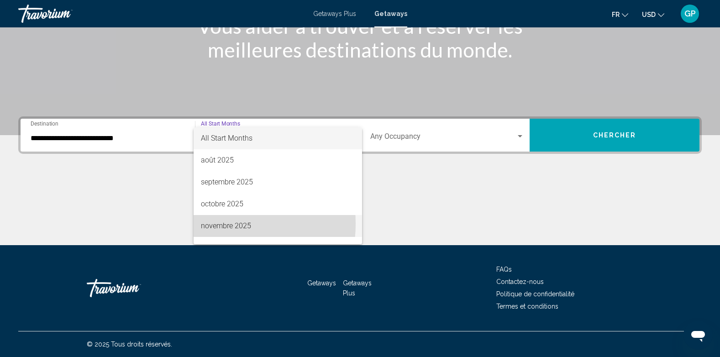
drag, startPoint x: 209, startPoint y: 224, endPoint x: 359, endPoint y: 186, distance: 154.9
click at [210, 224] on span "novembre 2025" at bounding box center [278, 226] width 154 height 22
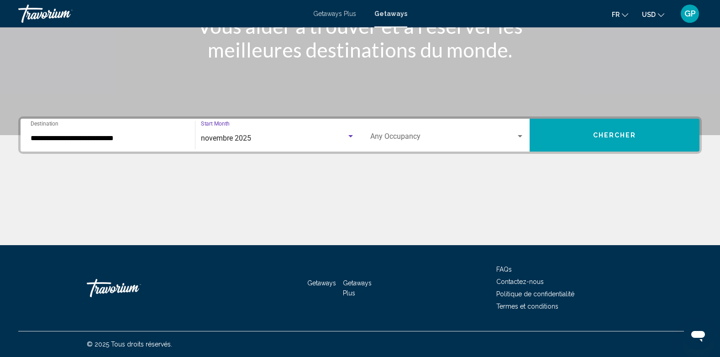
click at [439, 137] on span "Search widget" at bounding box center [443, 138] width 146 height 8
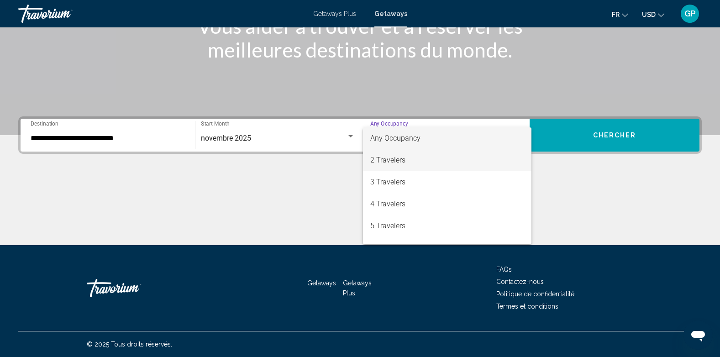
click at [403, 159] on span "2 Travelers" at bounding box center [447, 160] width 154 height 22
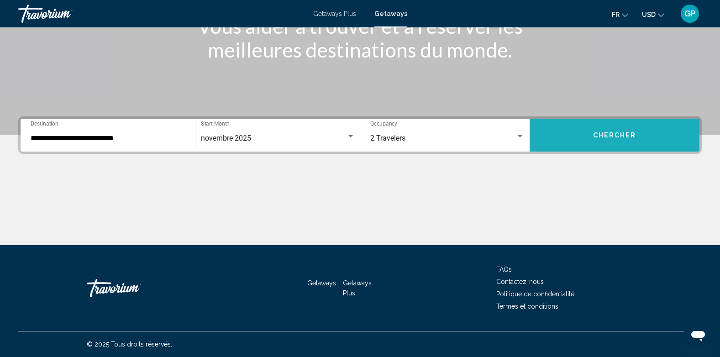
click at [612, 139] on button "Chercher" at bounding box center [615, 135] width 170 height 33
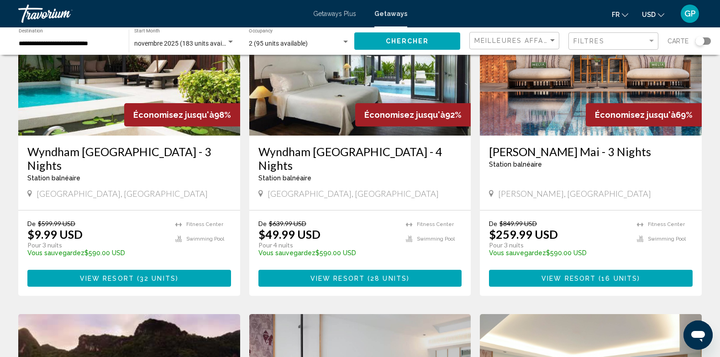
scroll to position [91, 0]
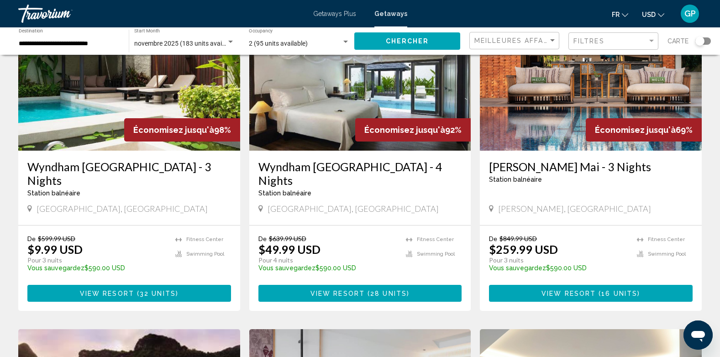
click at [341, 169] on h3 "Wyndham Hua Hin Pranburi Resort - 4 Nights" at bounding box center [360, 173] width 204 height 27
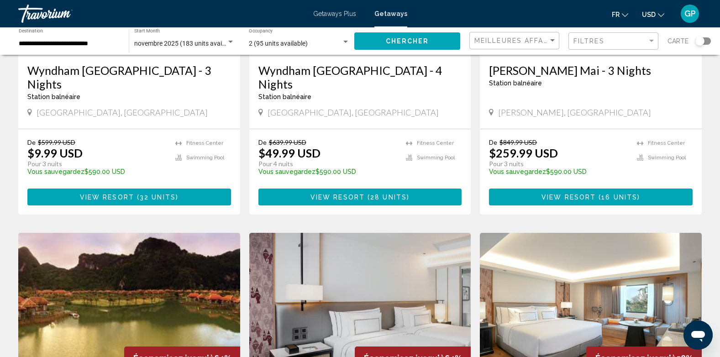
scroll to position [91, 0]
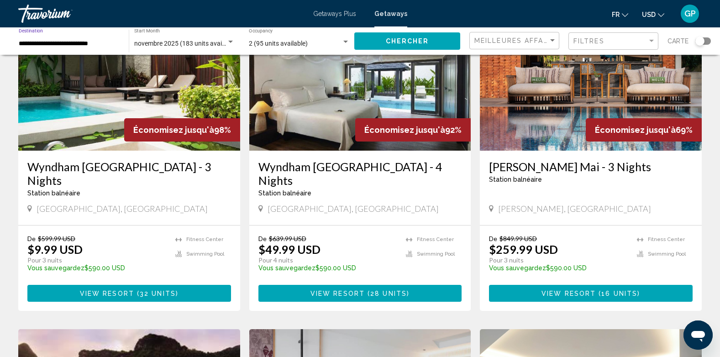
click at [22, 42] on input "**********" at bounding box center [69, 43] width 101 height 7
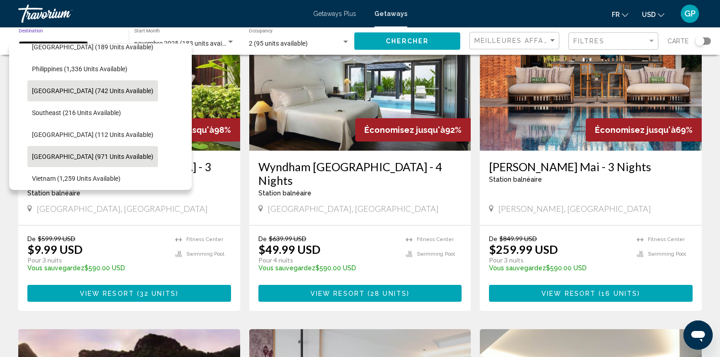
scroll to position [315, 0]
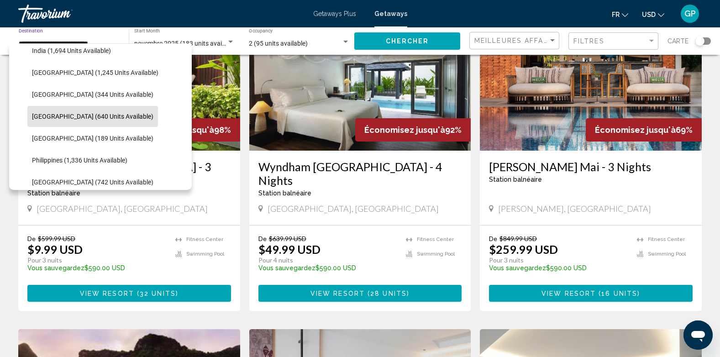
click at [46, 115] on span "Malaysia (640 units available)" at bounding box center [92, 116] width 121 height 7
type input "**********"
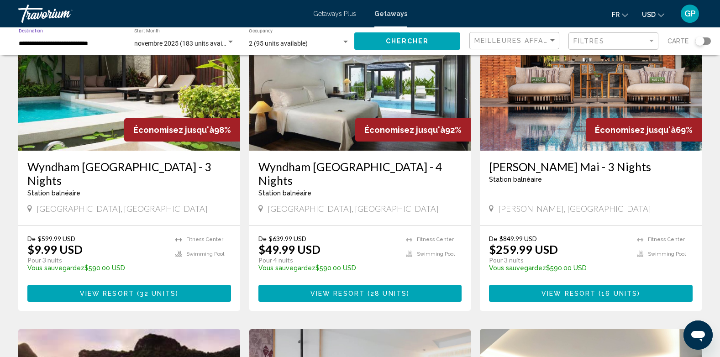
click at [418, 43] on span "Chercher" at bounding box center [407, 41] width 43 height 7
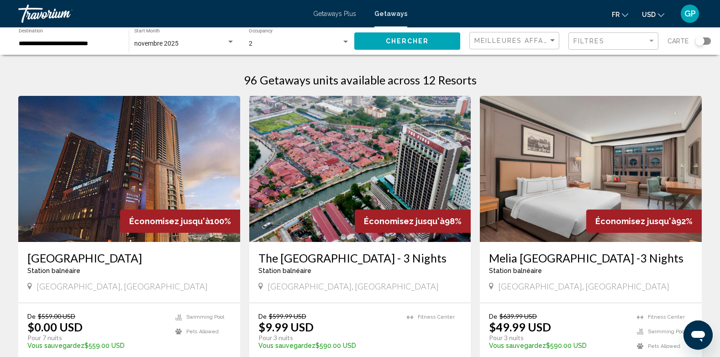
click at [98, 181] on img "Main content" at bounding box center [129, 169] width 222 height 146
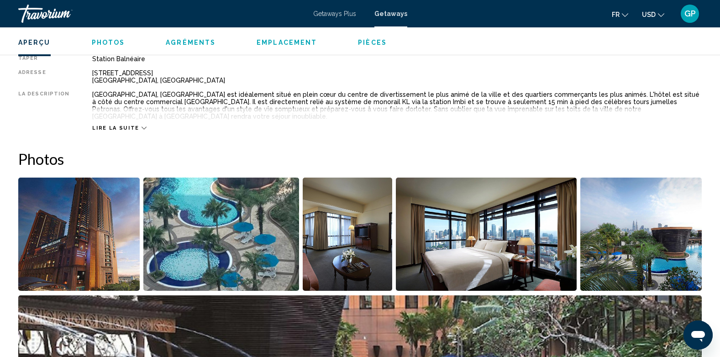
scroll to position [365, 0]
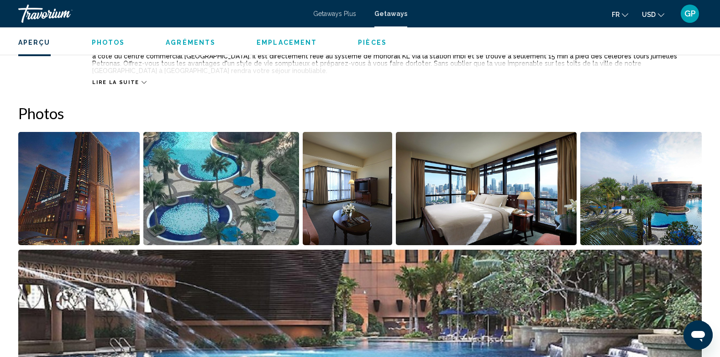
click at [466, 204] on img "Open full-screen image slider" at bounding box center [486, 188] width 181 height 113
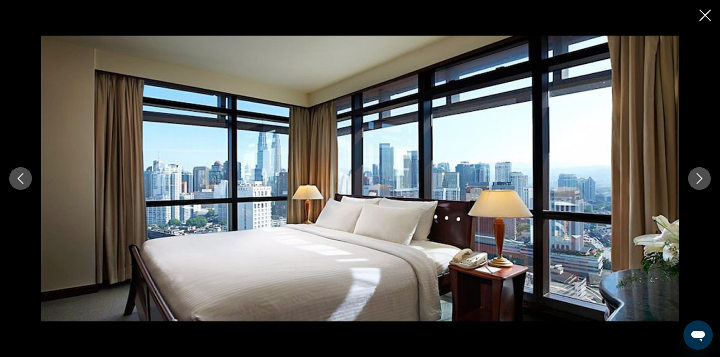
click at [699, 181] on icon "Next image" at bounding box center [700, 178] width 6 height 11
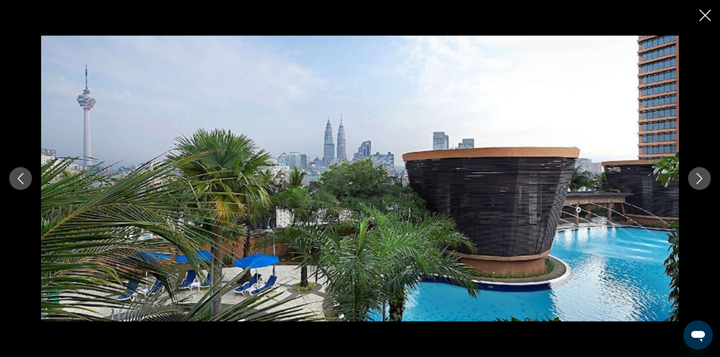
click at [699, 181] on icon "Next image" at bounding box center [700, 178] width 6 height 11
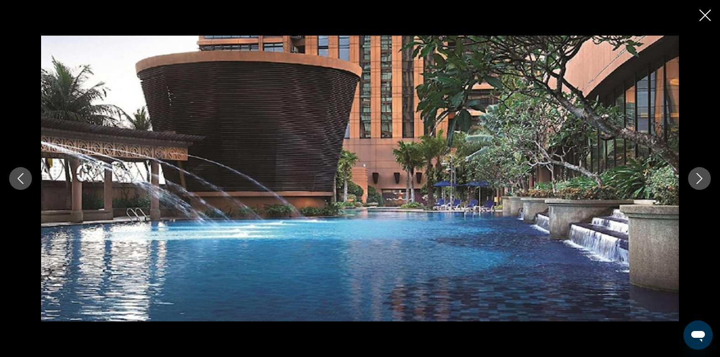
click at [699, 181] on icon "Next image" at bounding box center [700, 178] width 6 height 11
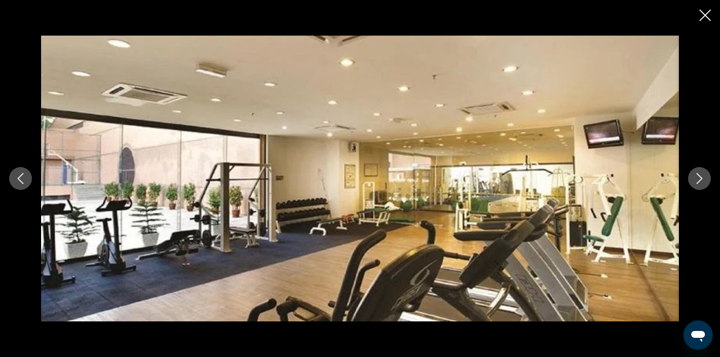
click at [699, 181] on icon "Next image" at bounding box center [700, 178] width 6 height 11
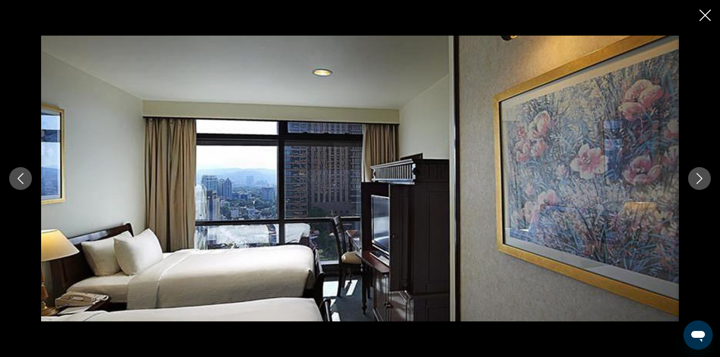
click at [699, 181] on icon "Next image" at bounding box center [700, 178] width 6 height 11
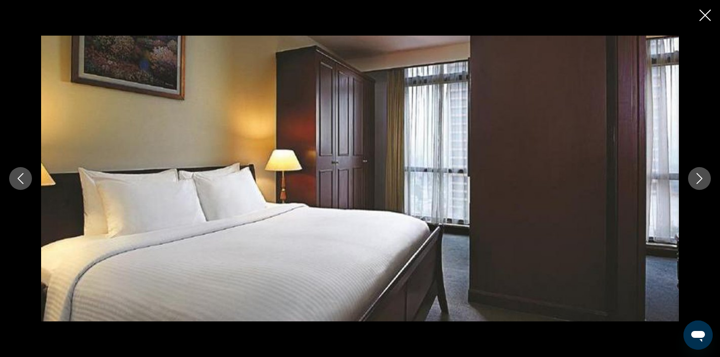
click at [699, 181] on icon "Next image" at bounding box center [700, 178] width 6 height 11
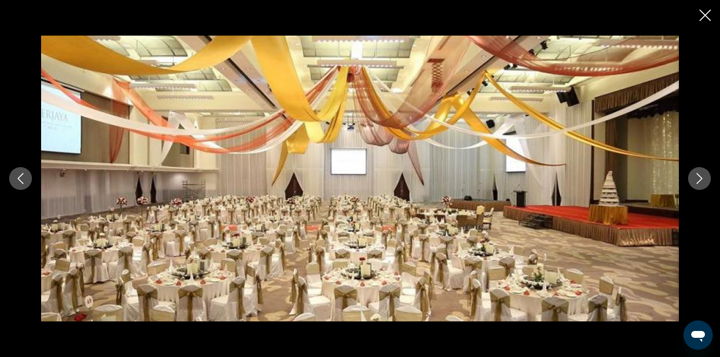
click at [699, 181] on icon "Next image" at bounding box center [700, 178] width 6 height 11
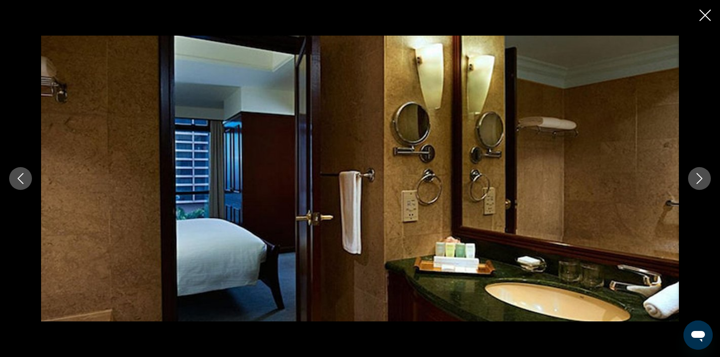
click at [699, 181] on icon "Next image" at bounding box center [700, 178] width 6 height 11
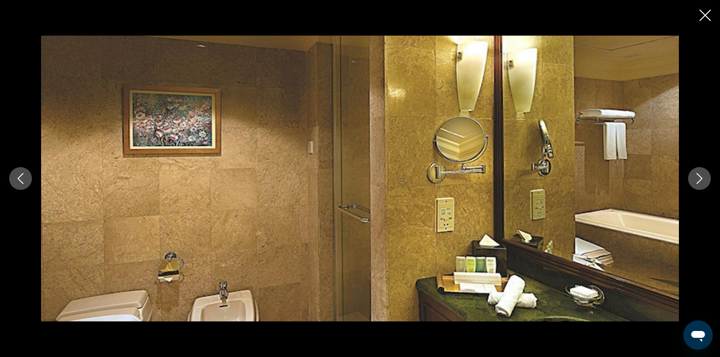
click at [699, 181] on icon "Next image" at bounding box center [700, 178] width 6 height 11
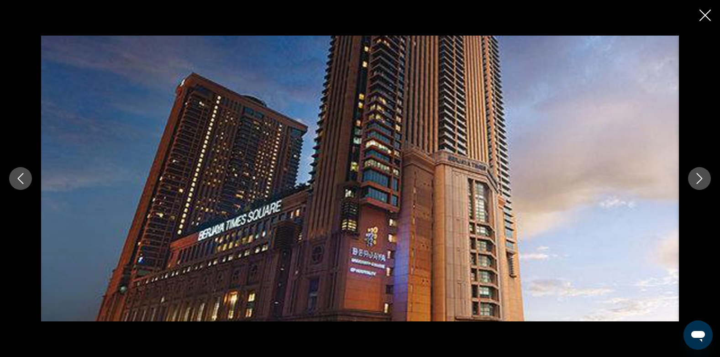
click at [703, 15] on icon "Close slideshow" at bounding box center [704, 15] width 11 height 11
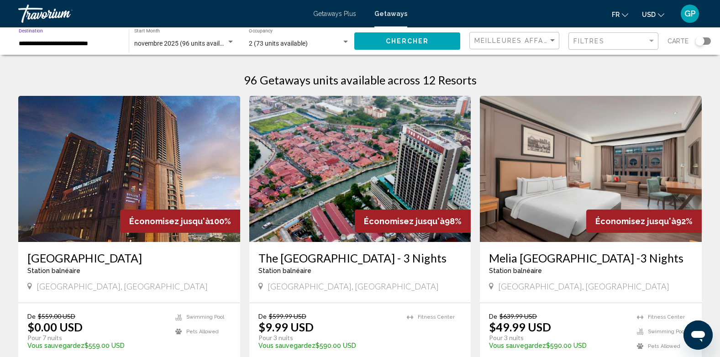
drag, startPoint x: 18, startPoint y: 42, endPoint x: 115, endPoint y: 47, distance: 96.4
click at [115, 47] on input "**********" at bounding box center [69, 43] width 101 height 7
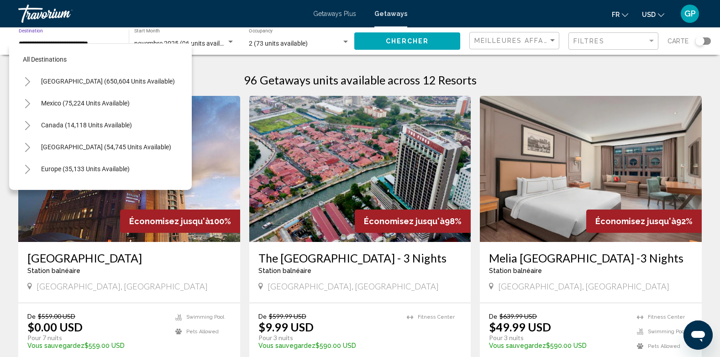
scroll to position [321, 0]
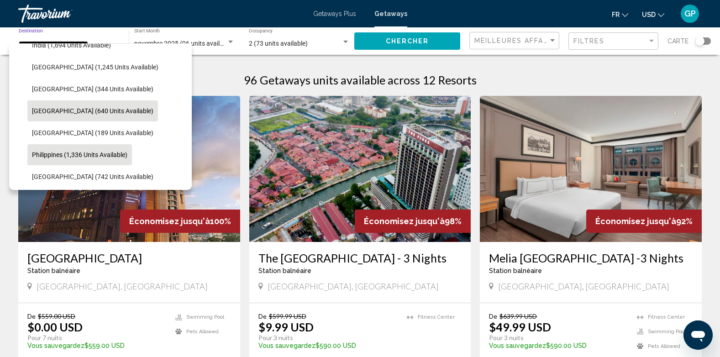
click at [47, 151] on span "Philippines (1,336 units available)" at bounding box center [79, 154] width 95 height 7
type input "**********"
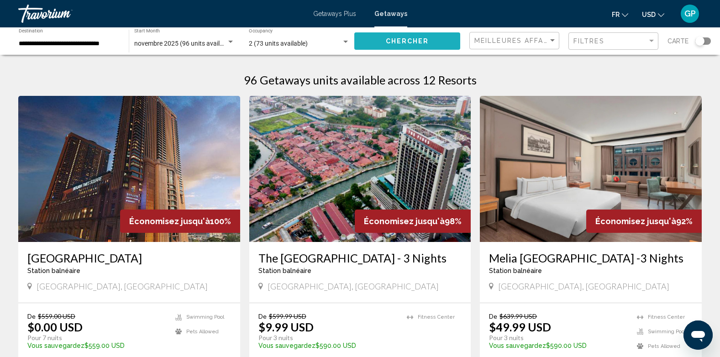
click at [393, 43] on span "Chercher" at bounding box center [407, 41] width 43 height 7
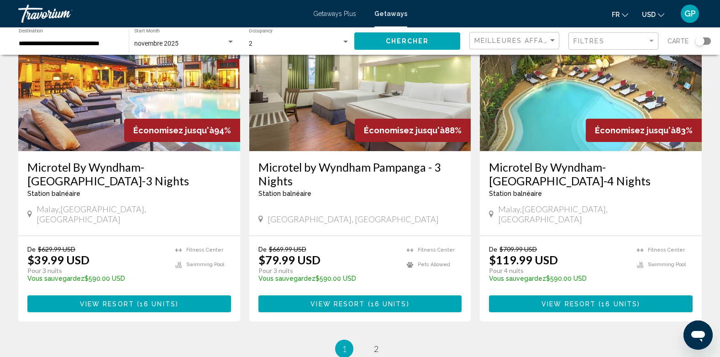
scroll to position [1050, 0]
